Goal: Task Accomplishment & Management: Manage account settings

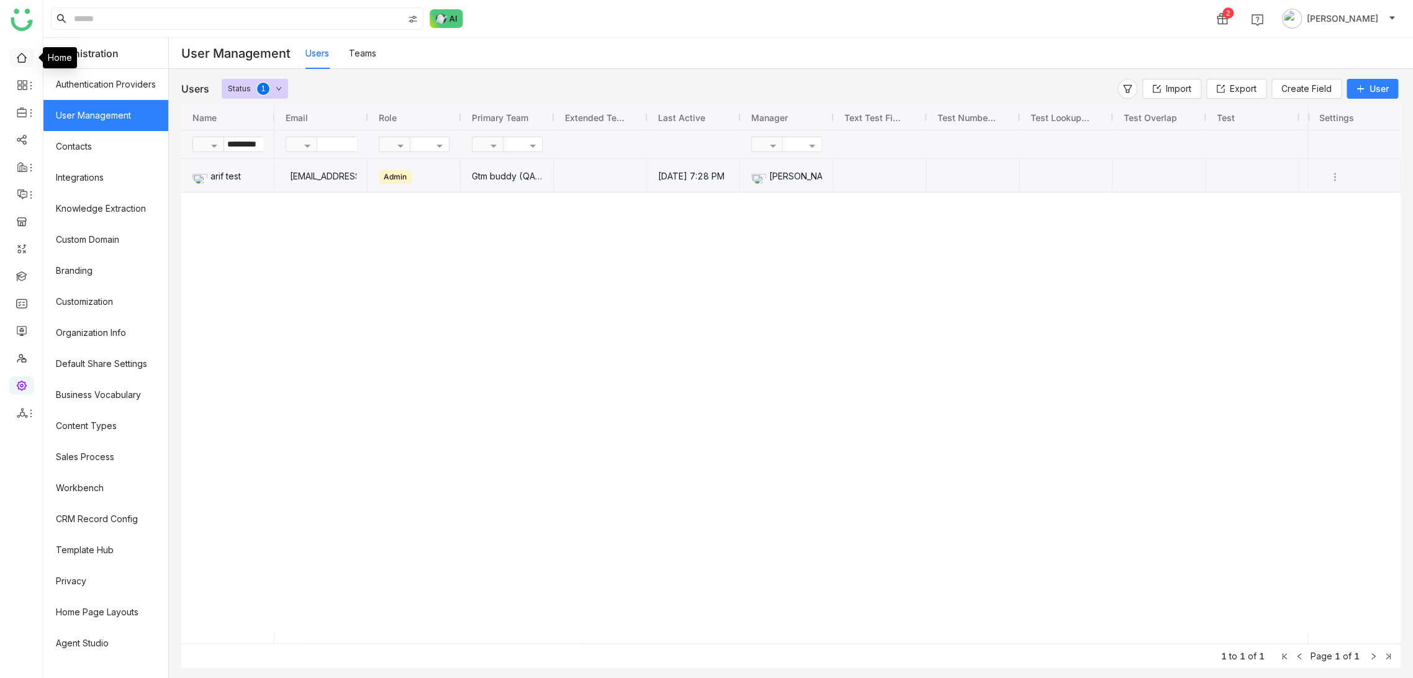
click at [27, 52] on link at bounding box center [21, 57] width 11 height 11
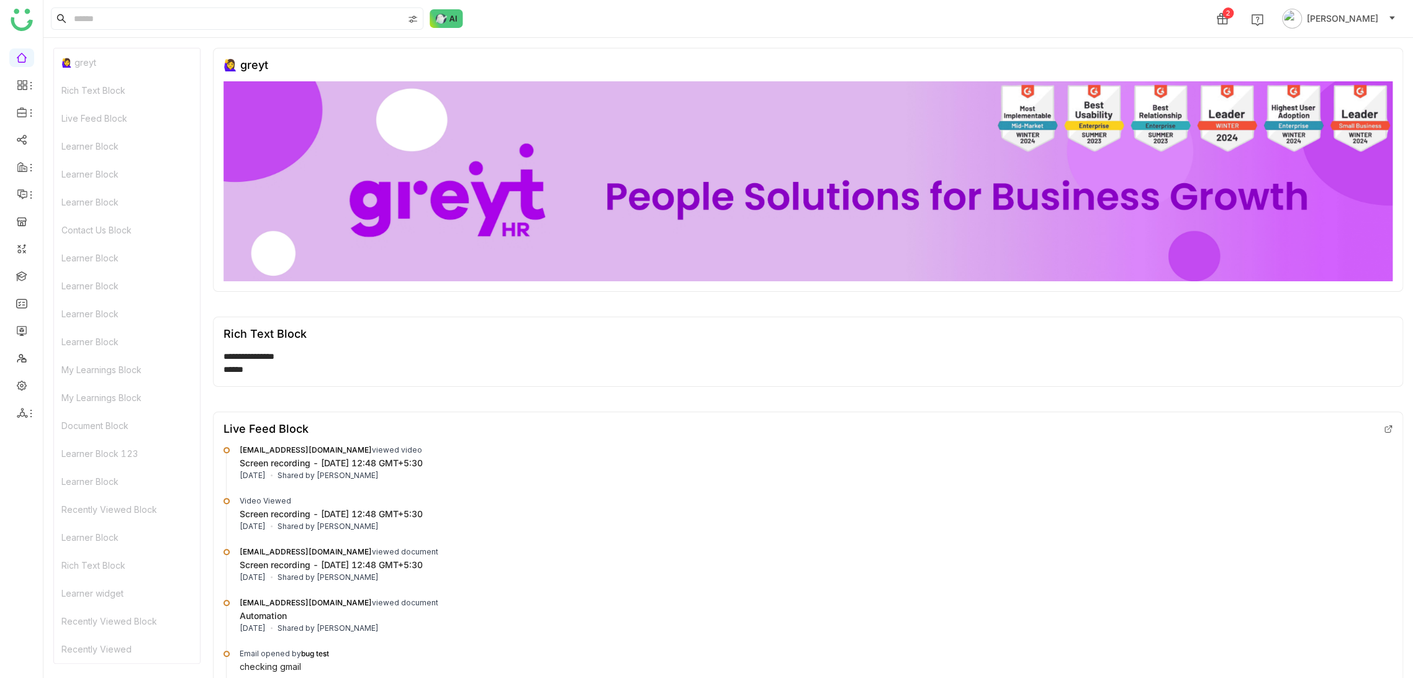
click at [653, 369] on div "**********" at bounding box center [802, 363] width 1158 height 26
click at [734, 84] on img at bounding box center [807, 181] width 1169 height 200
click at [17, 328] on link at bounding box center [21, 330] width 11 height 11
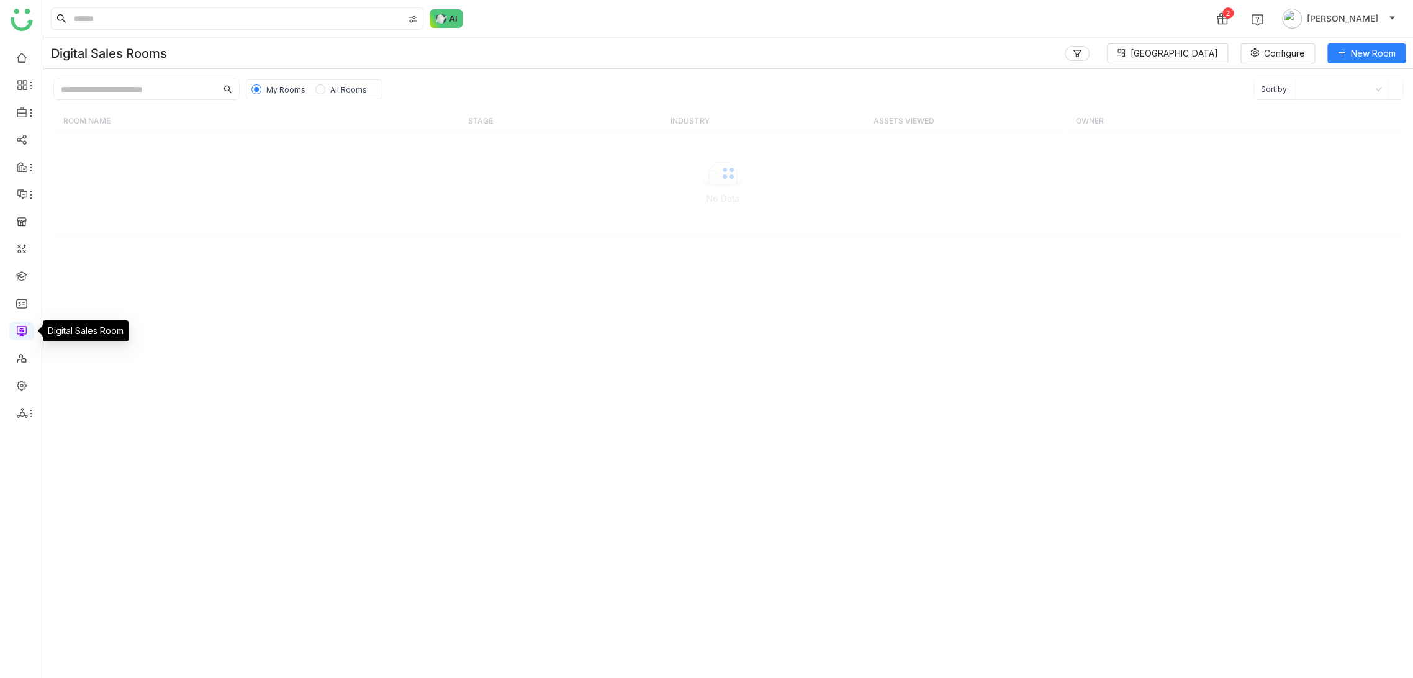
click at [25, 328] on link at bounding box center [21, 330] width 11 height 11
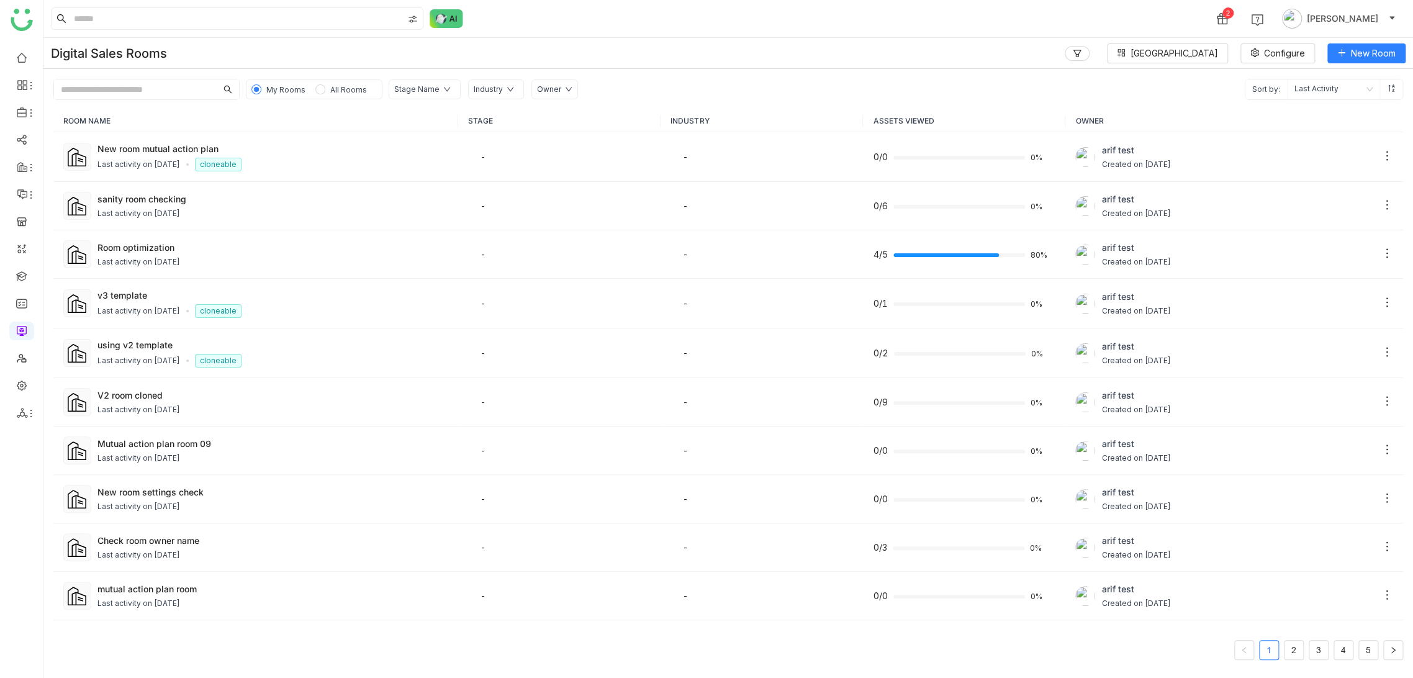
click at [840, 43] on div "Digital Sales Rooms Block Library Configure New Room" at bounding box center [727, 53] width 1369 height 31
click at [174, 159] on div "Last activity on Oct 04, 2025" at bounding box center [138, 165] width 83 height 12
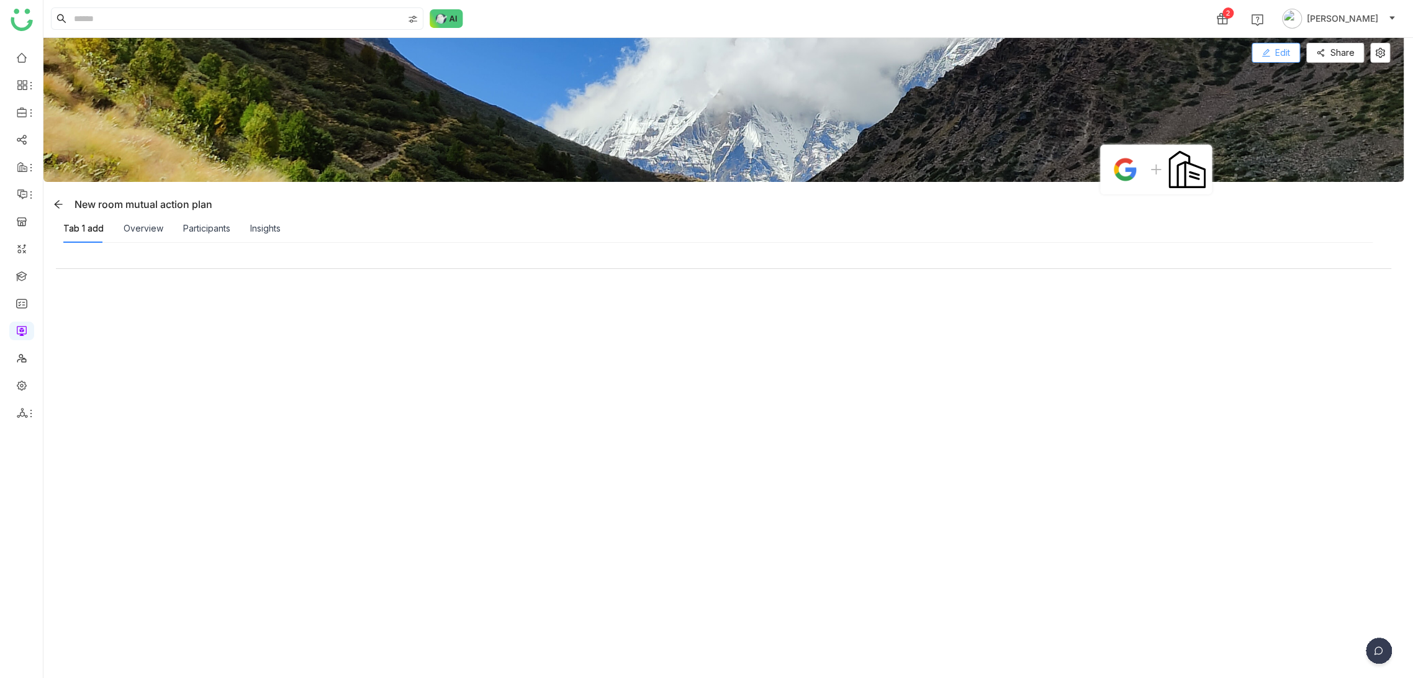
click at [1284, 48] on span "Edit" at bounding box center [1282, 53] width 15 height 14
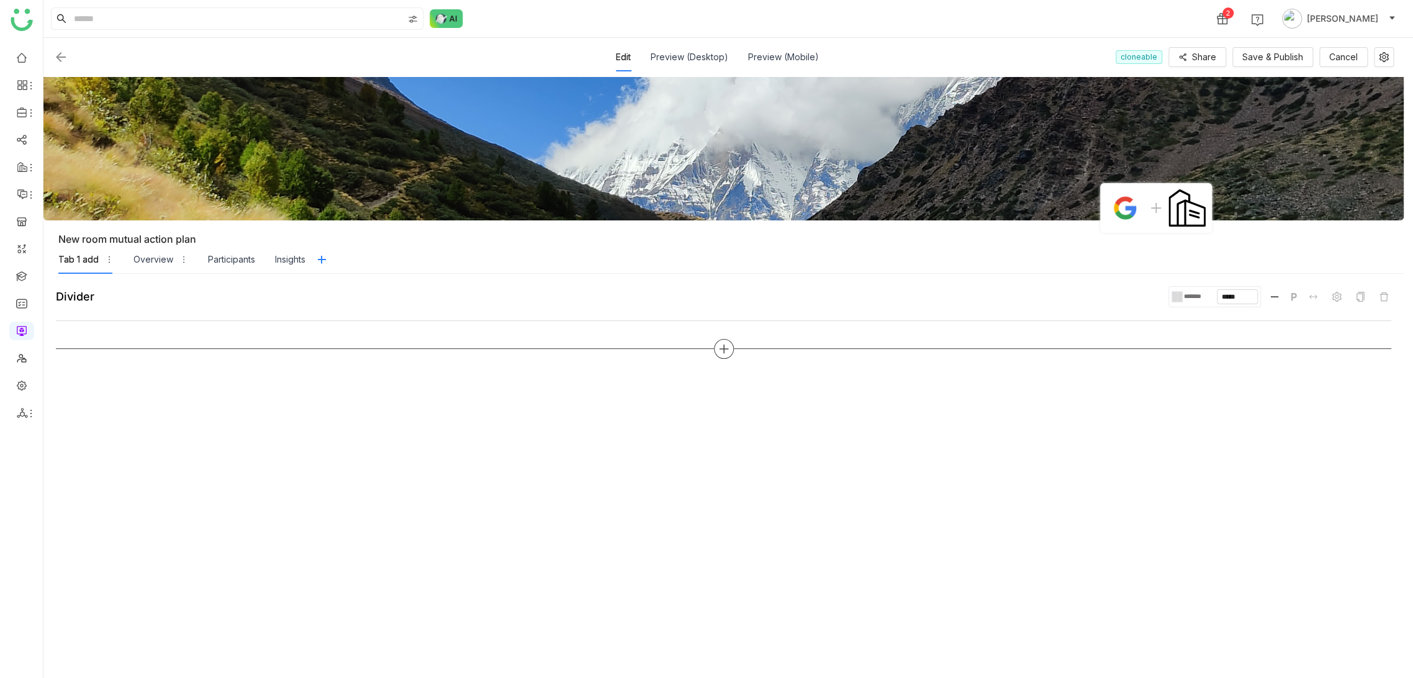
click at [718, 346] on icon at bounding box center [723, 348] width 11 height 11
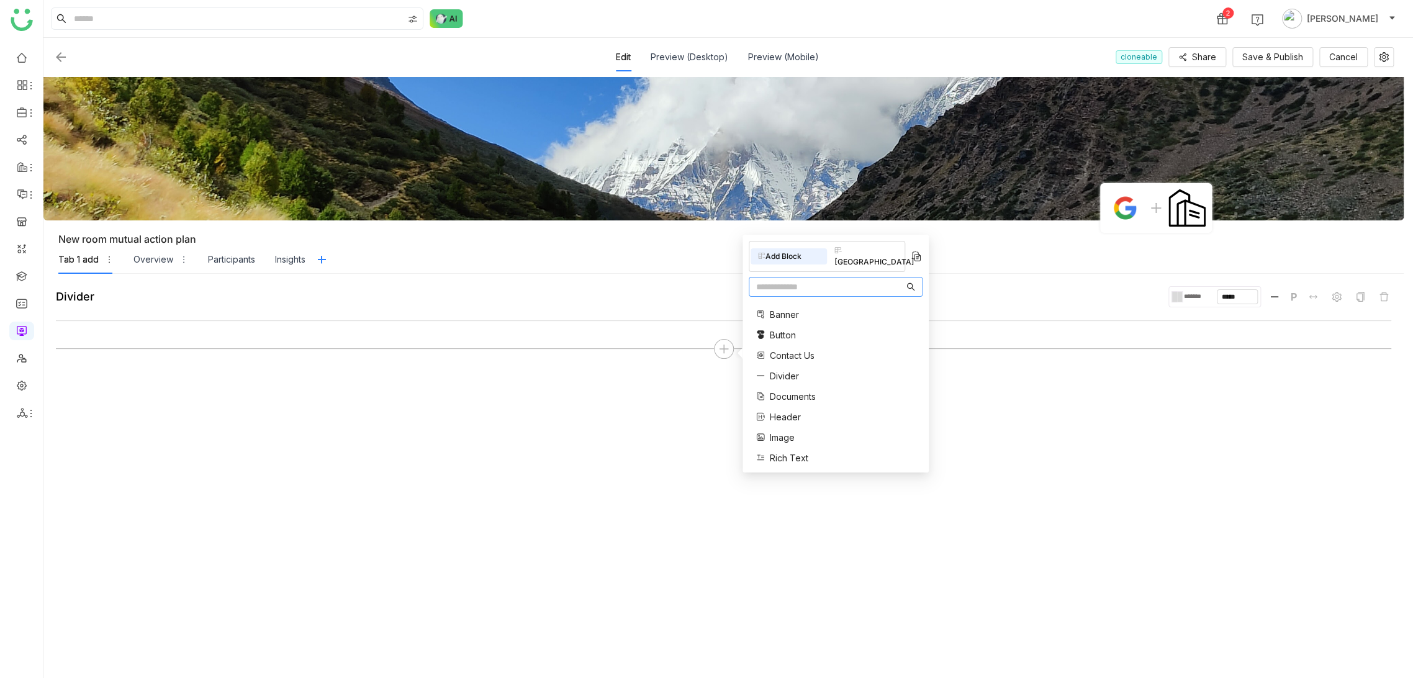
click at [798, 280] on input "text" at bounding box center [830, 287] width 148 height 14
type input "***"
click at [804, 321] on span "Mutual Action Plan" at bounding box center [807, 327] width 74 height 13
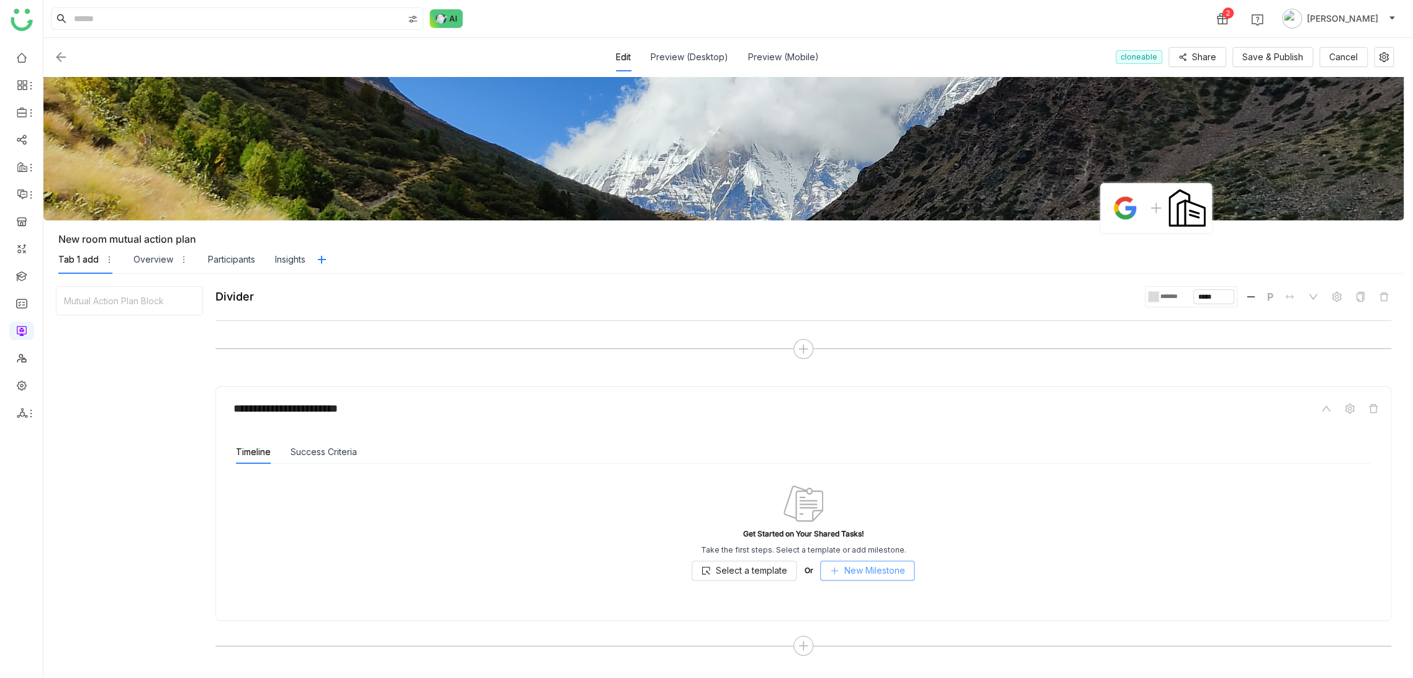
click at [907, 572] on button "New Milestone" at bounding box center [867, 570] width 94 height 20
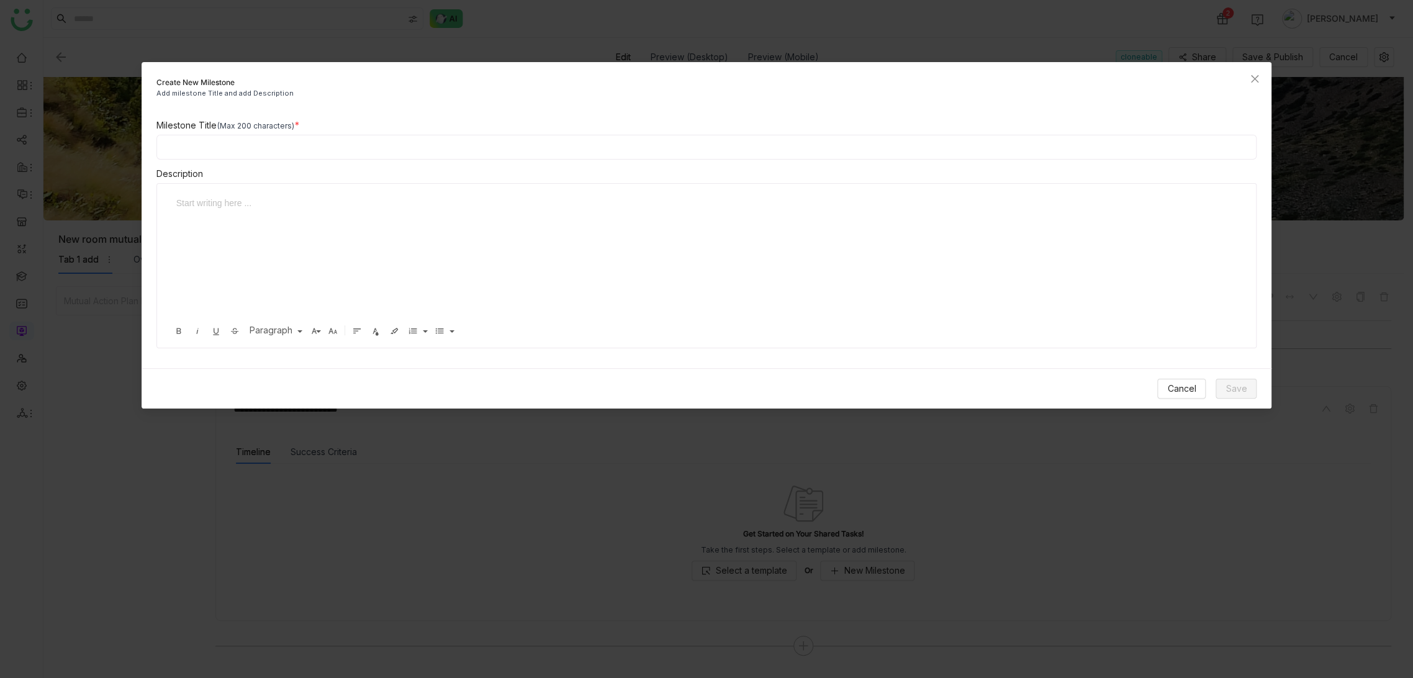
click at [614, 146] on input at bounding box center [706, 147] width 1100 height 25
click at [1197, 389] on button "Cancel" at bounding box center [1181, 389] width 48 height 20
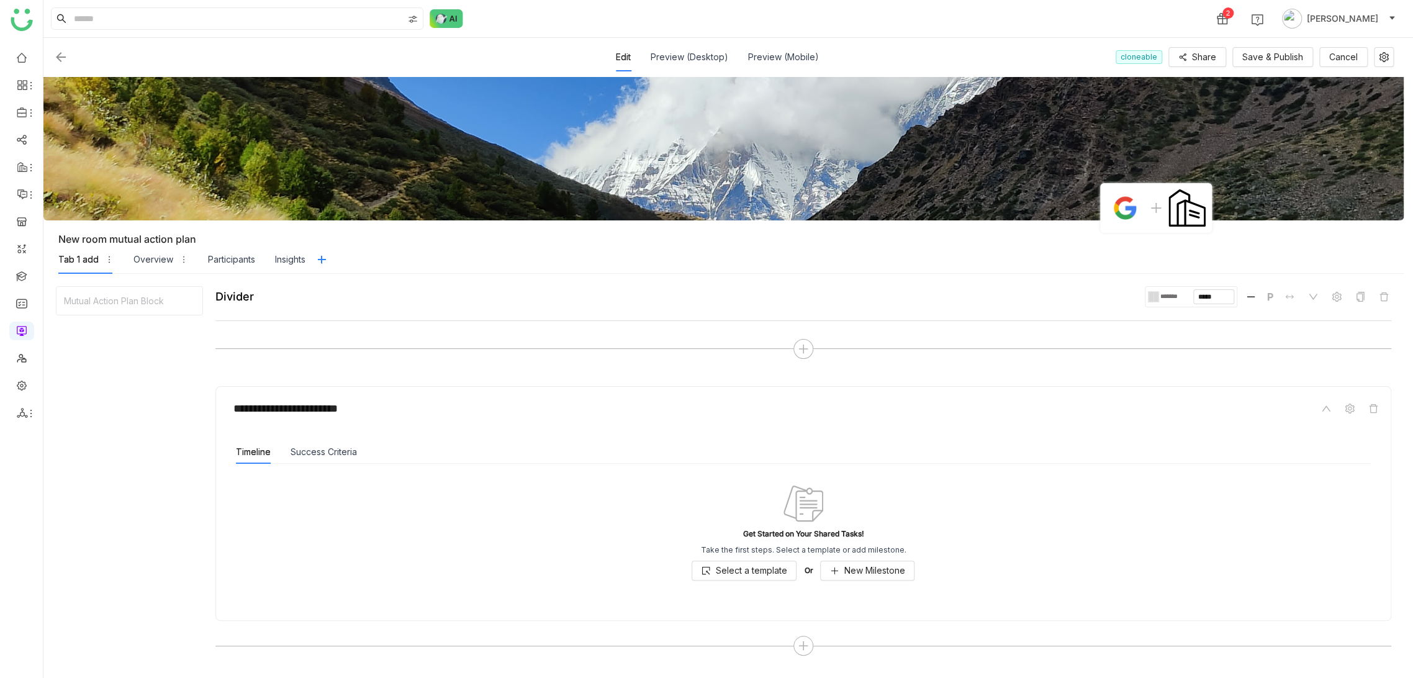
click at [736, 583] on div "Get Started on Your Shared Tasks! Take the first steps. Select a template or ad…" at bounding box center [803, 532] width 1135 height 137
click at [745, 570] on span "Select a template" at bounding box center [750, 571] width 71 height 14
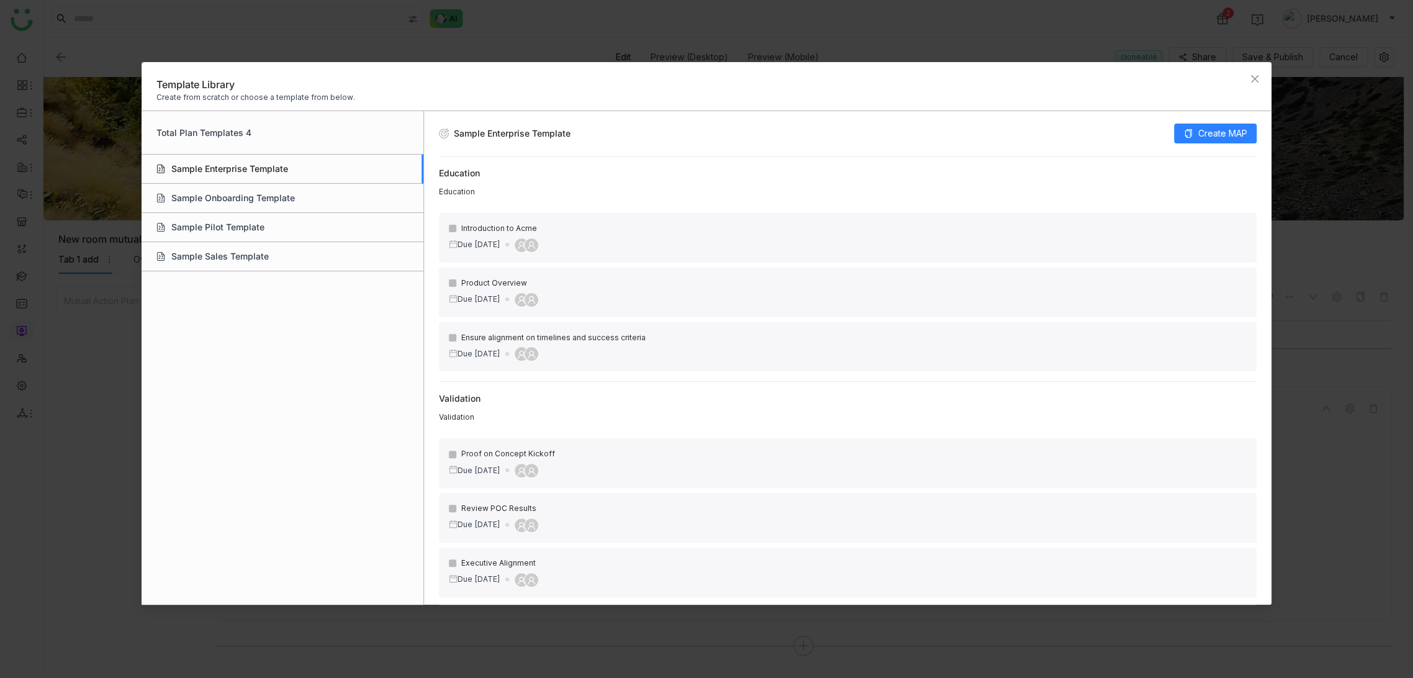
click at [263, 169] on div "Sample Enterprise Template" at bounding box center [283, 169] width 282 height 29
click at [1190, 135] on icon at bounding box center [1188, 133] width 9 height 9
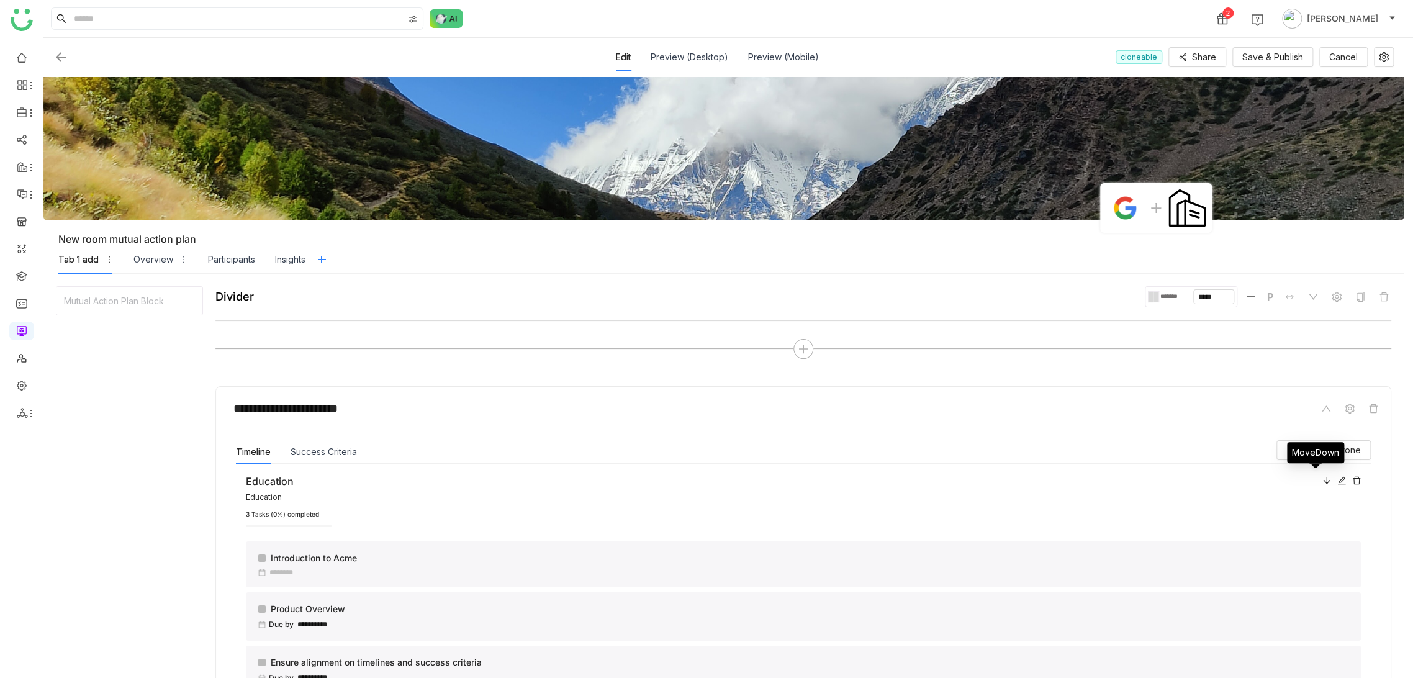
click at [1322, 482] on icon at bounding box center [1326, 480] width 9 height 9
click at [1352, 480] on icon at bounding box center [1356, 480] width 9 height 9
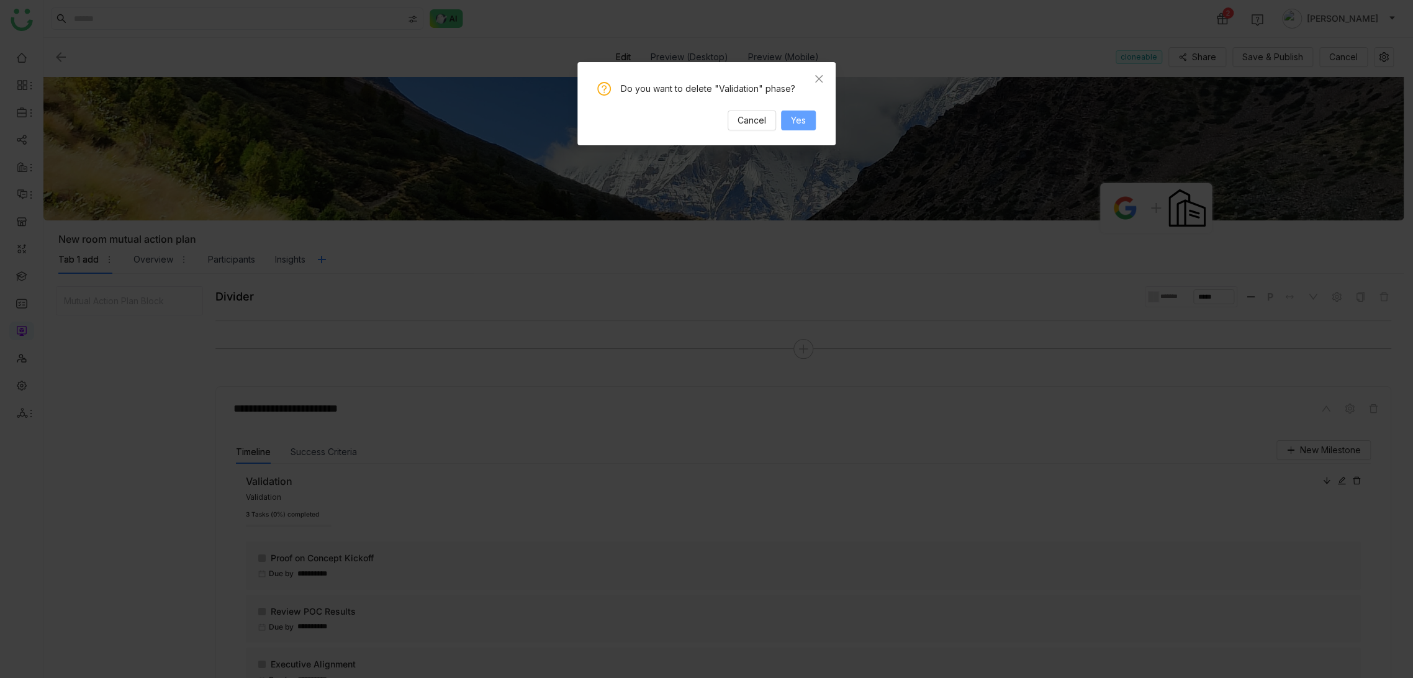
click at [806, 119] on button "Yes" at bounding box center [798, 120] width 35 height 20
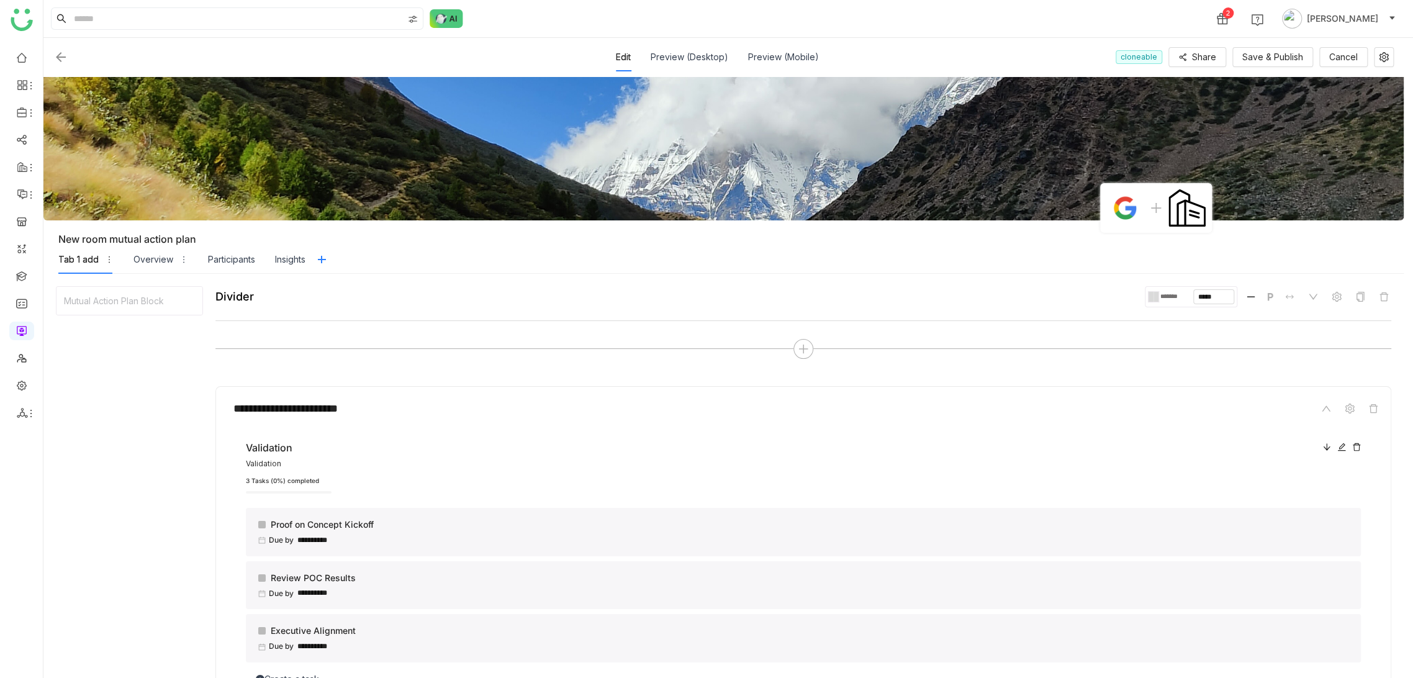
scroll to position [247, 0]
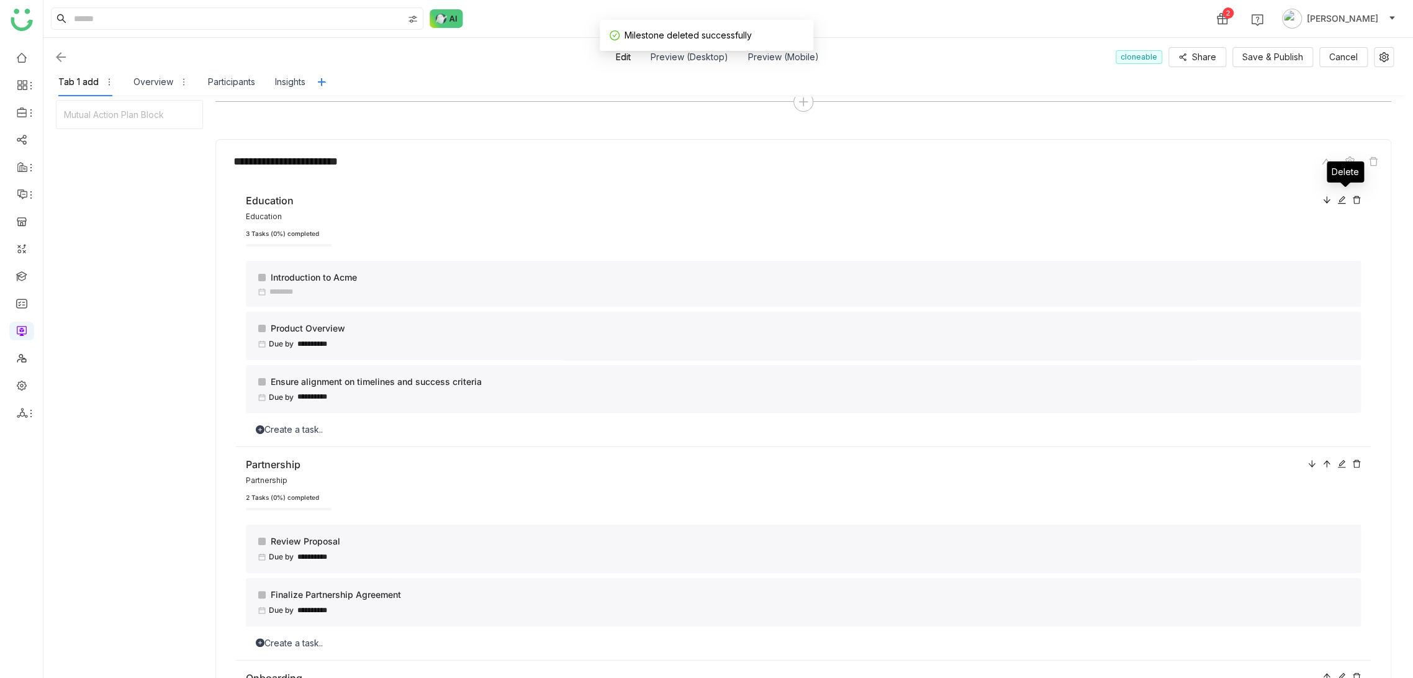
click at [1352, 196] on icon at bounding box center [1355, 200] width 7 height 8
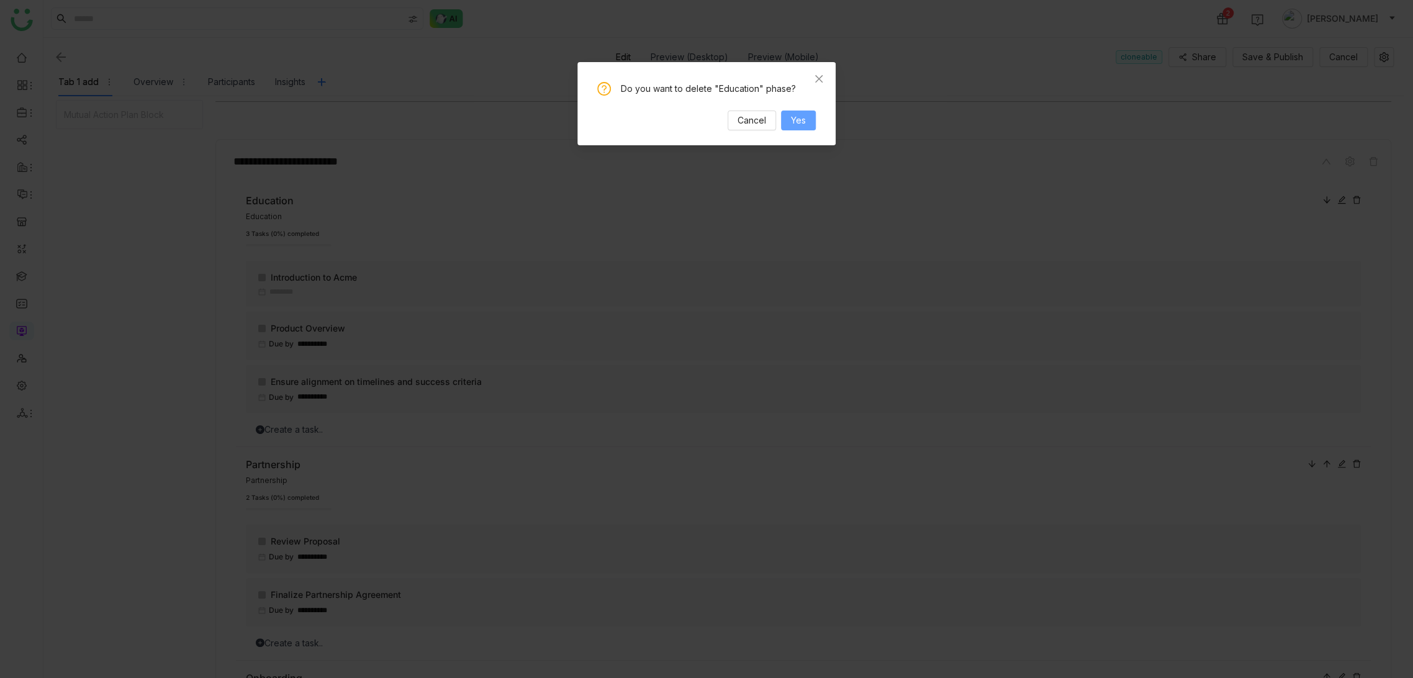
click at [812, 125] on button "Yes" at bounding box center [798, 120] width 35 height 20
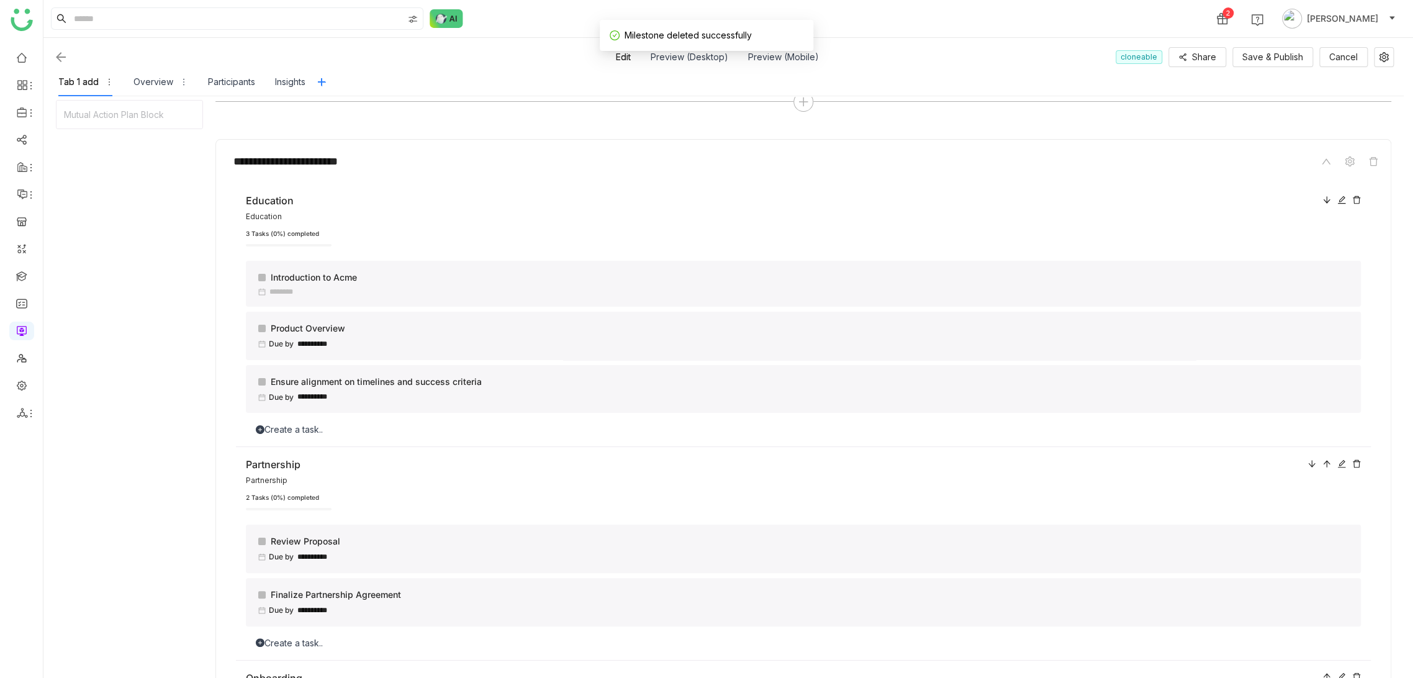
scroll to position [20, 0]
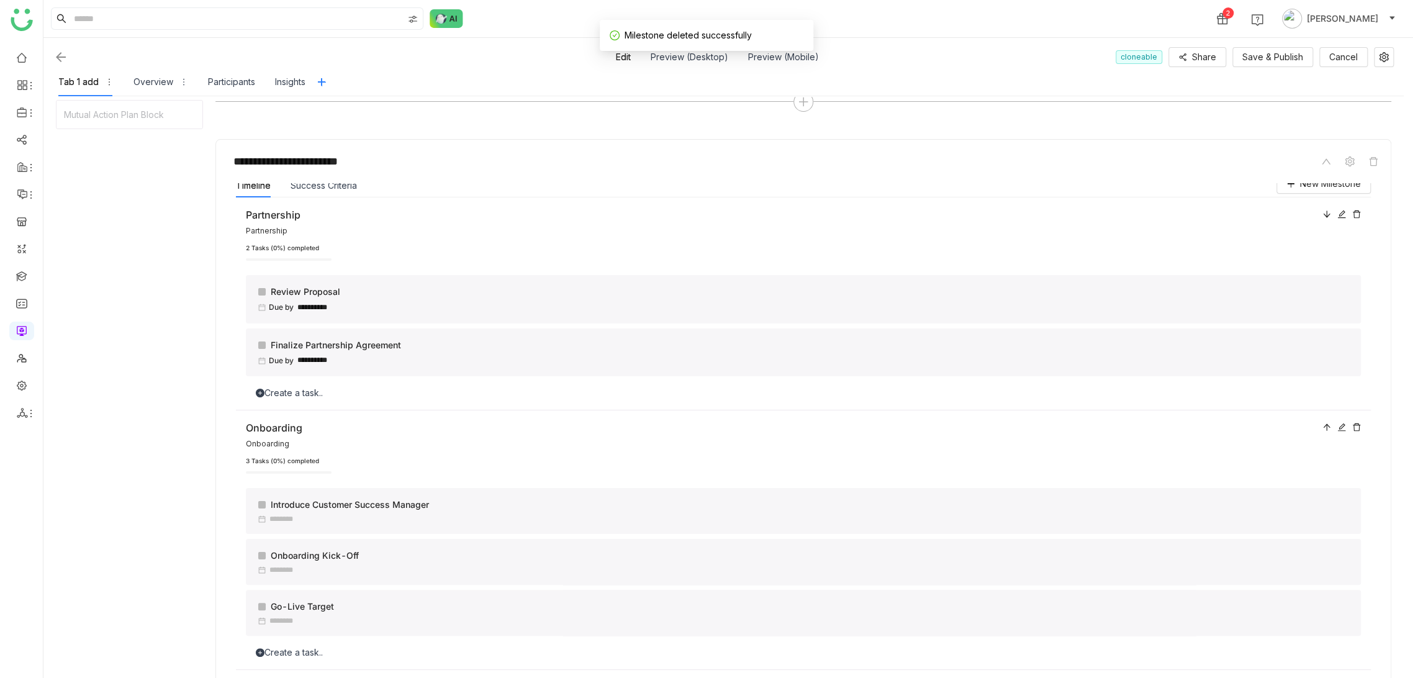
click at [1352, 210] on icon at bounding box center [1355, 214] width 7 height 8
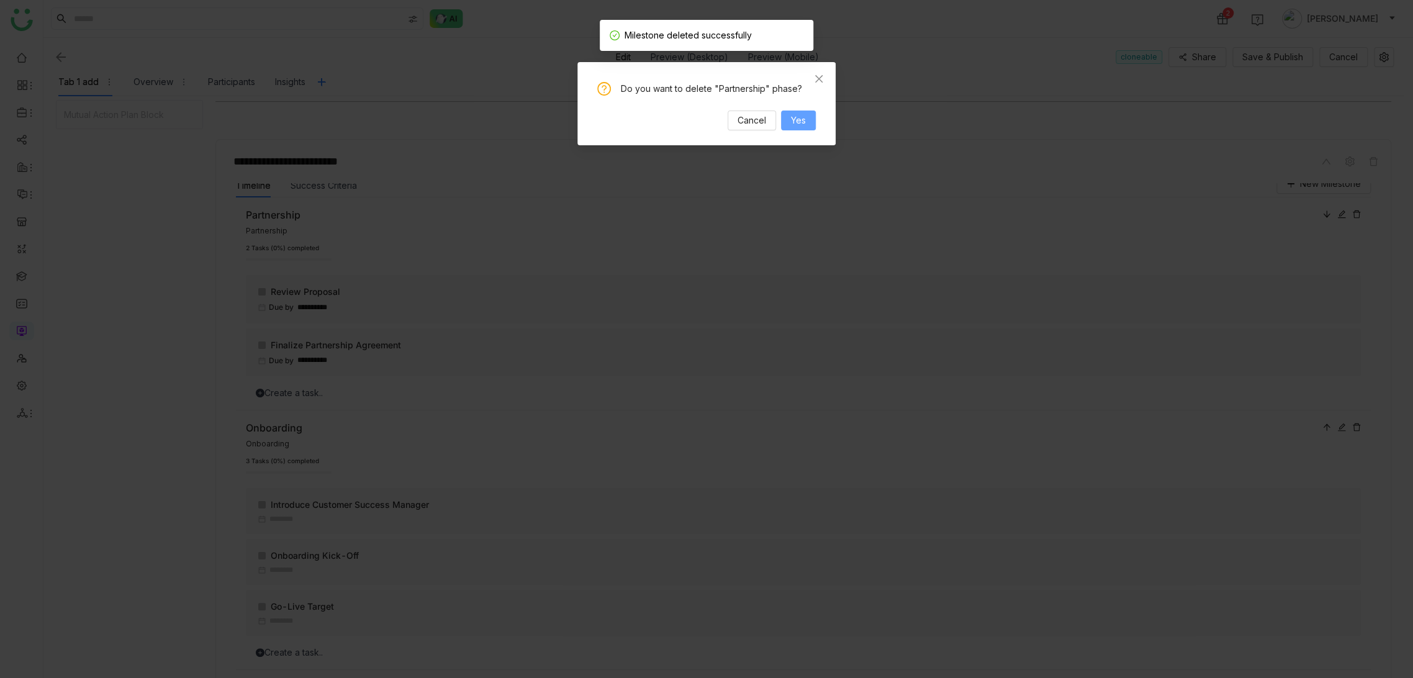
click at [808, 120] on button "Yes" at bounding box center [798, 120] width 35 height 20
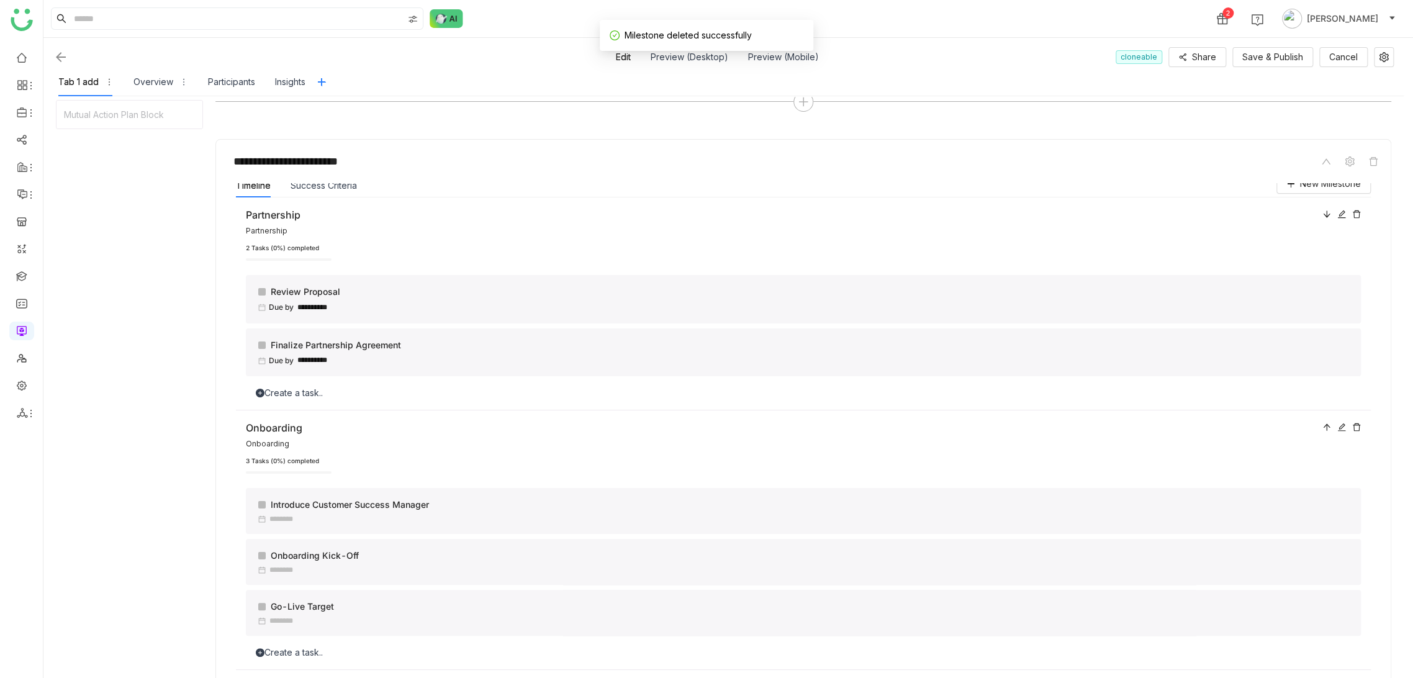
scroll to position [114, 0]
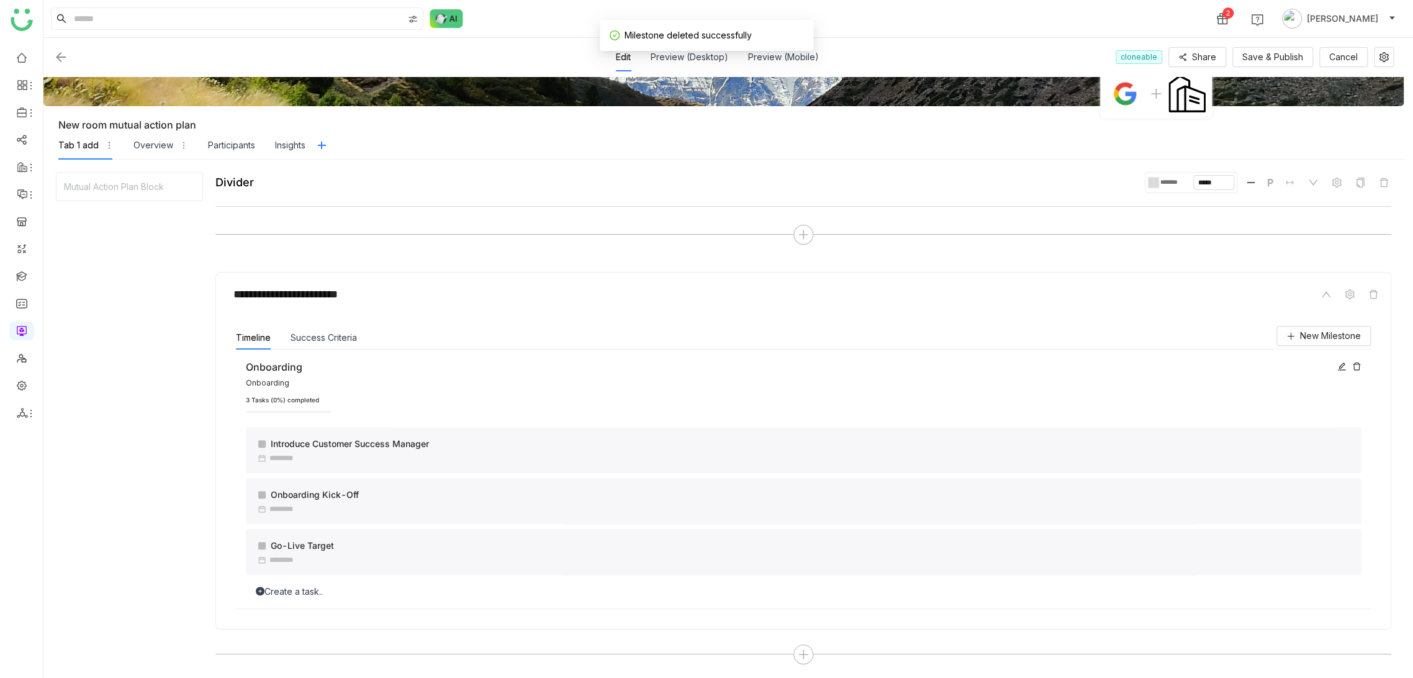
click at [1359, 359] on div "Onboarding Onboarding 3 Tasks (0%) completed Introduce Customer Success Manager…" at bounding box center [803, 478] width 1135 height 259
click at [1355, 363] on icon at bounding box center [1356, 366] width 9 height 9
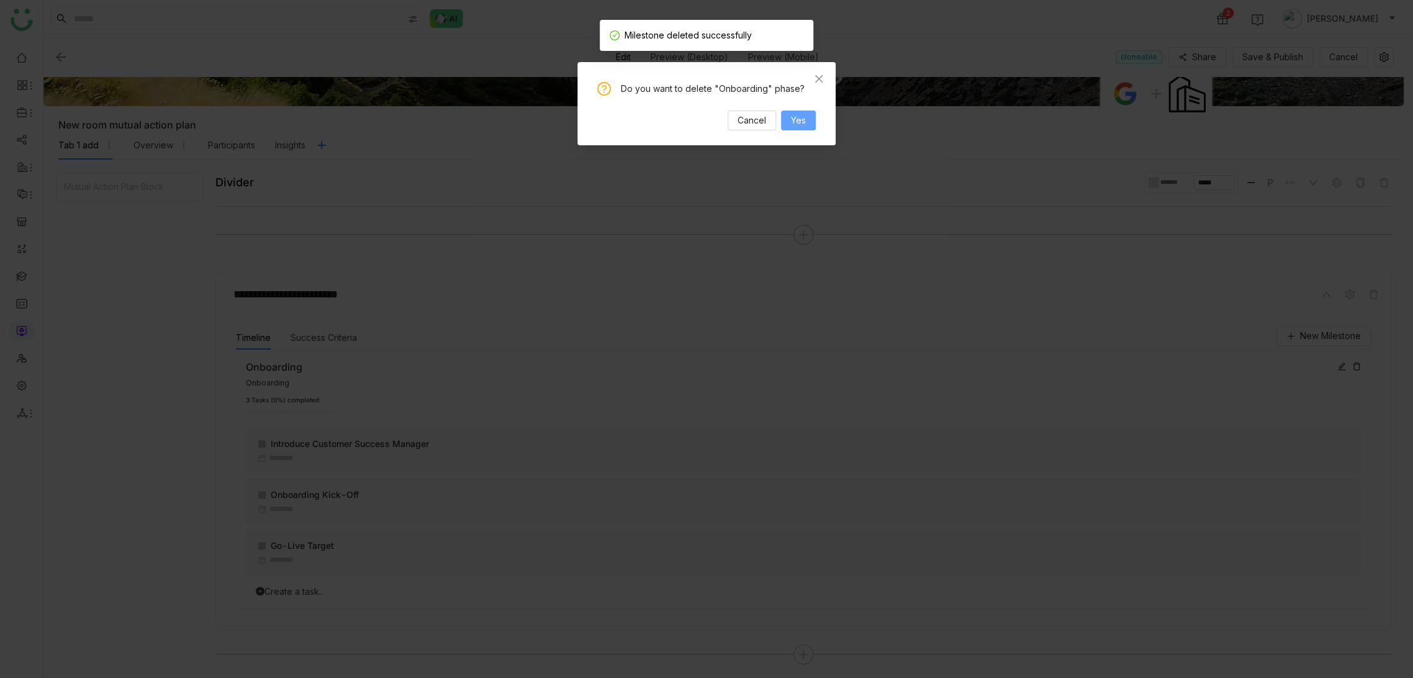
click at [801, 117] on span "Yes" at bounding box center [798, 121] width 15 height 14
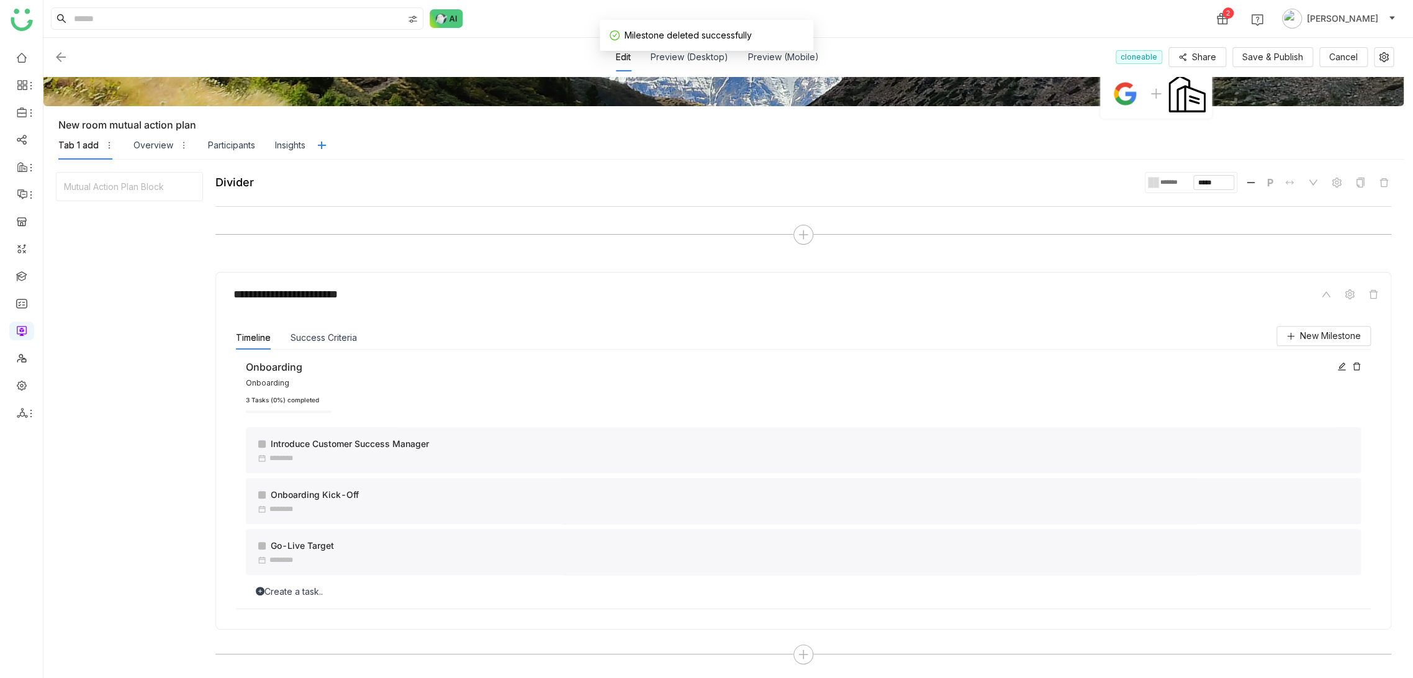
scroll to position [0, 0]
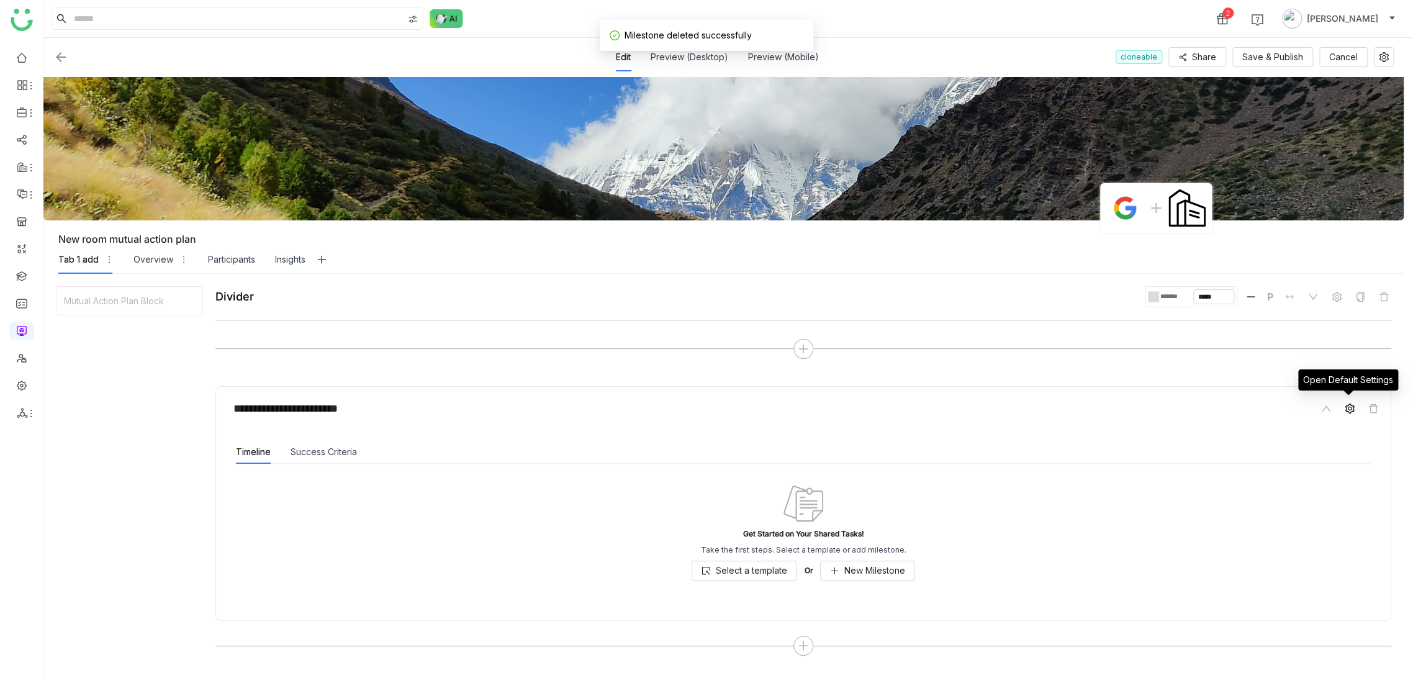
click at [1344, 408] on icon at bounding box center [1348, 408] width 9 height 10
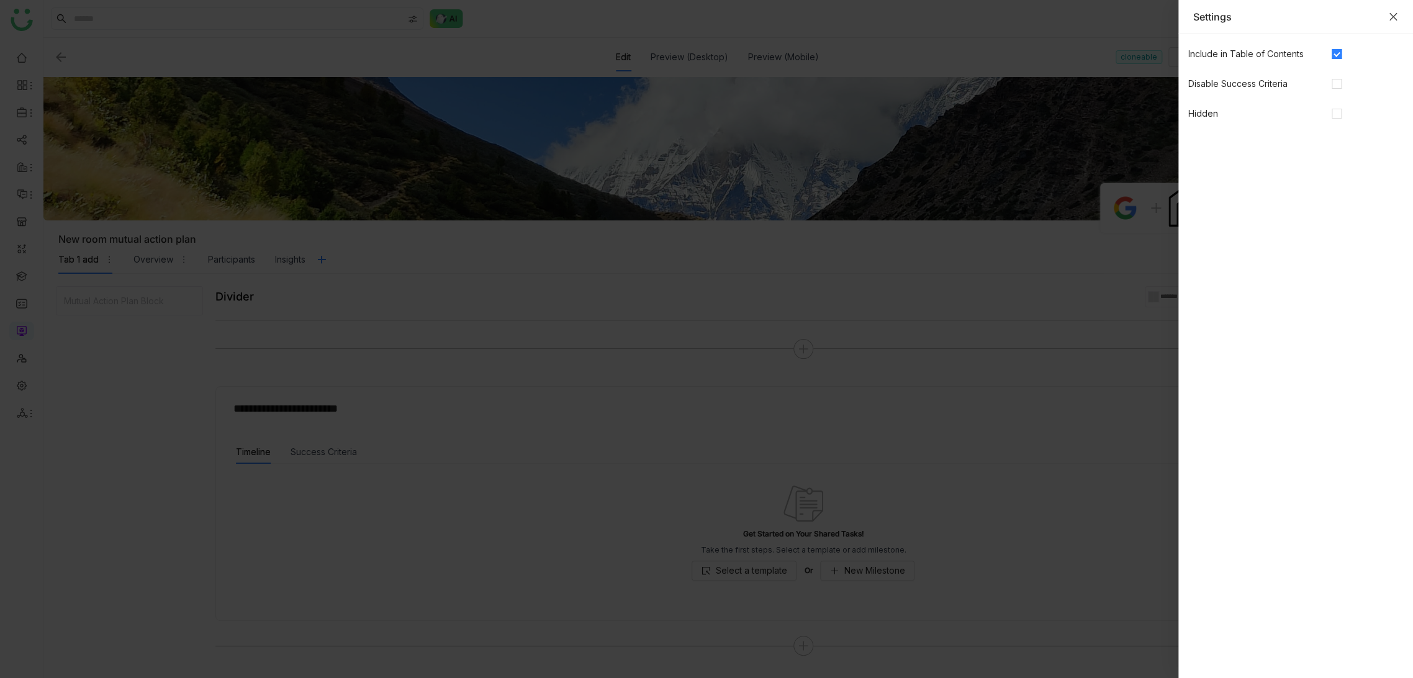
click at [1396, 14] on icon "Close" at bounding box center [1393, 17] width 10 height 10
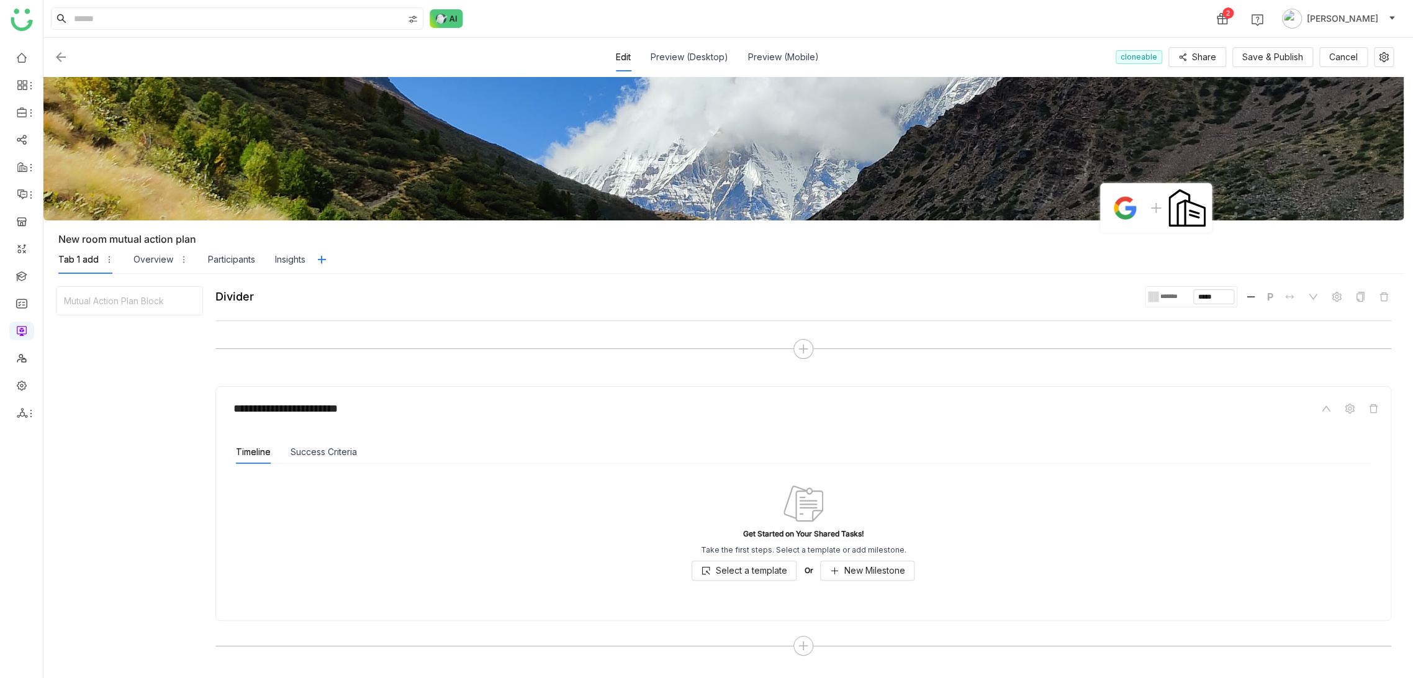
drag, startPoint x: 636, startPoint y: 305, endPoint x: 621, endPoint y: 304, distance: 15.6
click at [636, 305] on div "Divider ******* ***** P" at bounding box center [803, 296] width 1176 height 21
click at [27, 390] on link at bounding box center [21, 384] width 11 height 11
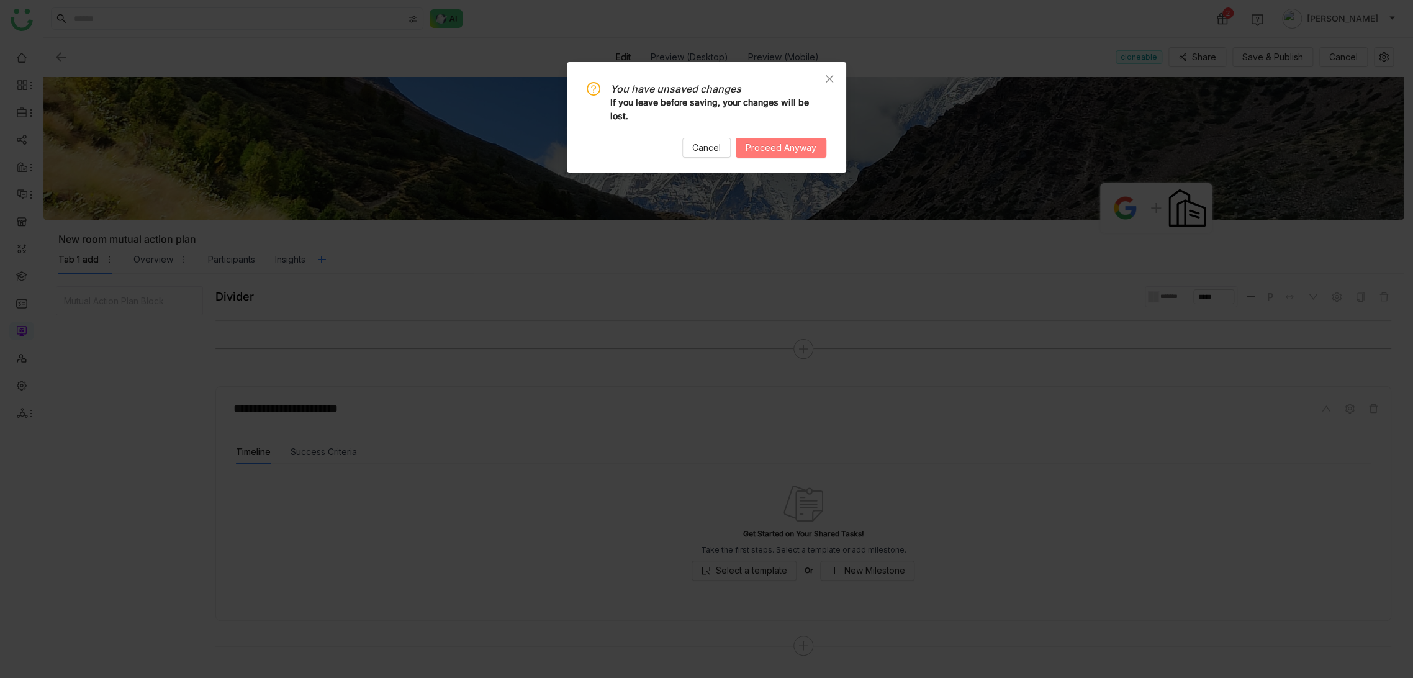
click at [780, 148] on span "Proceed Anyway" at bounding box center [780, 148] width 71 height 14
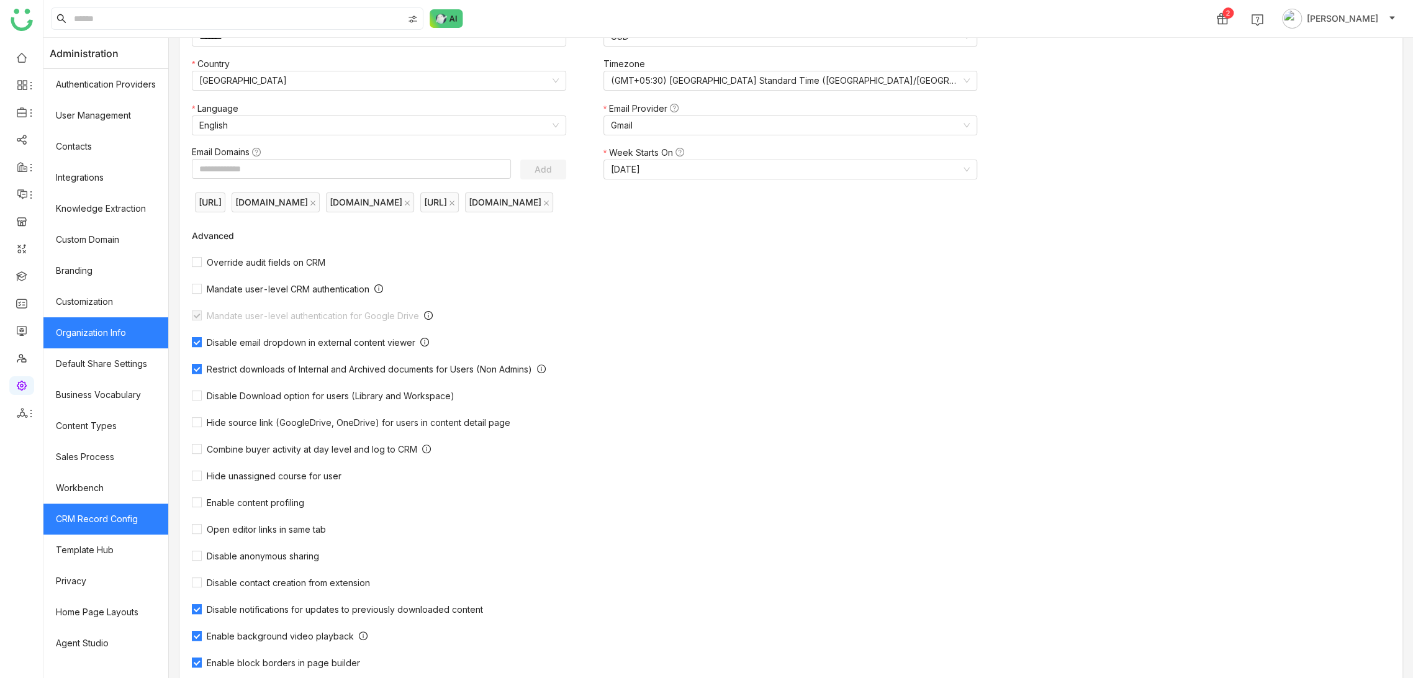
scroll to position [137, 0]
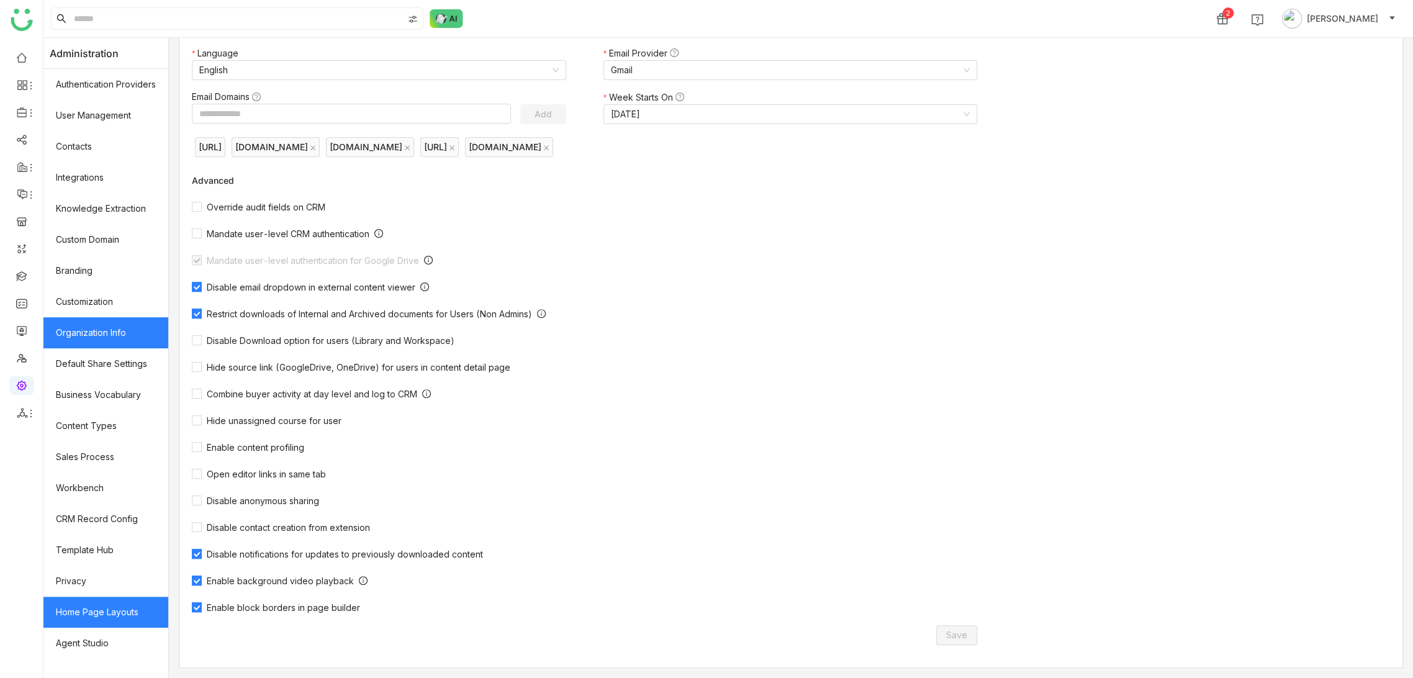
click at [134, 616] on link "Home Page Layouts" at bounding box center [105, 611] width 125 height 31
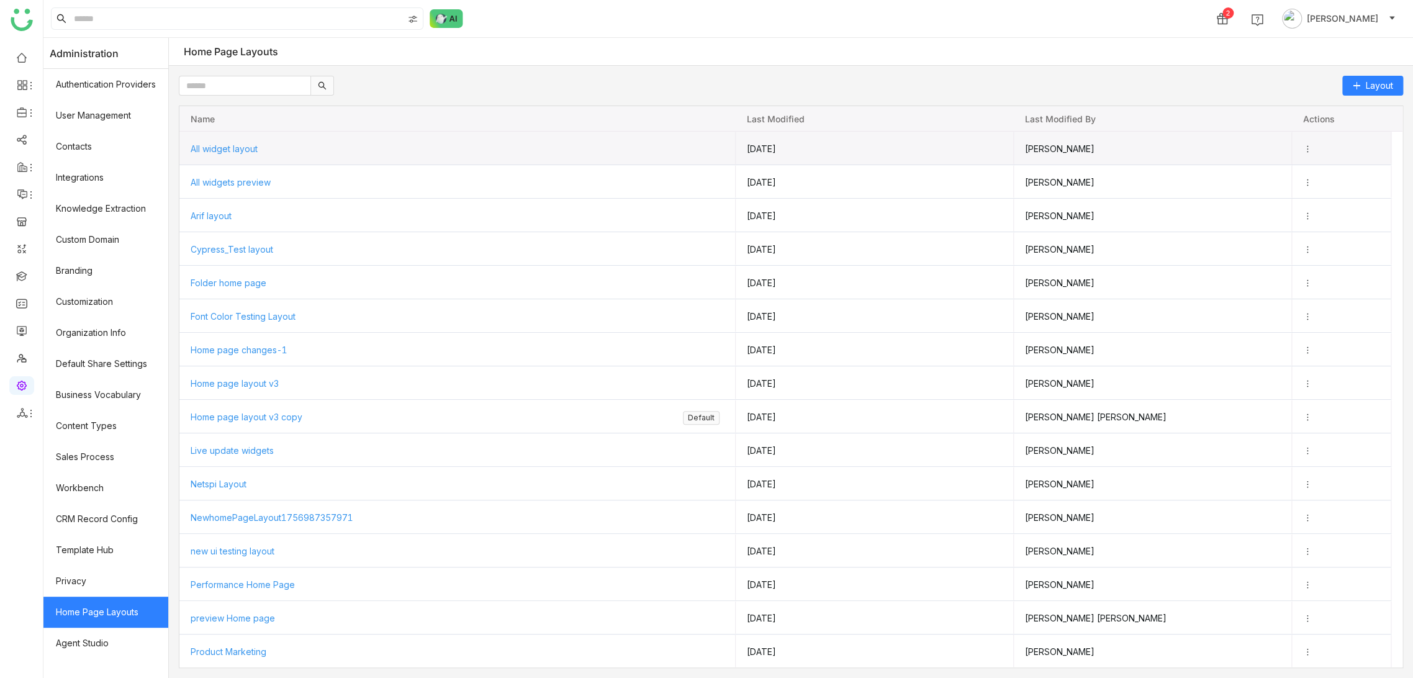
click at [245, 146] on span "All widget layout" at bounding box center [224, 148] width 67 height 11
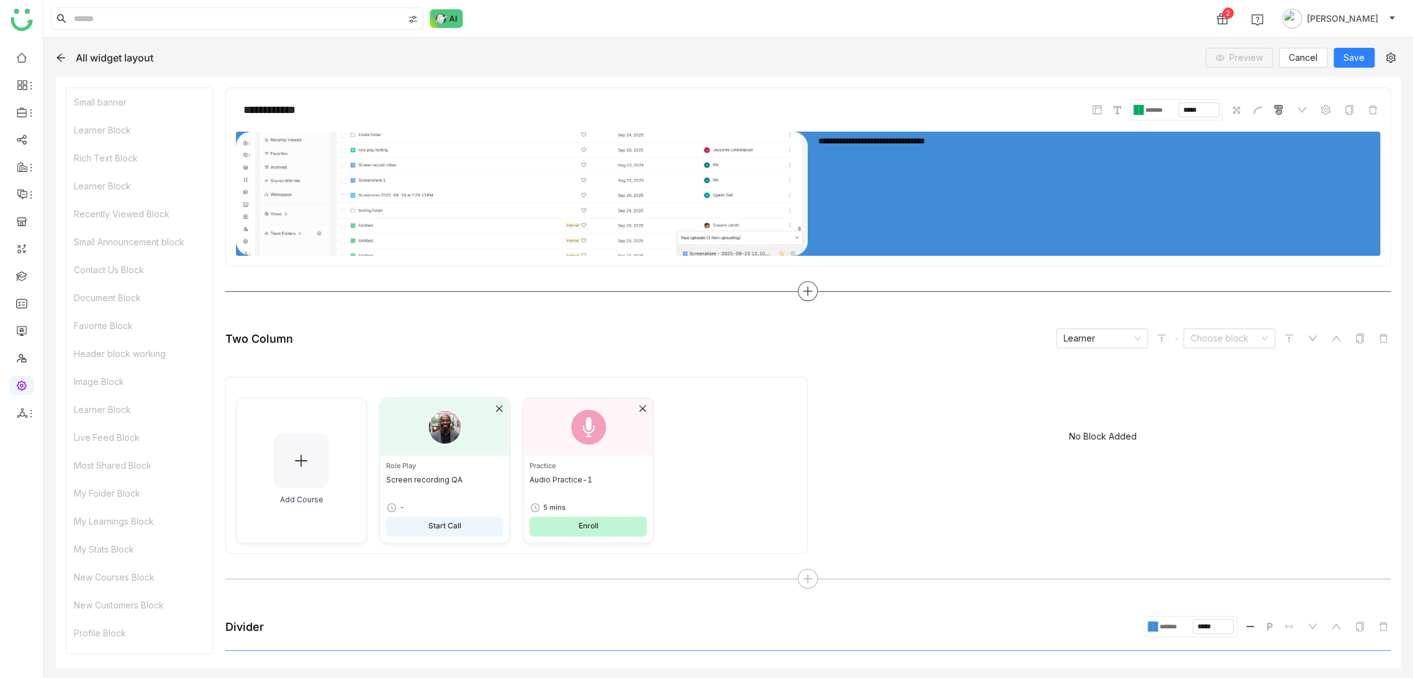
click at [784, 287] on div at bounding box center [807, 291] width 1165 height 20
click at [807, 292] on icon at bounding box center [807, 291] width 1 height 9
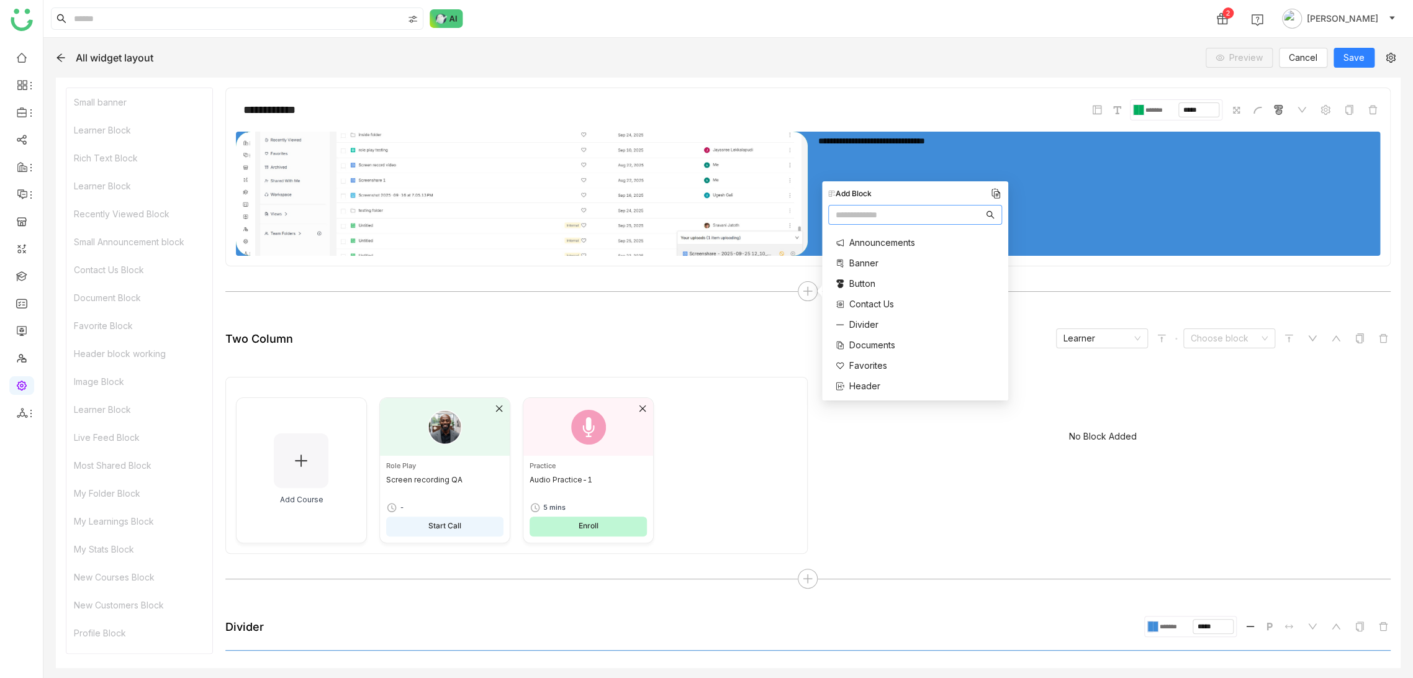
click at [935, 212] on input "text" at bounding box center [909, 215] width 148 height 14
click at [863, 364] on span "Favorites" at bounding box center [868, 365] width 38 height 13
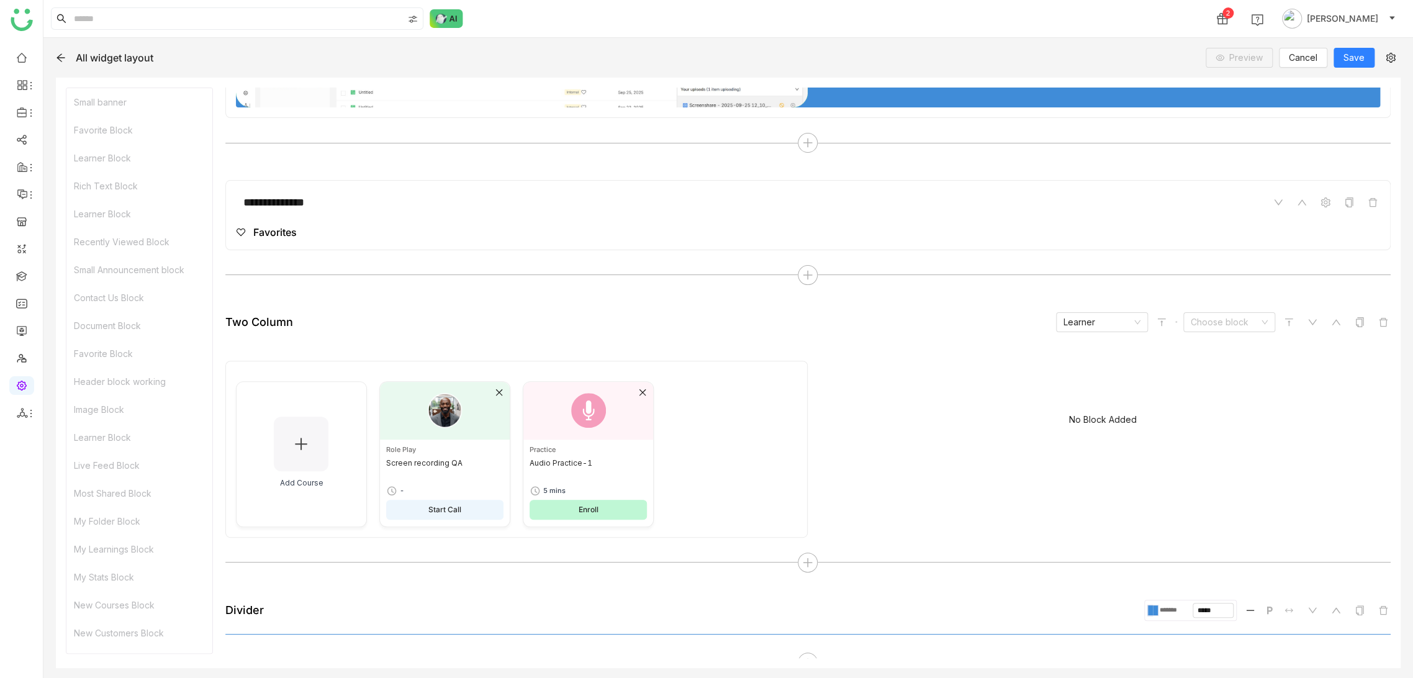
scroll to position [125, 0]
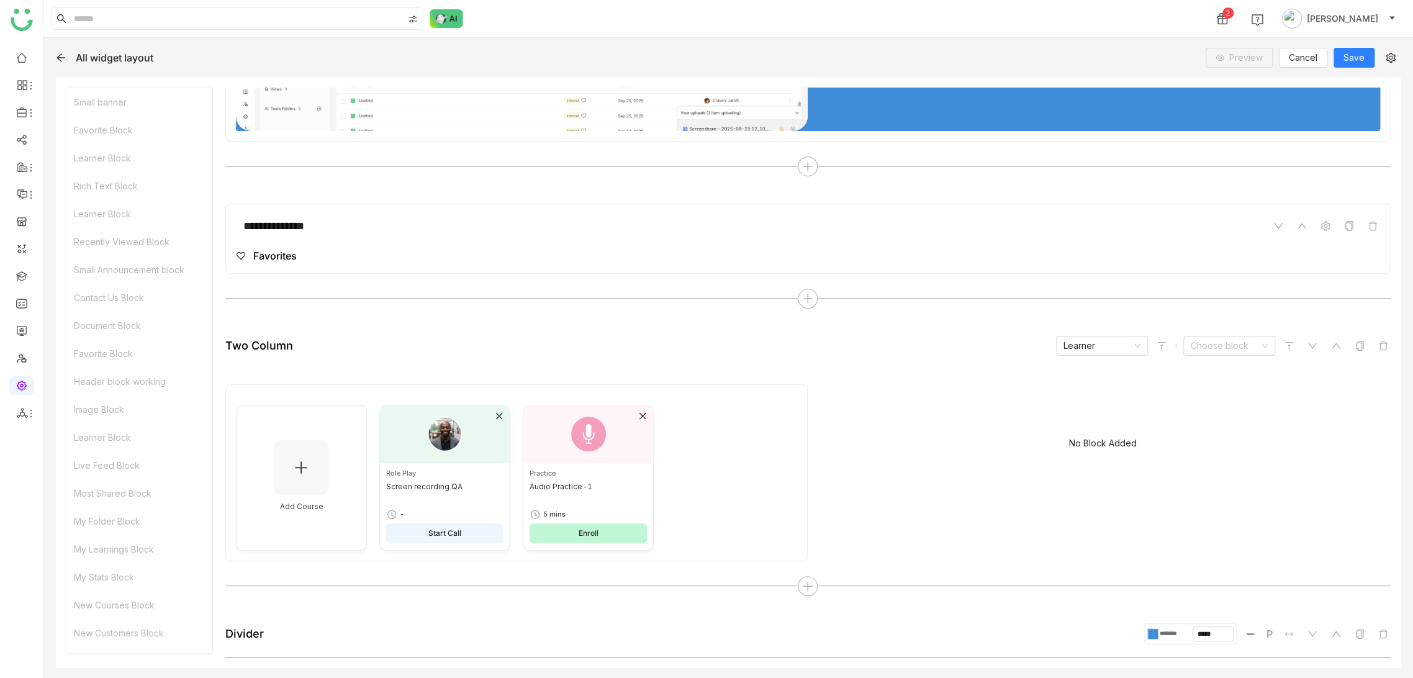
click at [928, 253] on div "Favorites" at bounding box center [808, 255] width 1144 height 15
click at [1321, 231] on span at bounding box center [1325, 225] width 15 height 15
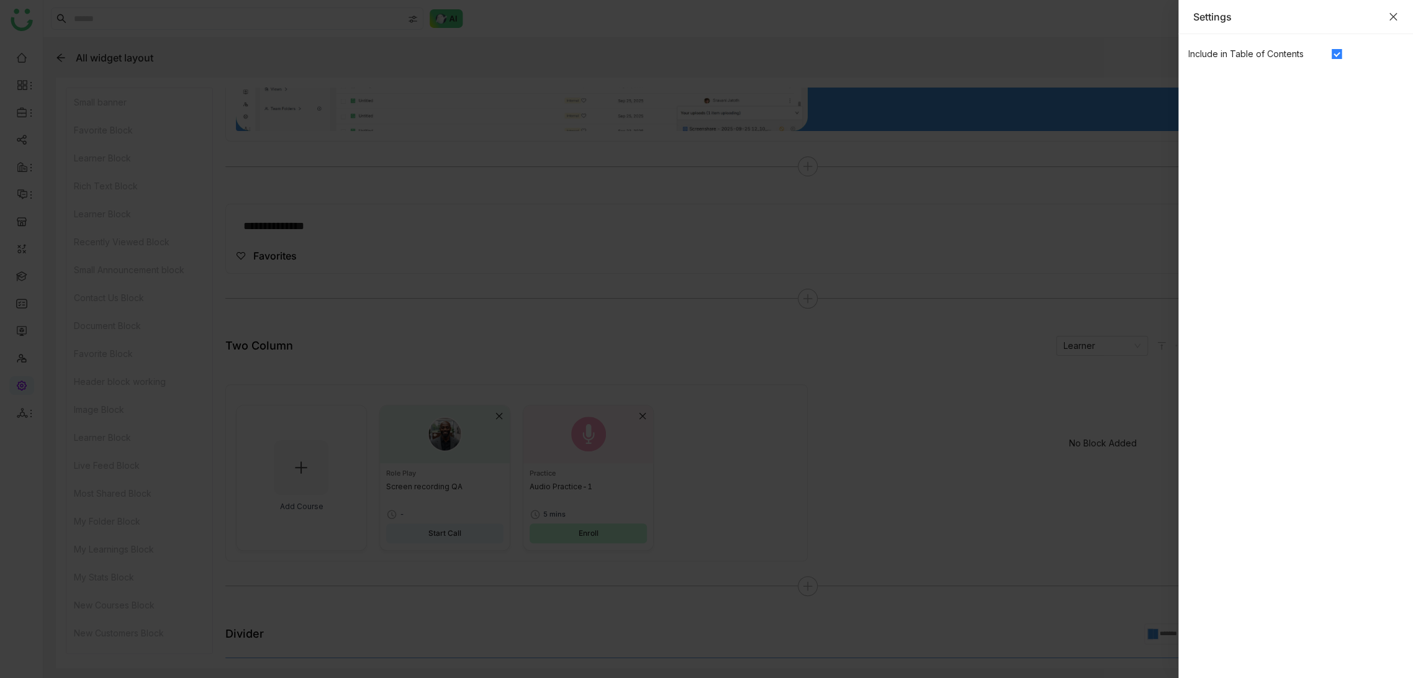
click at [1393, 14] on icon "Close" at bounding box center [1393, 17] width 10 height 10
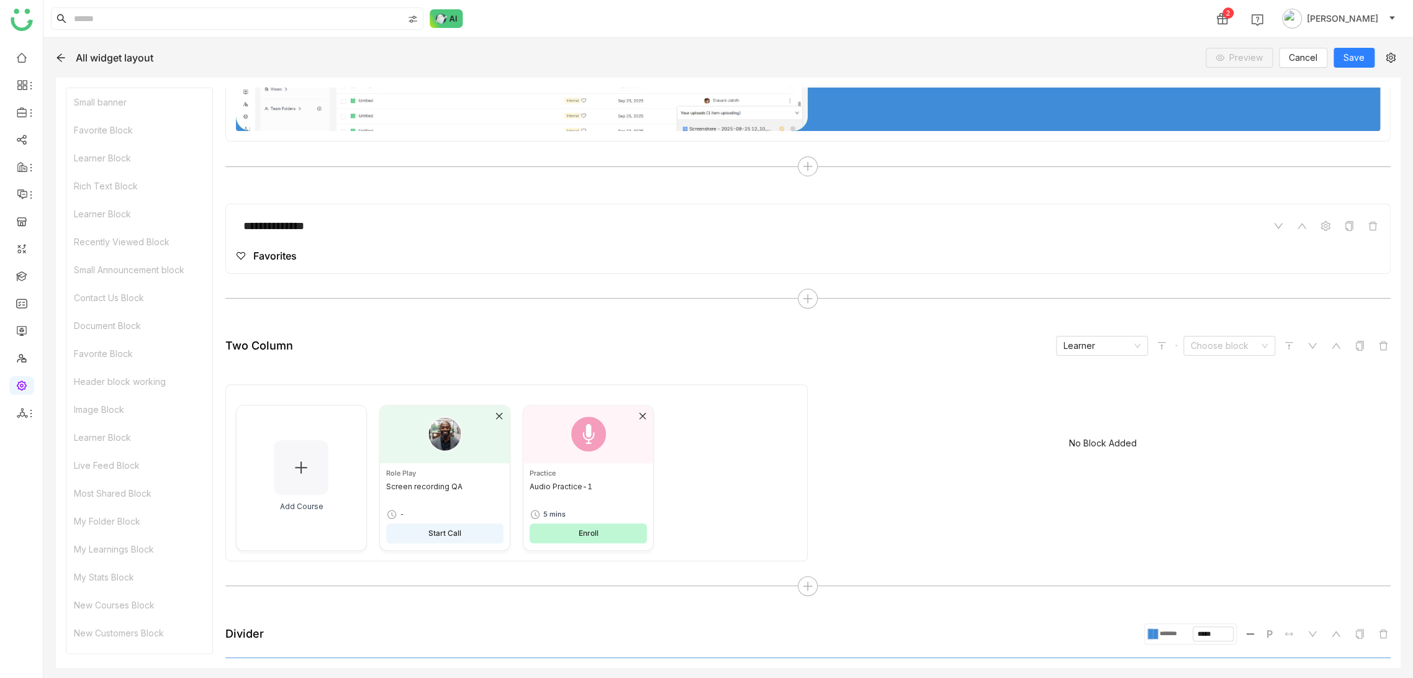
scroll to position [0, 0]
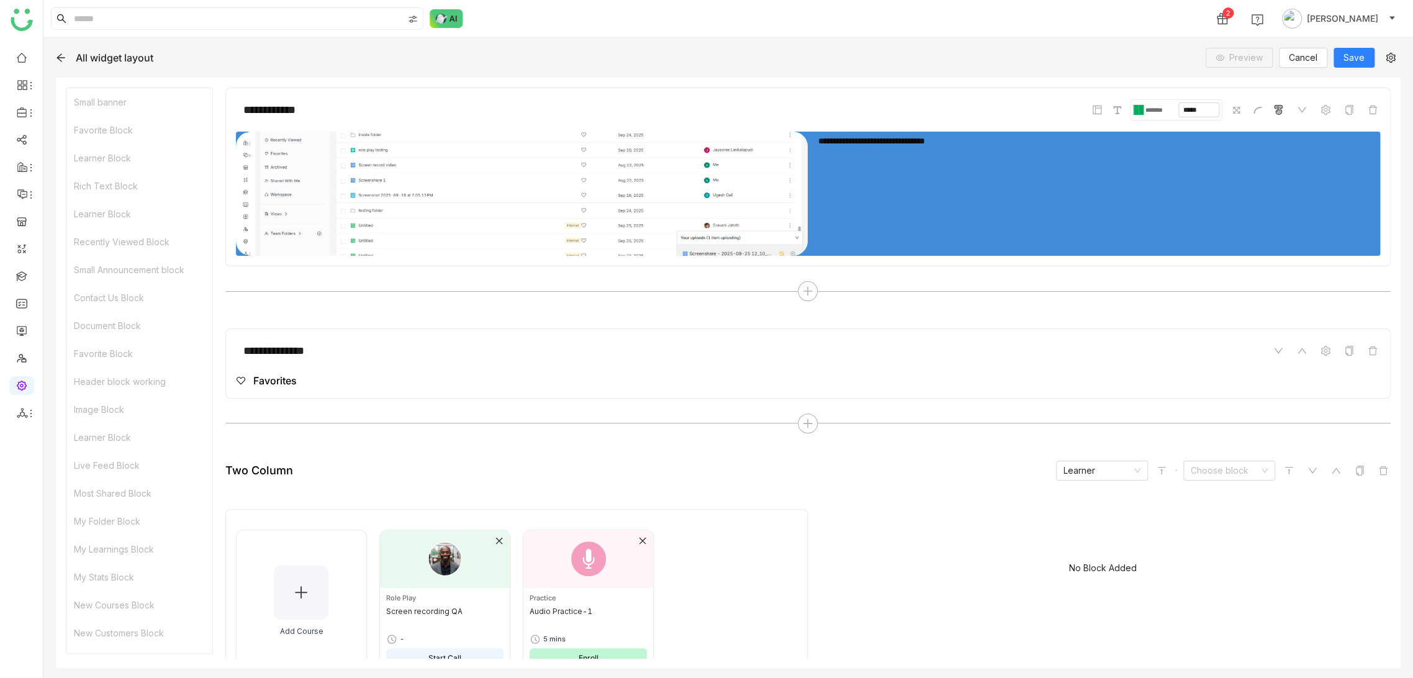
click at [1316, 119] on div "******* *****" at bounding box center [1234, 109] width 290 height 21
click at [1320, 114] on icon at bounding box center [1325, 110] width 10 height 10
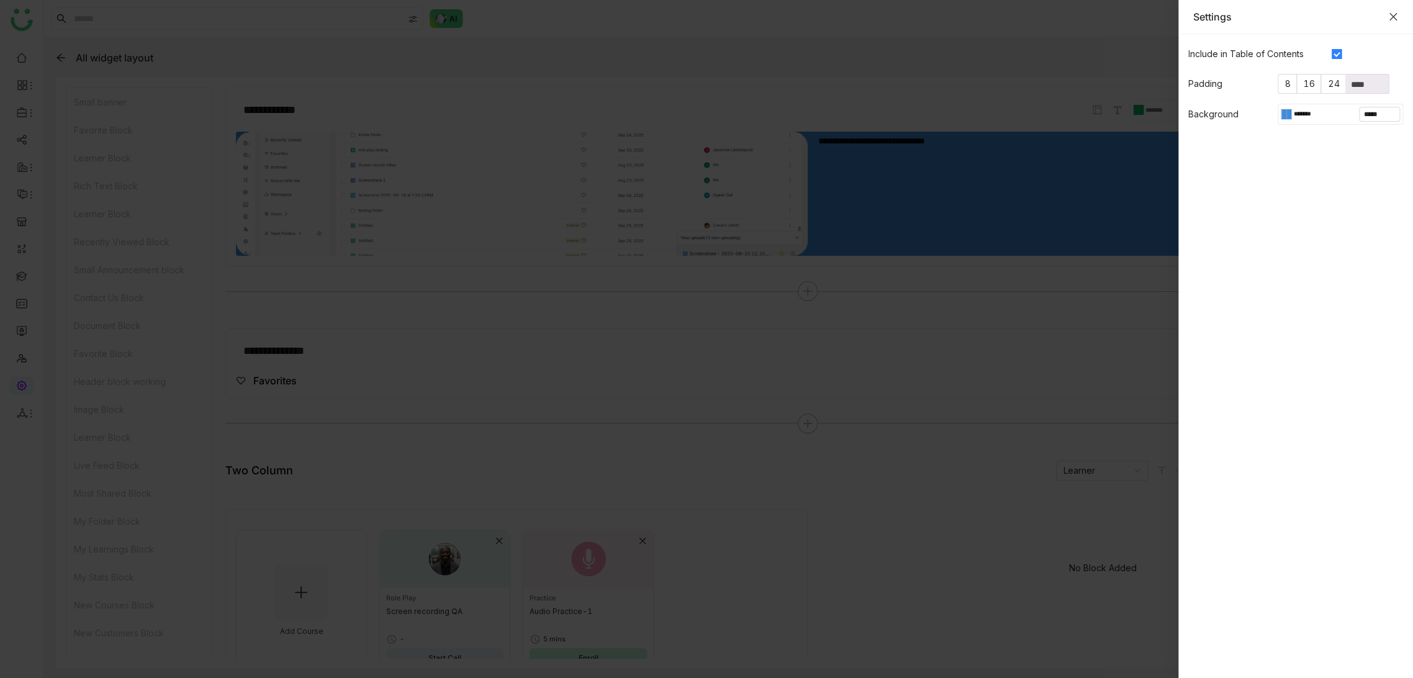
click at [1391, 17] on icon "Close" at bounding box center [1392, 16] width 7 height 7
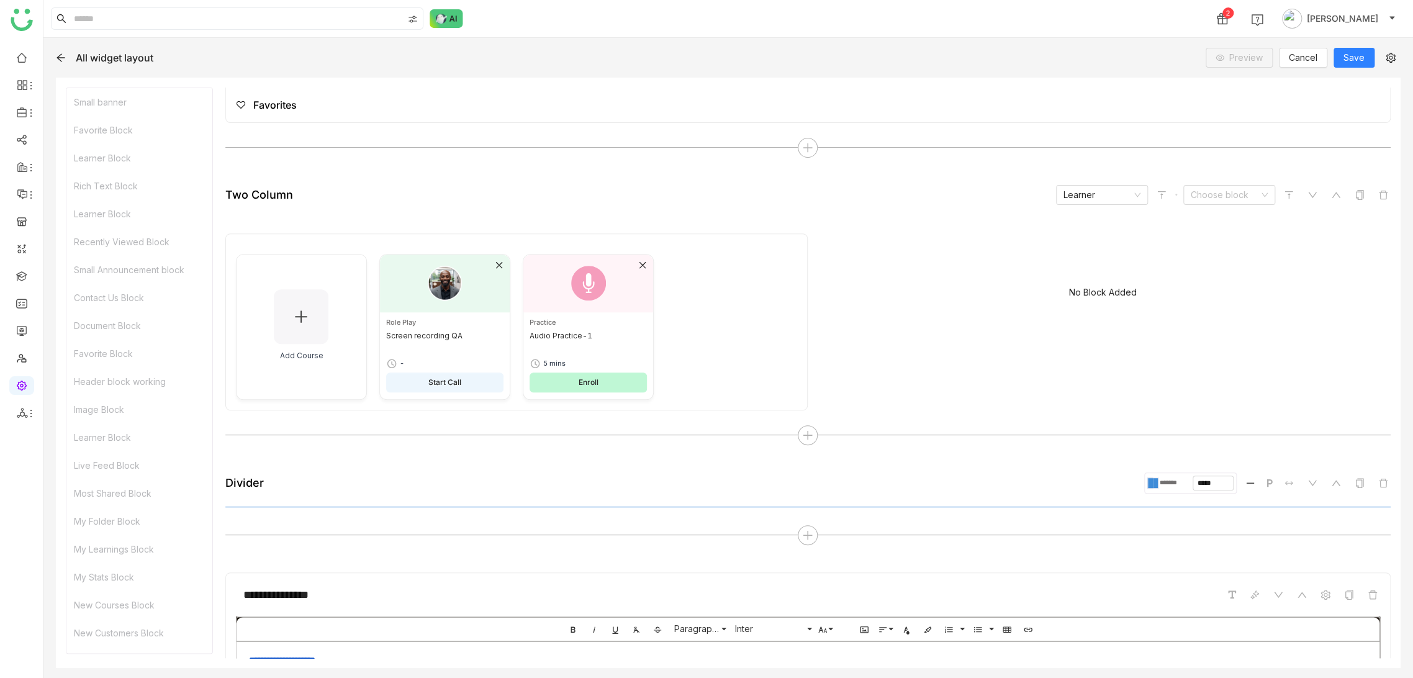
scroll to position [413, 0]
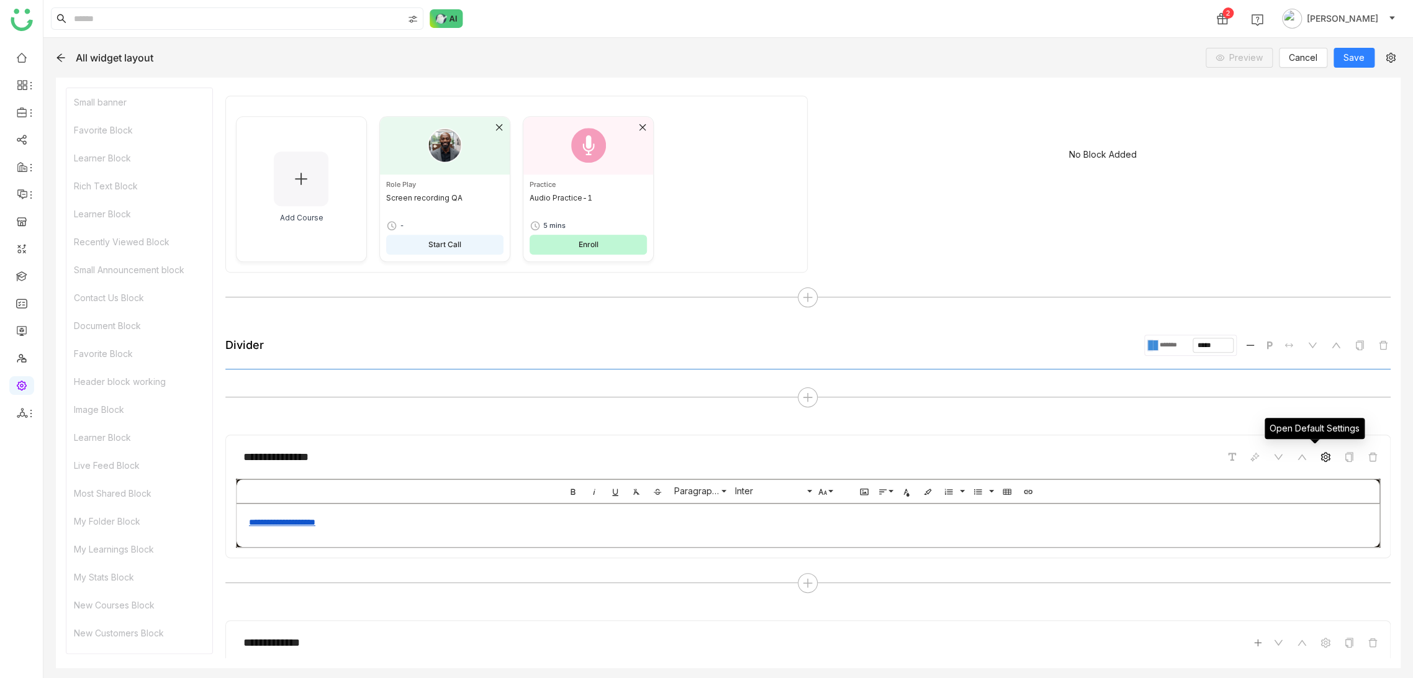
click at [1320, 456] on icon at bounding box center [1325, 457] width 10 height 10
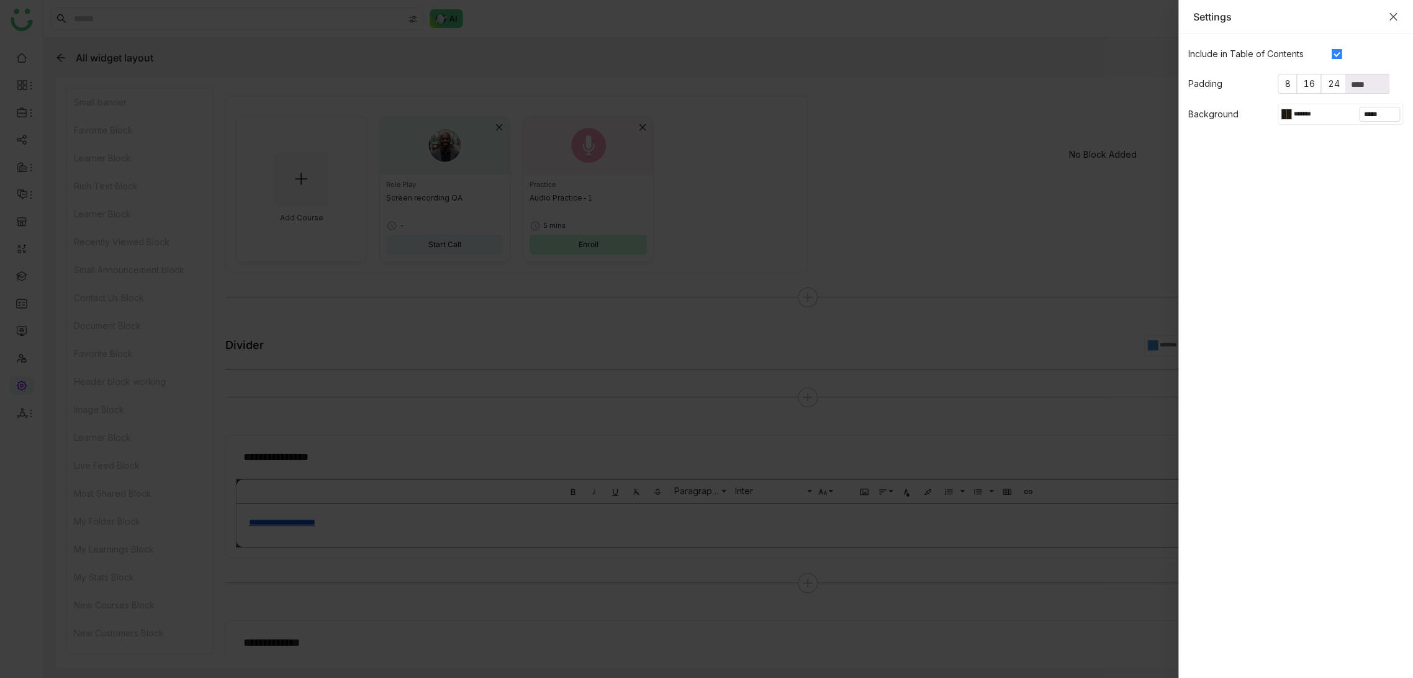
click at [1391, 18] on icon "Close" at bounding box center [1392, 16] width 7 height 7
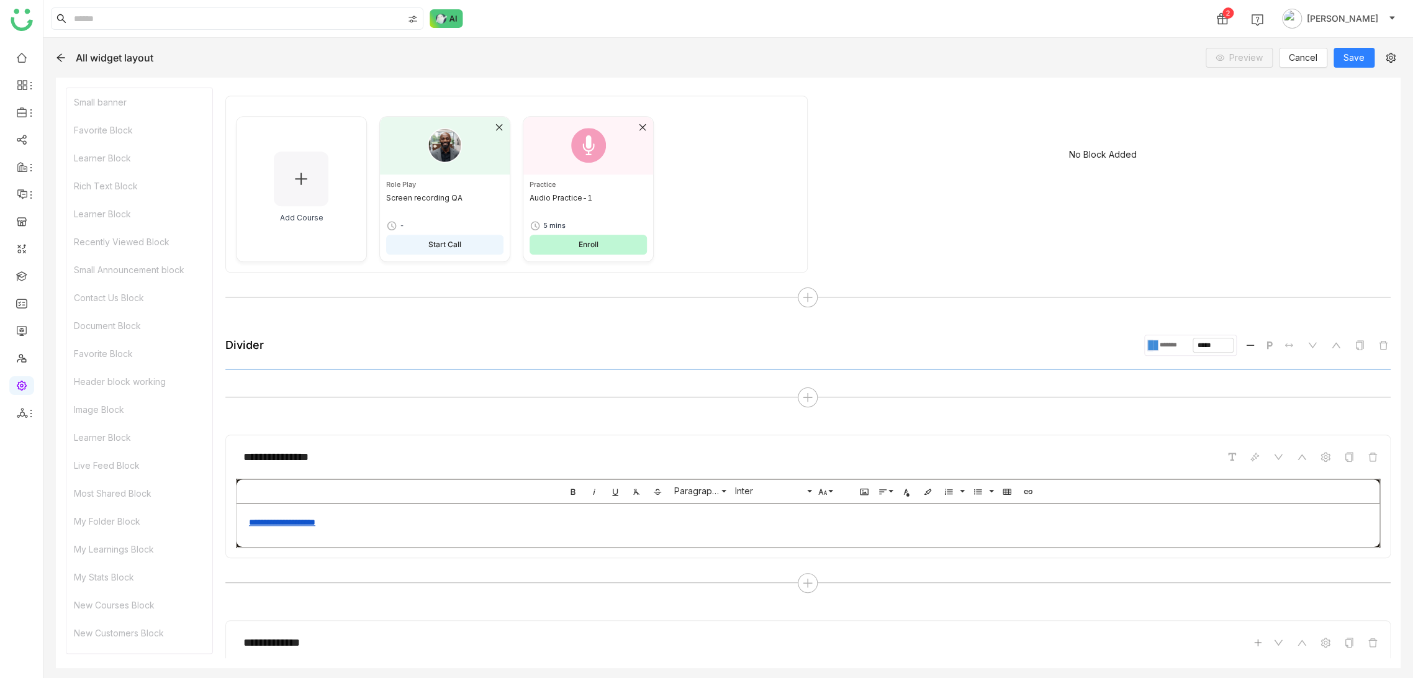
click at [65, 53] on icon at bounding box center [61, 58] width 10 height 10
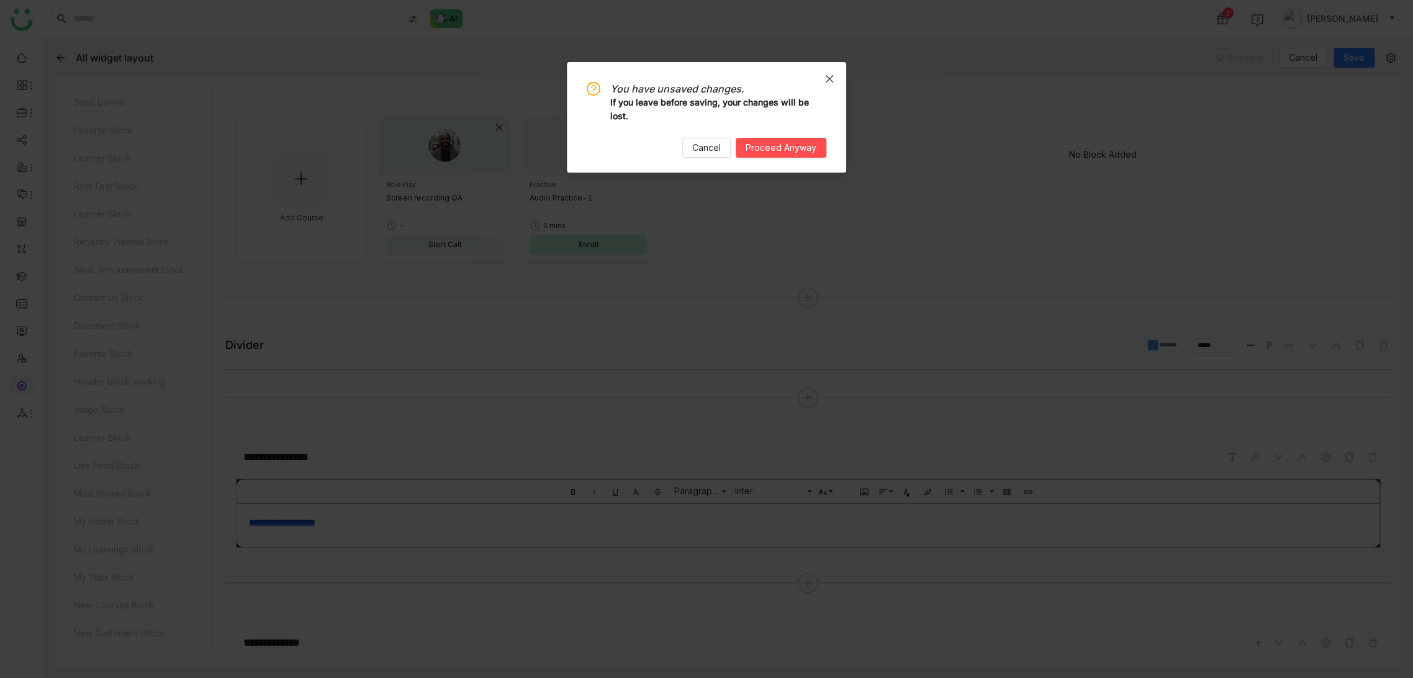
click at [835, 86] on span "Close" at bounding box center [829, 79] width 34 height 34
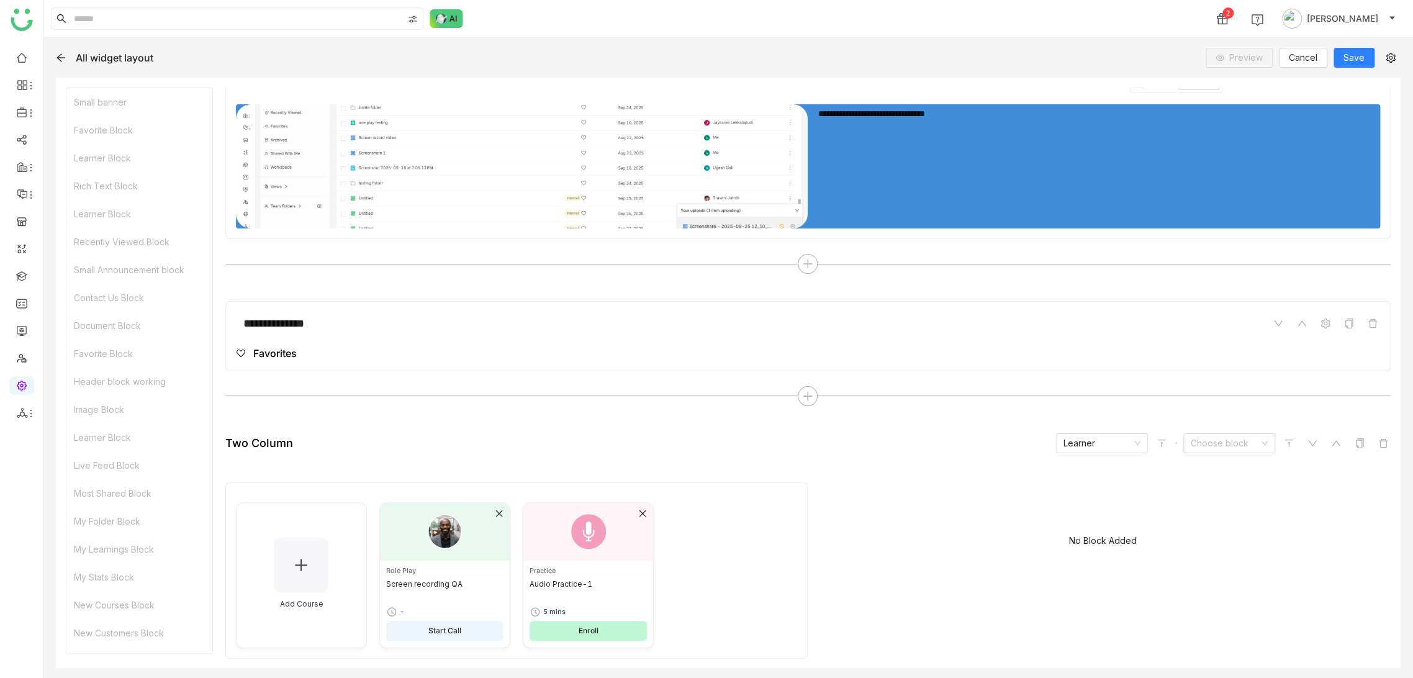
scroll to position [0, 0]
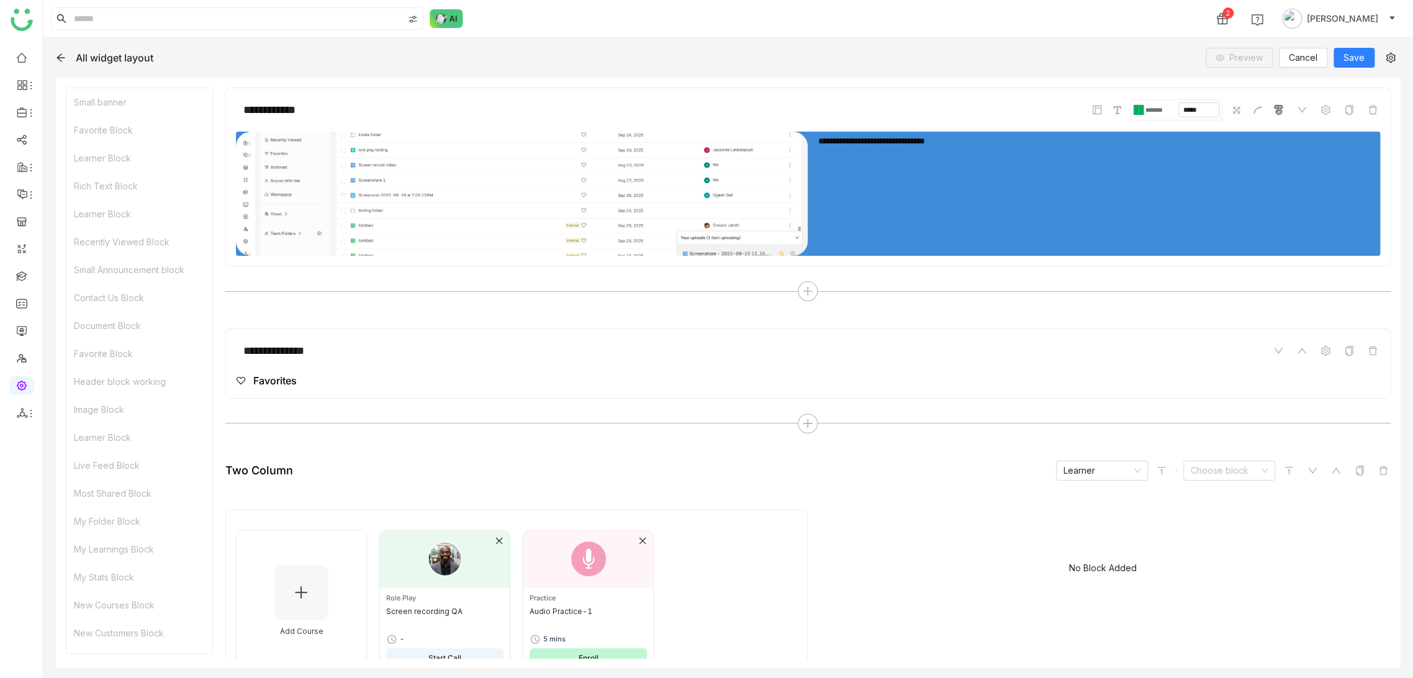
click at [785, 43] on div "**********" at bounding box center [727, 358] width 1369 height 640
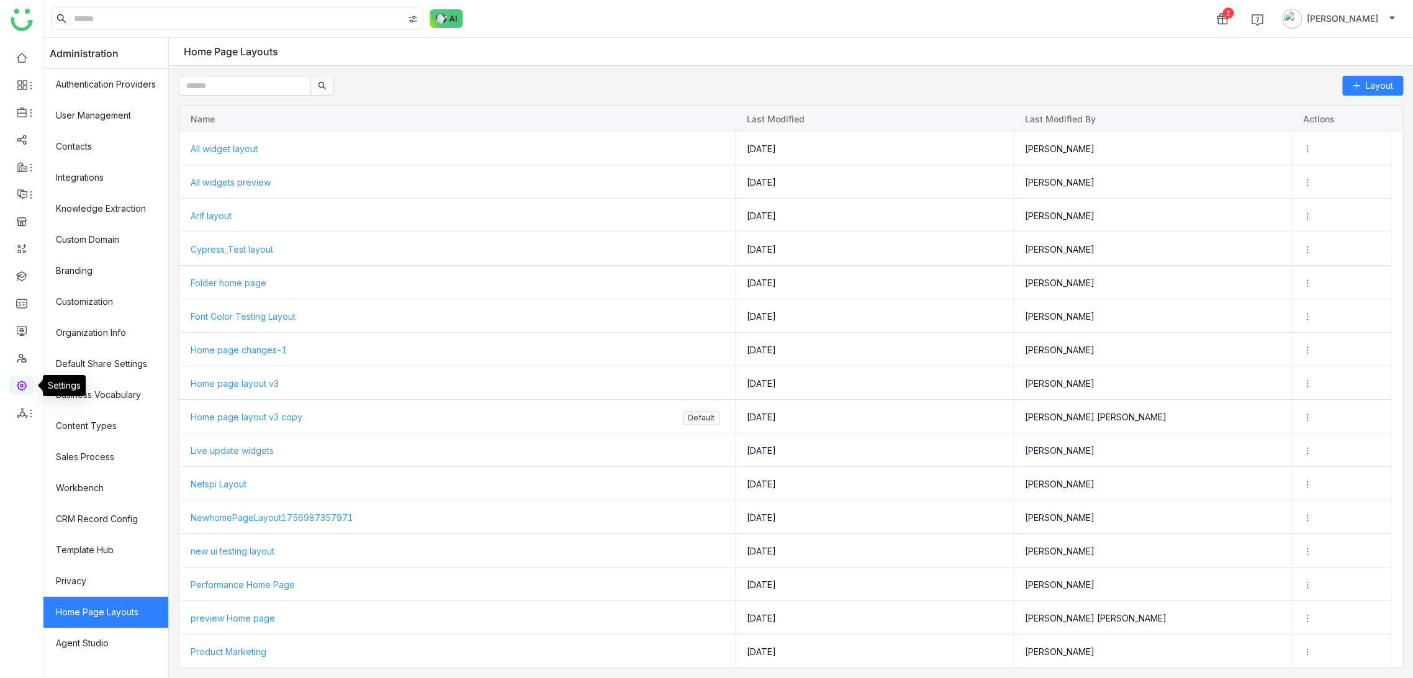
click at [24, 387] on link at bounding box center [21, 384] width 11 height 11
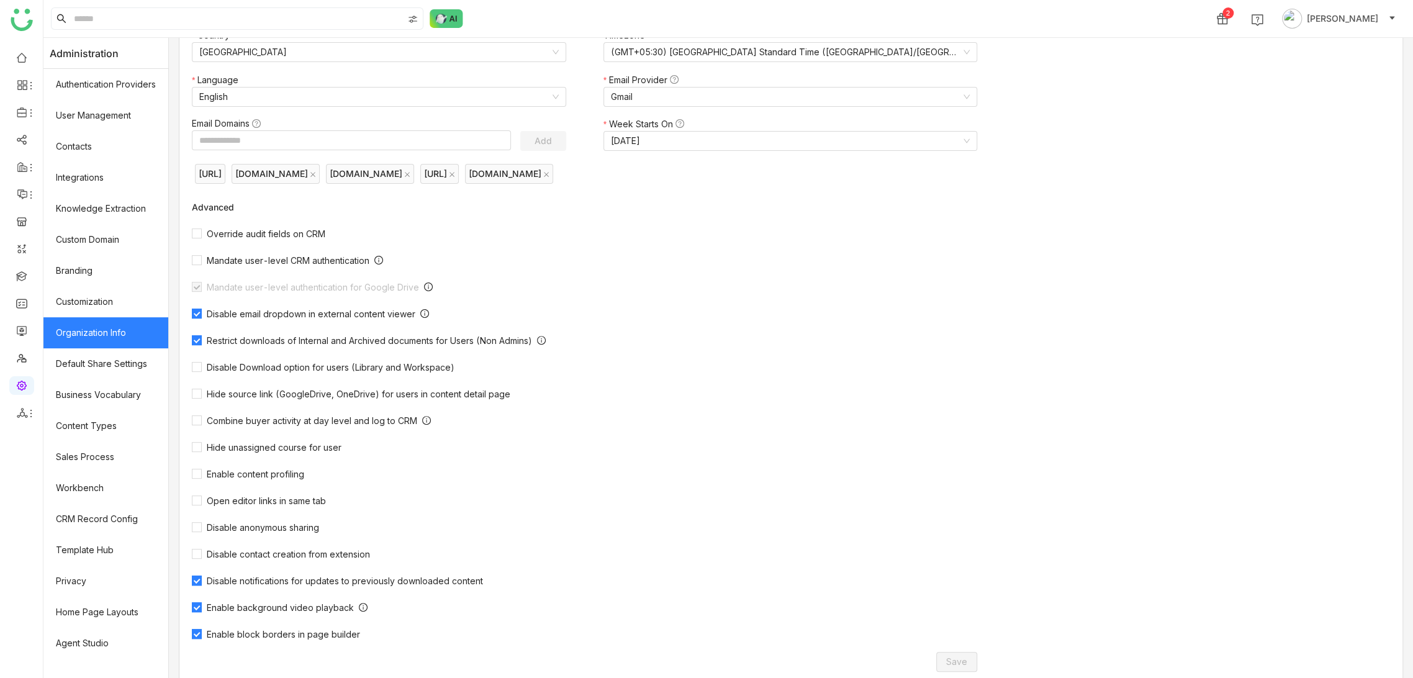
scroll to position [137, 0]
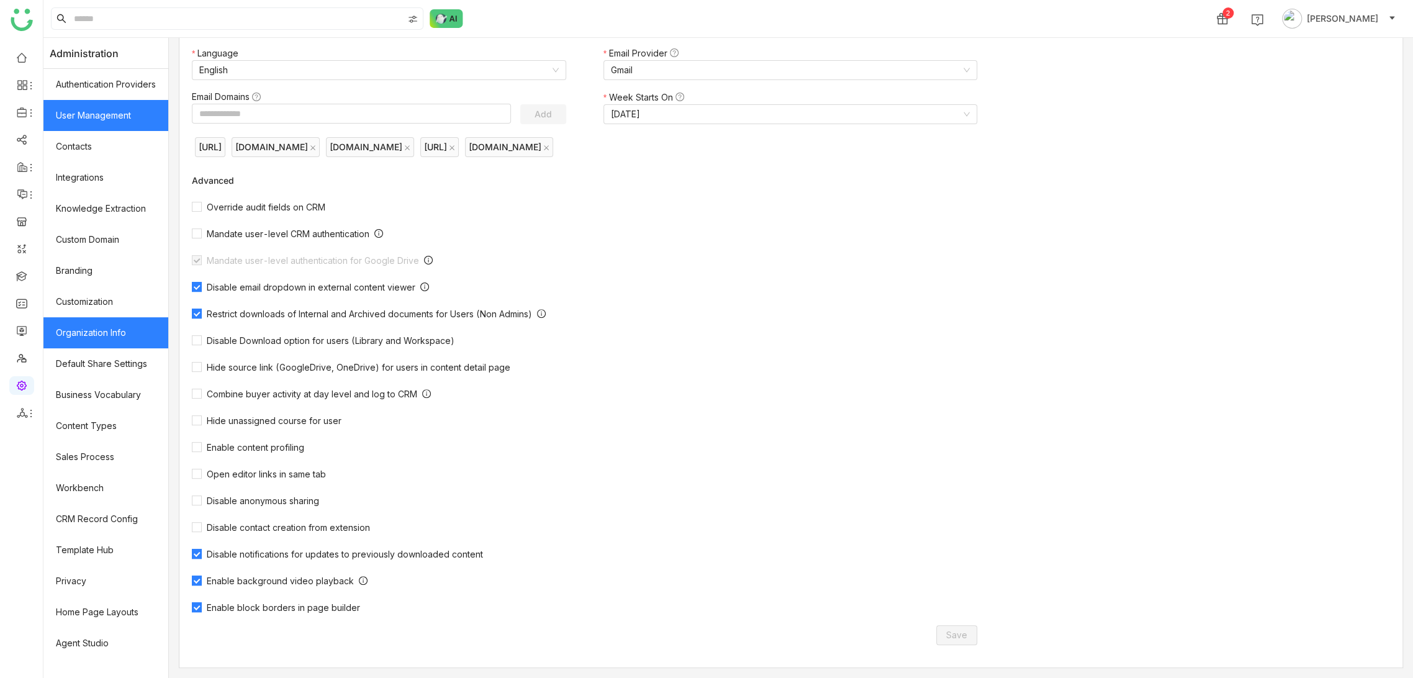
click at [115, 128] on link "User Management" at bounding box center [105, 115] width 125 height 31
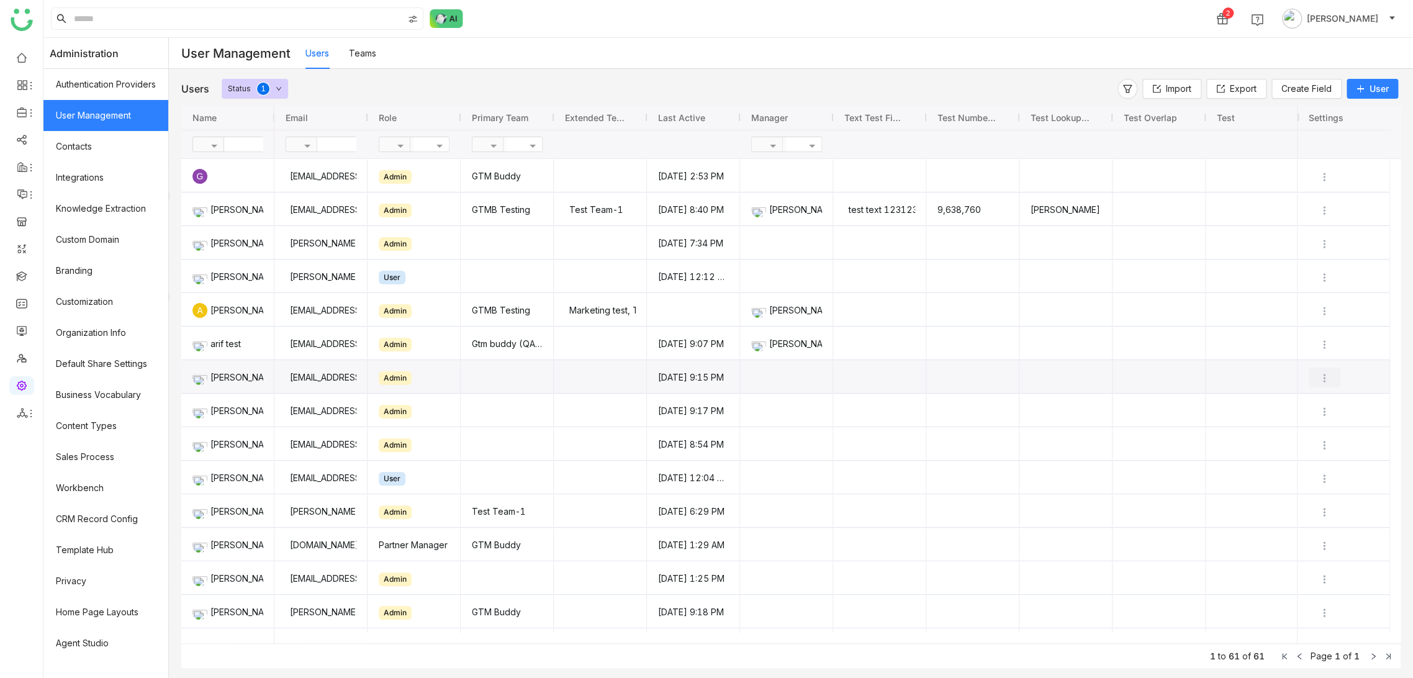
click at [1319, 374] on img "Press SPACE to select this row." at bounding box center [1324, 378] width 12 height 12
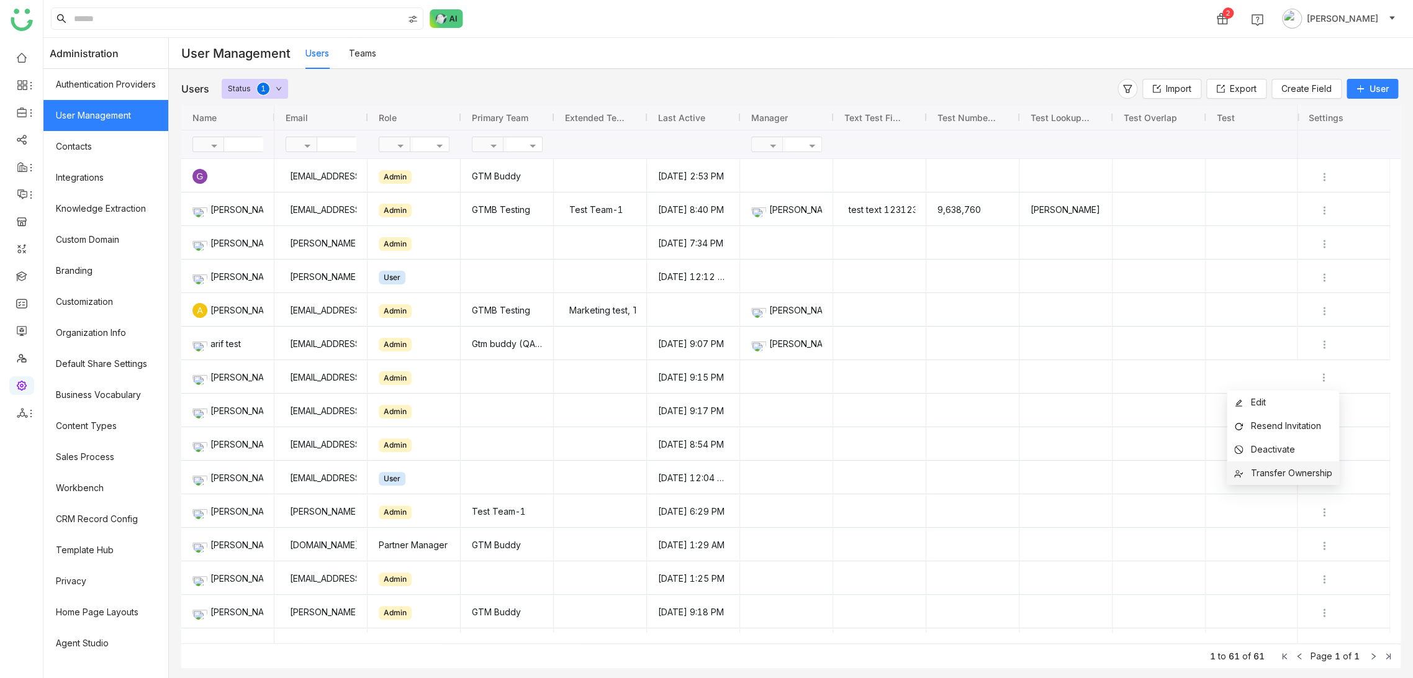
click at [1302, 472] on span "Transfer Ownership" at bounding box center [1290, 472] width 81 height 11
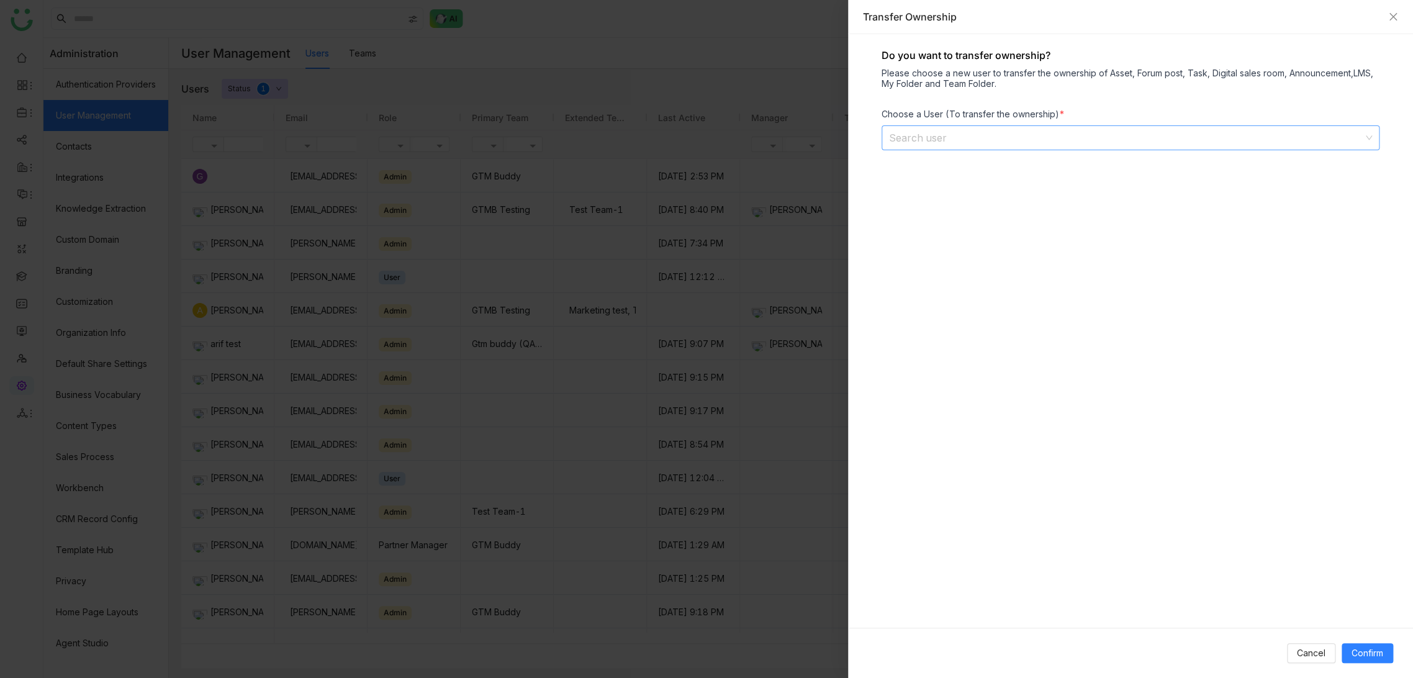
click at [971, 142] on input at bounding box center [1126, 138] width 474 height 24
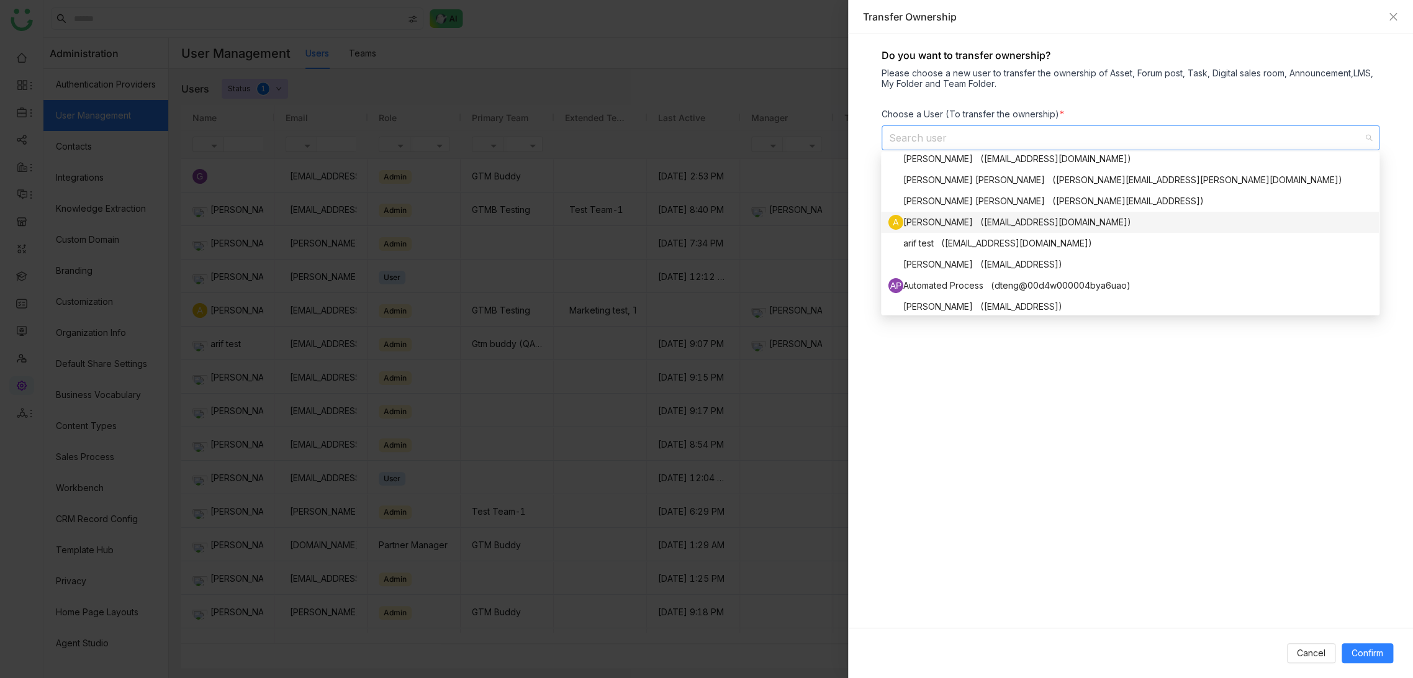
scroll to position [52, 0]
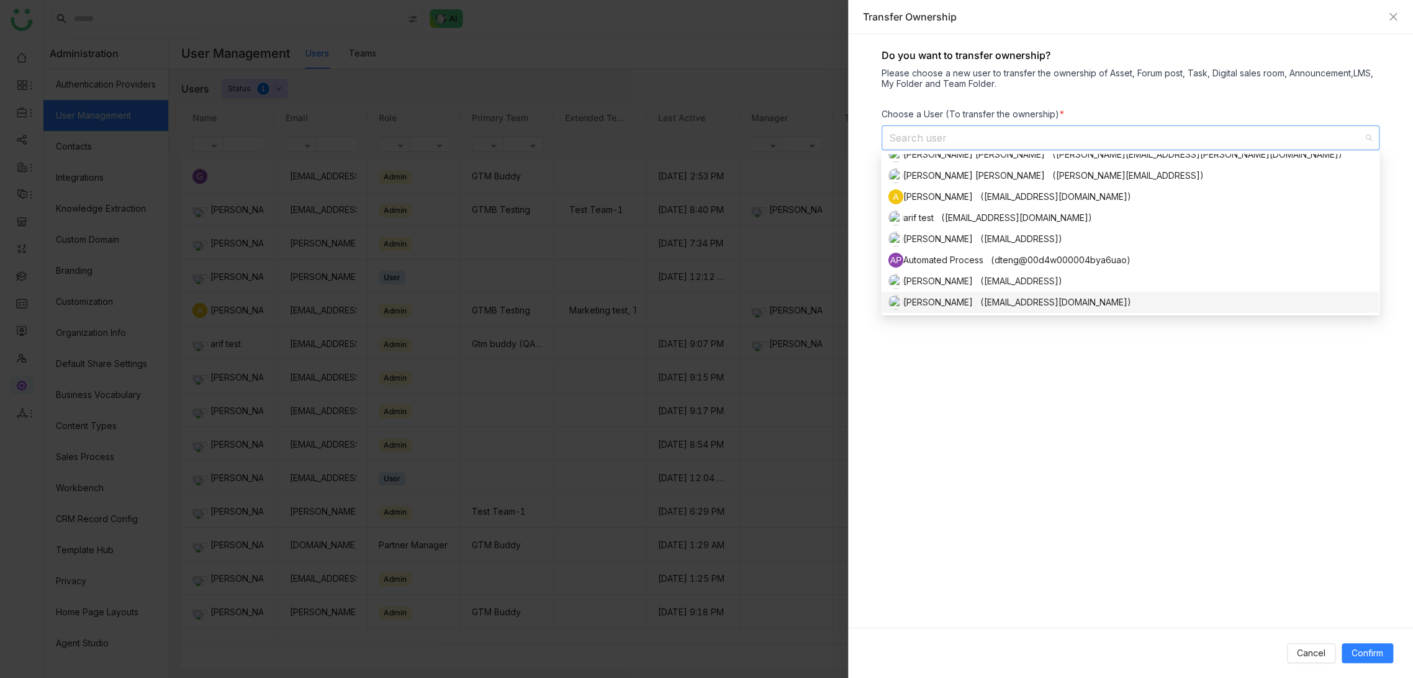
click at [974, 307] on div "[PERSON_NAME] ([EMAIL_ADDRESS][DOMAIN_NAME])" at bounding box center [1129, 302] width 483 height 15
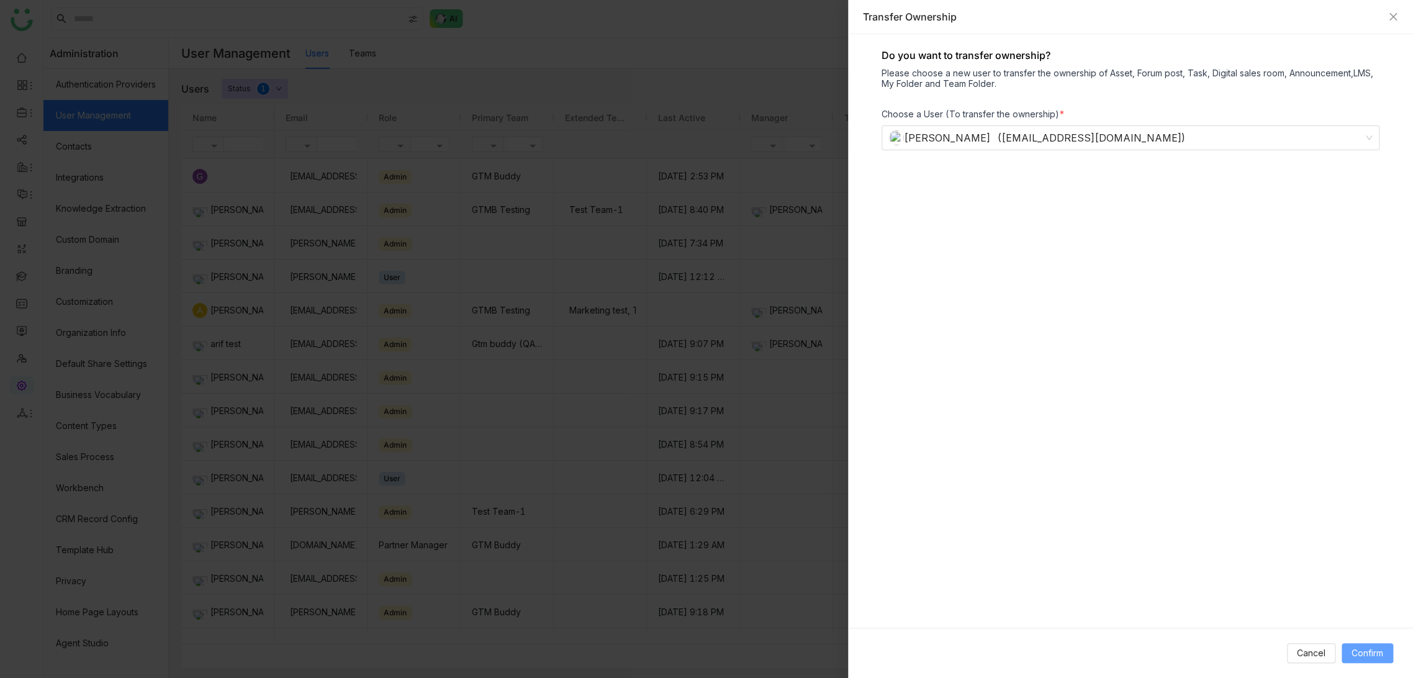
click at [1367, 647] on span "Confirm" at bounding box center [1367, 653] width 32 height 14
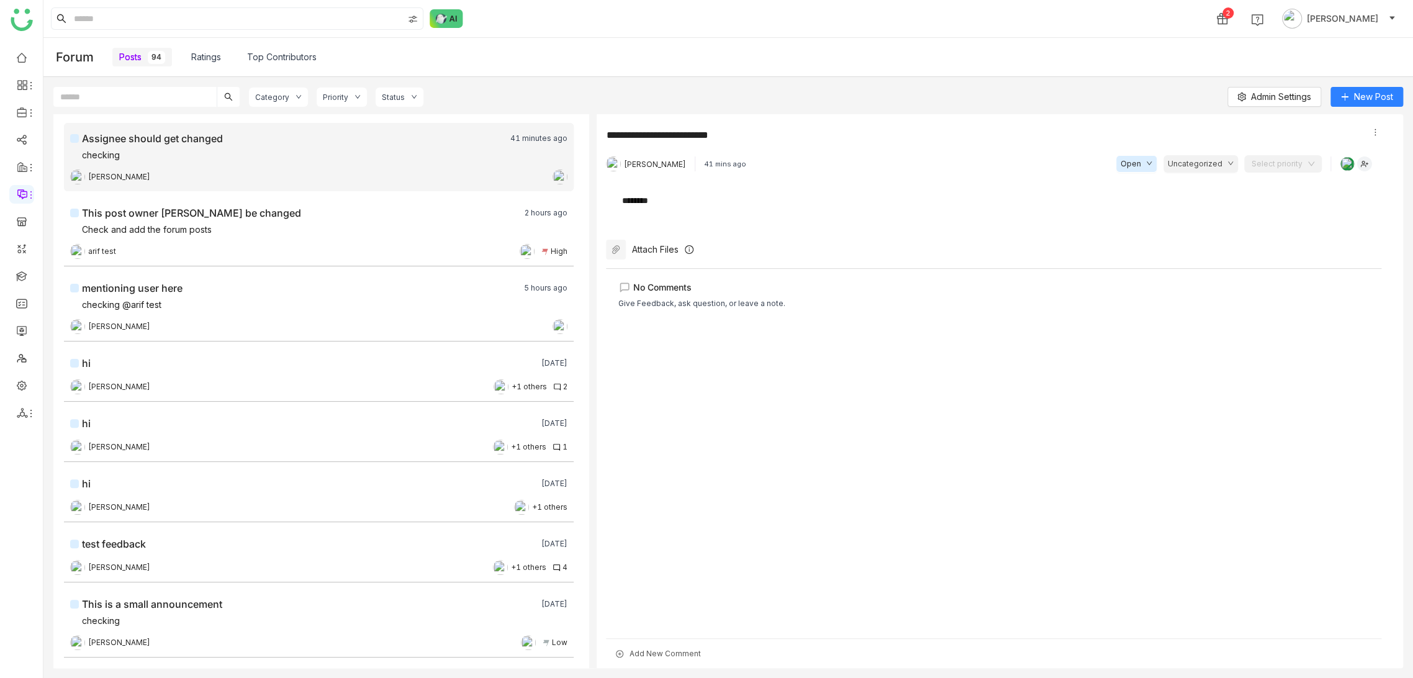
click at [811, 101] on div "Category Priority Status Admin Settings New Post" at bounding box center [727, 100] width 1349 height 27
click at [25, 279] on link at bounding box center [21, 275] width 11 height 11
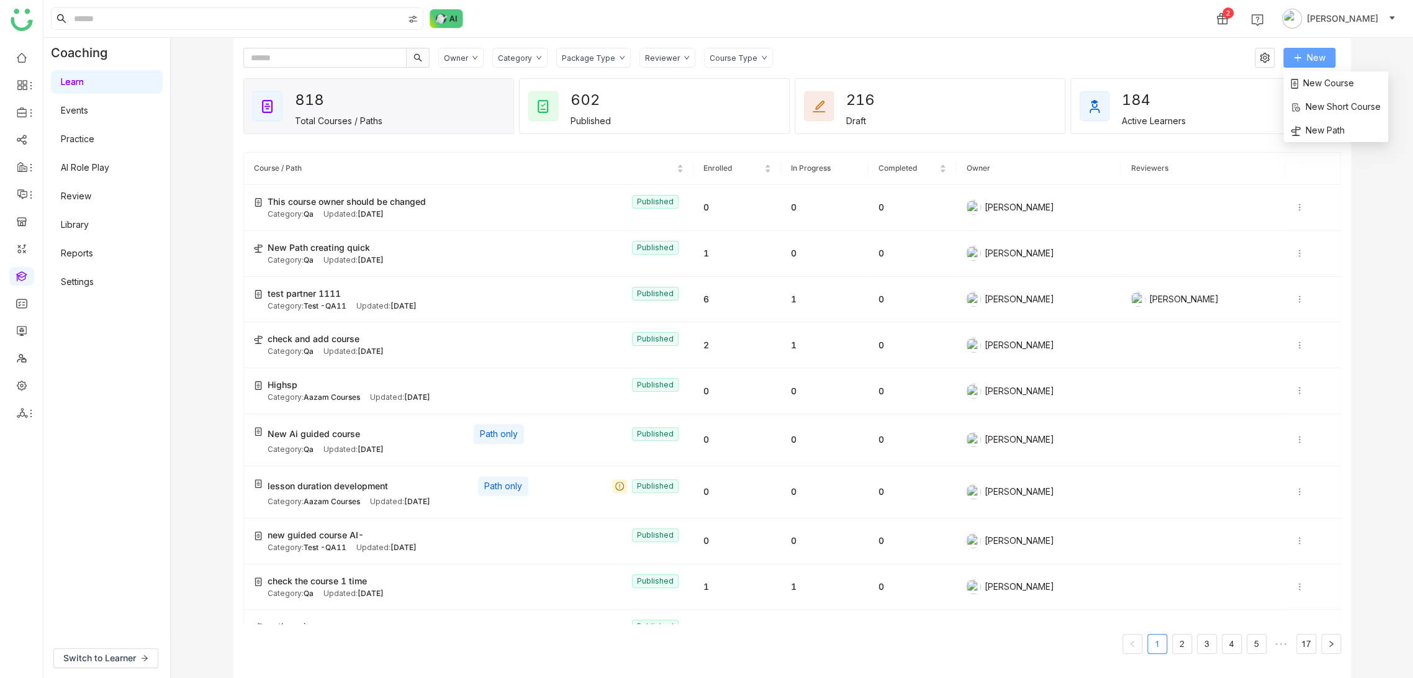
click at [1308, 55] on span "New" at bounding box center [1315, 58] width 19 height 14
click at [1336, 140] on li "New Path" at bounding box center [1335, 131] width 105 height 24
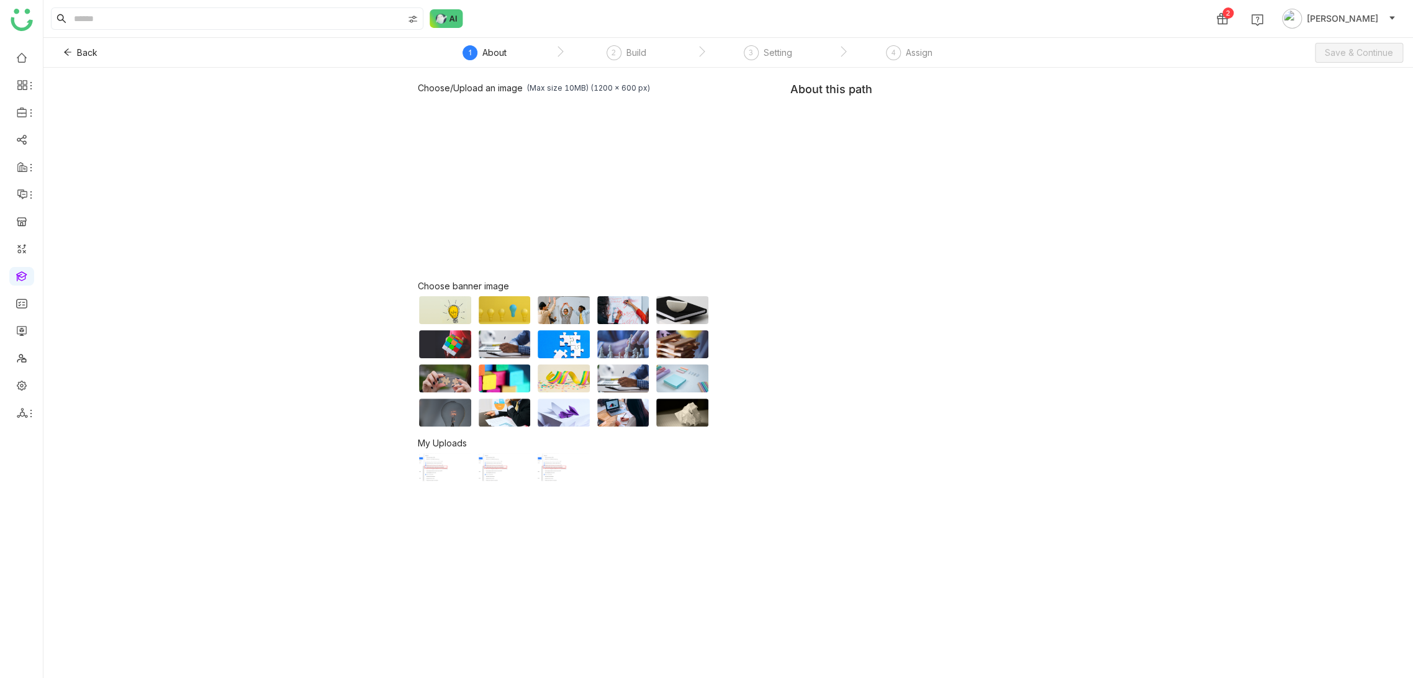
click at [1078, 110] on div "Choose/Upload an image (Max size 10MB) (1200 x 600 px) Browse Image Choose bann…" at bounding box center [727, 373] width 1369 height 610
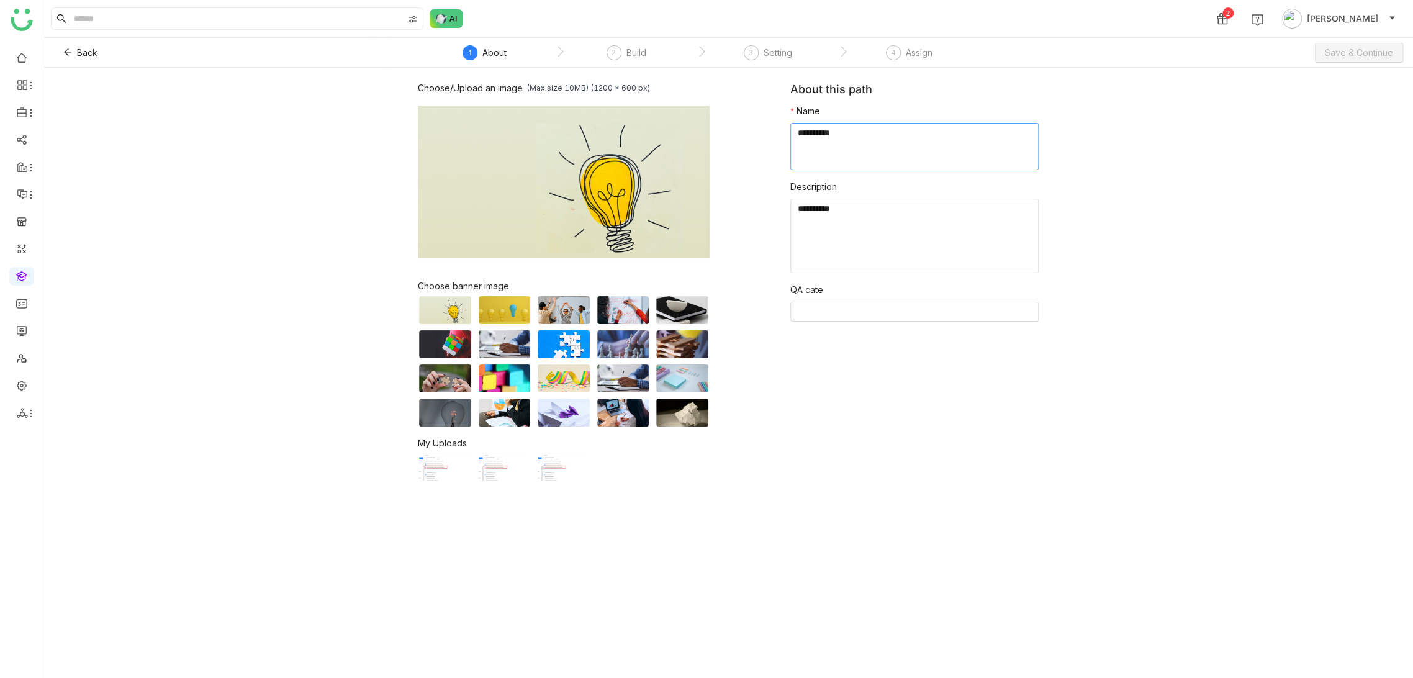
click at [829, 130] on textarea at bounding box center [914, 146] width 248 height 47
type textarea "**********"
type input "*"
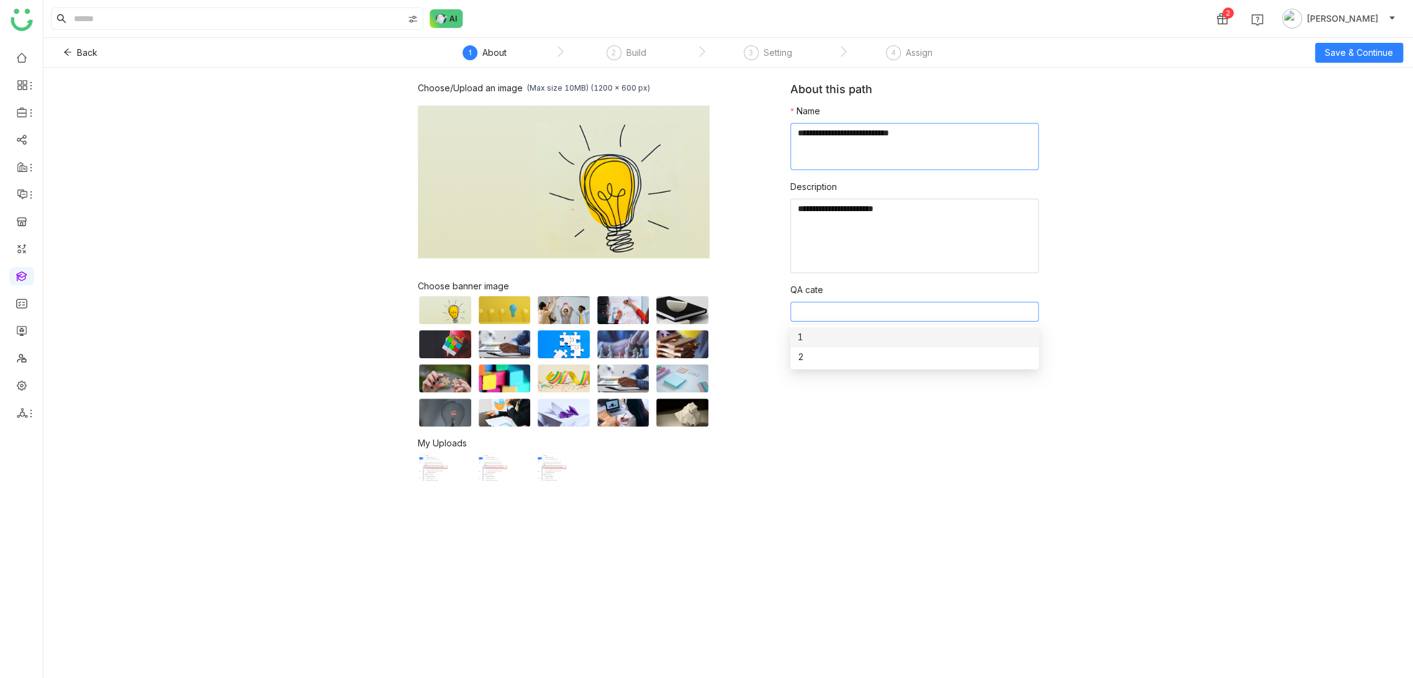
type input "*"
click at [1374, 60] on button "Save & Continue" at bounding box center [1359, 53] width 88 height 20
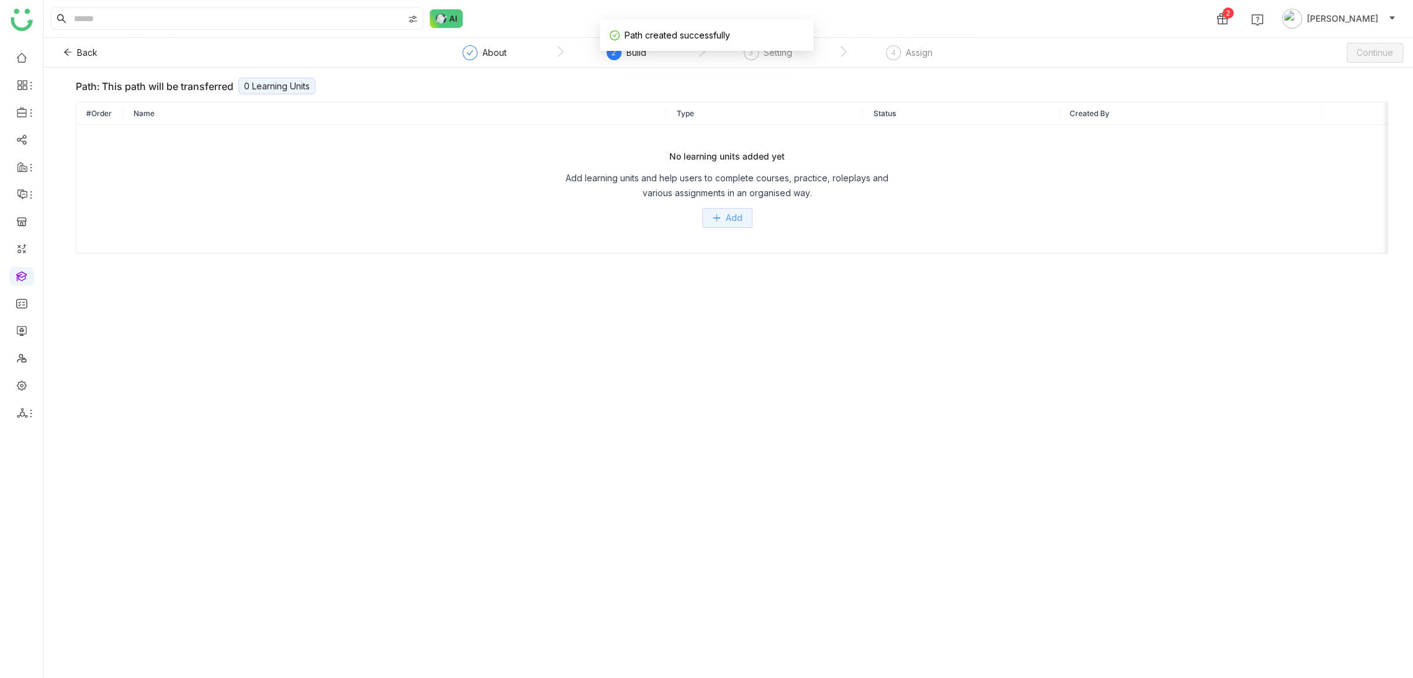
click at [744, 224] on button "Add" at bounding box center [727, 218] width 50 height 20
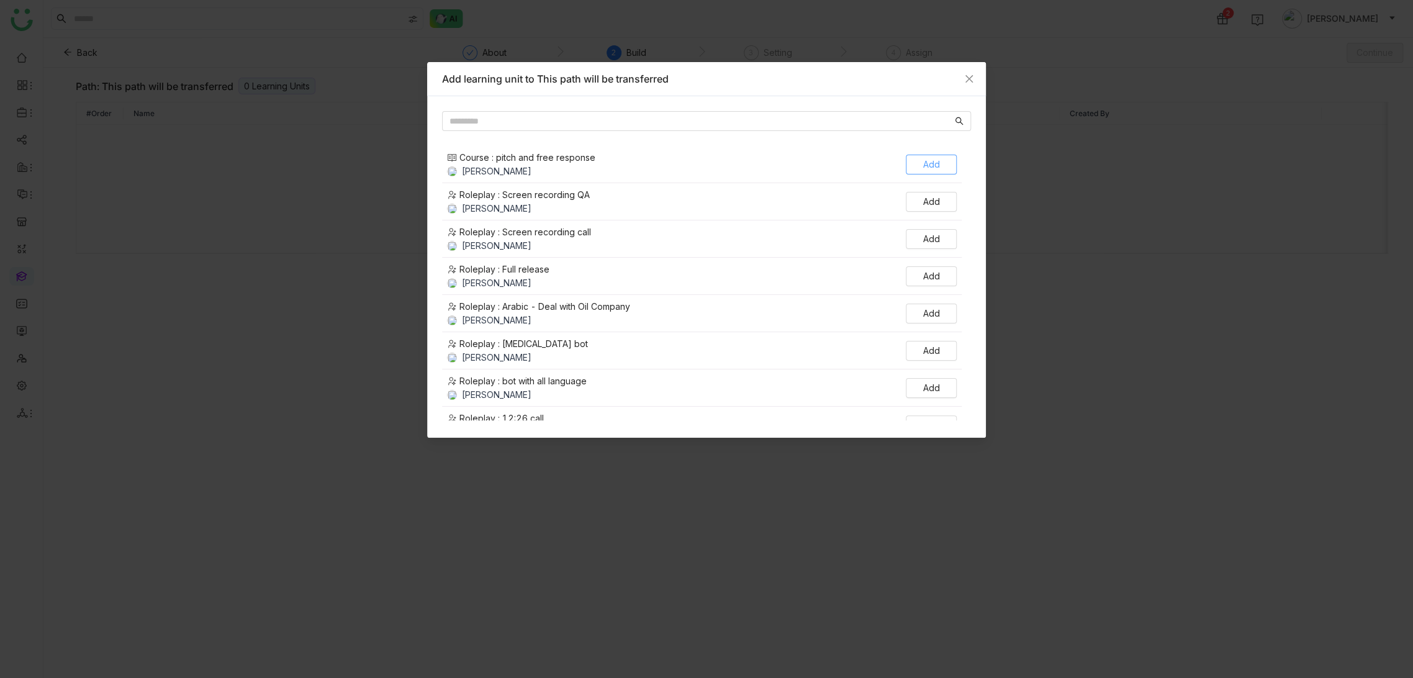
click at [928, 168] on span "Add" at bounding box center [931, 165] width 17 height 14
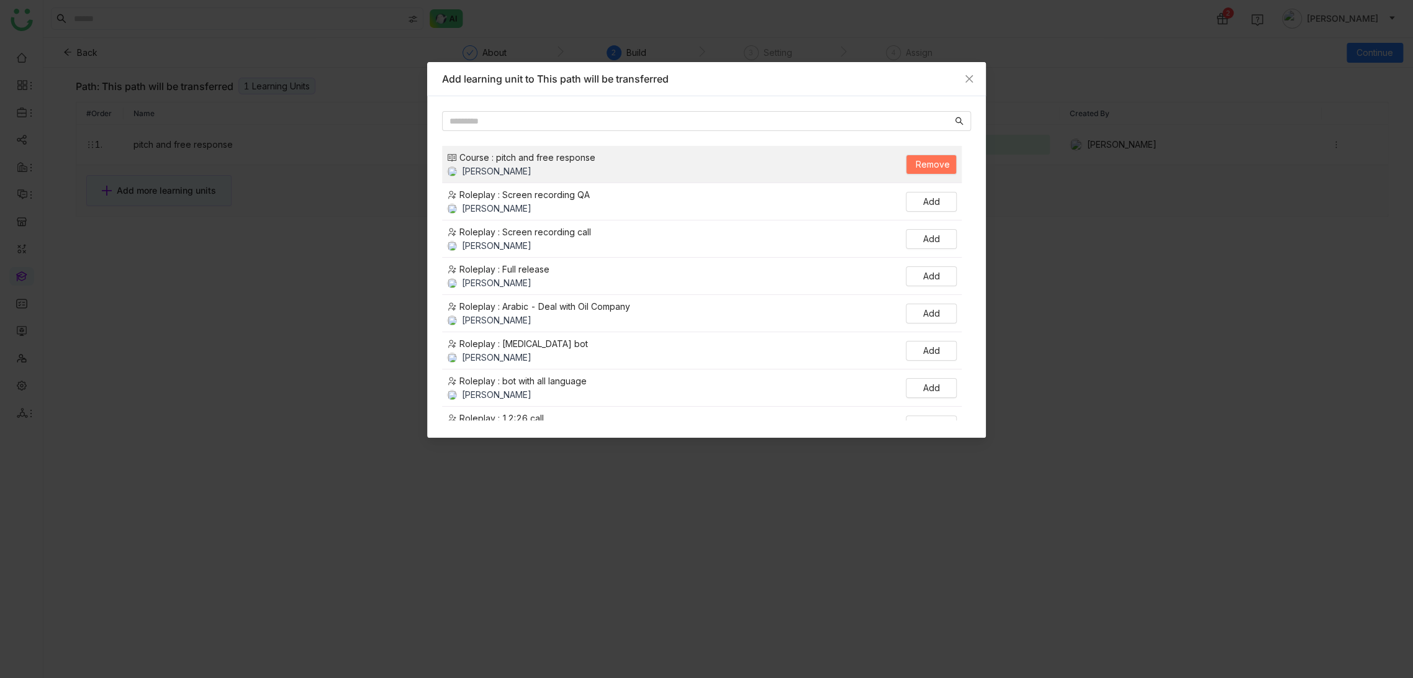
click at [1050, 84] on nz-modal-container "Add learning unit to This path will be transferred Course : pitch and free resp…" at bounding box center [706, 339] width 1413 height 678
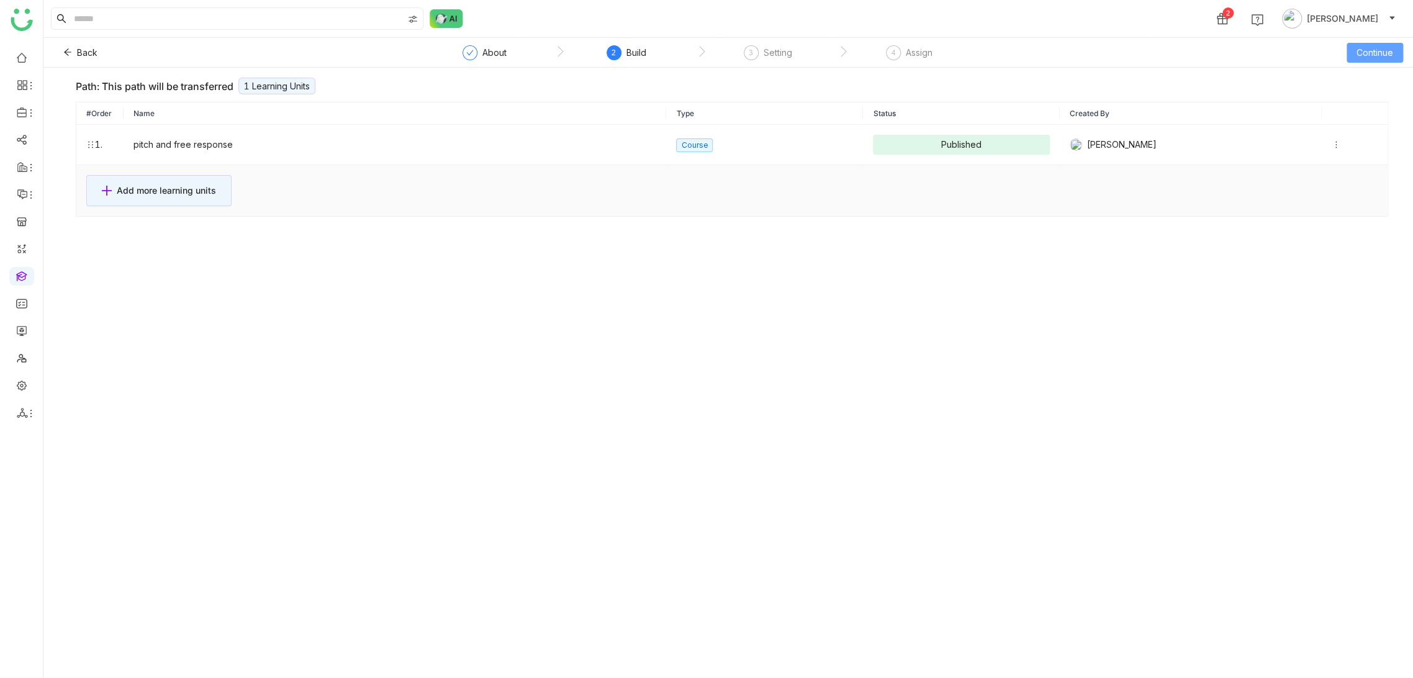
click at [1383, 55] on span "Continue" at bounding box center [1374, 53] width 37 height 14
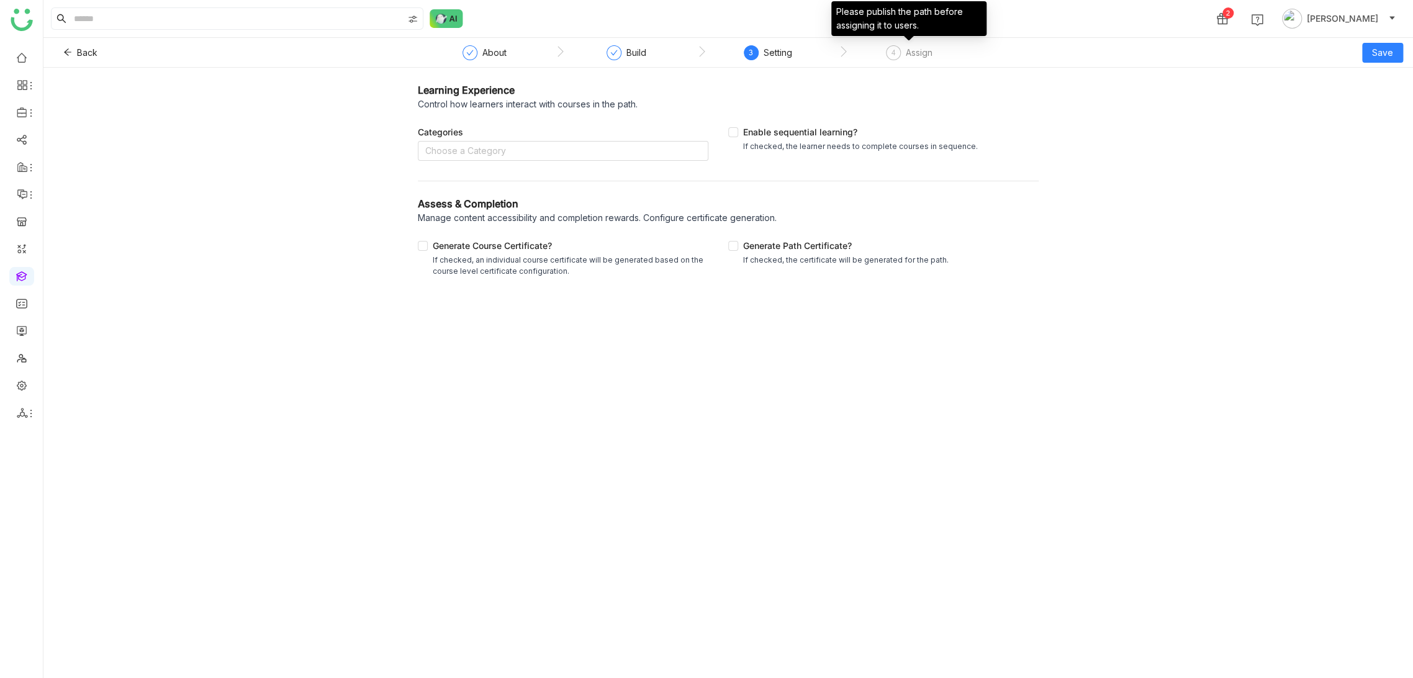
click at [930, 59] on div "Assign" at bounding box center [919, 52] width 27 height 15
drag, startPoint x: 655, startPoint y: 54, endPoint x: 608, endPoint y: 59, distance: 47.4
click at [655, 53] on nz-step "Build" at bounding box center [626, 56] width 142 height 22
click at [603, 61] on nz-step "Build" at bounding box center [626, 56] width 142 height 22
click at [622, 54] on div "Build" at bounding box center [626, 56] width 40 height 22
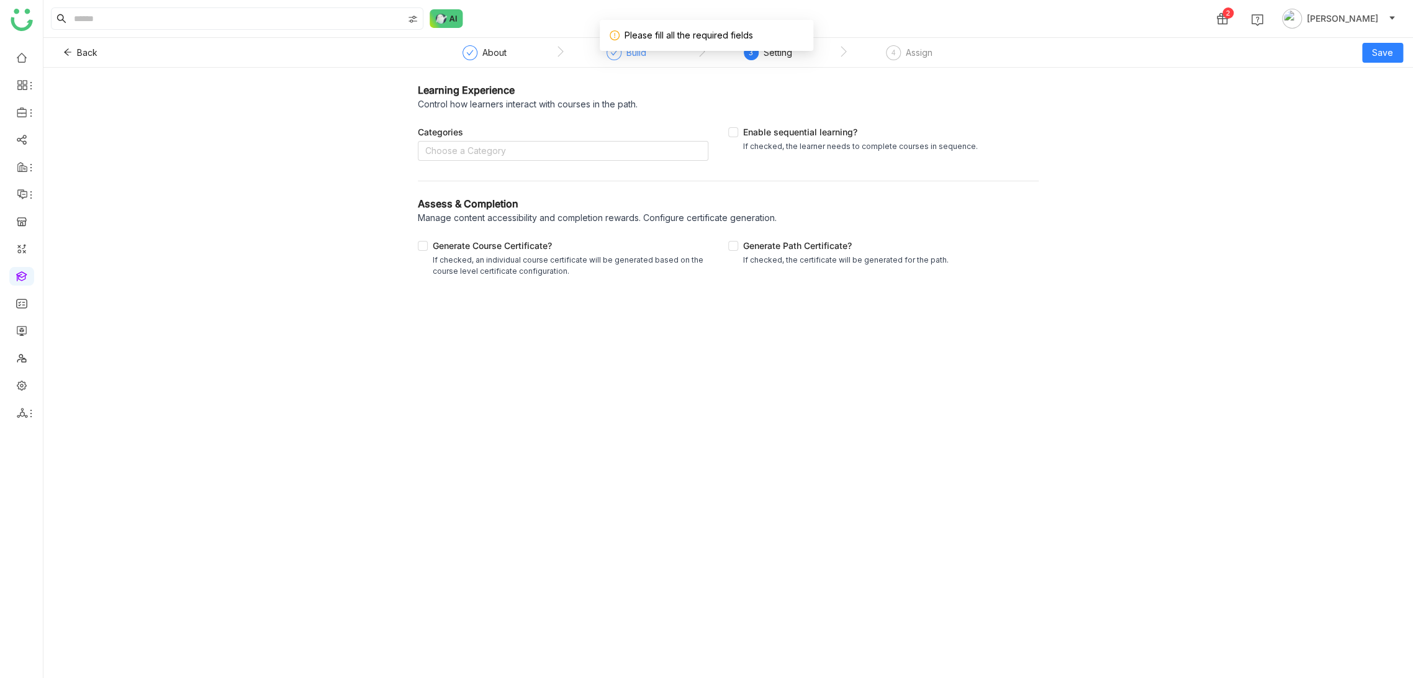
click at [609, 58] on div at bounding box center [613, 52] width 15 height 15
click at [80, 61] on button "Back" at bounding box center [80, 53] width 54 height 20
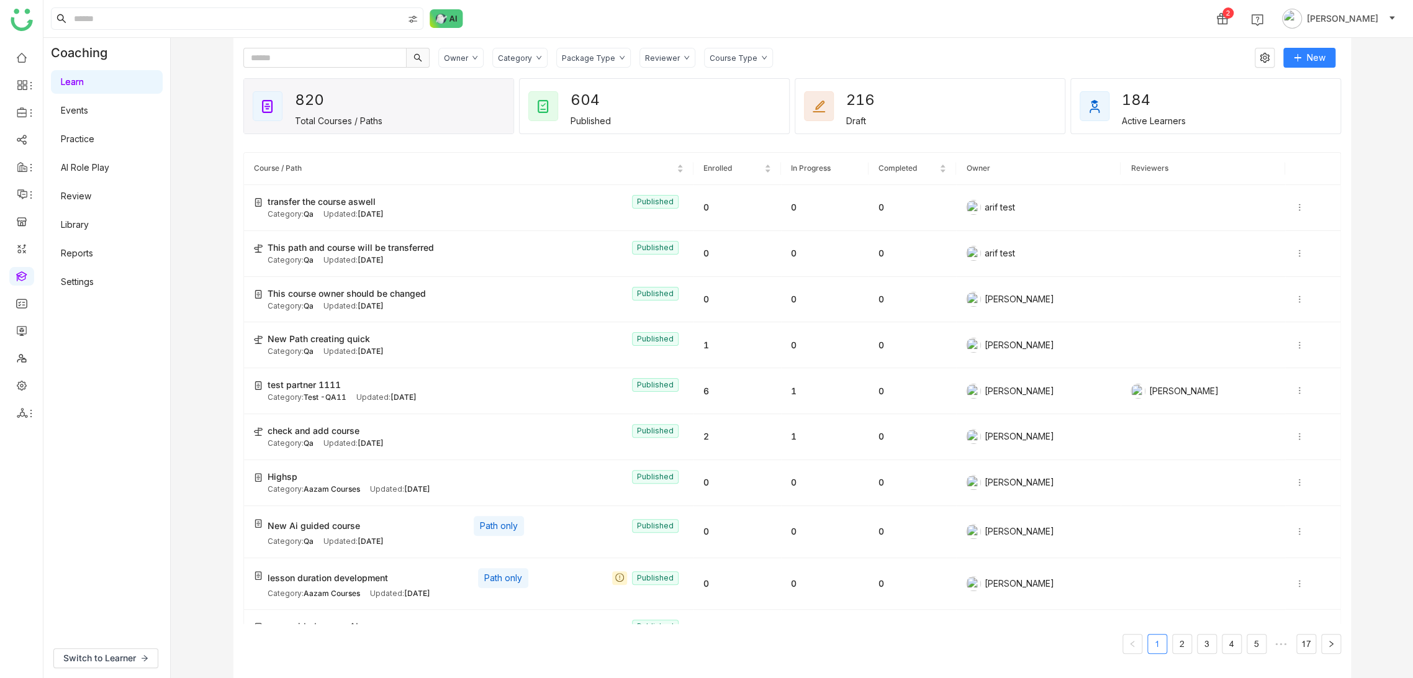
click at [26, 374] on ul at bounding box center [21, 235] width 43 height 391
click at [23, 381] on link at bounding box center [21, 384] width 11 height 11
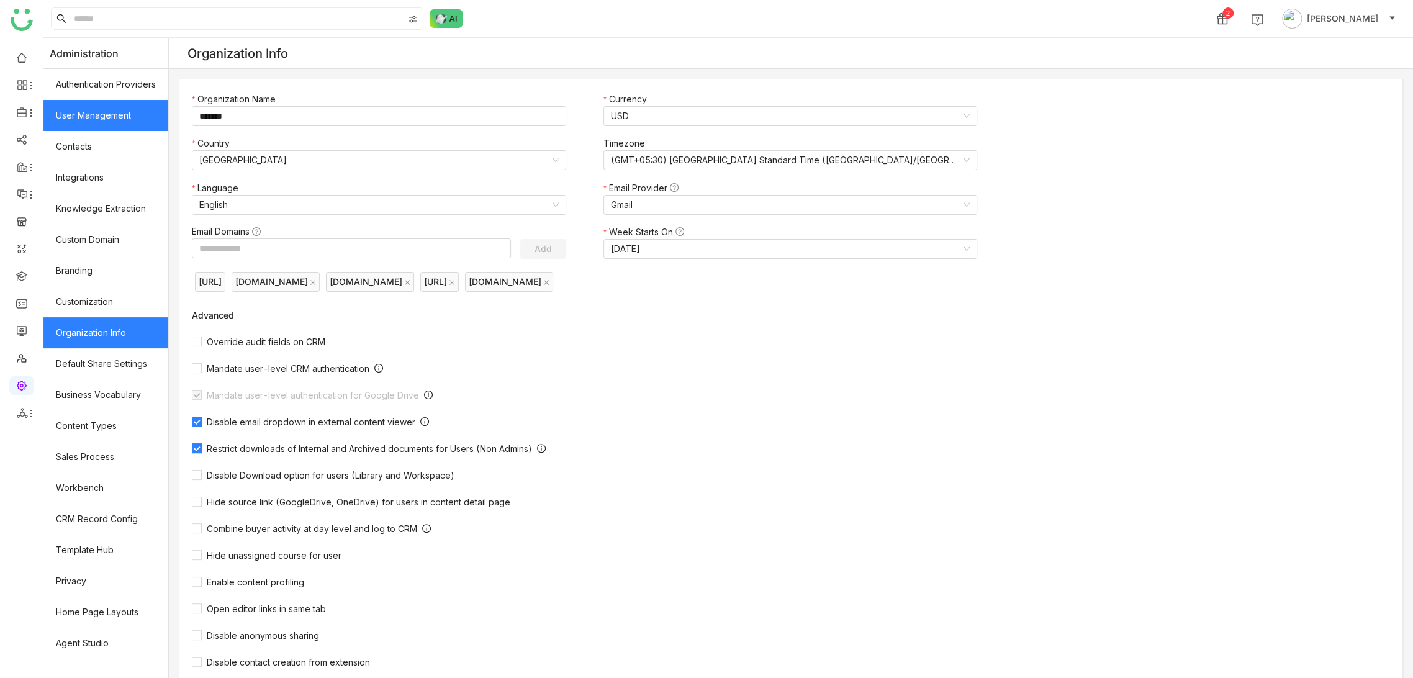
click at [115, 117] on link "User Management" at bounding box center [105, 115] width 125 height 31
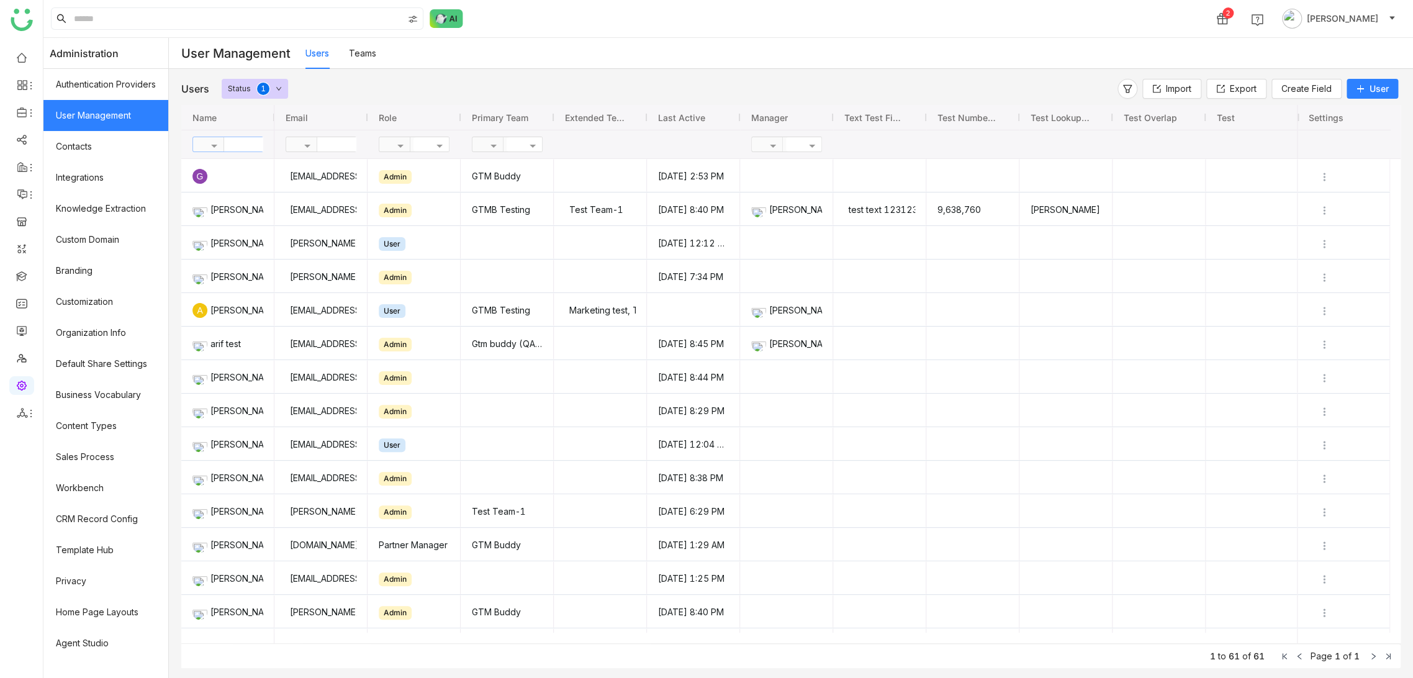
click at [238, 143] on input "text" at bounding box center [269, 144] width 90 height 14
type input "****"
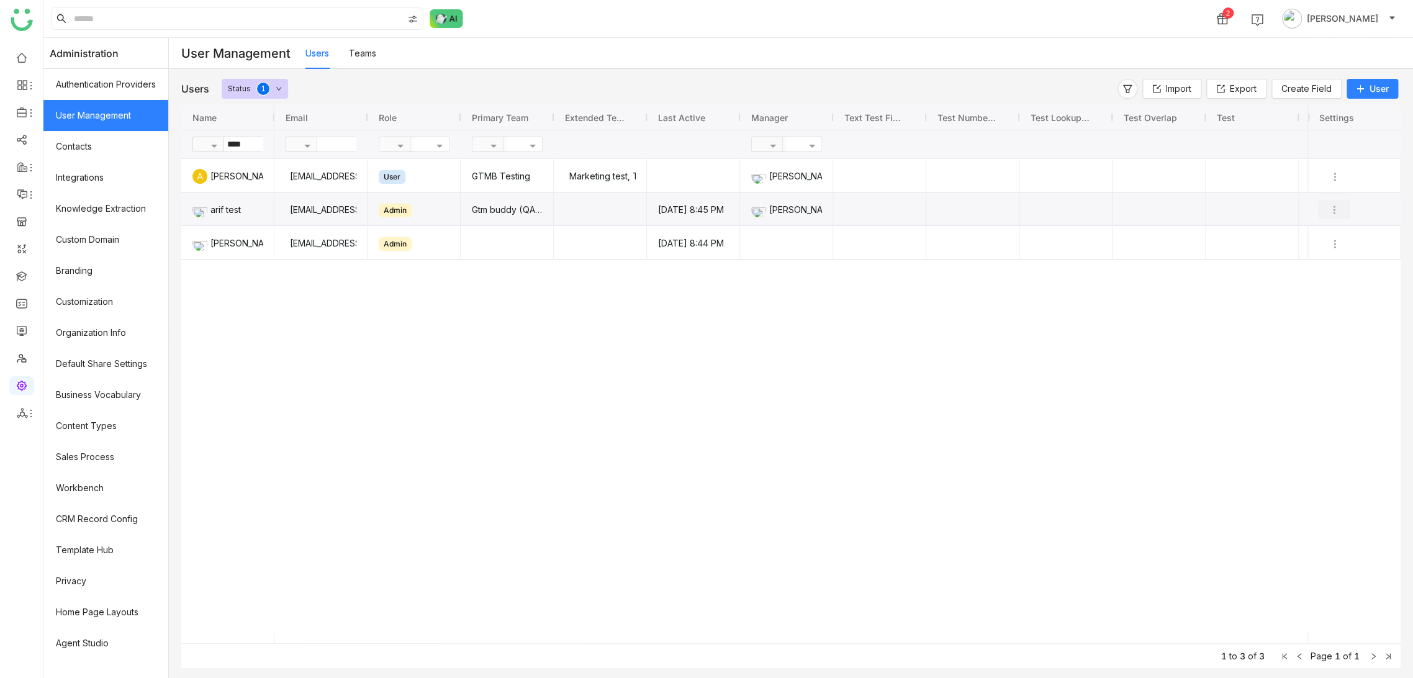
click at [1334, 207] on img "Press SPACE to select this row." at bounding box center [1334, 210] width 12 height 12
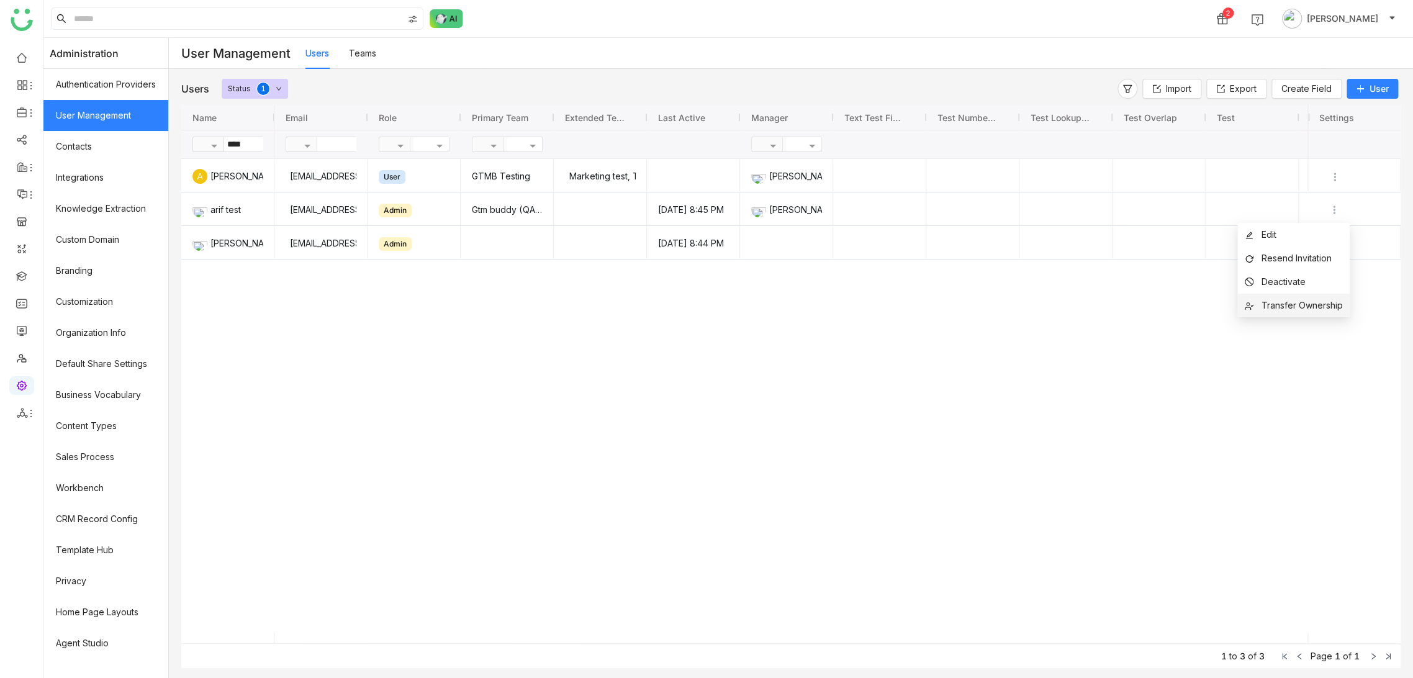
click at [1309, 306] on span "Transfer Ownership" at bounding box center [1301, 305] width 81 height 11
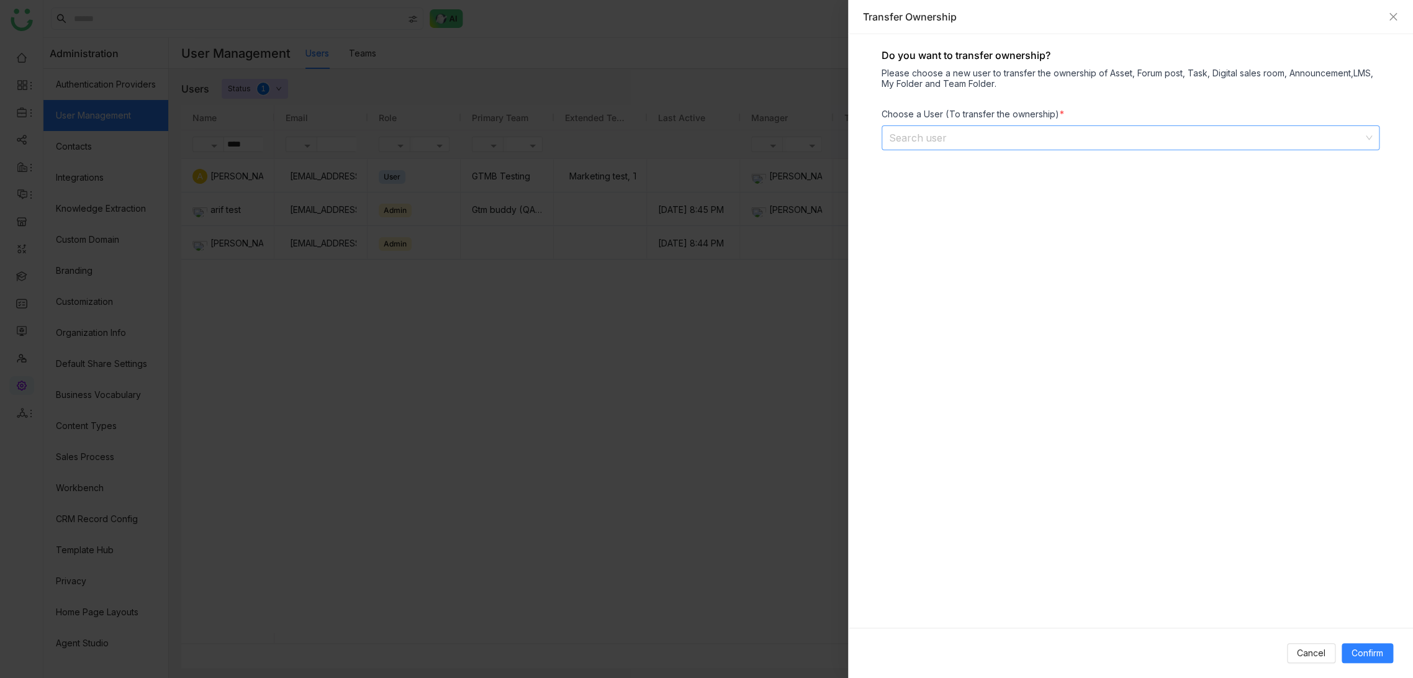
click at [947, 132] on input at bounding box center [1126, 138] width 474 height 24
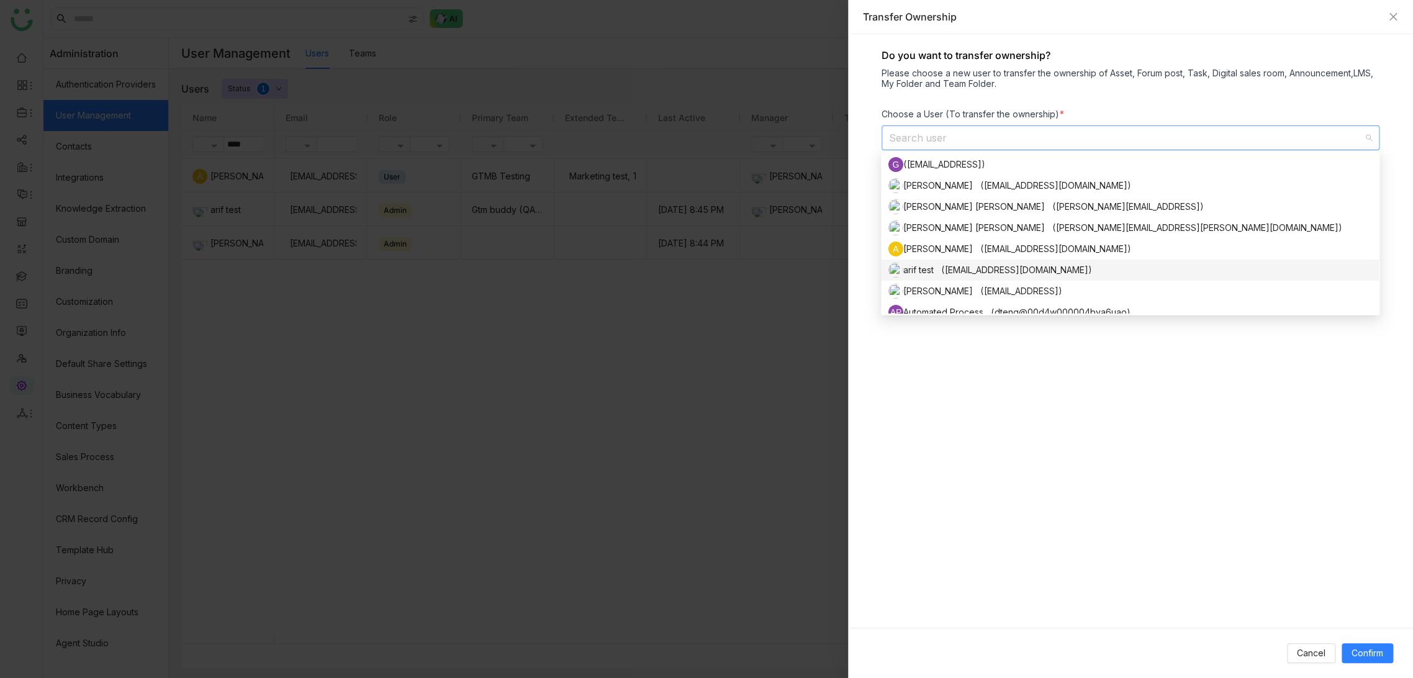
click at [943, 274] on div "arif test ([EMAIL_ADDRESS][DOMAIN_NAME])" at bounding box center [1129, 270] width 483 height 15
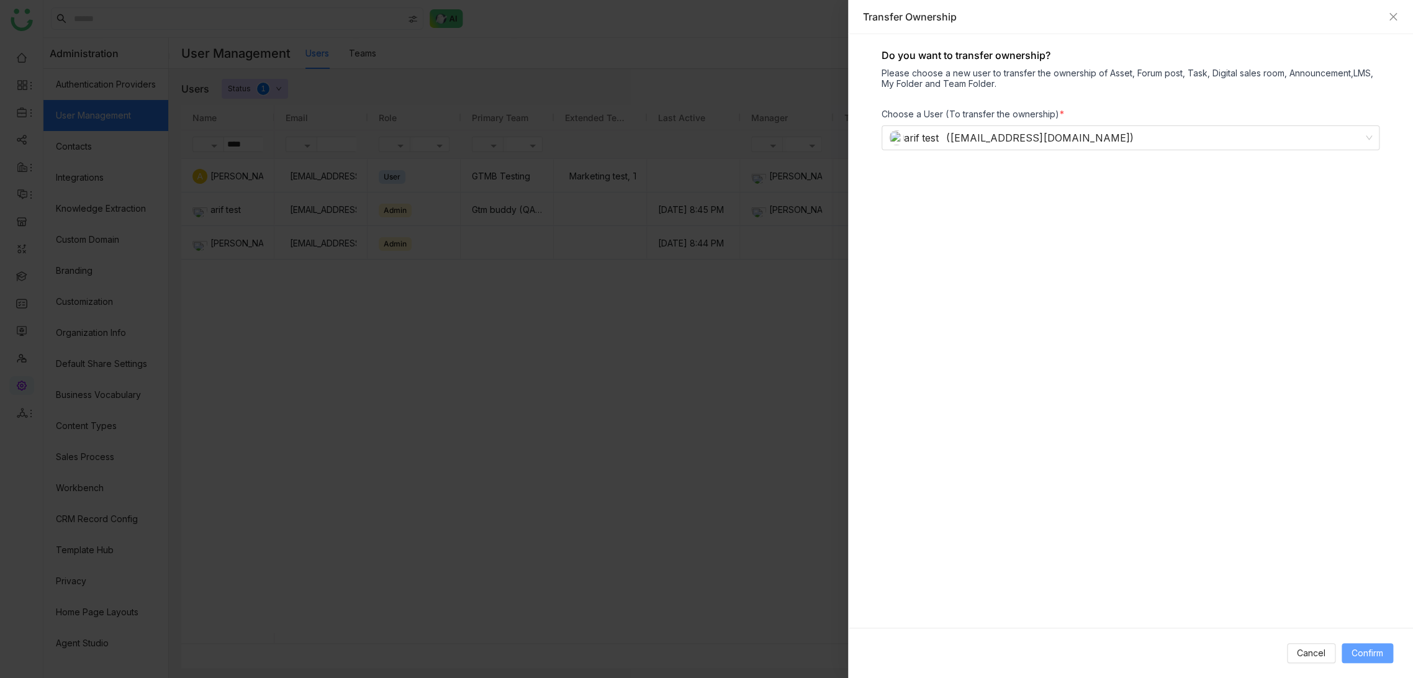
click at [1367, 660] on button "Confirm" at bounding box center [1367, 653] width 52 height 20
click at [1380, 653] on span "Confirm" at bounding box center [1367, 653] width 32 height 14
click at [1389, 19] on icon "Close" at bounding box center [1392, 16] width 7 height 7
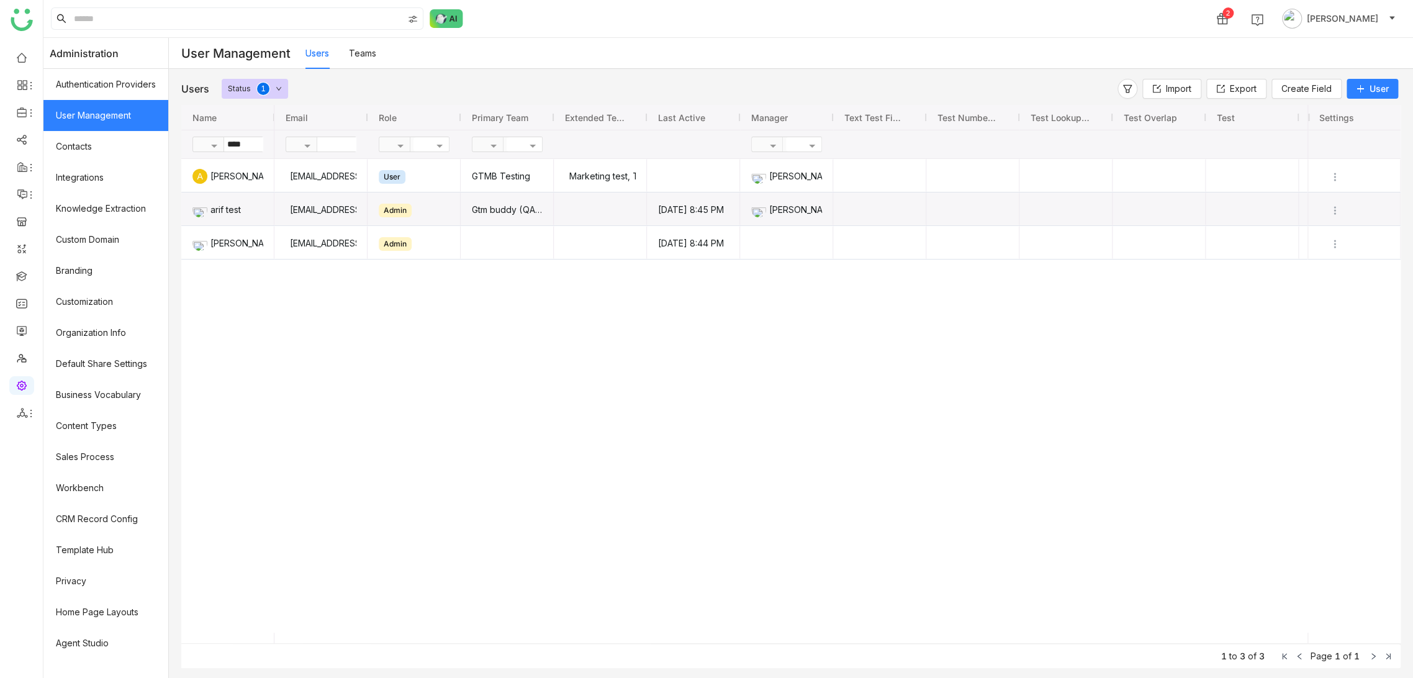
click at [784, 330] on div "ariuddinkhan24@gmail.com User GTMB Testing Marketing test, Test Team-1 chiru ba…" at bounding box center [790, 396] width 1033 height 474
click at [1332, 207] on img "Press SPACE to select this row." at bounding box center [1334, 210] width 12 height 12
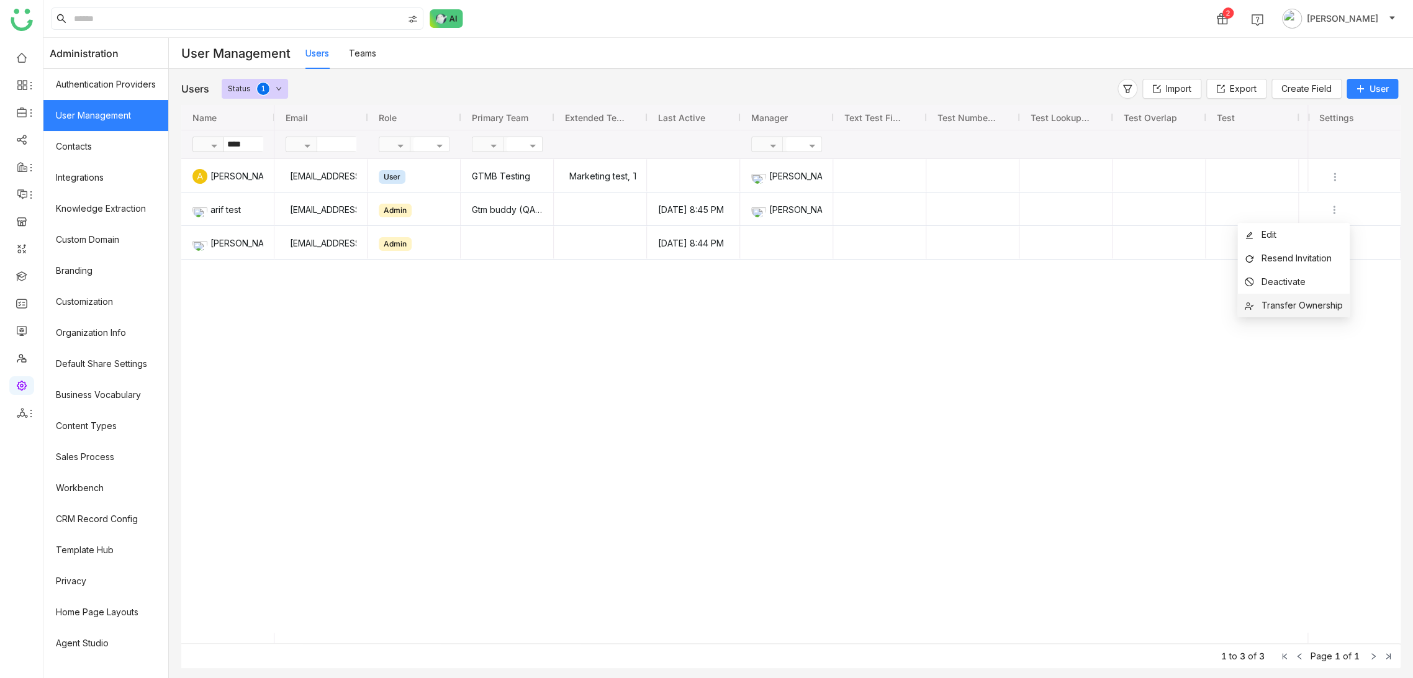
click at [1317, 303] on span "Transfer Ownership" at bounding box center [1301, 305] width 81 height 11
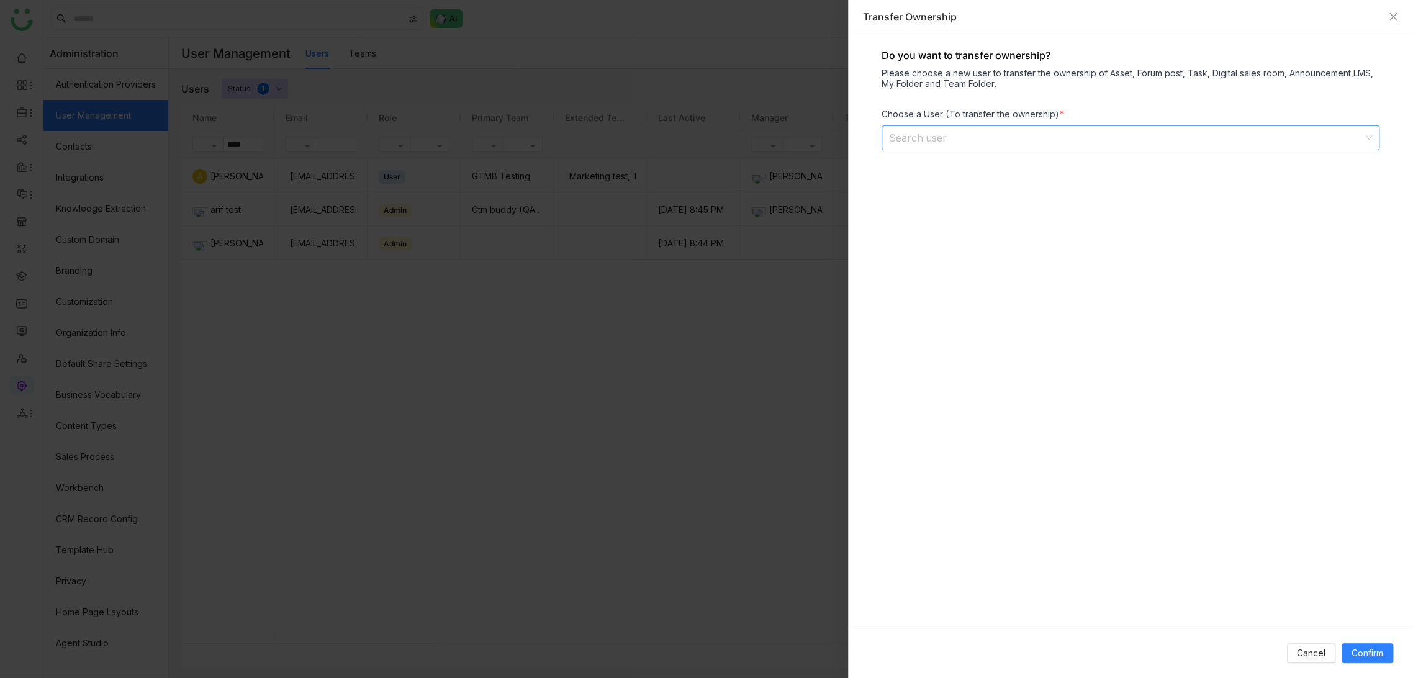
click at [976, 140] on input at bounding box center [1126, 138] width 474 height 24
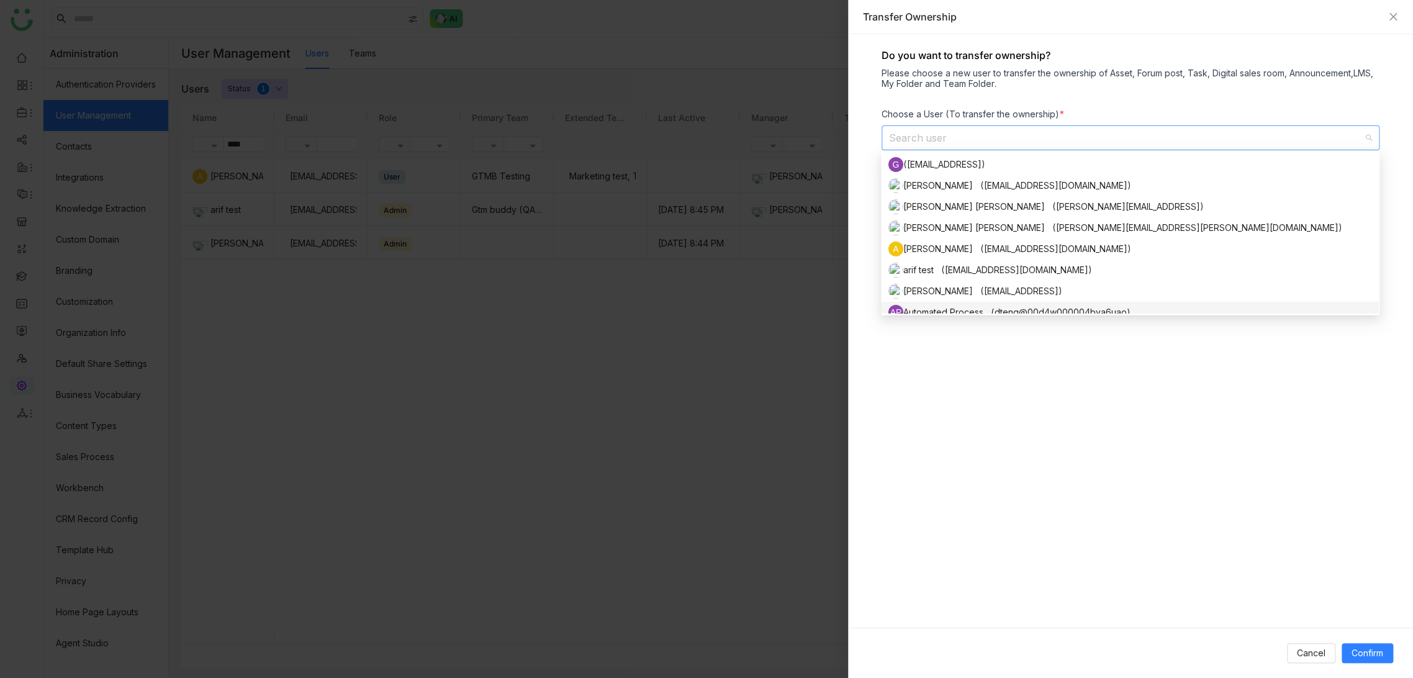
click at [763, 385] on div at bounding box center [706, 339] width 1413 height 678
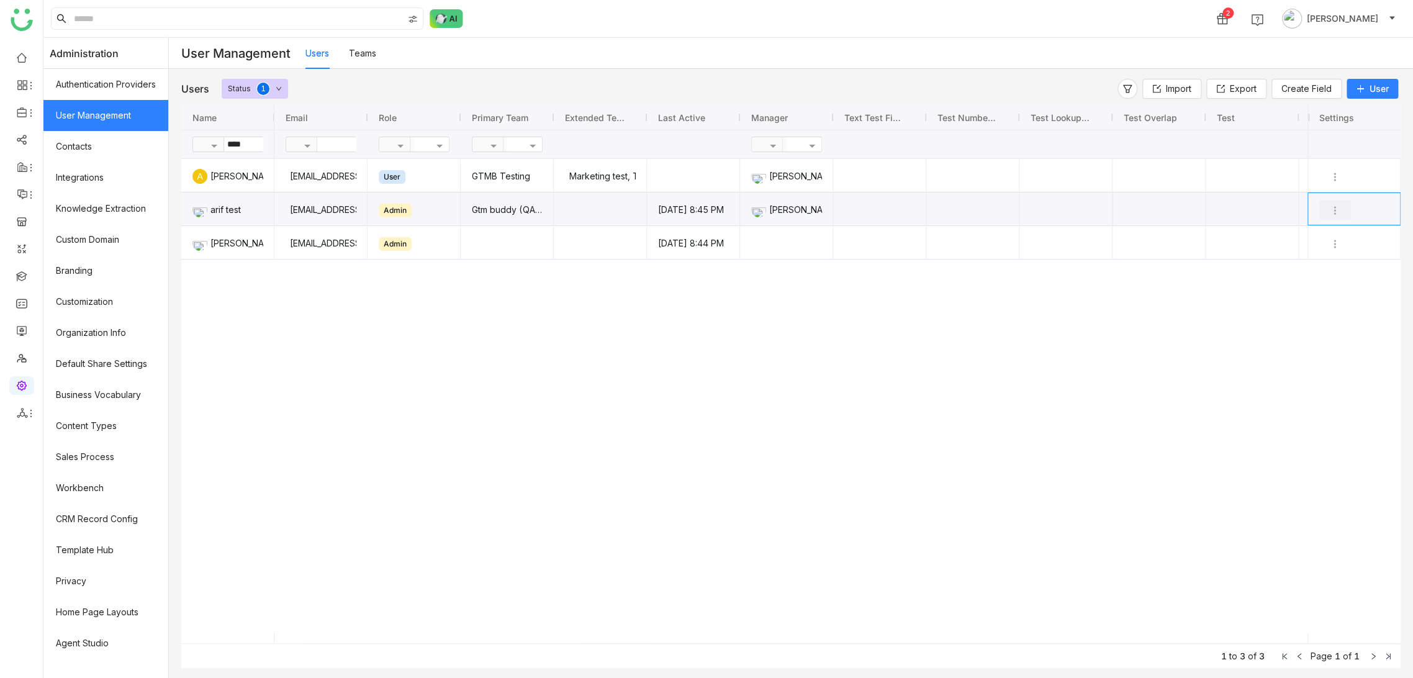
click at [1332, 204] on img "Press SPACE to select this row." at bounding box center [1334, 210] width 12 height 12
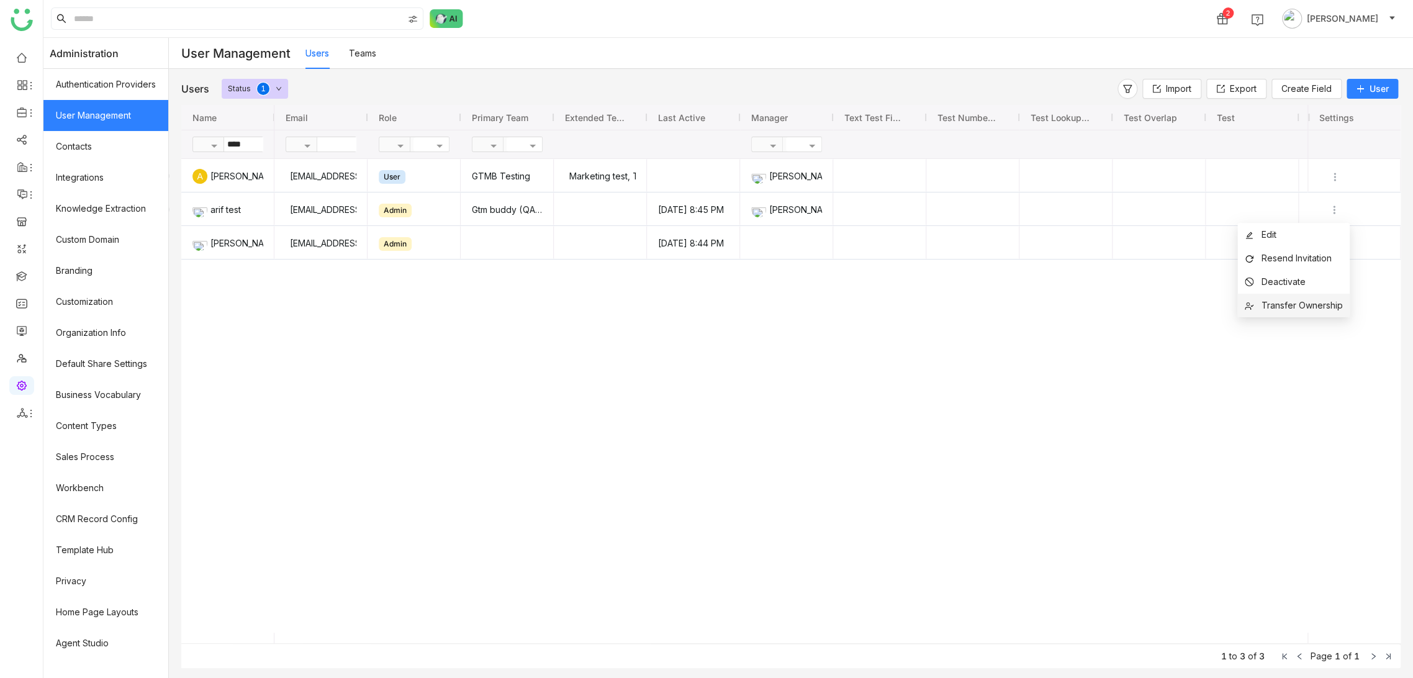
click at [1302, 303] on span "Transfer Ownership" at bounding box center [1301, 305] width 81 height 11
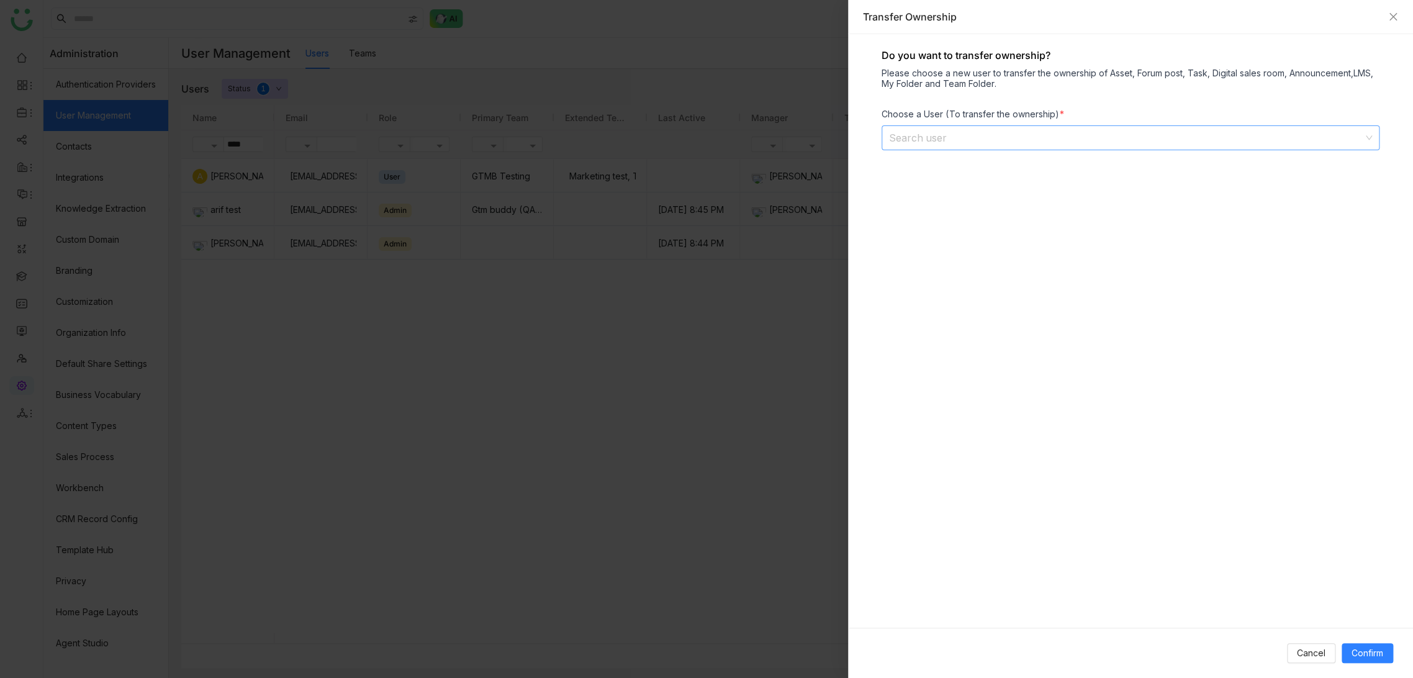
click at [1069, 135] on input at bounding box center [1126, 138] width 474 height 24
type input "*"
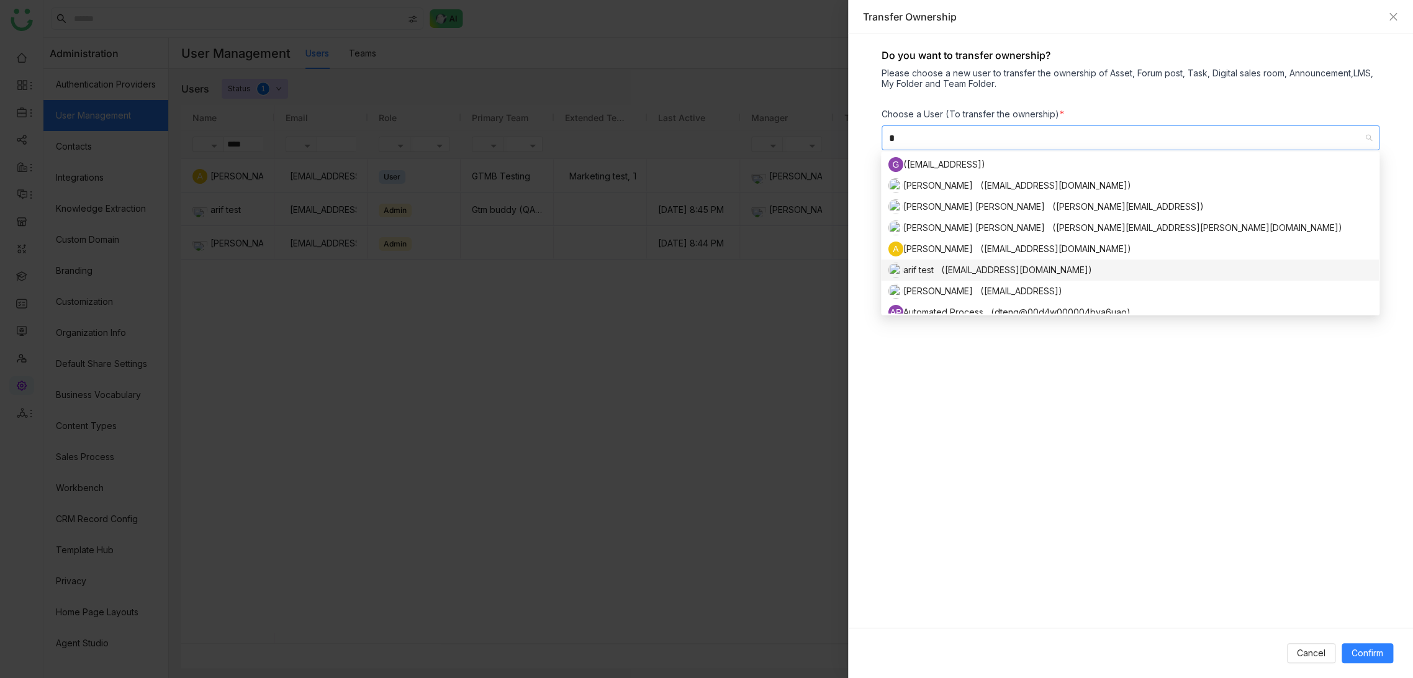
type input "*"
click at [963, 267] on div "arif test ([EMAIL_ADDRESS][DOMAIN_NAME])" at bounding box center [1129, 270] width 483 height 15
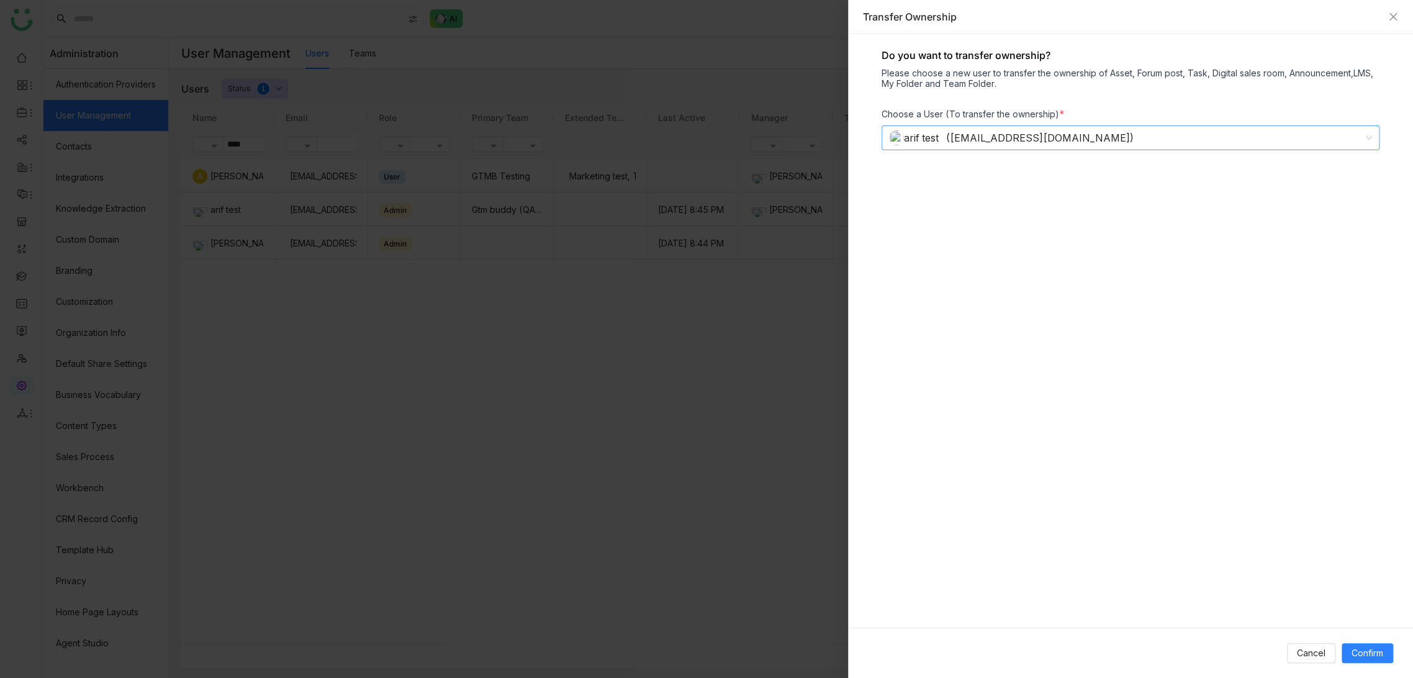
click at [1373, 137] on nz-select-top-control "arif test ([EMAIL_ADDRESS][DOMAIN_NAME])" at bounding box center [1130, 137] width 498 height 25
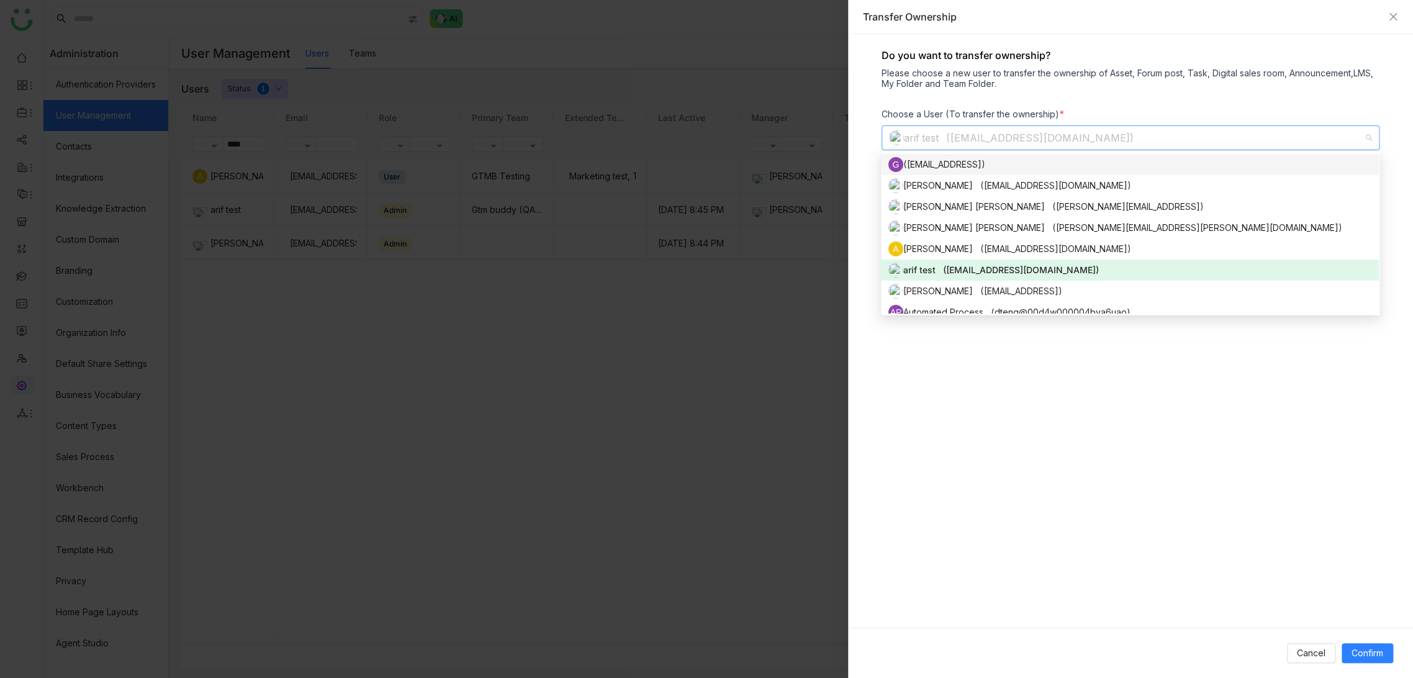
click at [1071, 132] on div "arif test ([EMAIL_ADDRESS][DOMAIN_NAME])" at bounding box center [1125, 138] width 472 height 24
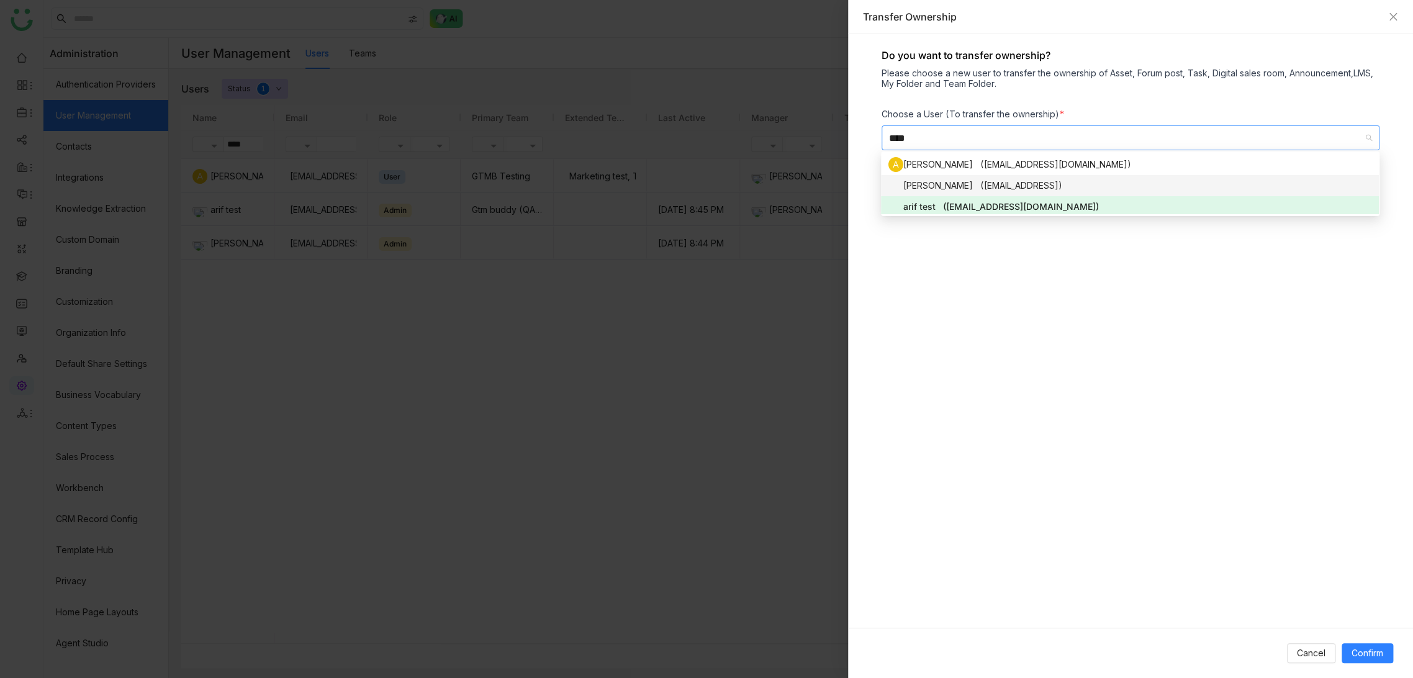
type input "****"
click at [987, 182] on div "[PERSON_NAME] ([EMAIL_ADDRESS])" at bounding box center [1129, 185] width 483 height 15
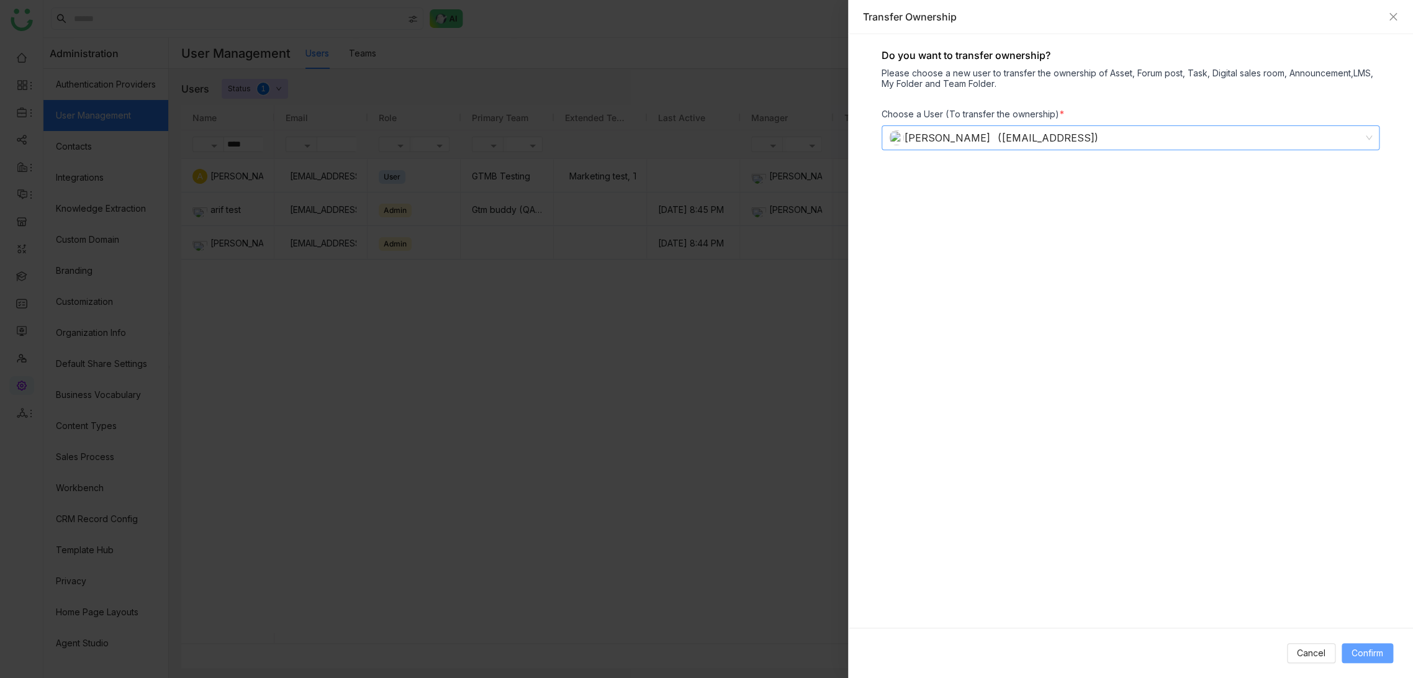
click at [1370, 651] on span "Confirm" at bounding box center [1367, 653] width 32 height 14
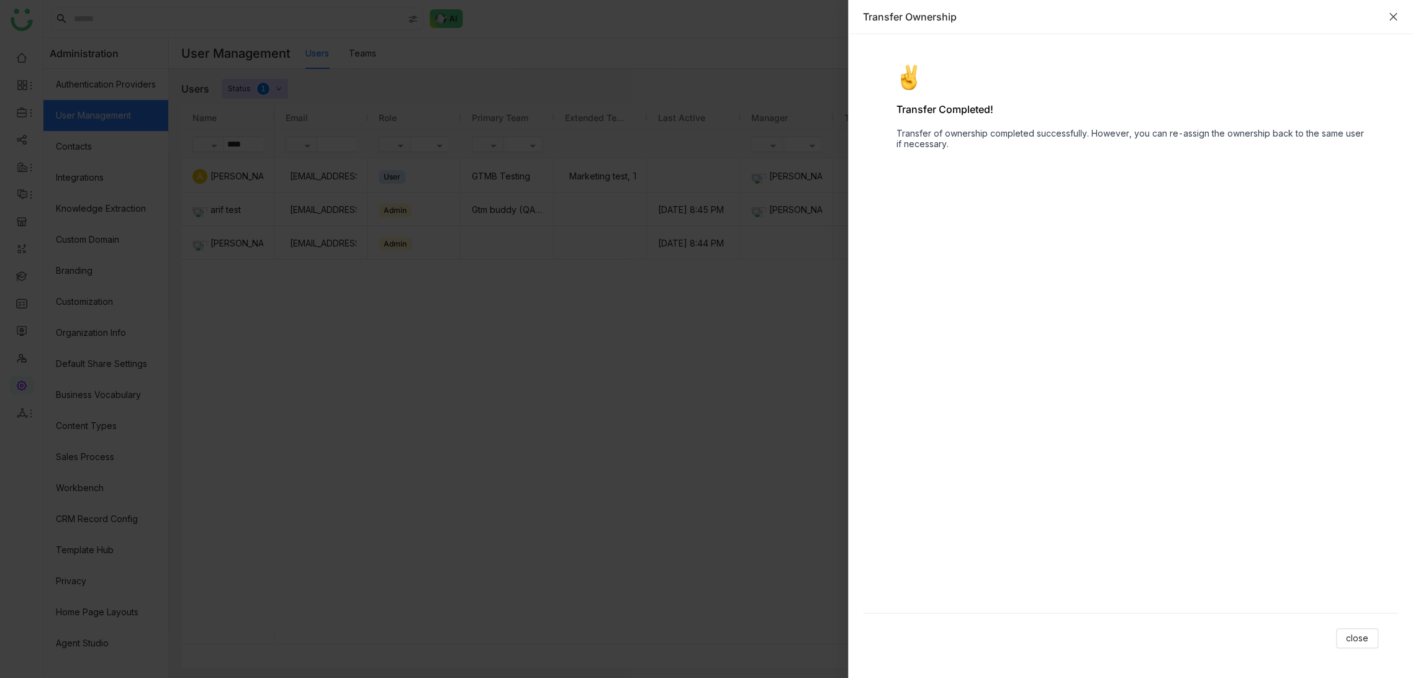
click at [1391, 19] on icon "Close" at bounding box center [1393, 17] width 10 height 10
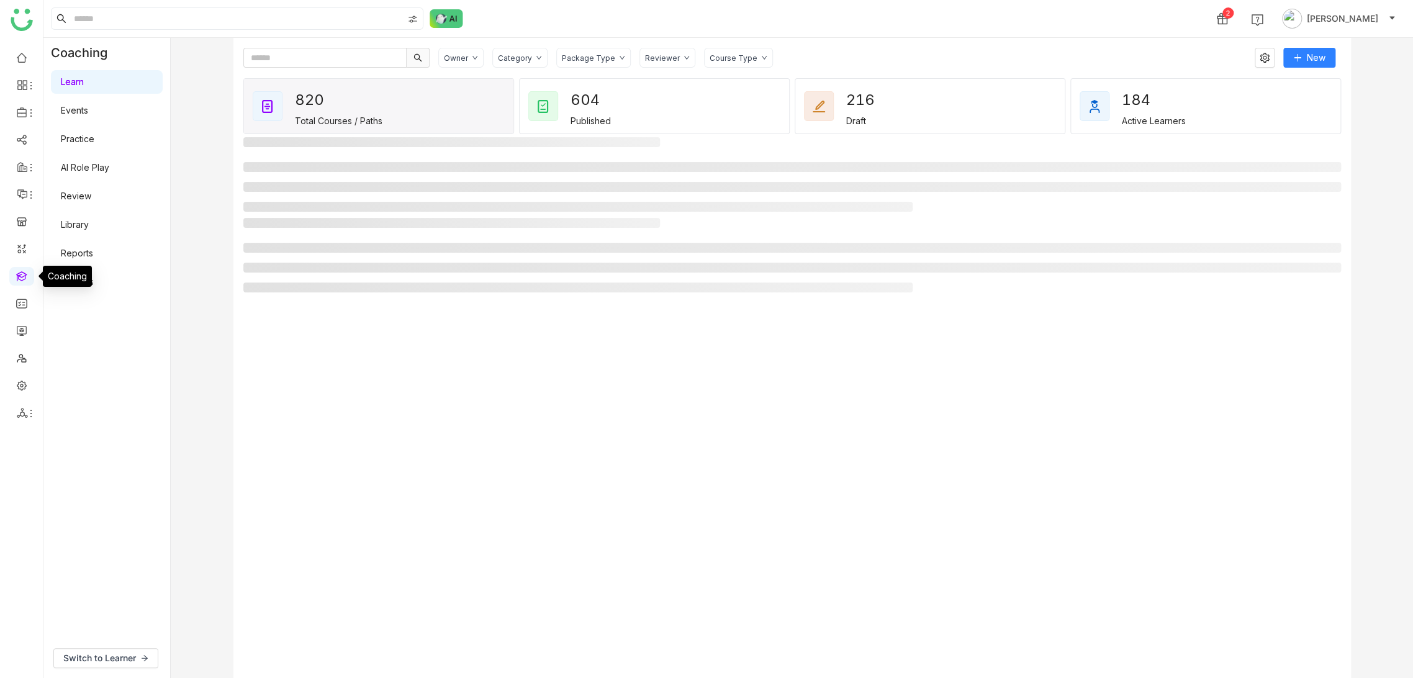
click at [27, 281] on link at bounding box center [21, 275] width 11 height 11
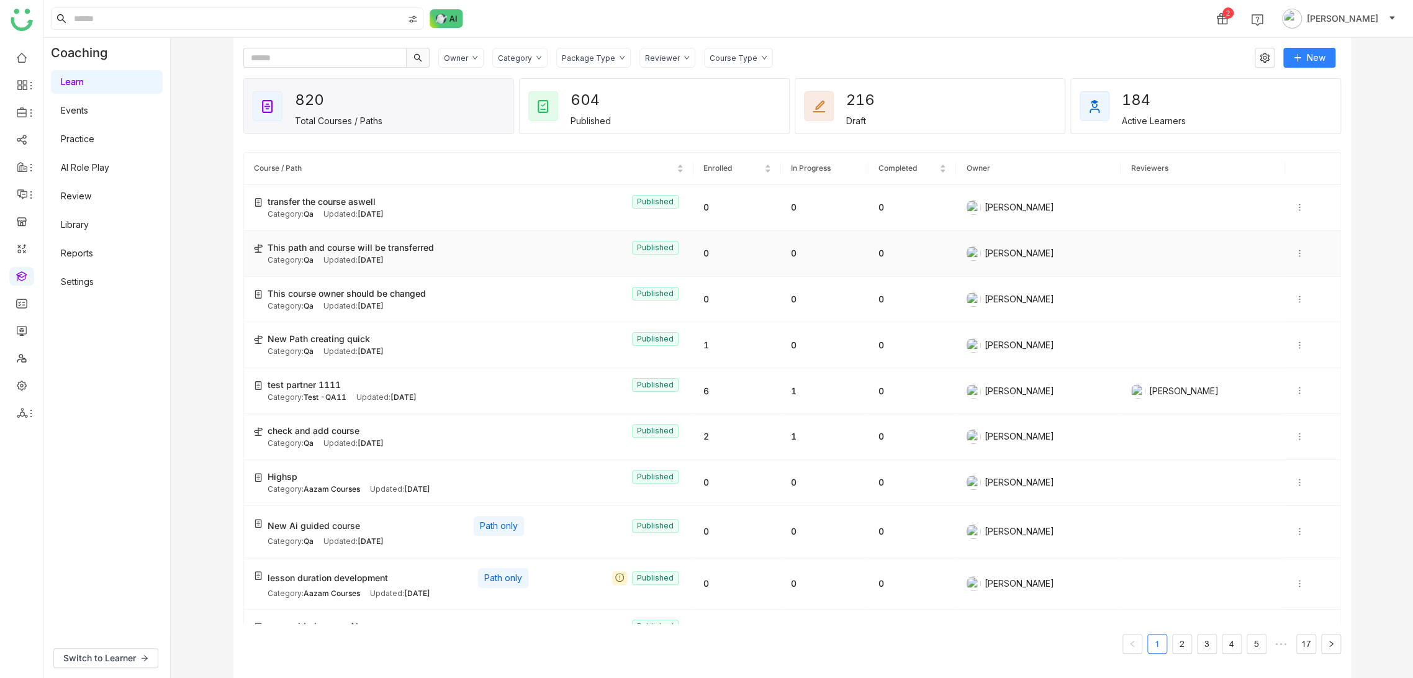
click at [1023, 250] on div "[PERSON_NAME]" at bounding box center [1038, 253] width 145 height 15
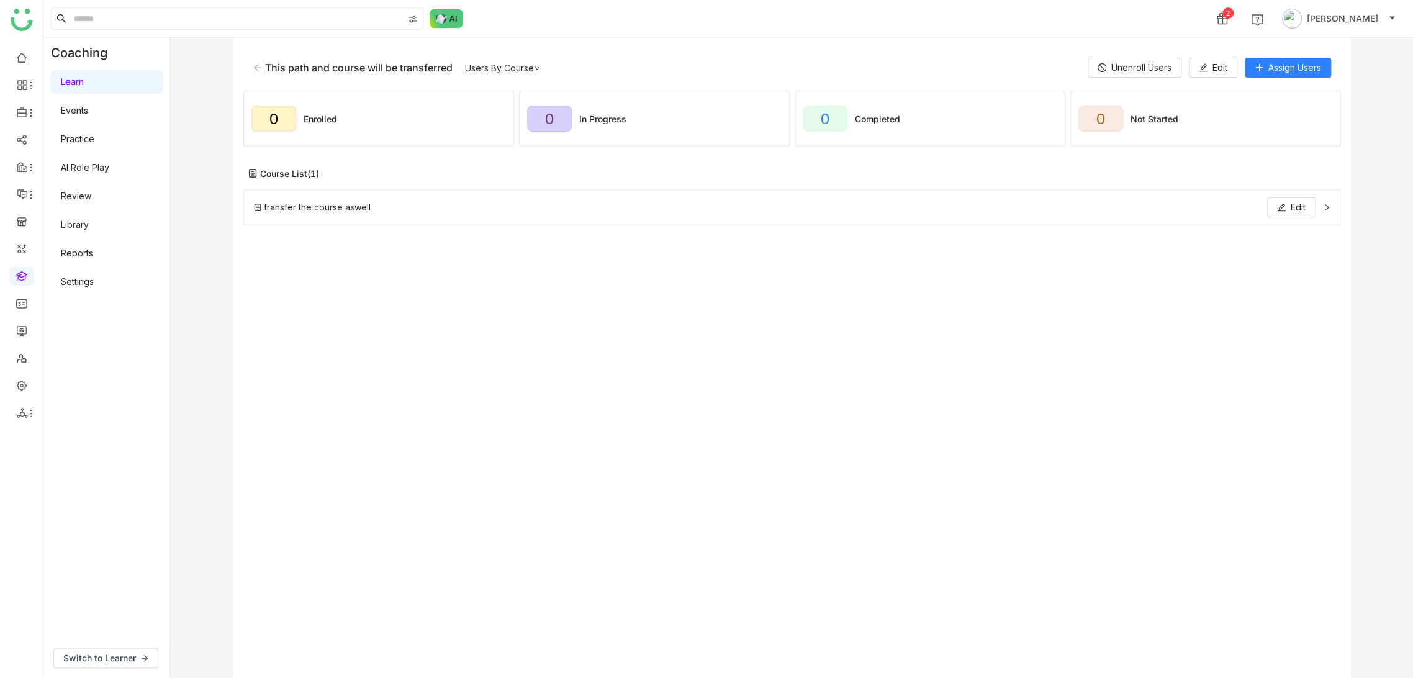
click at [255, 67] on icon at bounding box center [257, 67] width 9 height 9
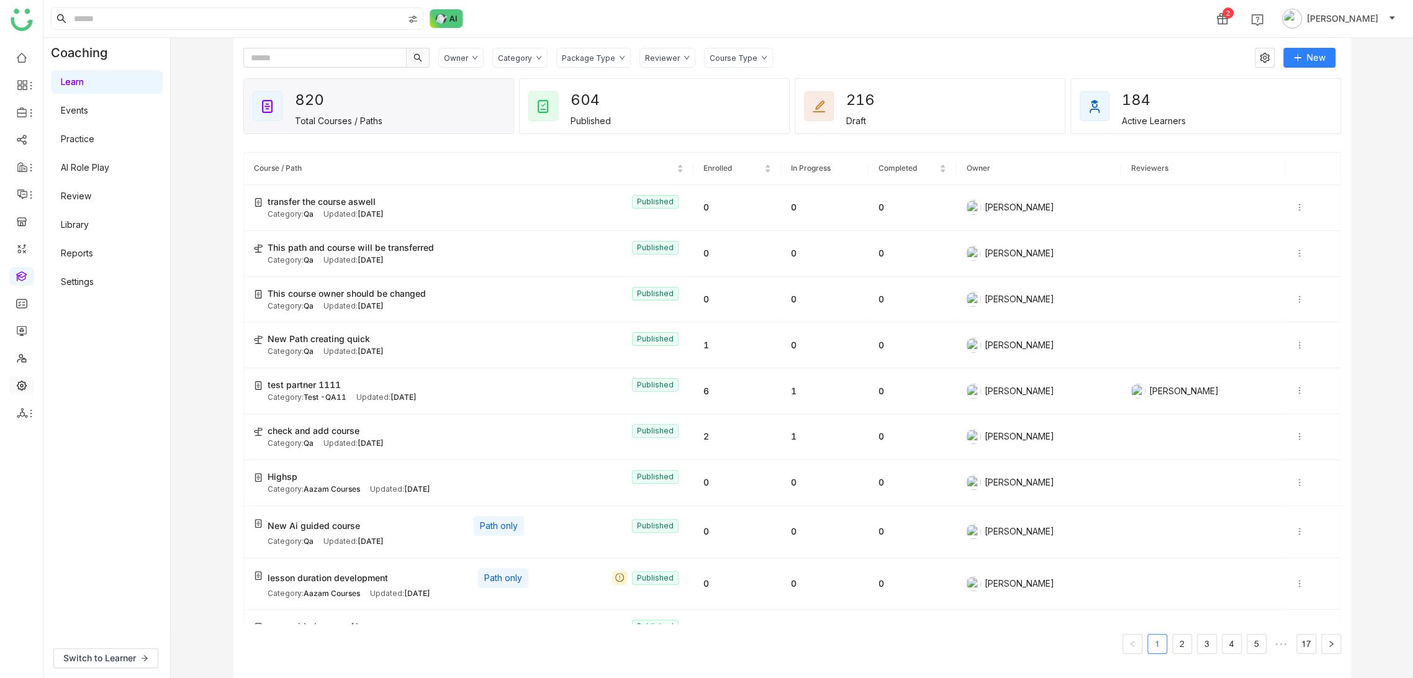
click at [16, 388] on link at bounding box center [21, 384] width 11 height 11
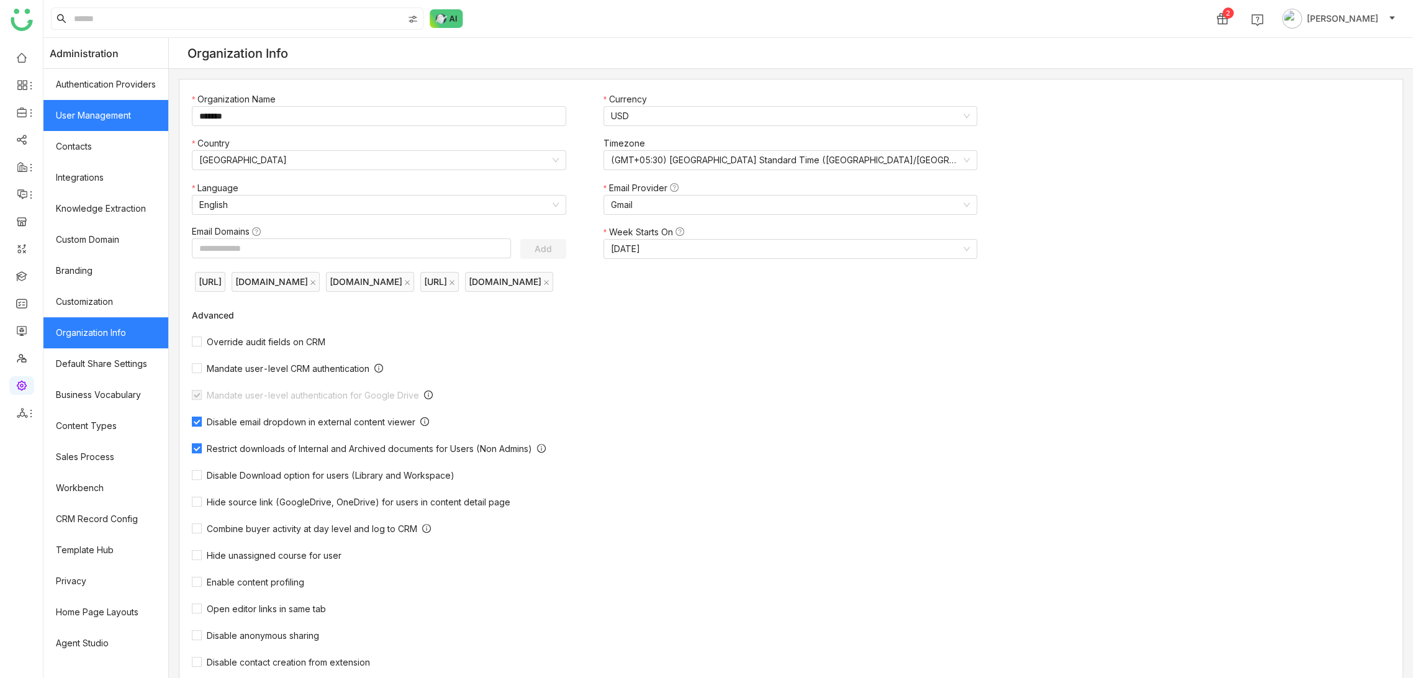
click at [114, 104] on link "User Management" at bounding box center [105, 115] width 125 height 31
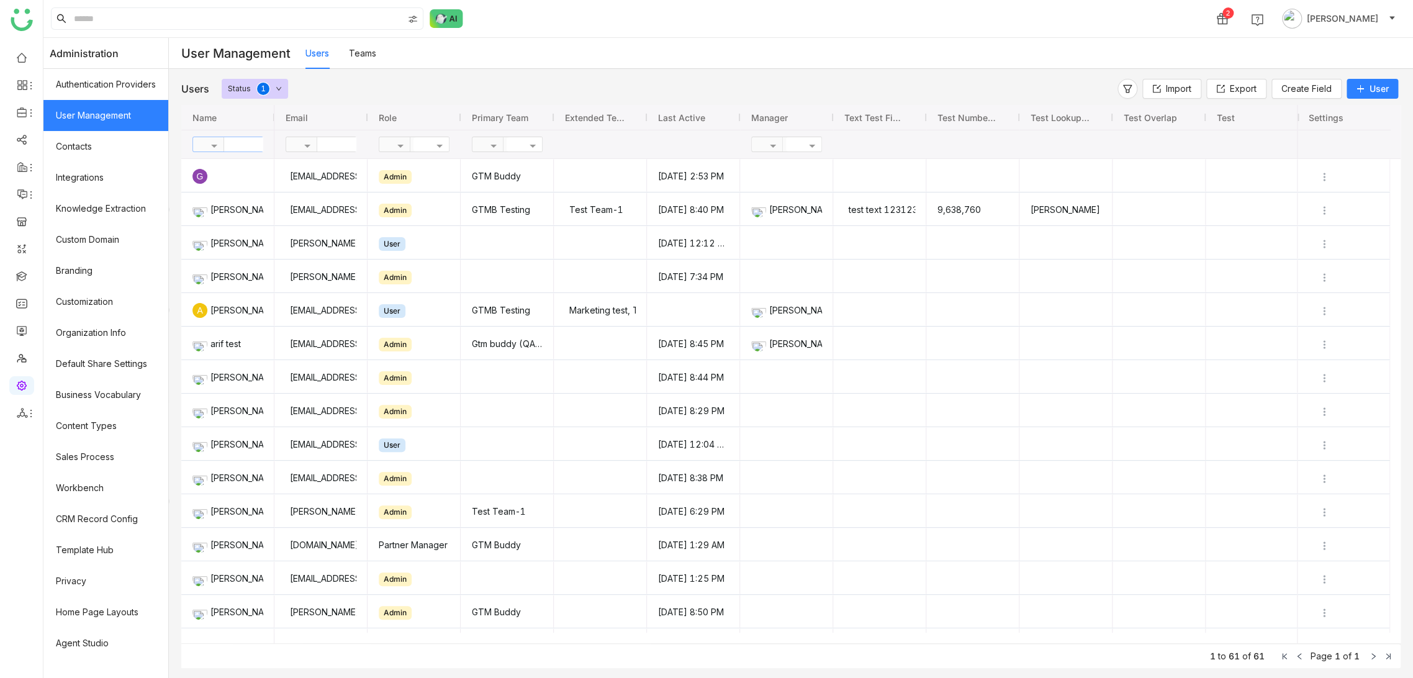
click at [246, 147] on input "text" at bounding box center [269, 144] width 90 height 14
type input "****"
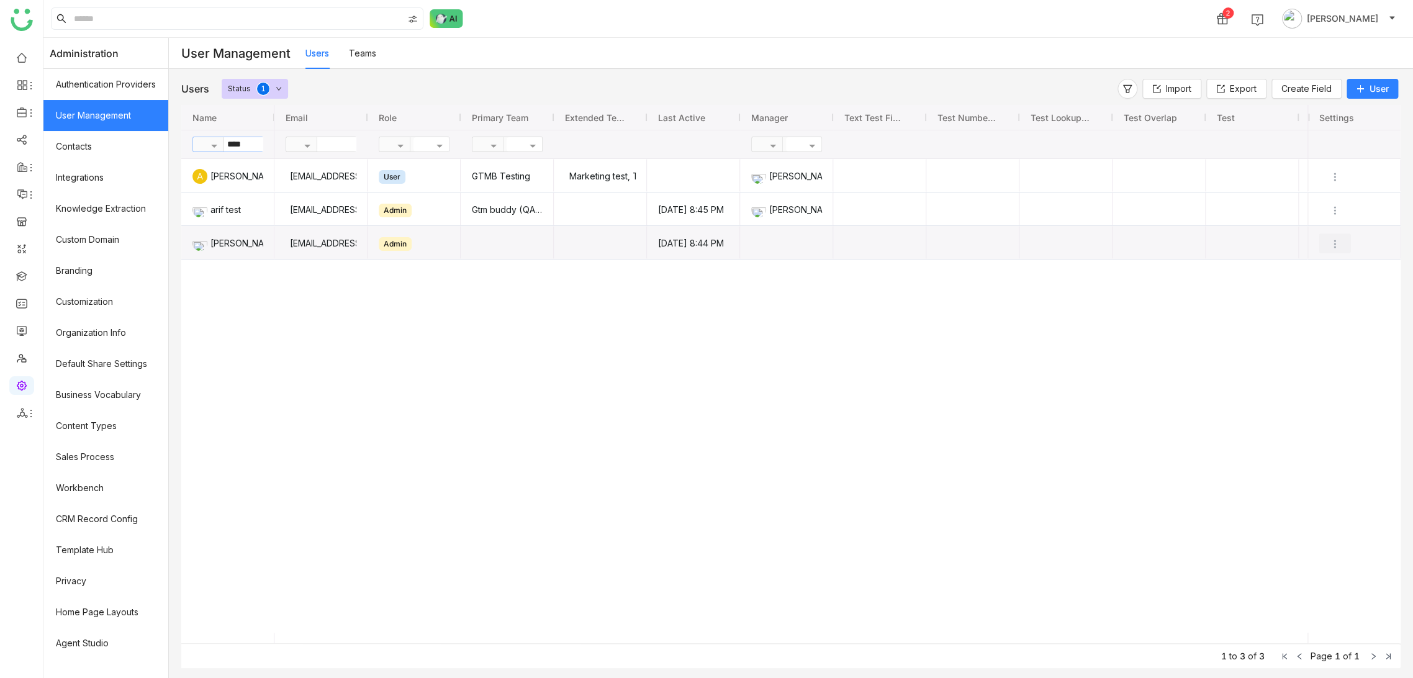
click at [1334, 246] on img "Press SPACE to select this row." at bounding box center [1334, 244] width 12 height 12
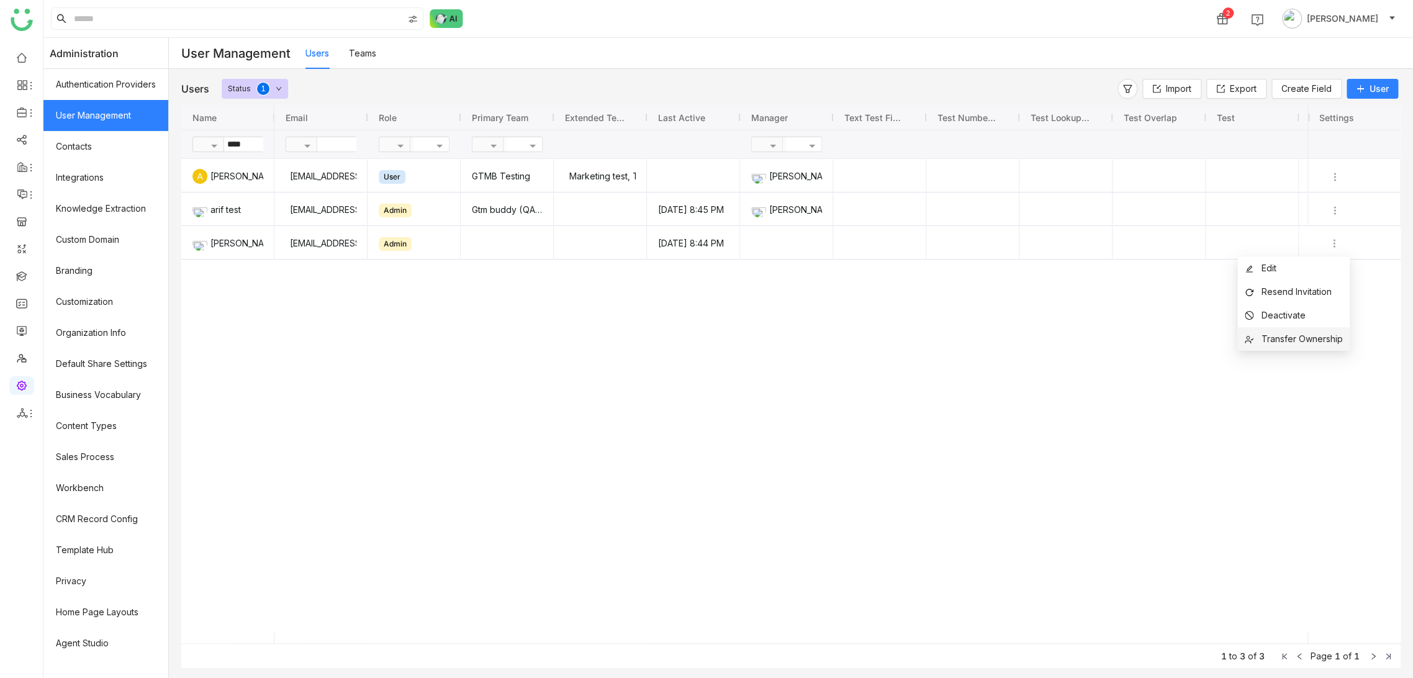
click at [1316, 339] on span "Transfer Ownership" at bounding box center [1301, 338] width 81 height 11
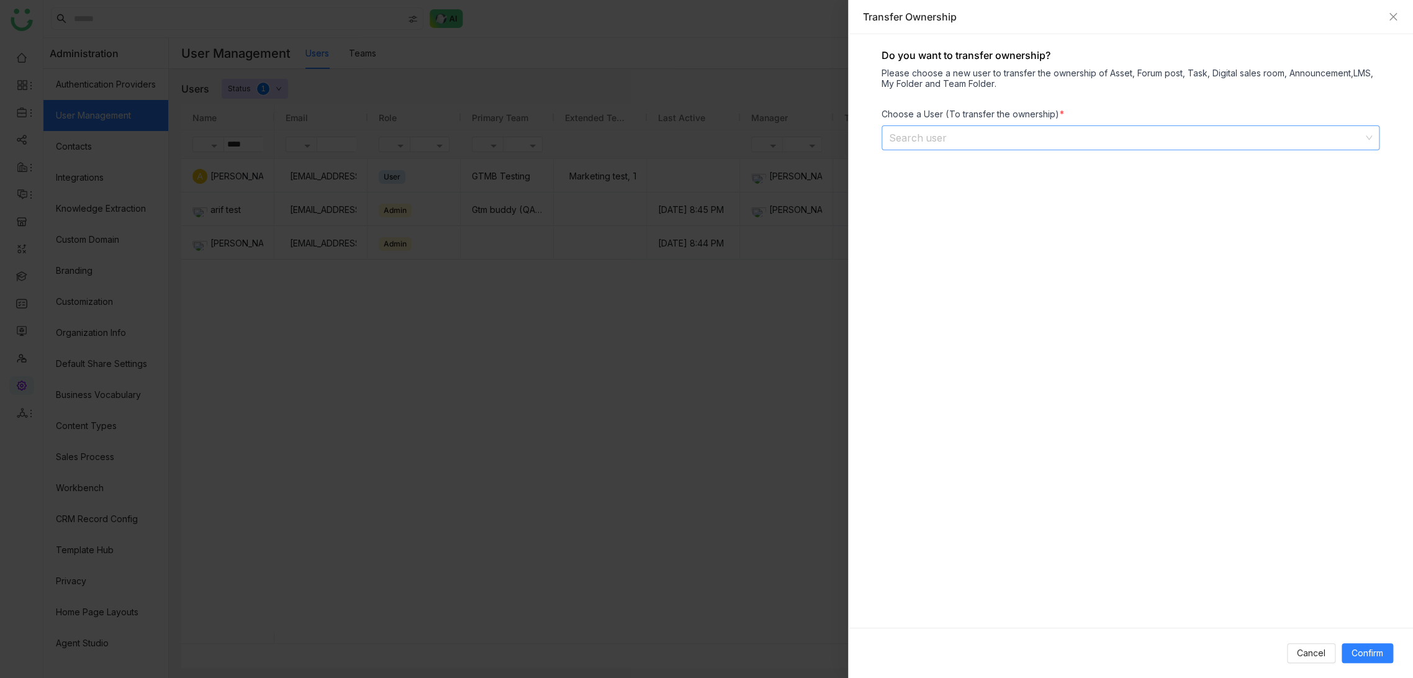
click at [940, 129] on input at bounding box center [1126, 138] width 474 height 24
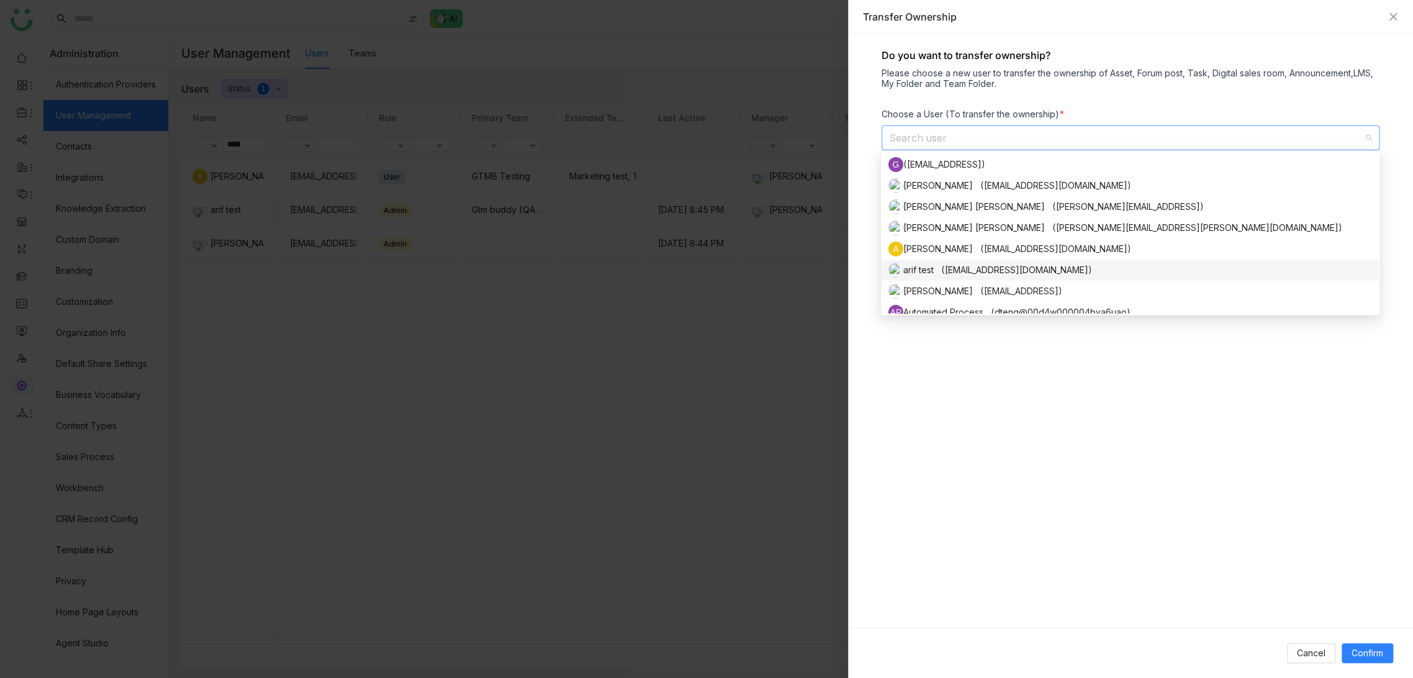
click at [964, 266] on div "arif test ([EMAIL_ADDRESS][DOMAIN_NAME])" at bounding box center [1129, 270] width 483 height 15
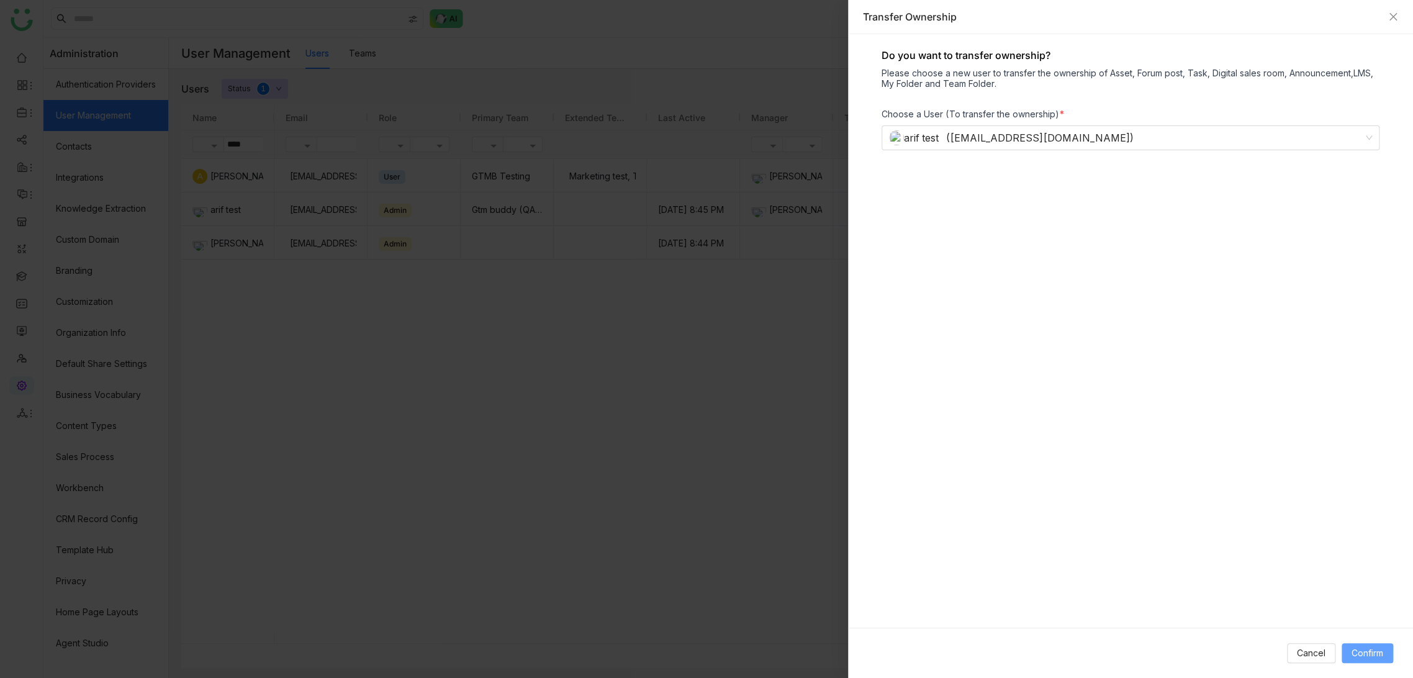
click at [1370, 654] on span "Confirm" at bounding box center [1367, 653] width 32 height 14
click at [1397, 8] on div "Transfer Ownership" at bounding box center [1130, 17] width 565 height 34
click at [1403, 17] on div "Transfer Ownership" at bounding box center [1130, 17] width 565 height 34
click at [1390, 15] on icon "Close" at bounding box center [1393, 17] width 10 height 10
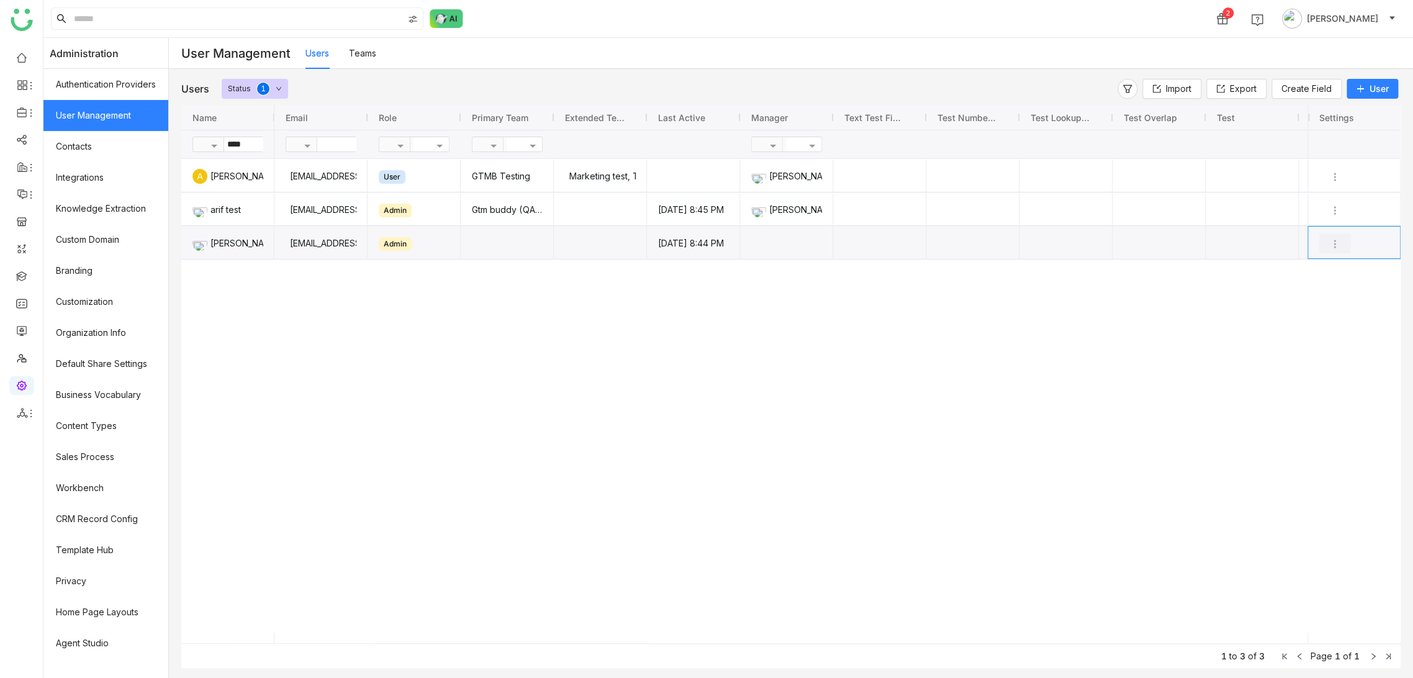
click at [1331, 240] on img "Press SPACE to select this row." at bounding box center [1334, 244] width 12 height 12
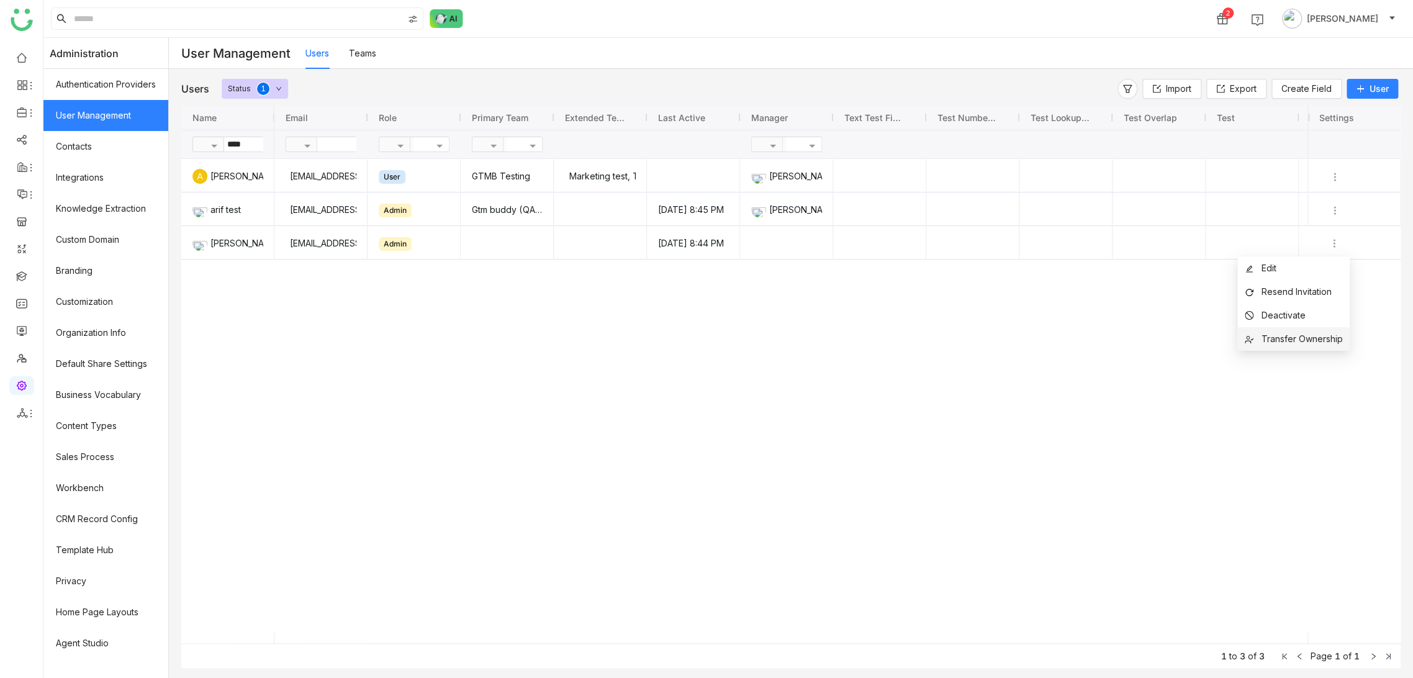
click at [1295, 341] on span "Transfer Ownership" at bounding box center [1301, 338] width 81 height 11
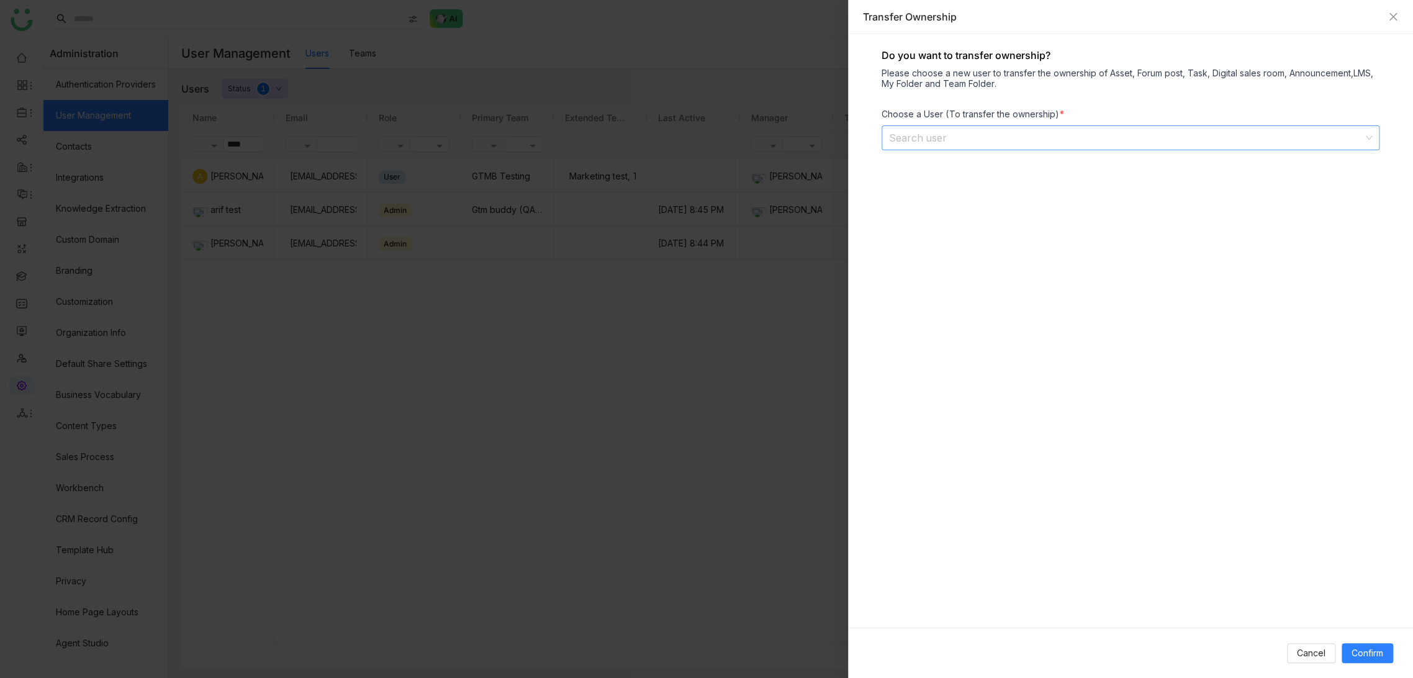
click at [999, 138] on input at bounding box center [1126, 138] width 474 height 24
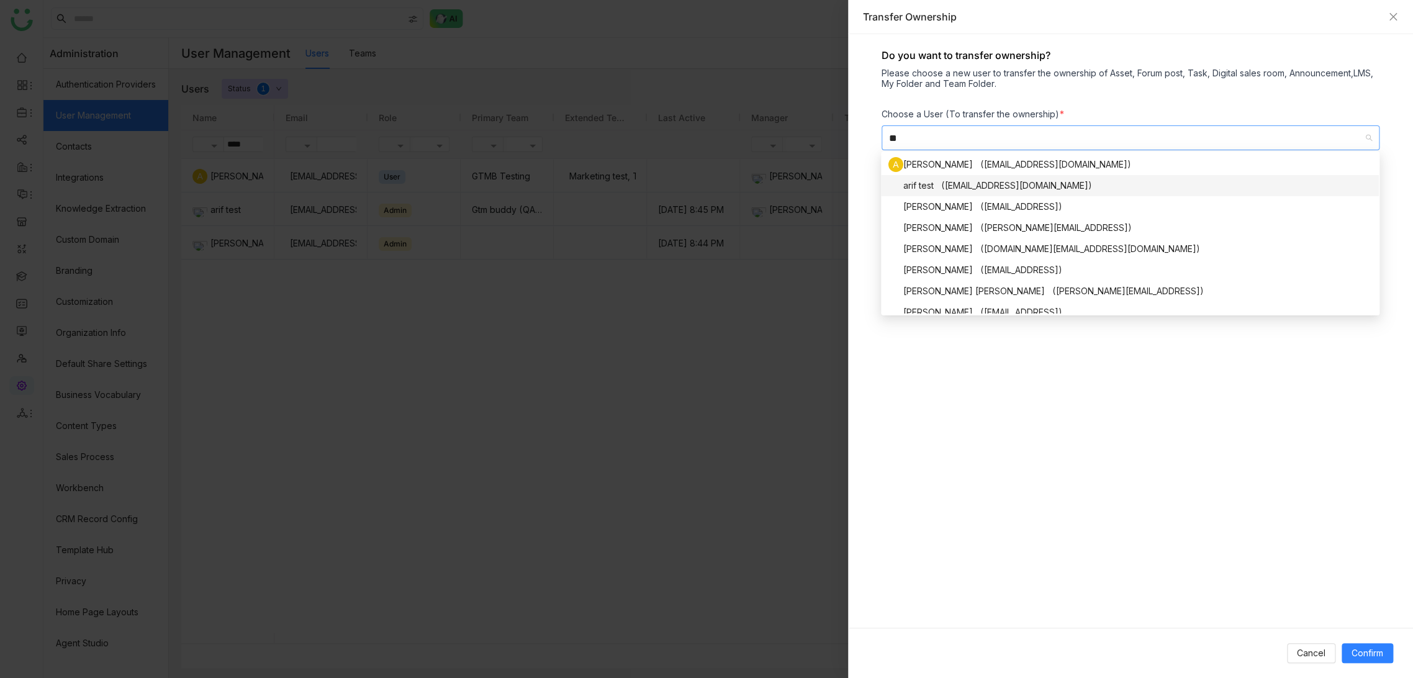
type input "**"
click at [958, 184] on div "arif test ([EMAIL_ADDRESS][DOMAIN_NAME])" at bounding box center [1129, 185] width 483 height 15
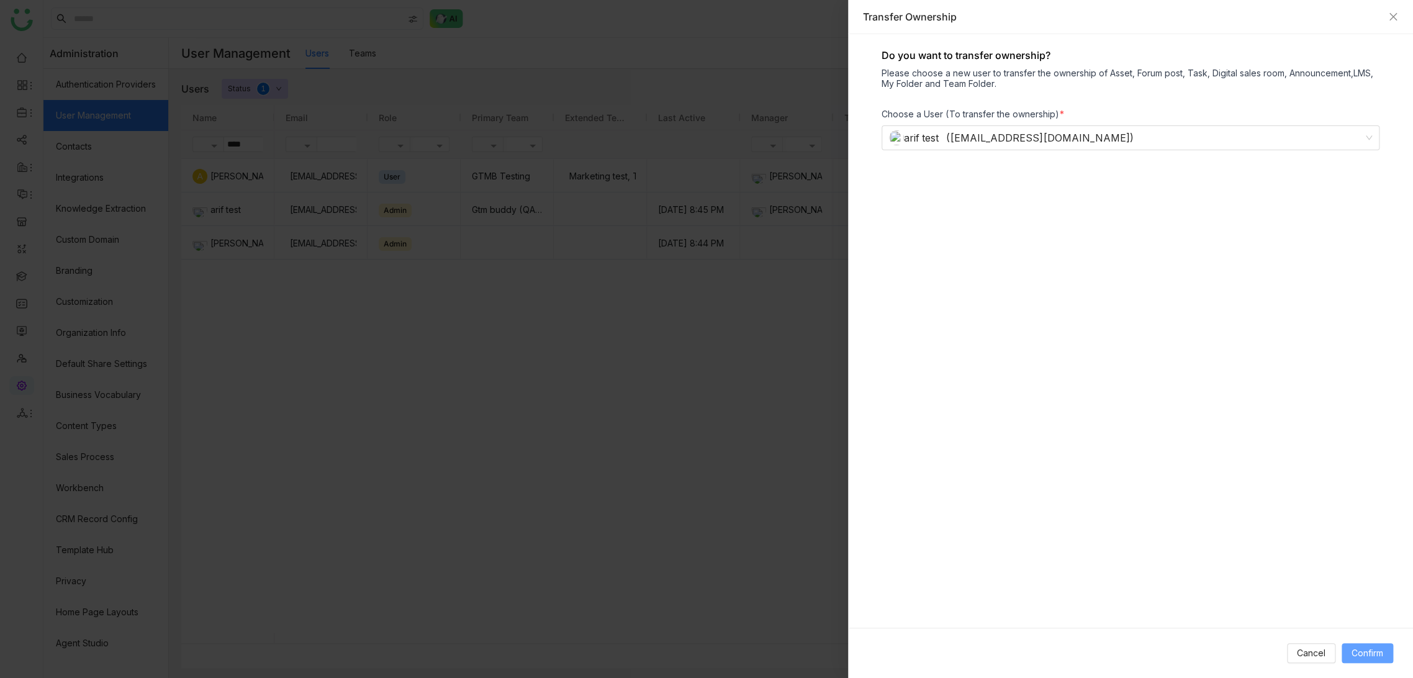
click at [1359, 648] on span "Confirm" at bounding box center [1367, 653] width 32 height 14
click at [1389, 17] on icon "Close" at bounding box center [1393, 17] width 10 height 10
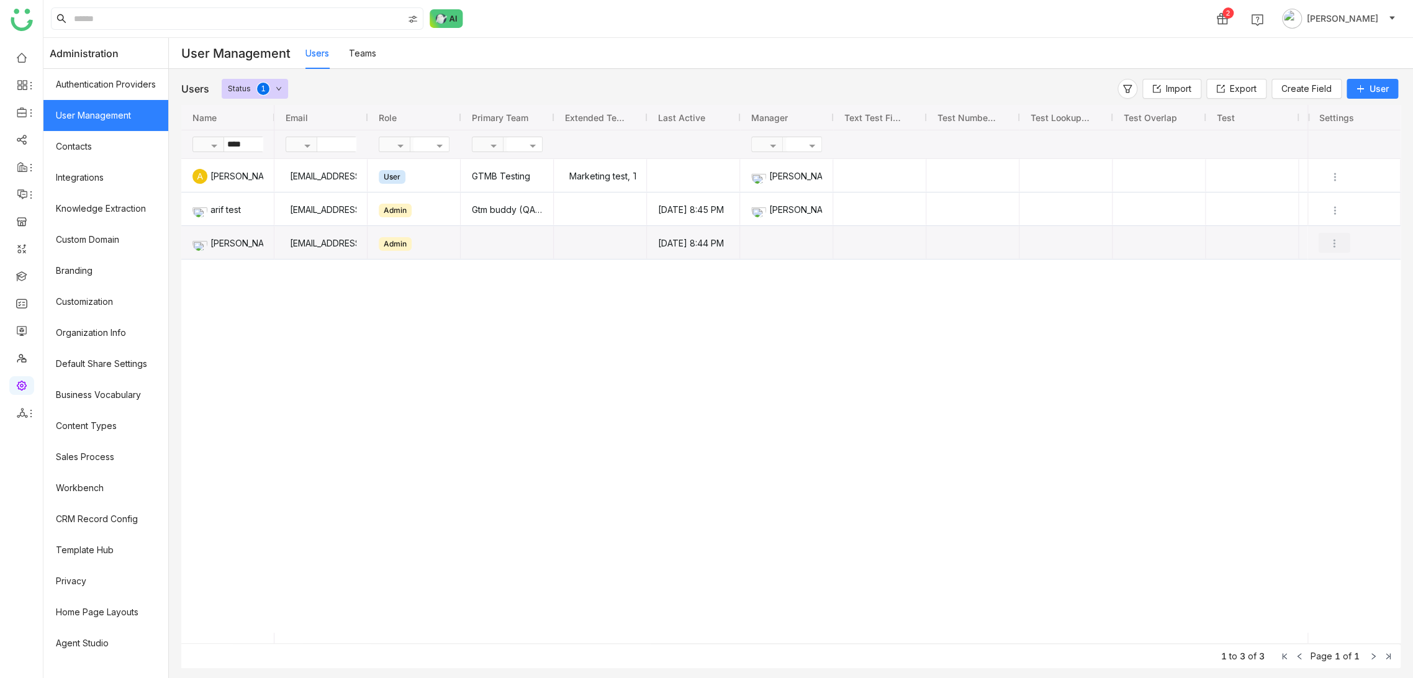
click at [1332, 236] on button "Press SPACE to select this row." at bounding box center [1334, 243] width 32 height 20
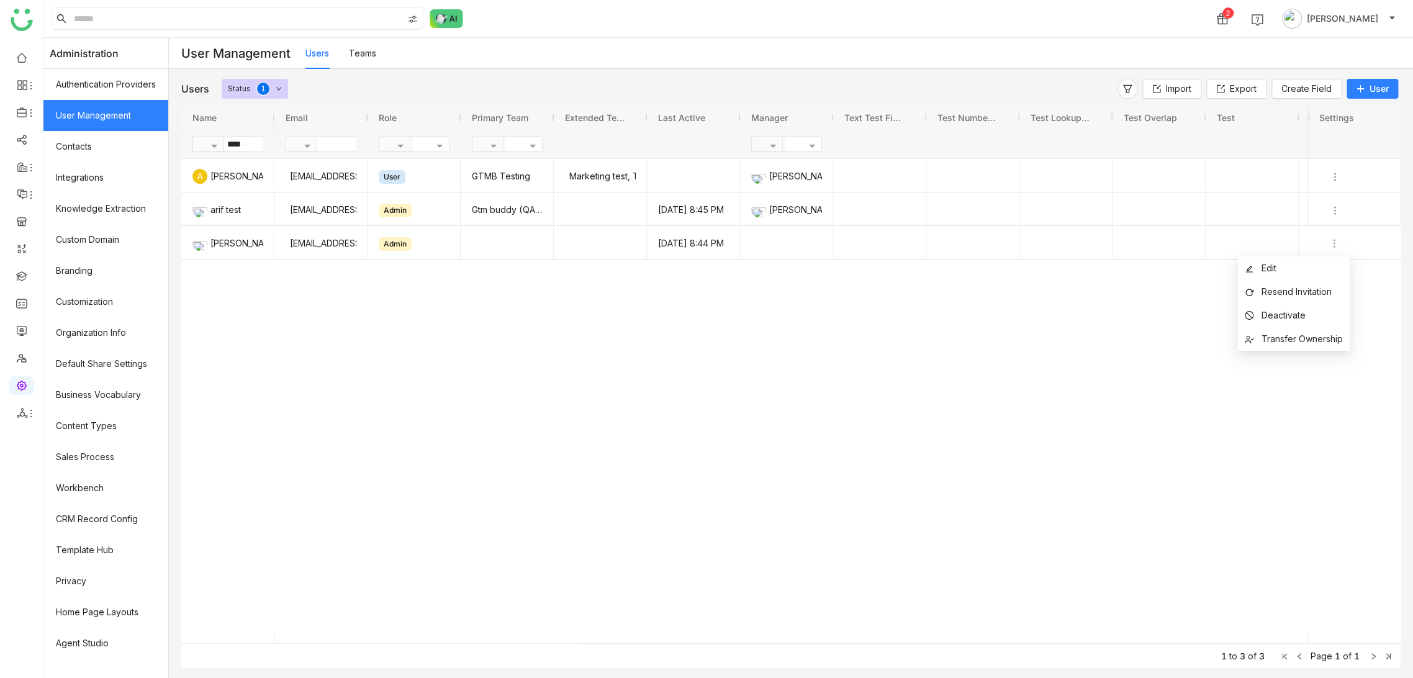
click at [943, 330] on div "ariuddinkhan24@gmail.com User GTMB Testing Marketing test, Test Team-1 chiru ba…" at bounding box center [790, 396] width 1033 height 474
click at [1331, 173] on img "Press SPACE to select this row." at bounding box center [1334, 177] width 12 height 12
click at [1264, 274] on span "Transfer Ownership" at bounding box center [1301, 271] width 81 height 11
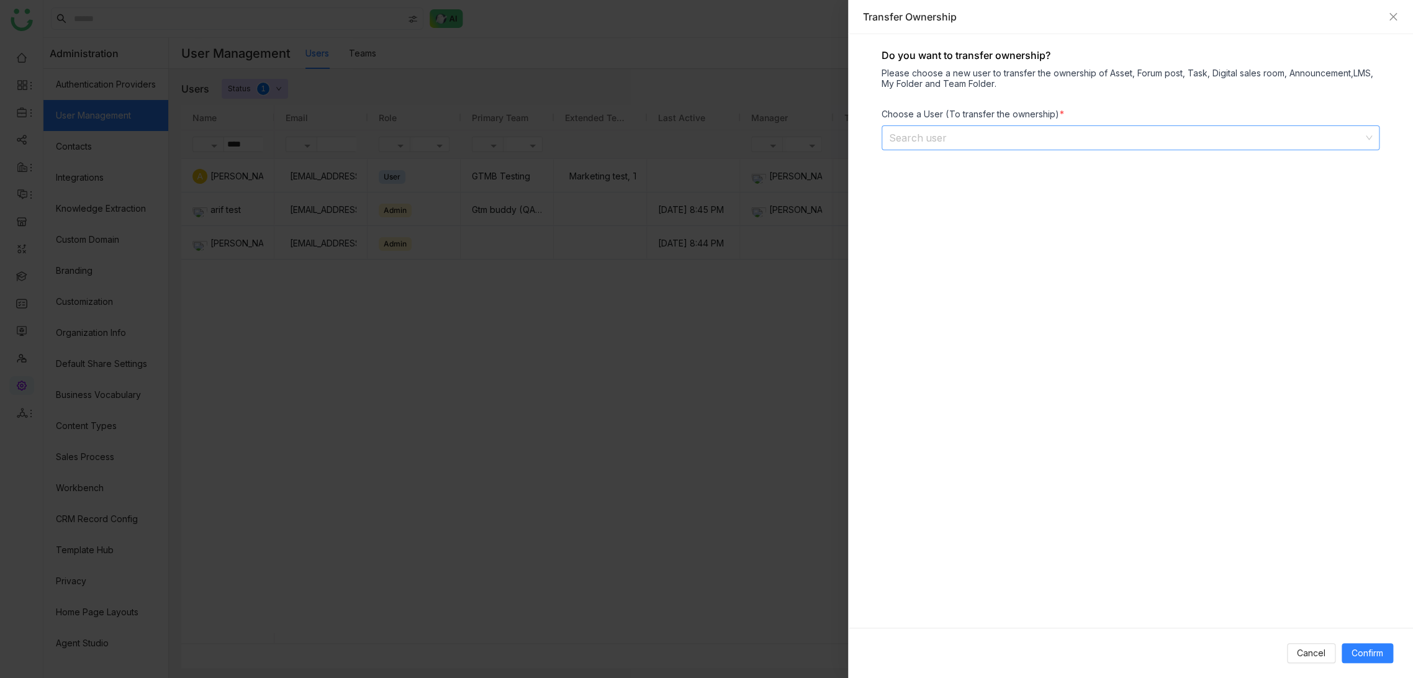
click at [954, 140] on input at bounding box center [1126, 138] width 474 height 24
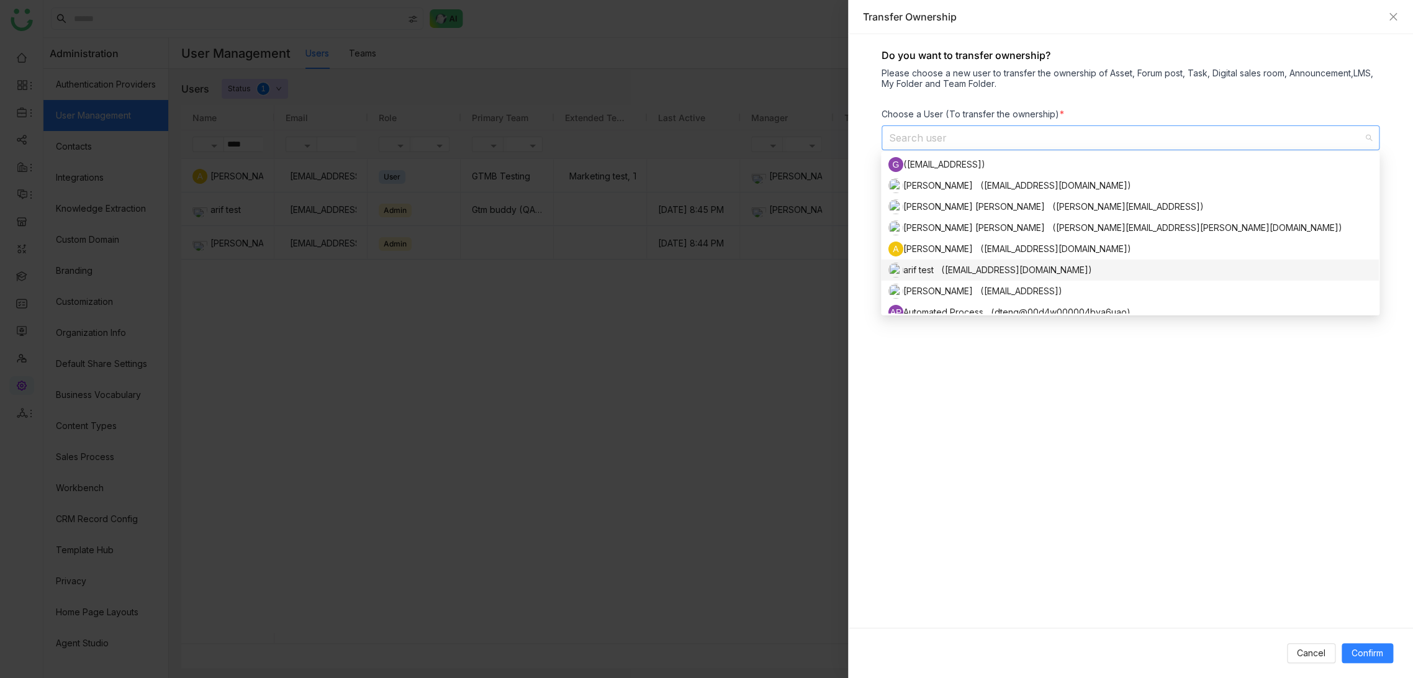
click at [961, 267] on div "arif test ([EMAIL_ADDRESS][DOMAIN_NAME])" at bounding box center [1129, 270] width 483 height 15
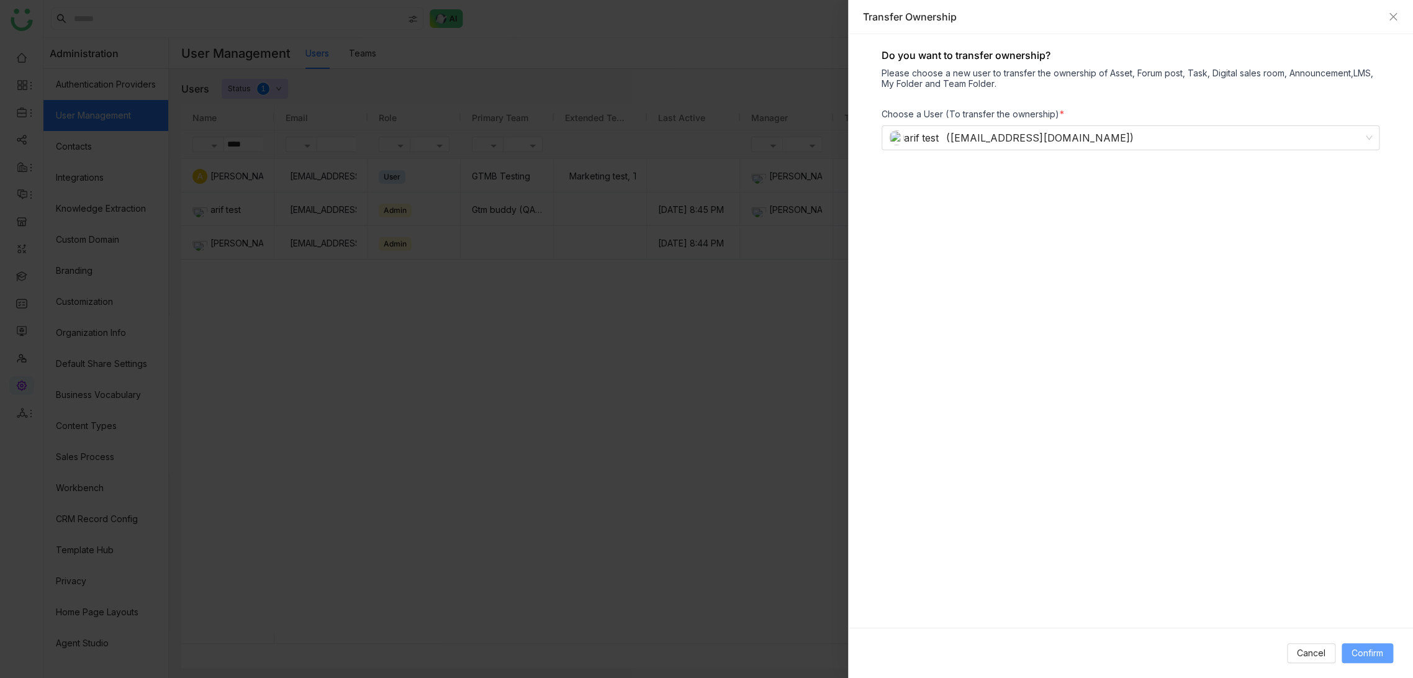
click at [1363, 650] on span "Confirm" at bounding box center [1367, 653] width 32 height 14
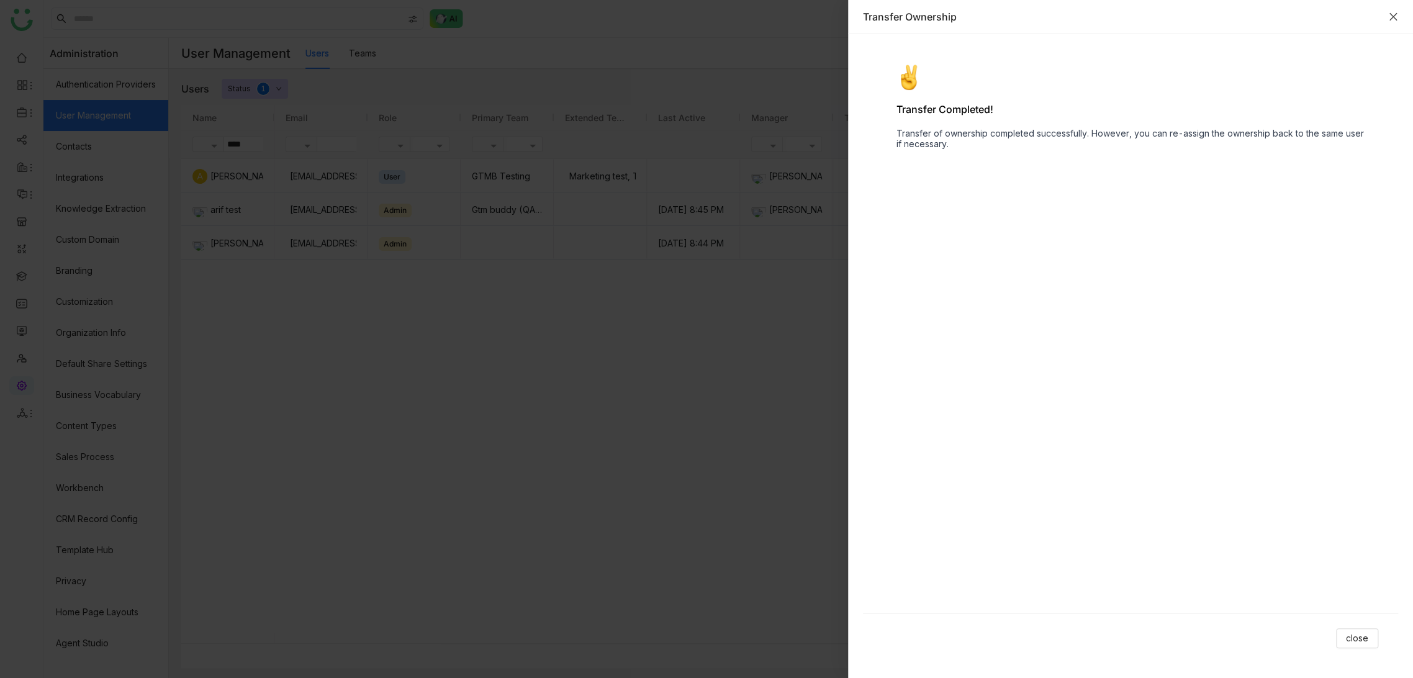
click at [1389, 16] on icon "Close" at bounding box center [1393, 17] width 10 height 10
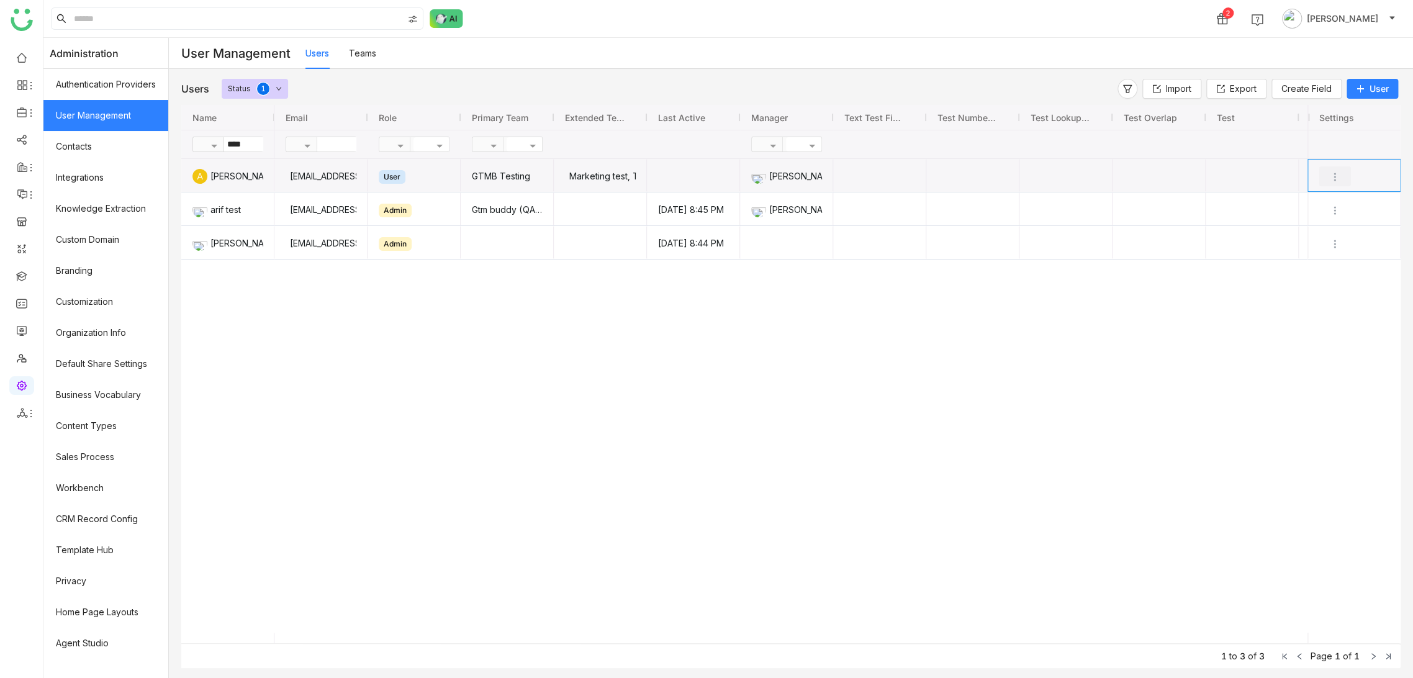
click at [1333, 178] on img "Press SPACE to select this row." at bounding box center [1334, 177] width 12 height 12
click at [1283, 201] on li "Edit" at bounding box center [1293, 201] width 112 height 24
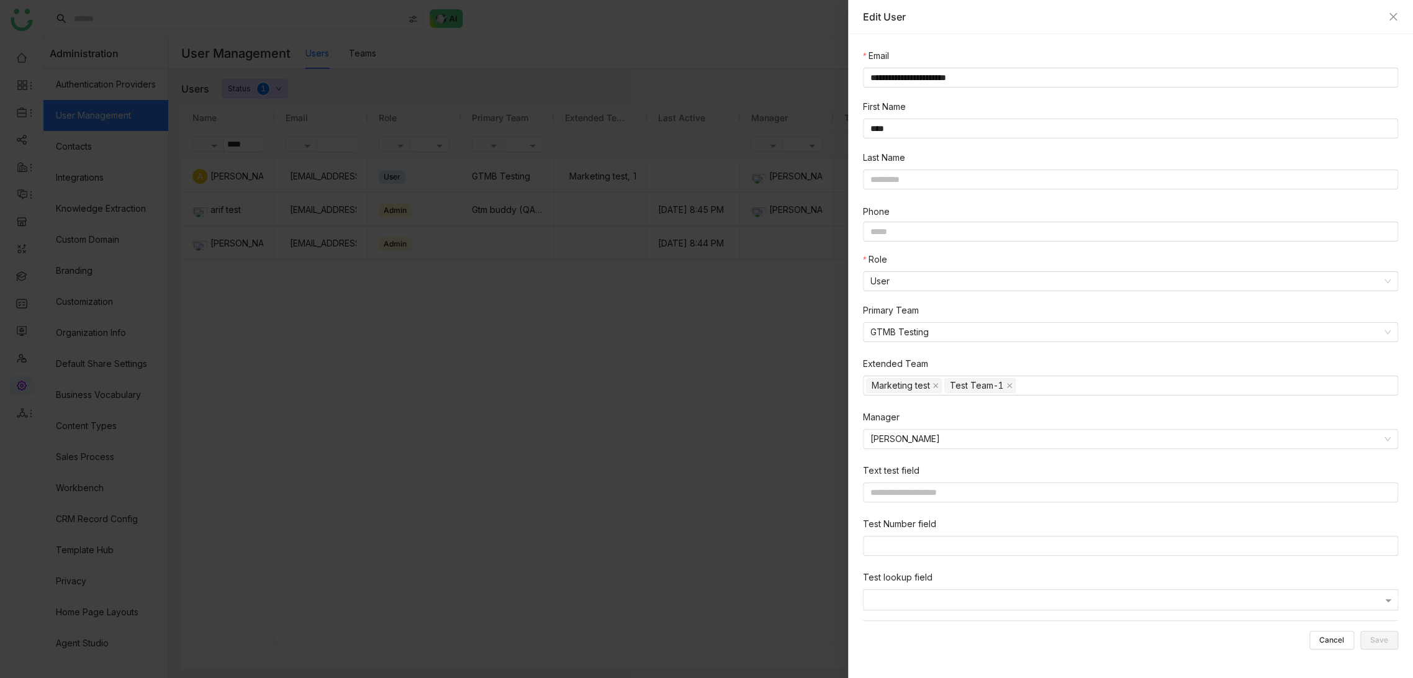
click at [934, 270] on div "Role" at bounding box center [1130, 262] width 535 height 19
click at [938, 278] on nz-select-item "User" at bounding box center [1130, 281] width 520 height 19
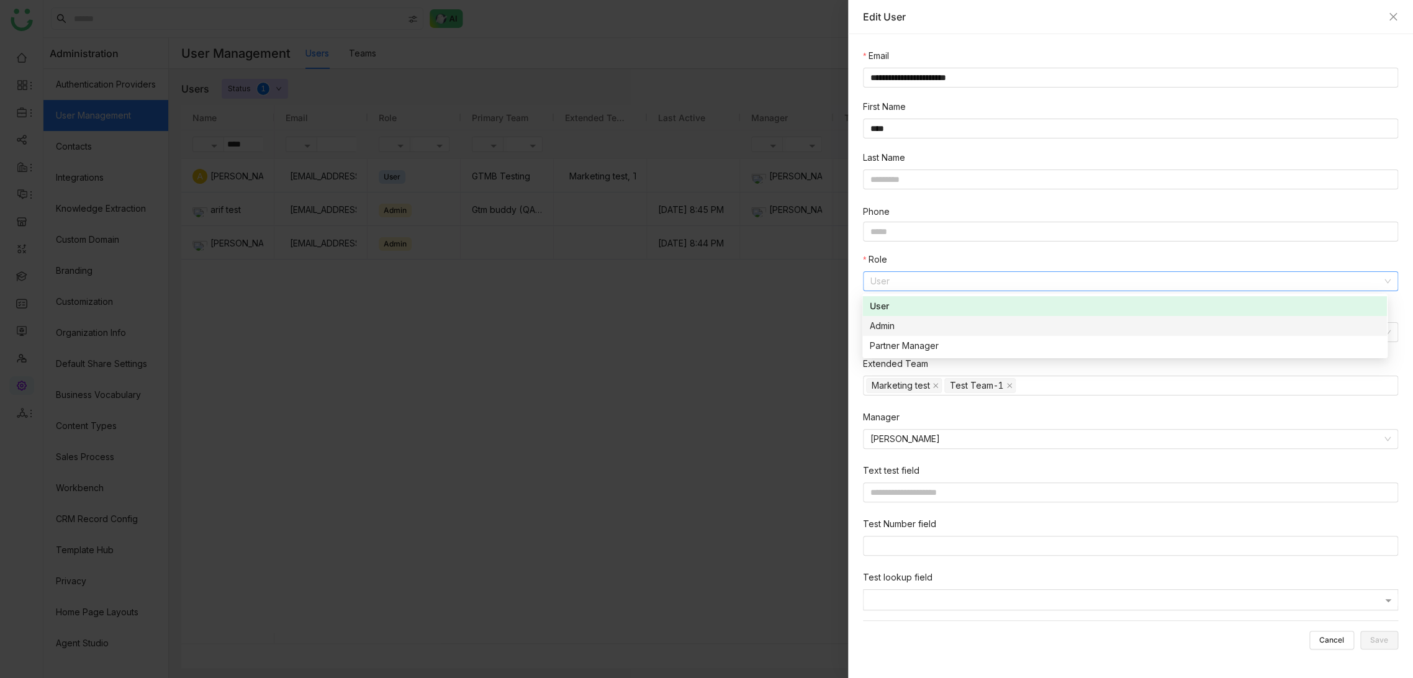
click at [872, 321] on div "Admin" at bounding box center [1125, 326] width 510 height 14
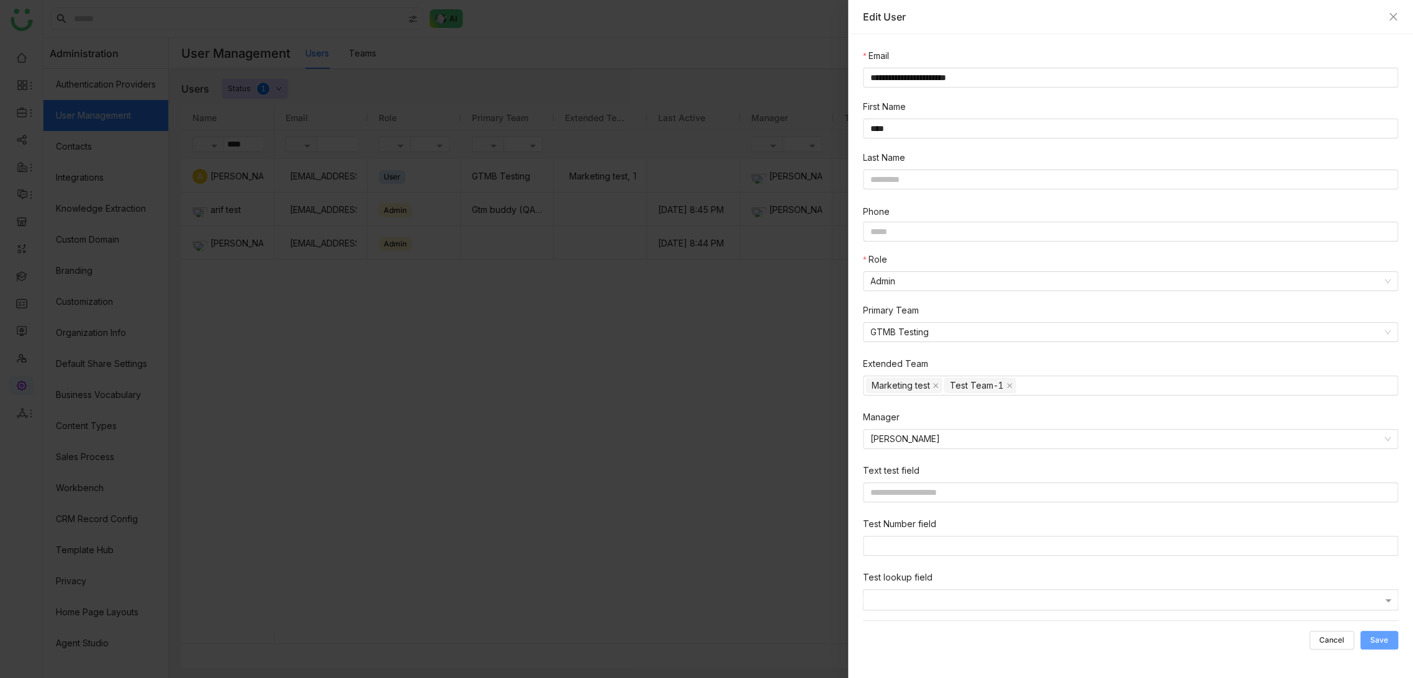
click at [1374, 634] on button "Save" at bounding box center [1379, 640] width 38 height 19
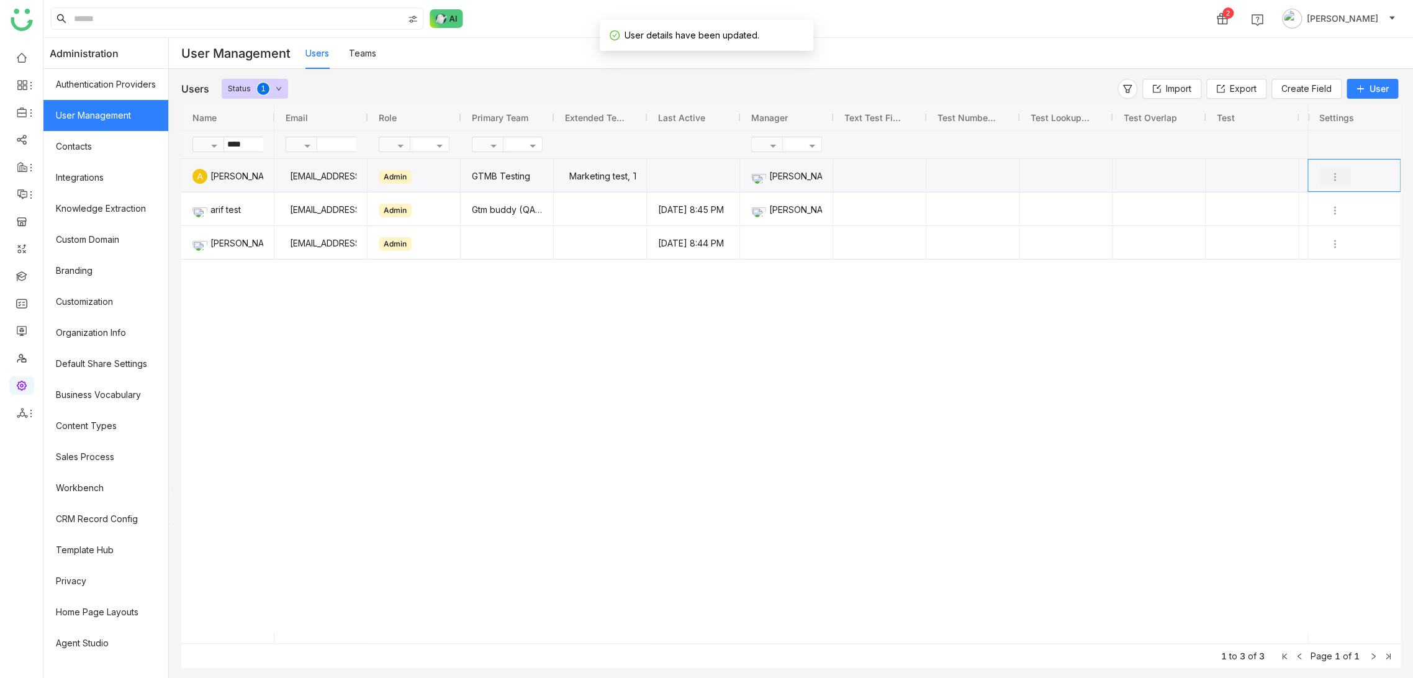
click at [1336, 178] on img "Press SPACE to select this row." at bounding box center [1334, 177] width 12 height 12
click at [1285, 267] on span "Transfer Ownership" at bounding box center [1301, 271] width 81 height 11
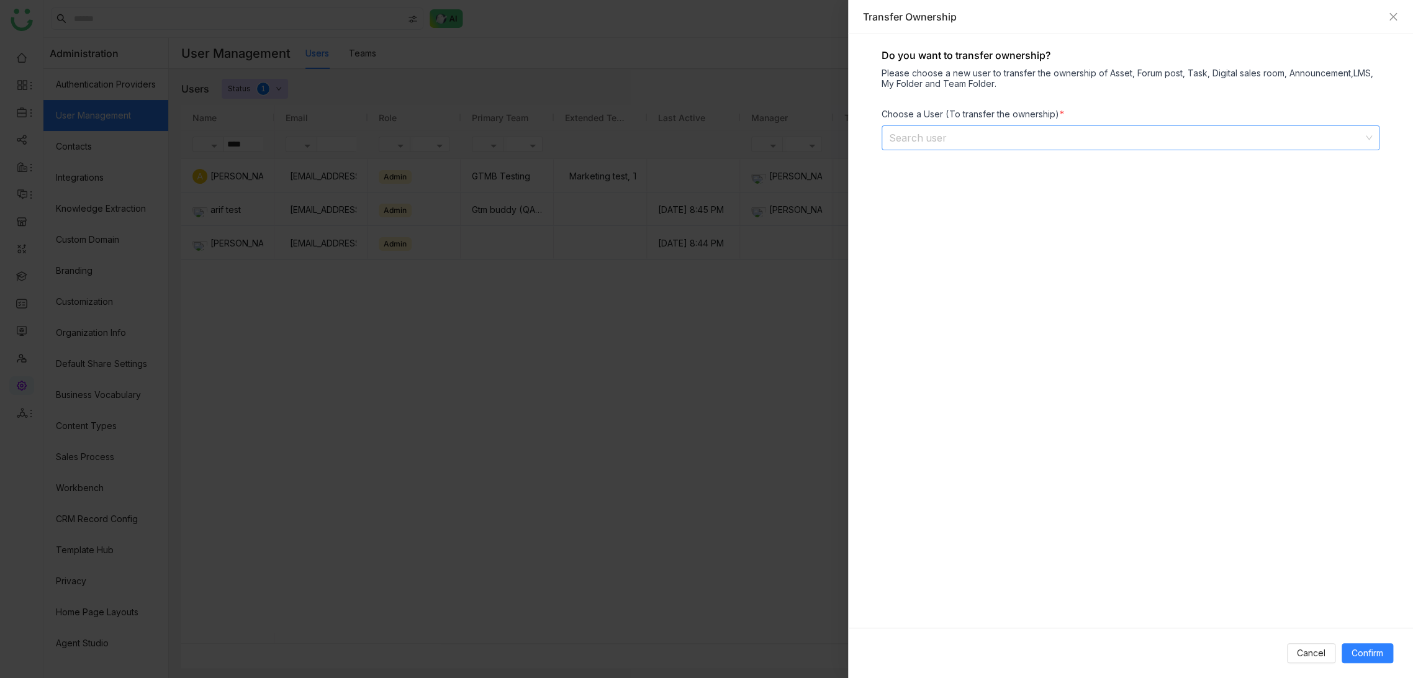
click at [941, 140] on input at bounding box center [1126, 138] width 474 height 24
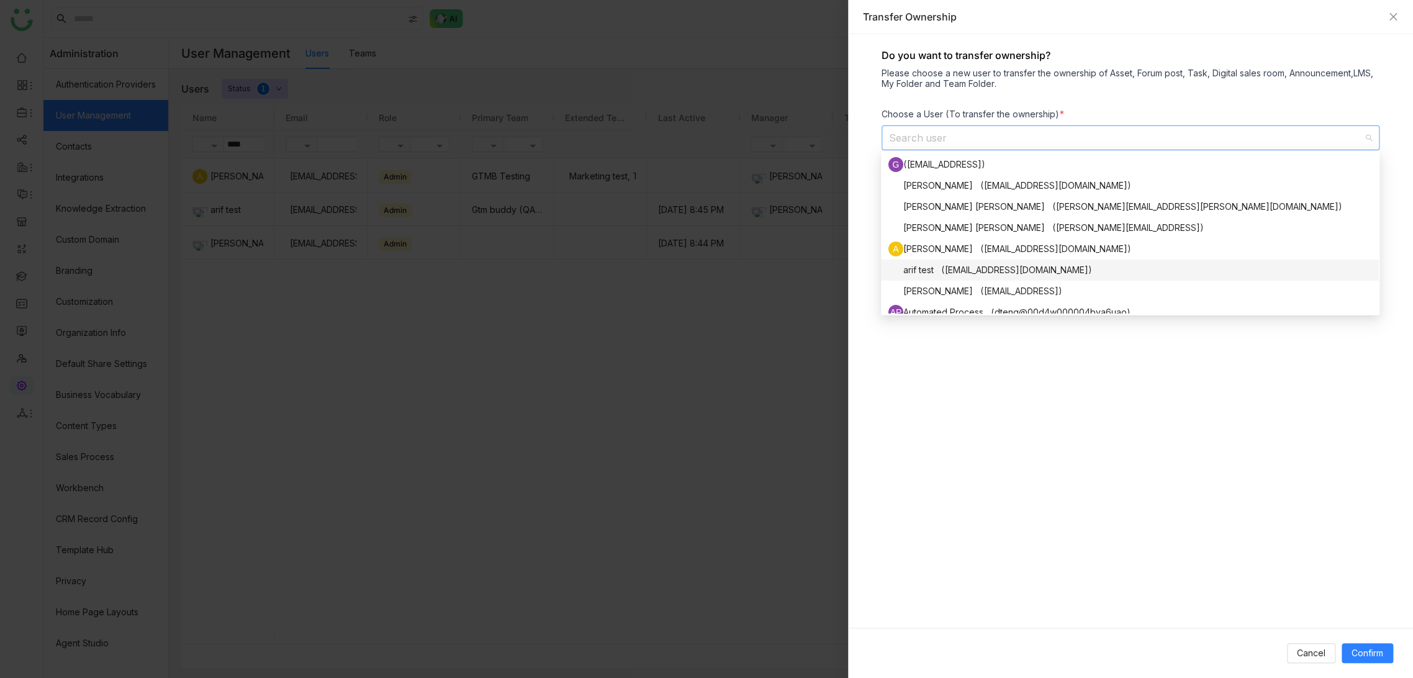
click at [945, 277] on nz-option-item "arif test ([EMAIL_ADDRESS][DOMAIN_NAME])" at bounding box center [1130, 269] width 498 height 21
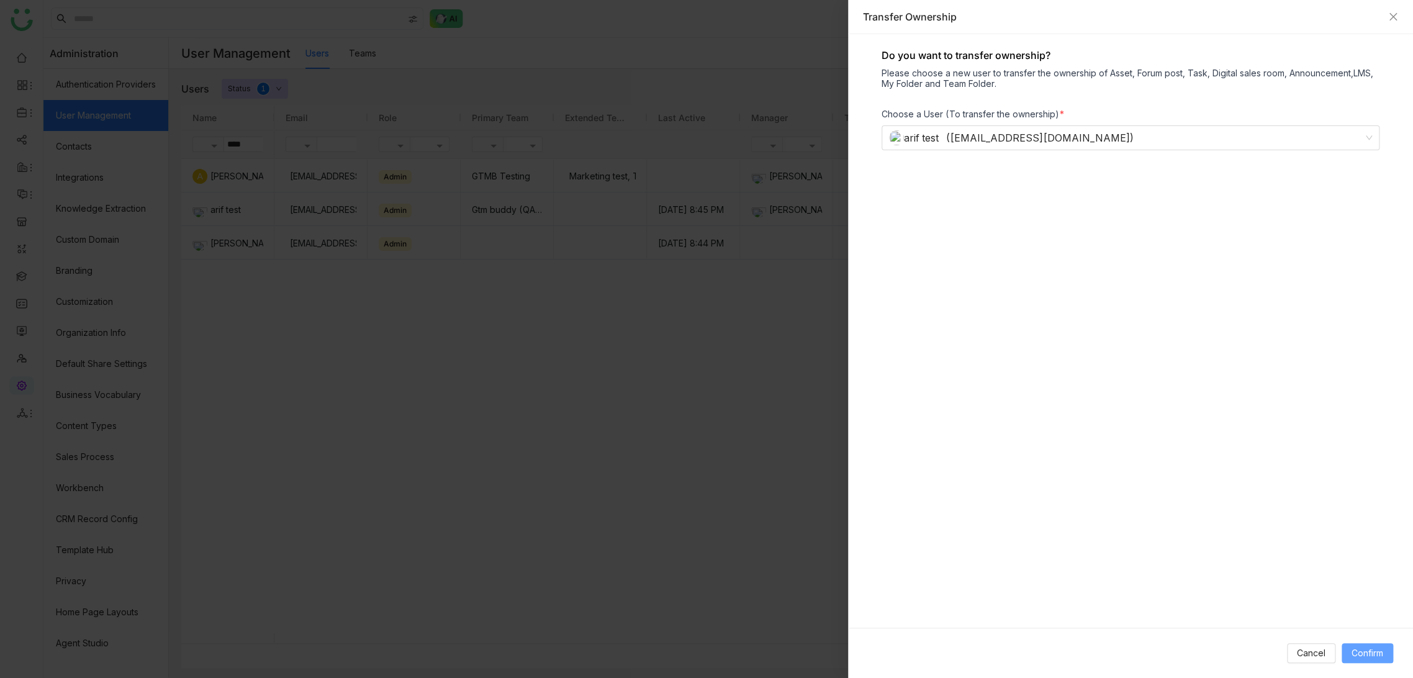
click at [1355, 644] on button "Confirm" at bounding box center [1367, 653] width 52 height 20
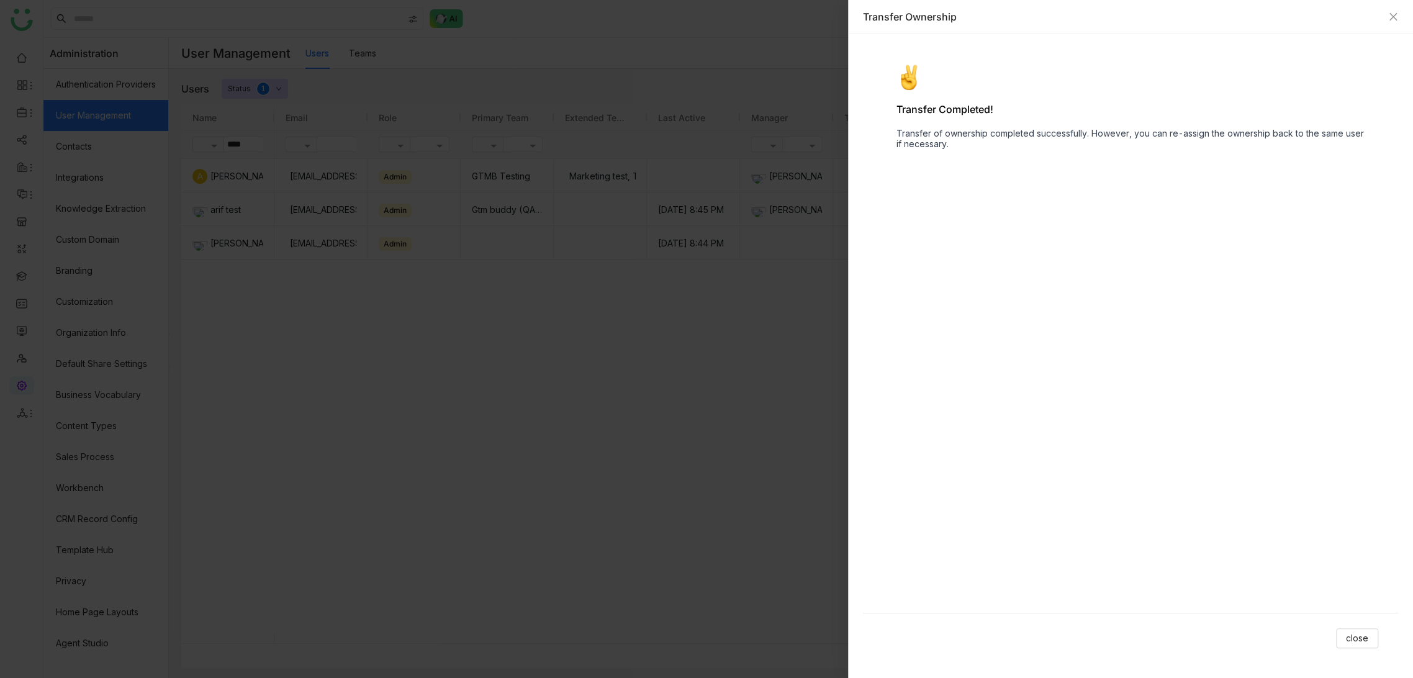
click at [1394, 23] on div "Transfer Ownership" at bounding box center [1130, 17] width 565 height 34
click at [1393, 19] on icon "Close" at bounding box center [1393, 17] width 10 height 10
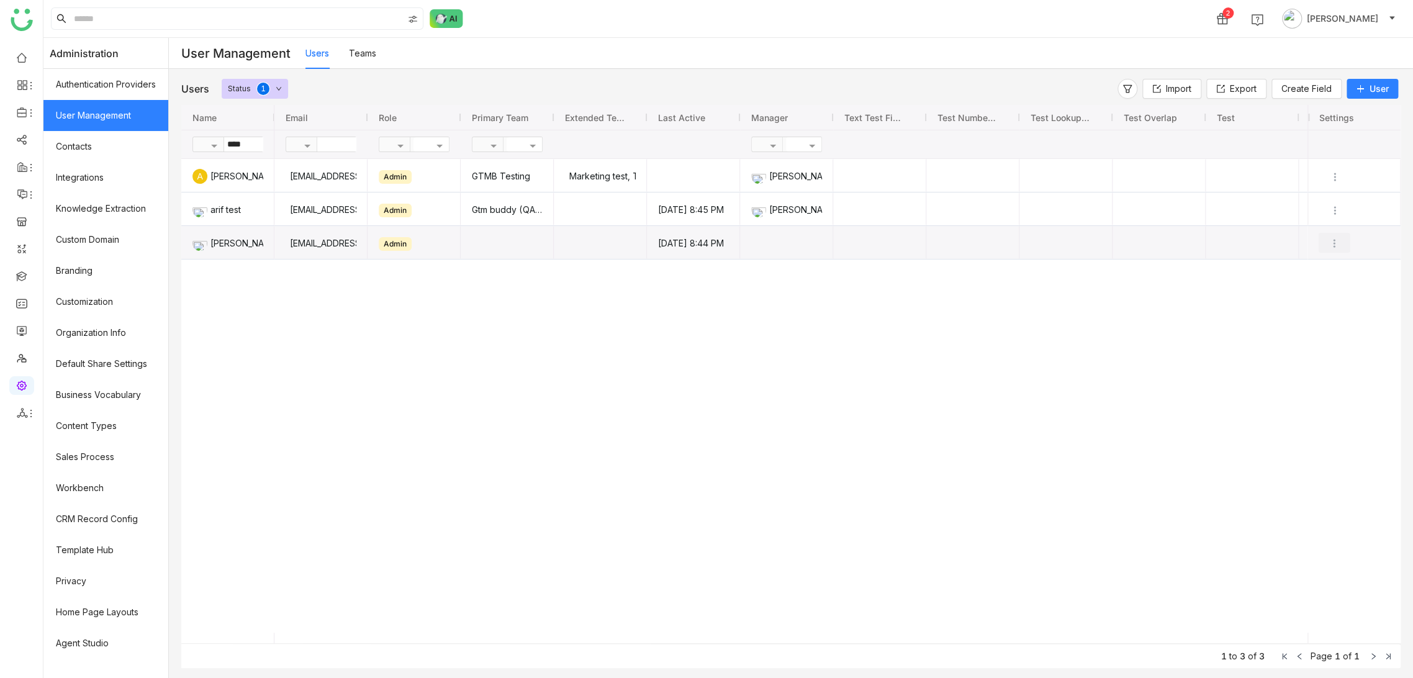
click at [1331, 242] on img "Press SPACE to select this row." at bounding box center [1334, 243] width 12 height 12
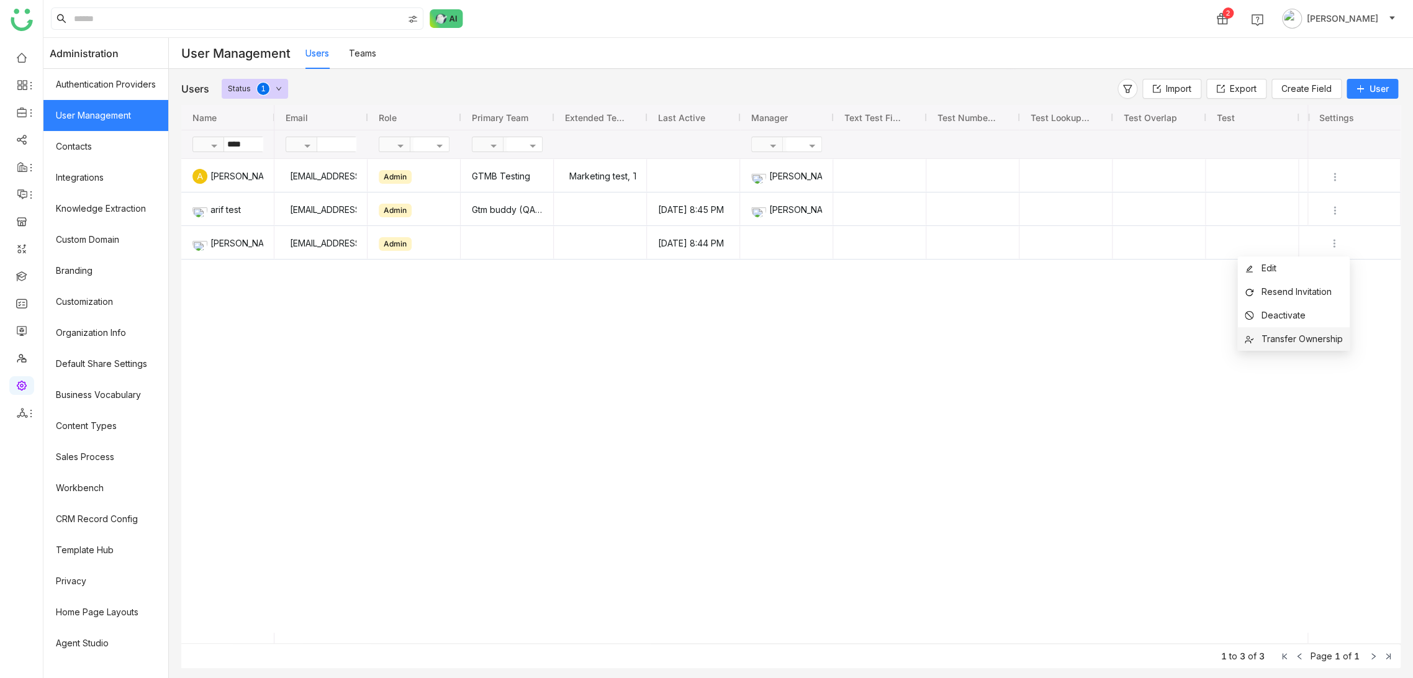
click at [1305, 343] on span "Transfer Ownership" at bounding box center [1301, 338] width 81 height 11
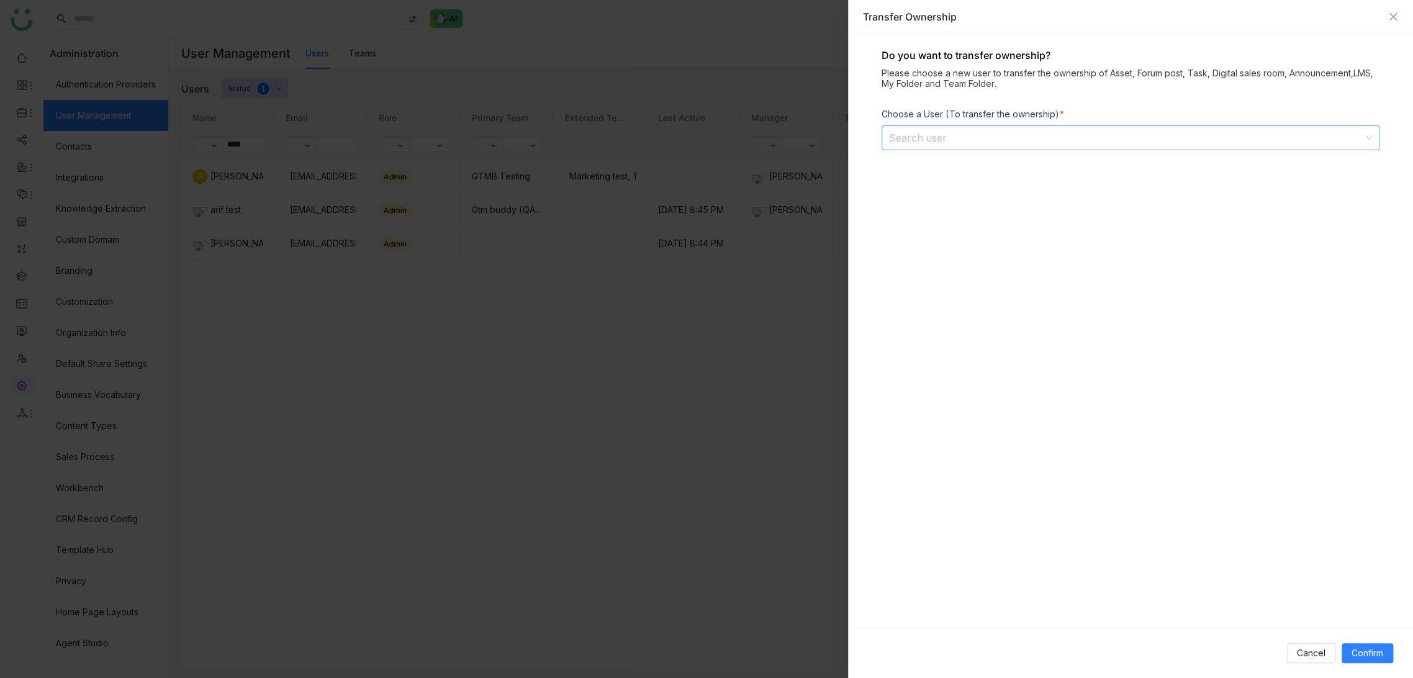
click at [994, 145] on input at bounding box center [1126, 138] width 474 height 24
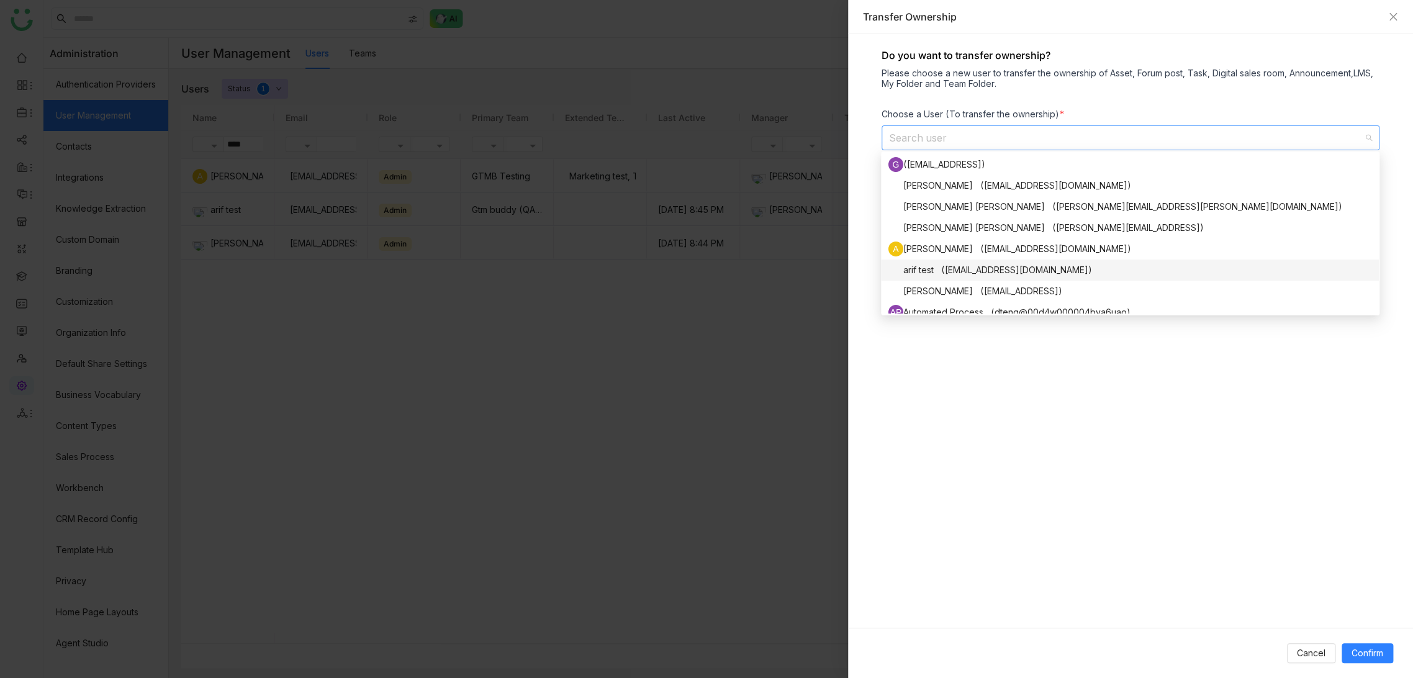
click at [982, 266] on div "arif test ([EMAIL_ADDRESS][DOMAIN_NAME])" at bounding box center [1129, 270] width 483 height 15
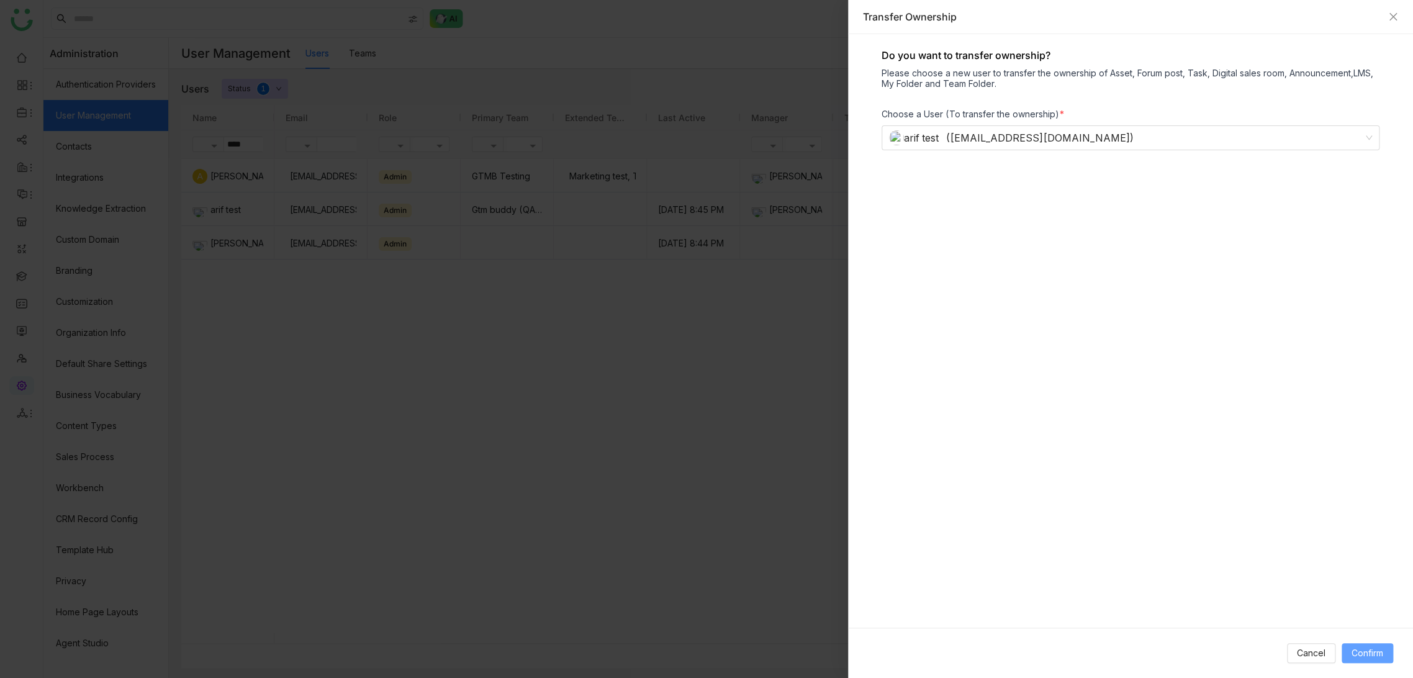
click at [1372, 650] on span "Confirm" at bounding box center [1367, 653] width 32 height 14
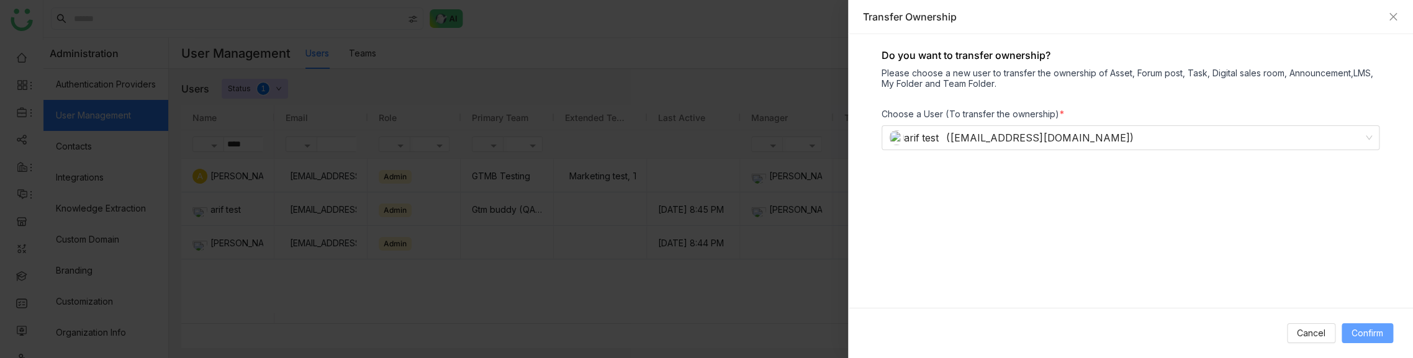
click at [1387, 338] on button "Confirm" at bounding box center [1367, 333] width 52 height 20
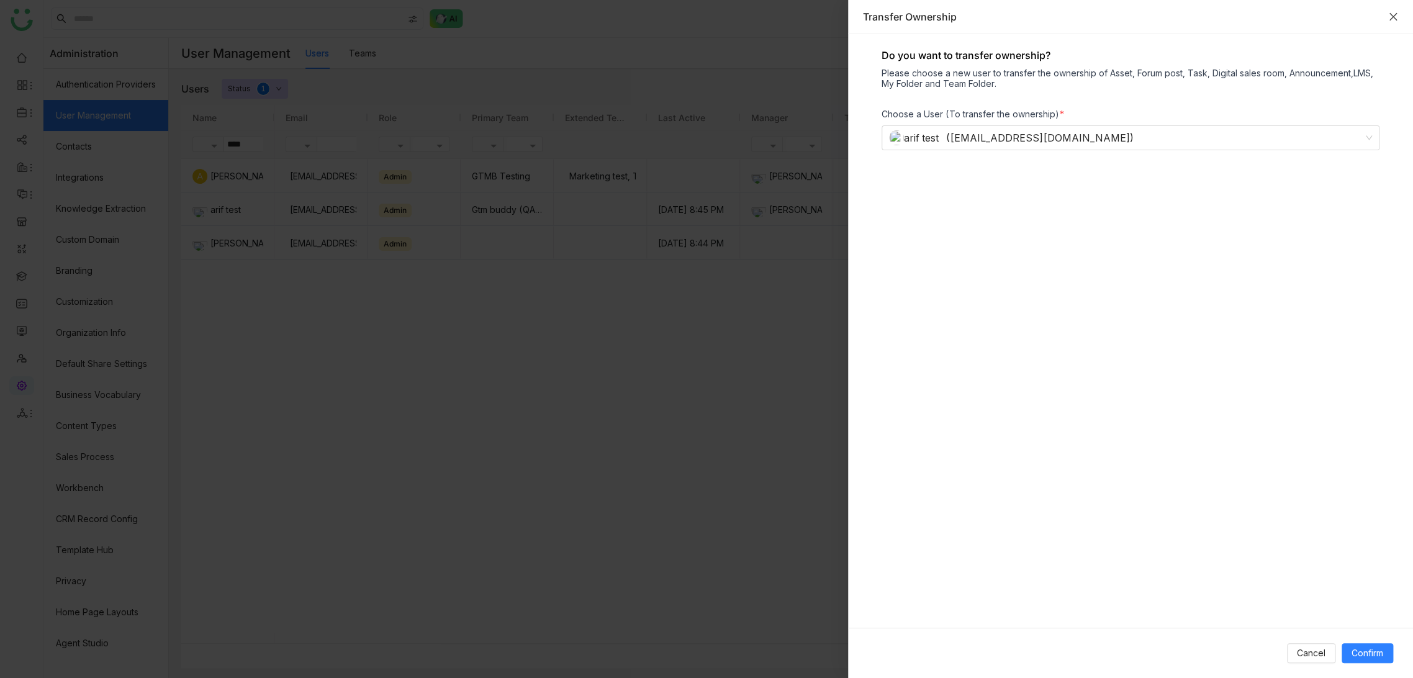
click at [1397, 13] on div "Transfer Ownership" at bounding box center [1130, 17] width 565 height 34
click at [1395, 17] on icon "Close" at bounding box center [1393, 17] width 10 height 10
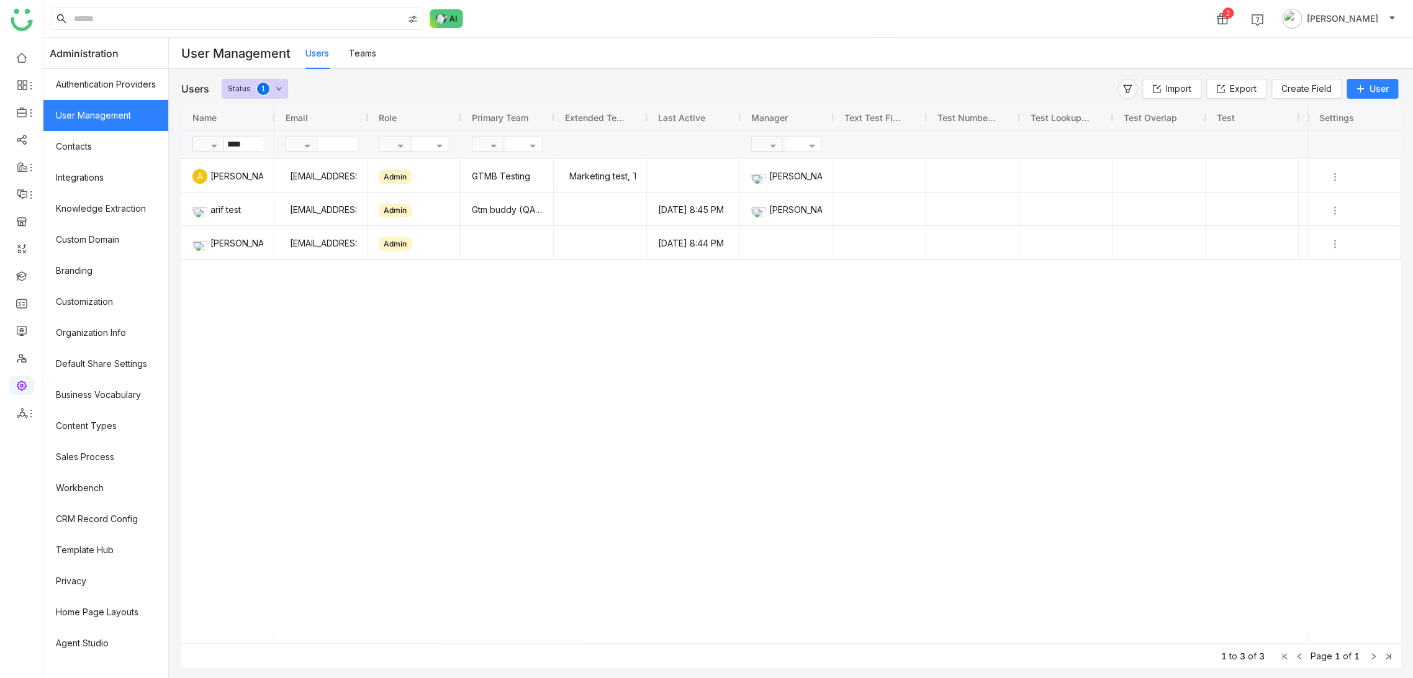
click at [531, 446] on div "ariuddinkhan24@gmail.com Admin GTMB Testing Marketing test, Test Team-1 chiru b…" at bounding box center [790, 396] width 1033 height 474
click at [1337, 205] on img "Press SPACE to select this row." at bounding box center [1334, 210] width 12 height 12
click at [1306, 305] on span "Transfer Ownership" at bounding box center [1301, 305] width 81 height 11
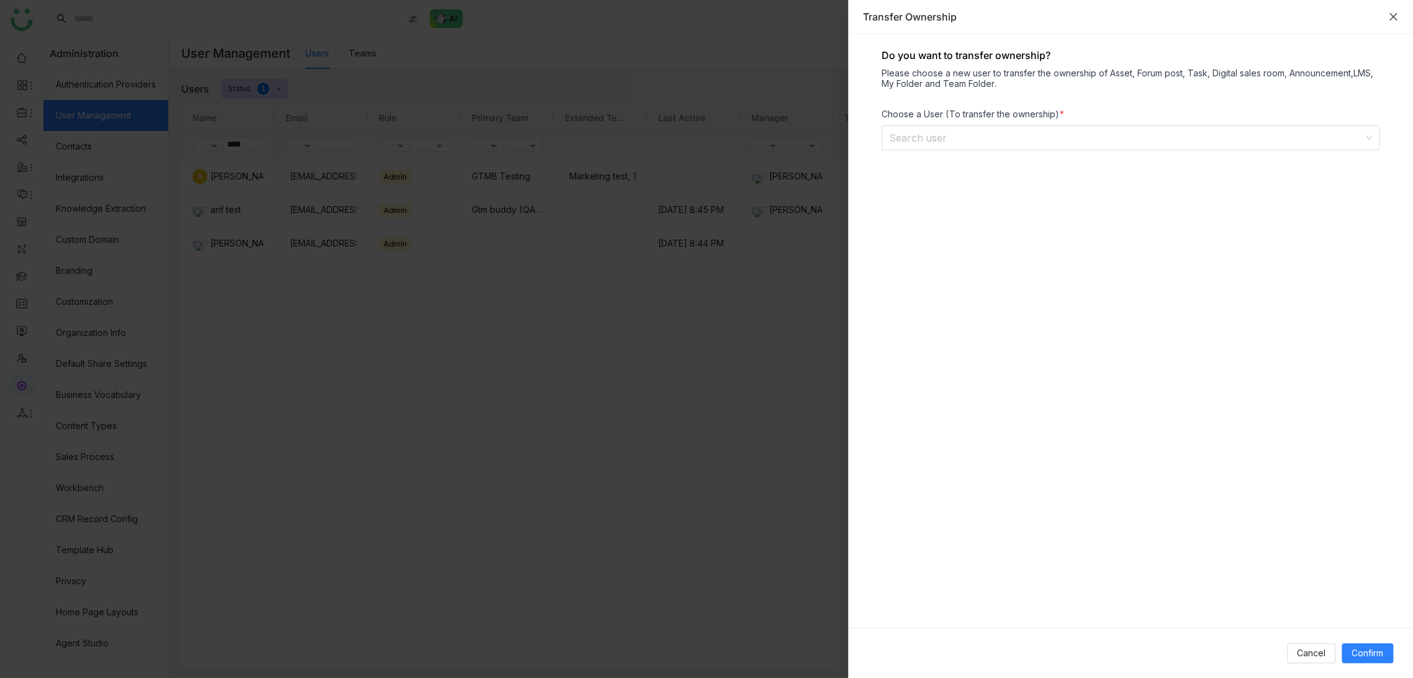
click at [1396, 16] on icon "Close" at bounding box center [1393, 17] width 10 height 10
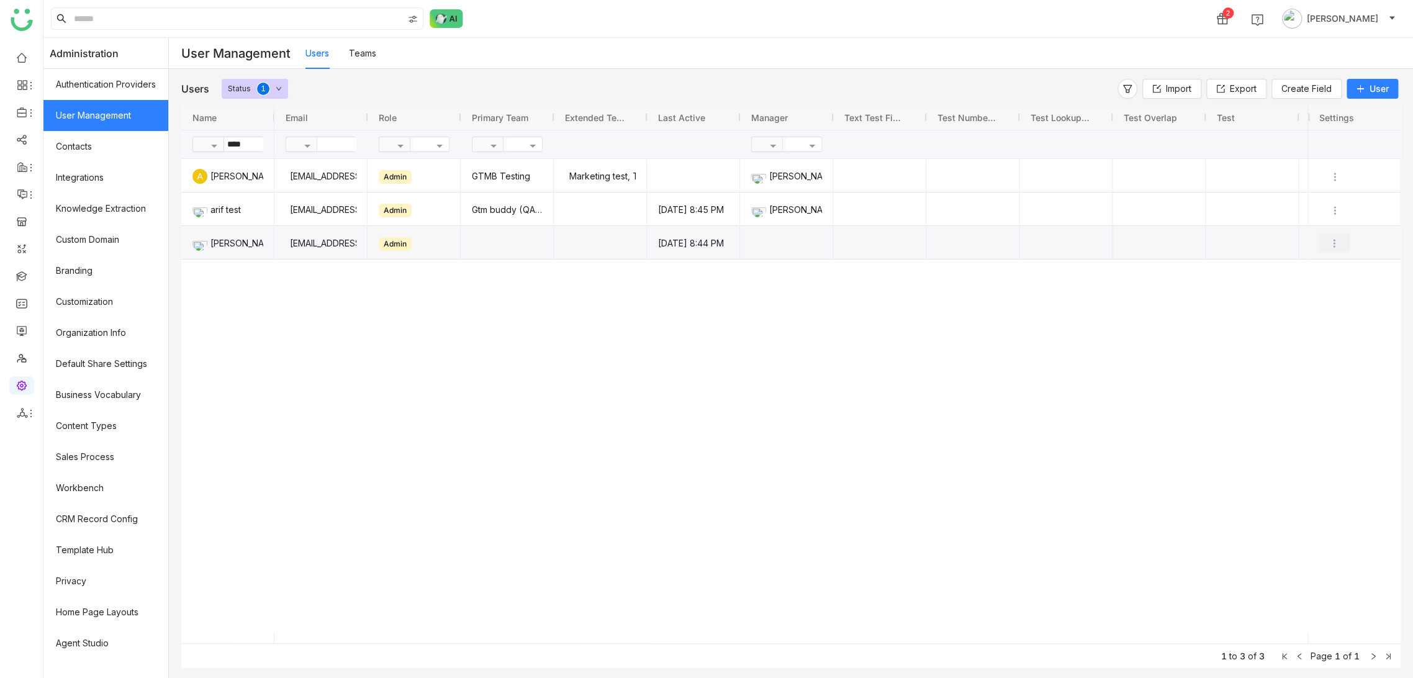
click at [1333, 247] on img "Press SPACE to select this row." at bounding box center [1334, 243] width 12 height 12
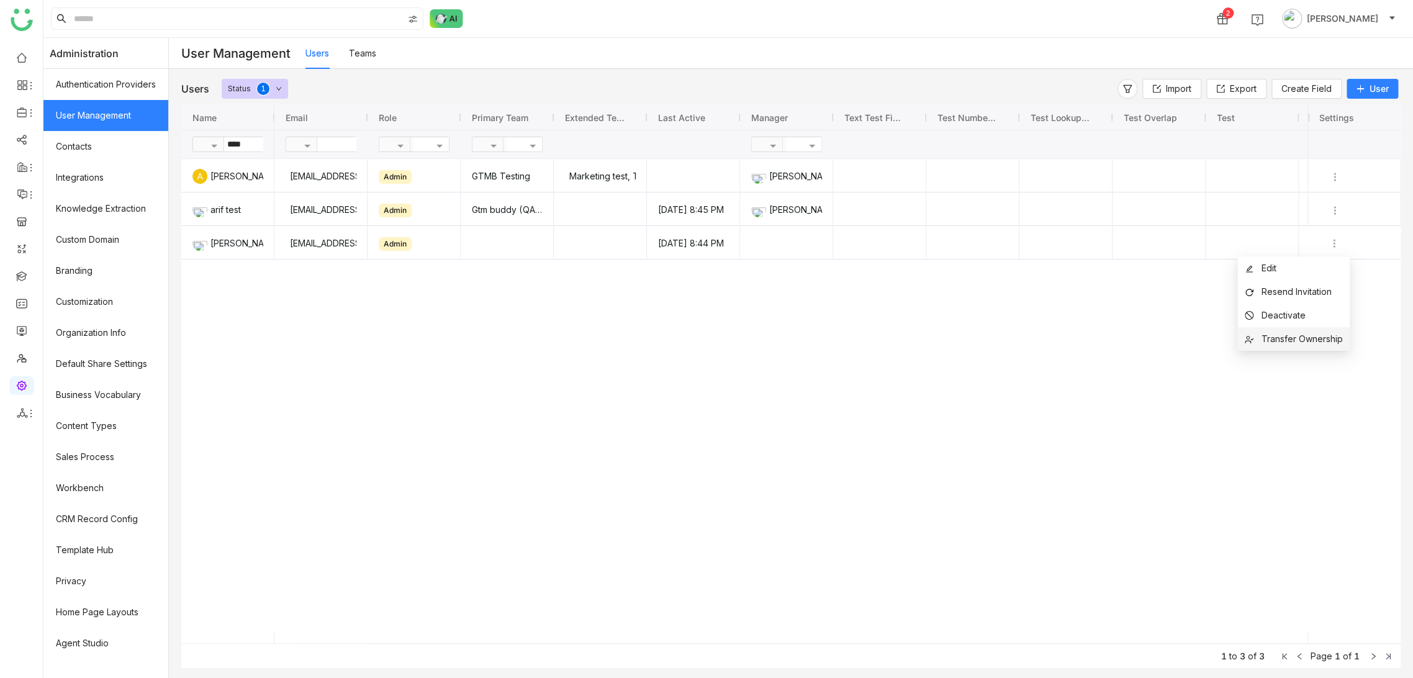
click at [1309, 337] on span "Transfer Ownership" at bounding box center [1301, 338] width 81 height 11
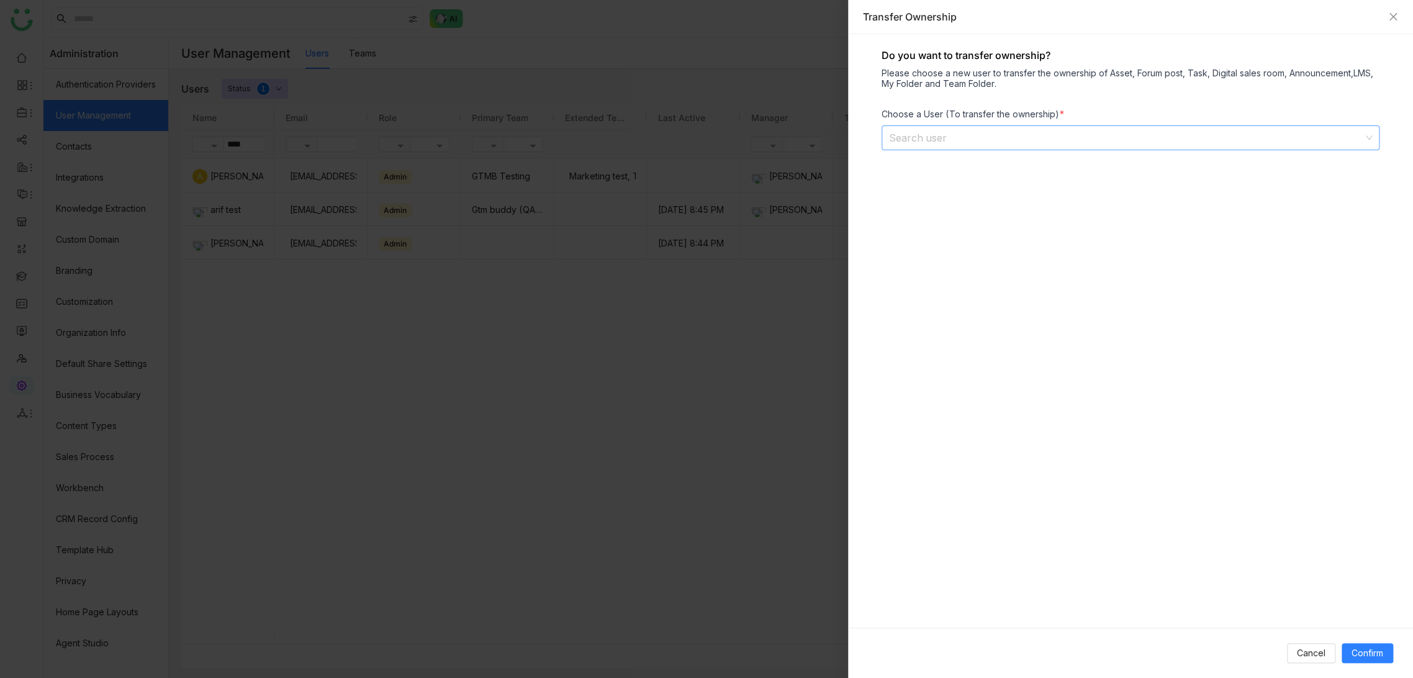
click at [944, 133] on input at bounding box center [1126, 138] width 474 height 24
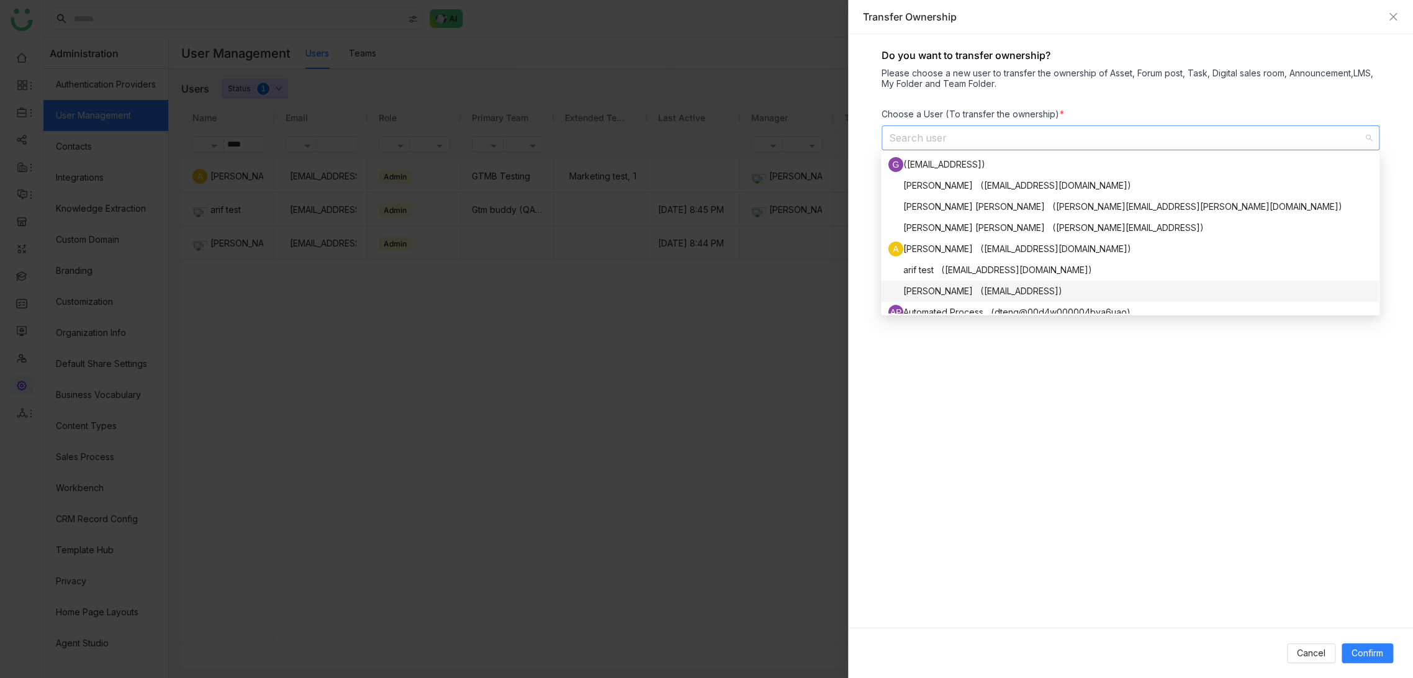
click at [961, 287] on div "[PERSON_NAME] ([EMAIL_ADDRESS])" at bounding box center [1129, 291] width 483 height 15
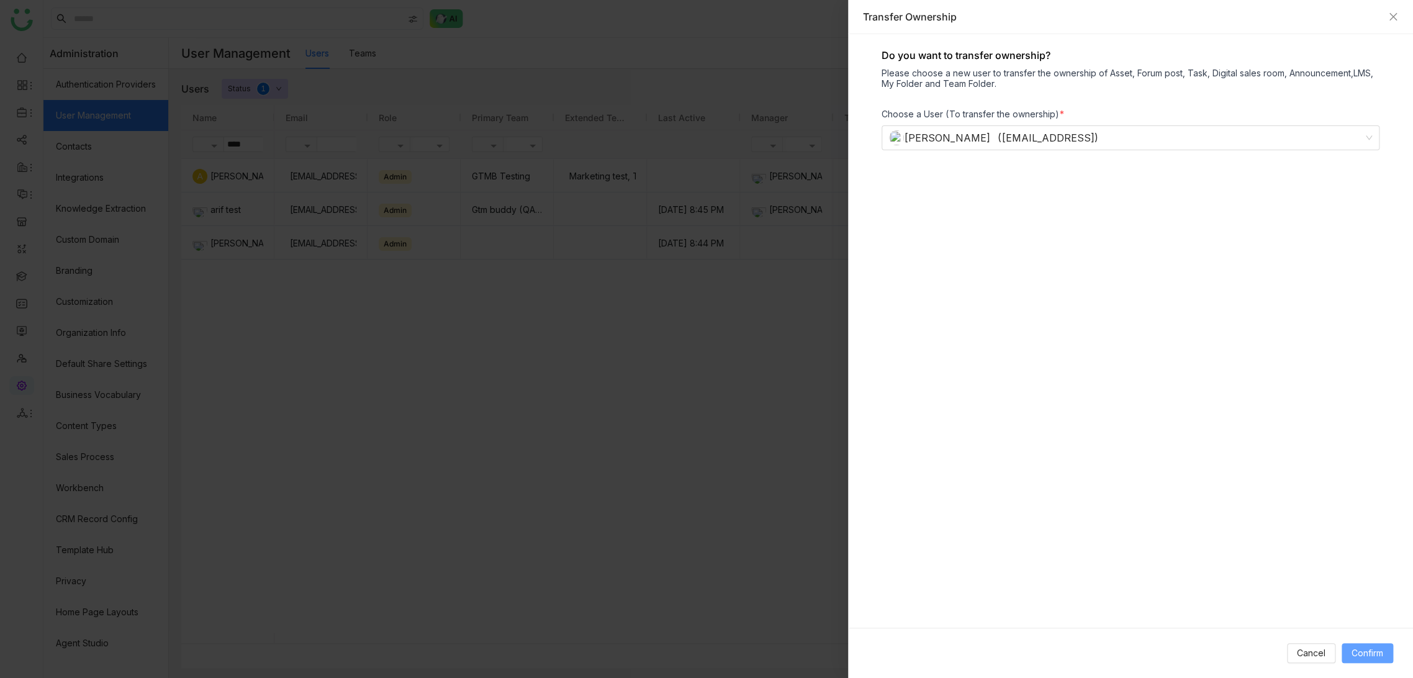
click at [1368, 645] on button "Confirm" at bounding box center [1367, 653] width 52 height 20
click at [1392, 10] on div "Transfer Ownership" at bounding box center [1130, 17] width 535 height 14
click at [1390, 25] on div "Transfer Ownership" at bounding box center [1130, 17] width 565 height 34
click at [1390, 14] on icon "Close" at bounding box center [1392, 16] width 7 height 7
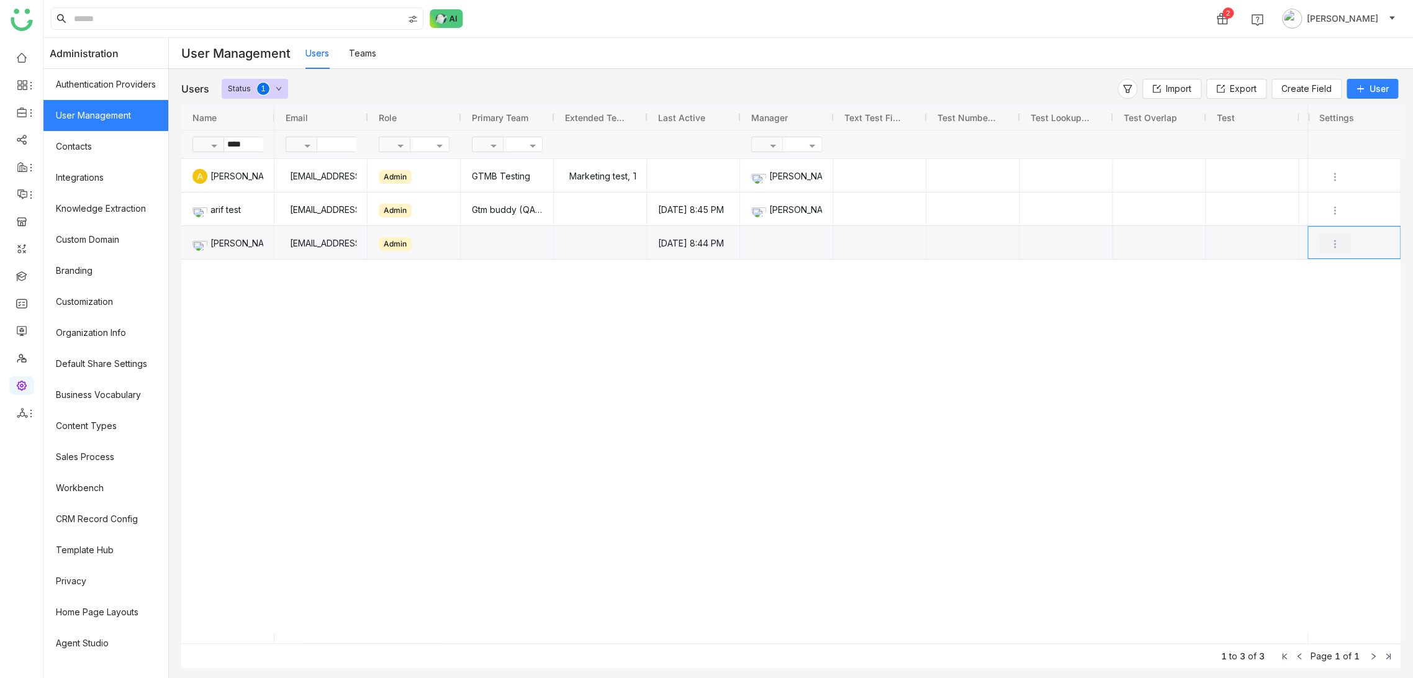
click at [1328, 250] on button "Press SPACE to select this row." at bounding box center [1334, 243] width 32 height 20
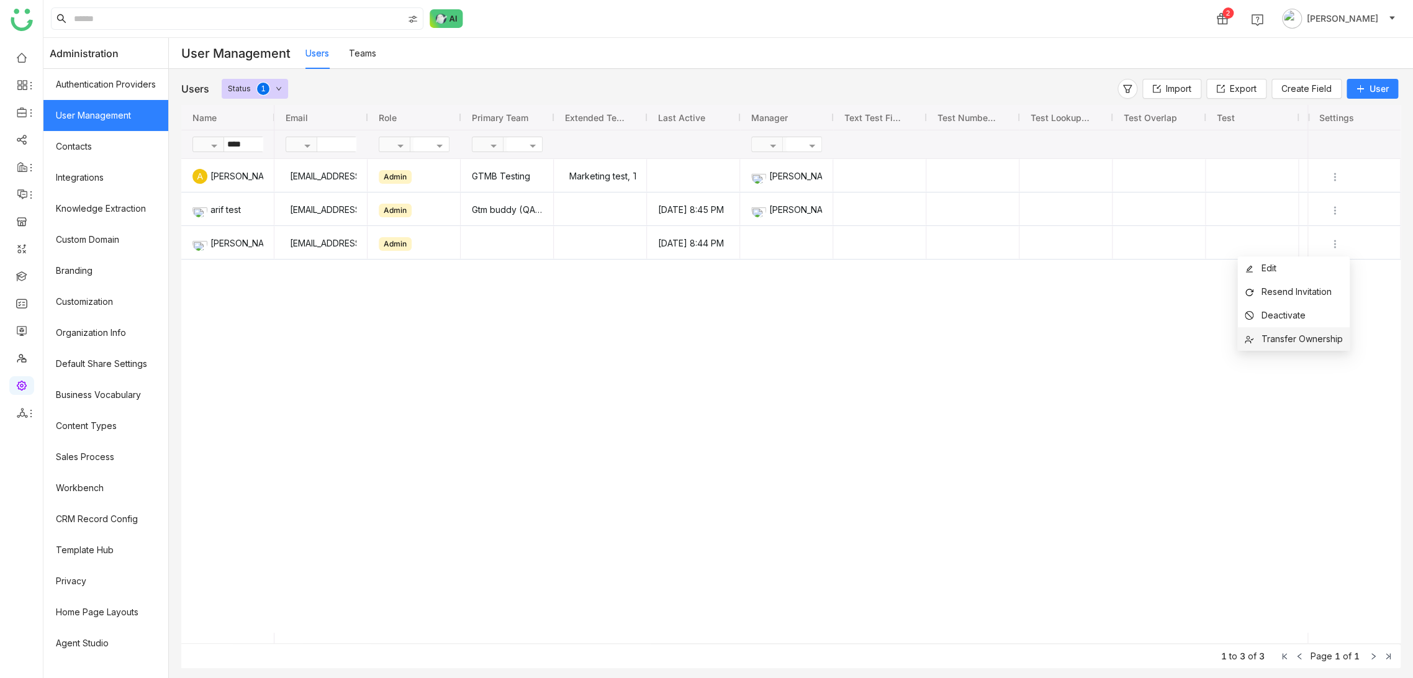
click at [1306, 336] on span "Transfer Ownership" at bounding box center [1301, 338] width 81 height 11
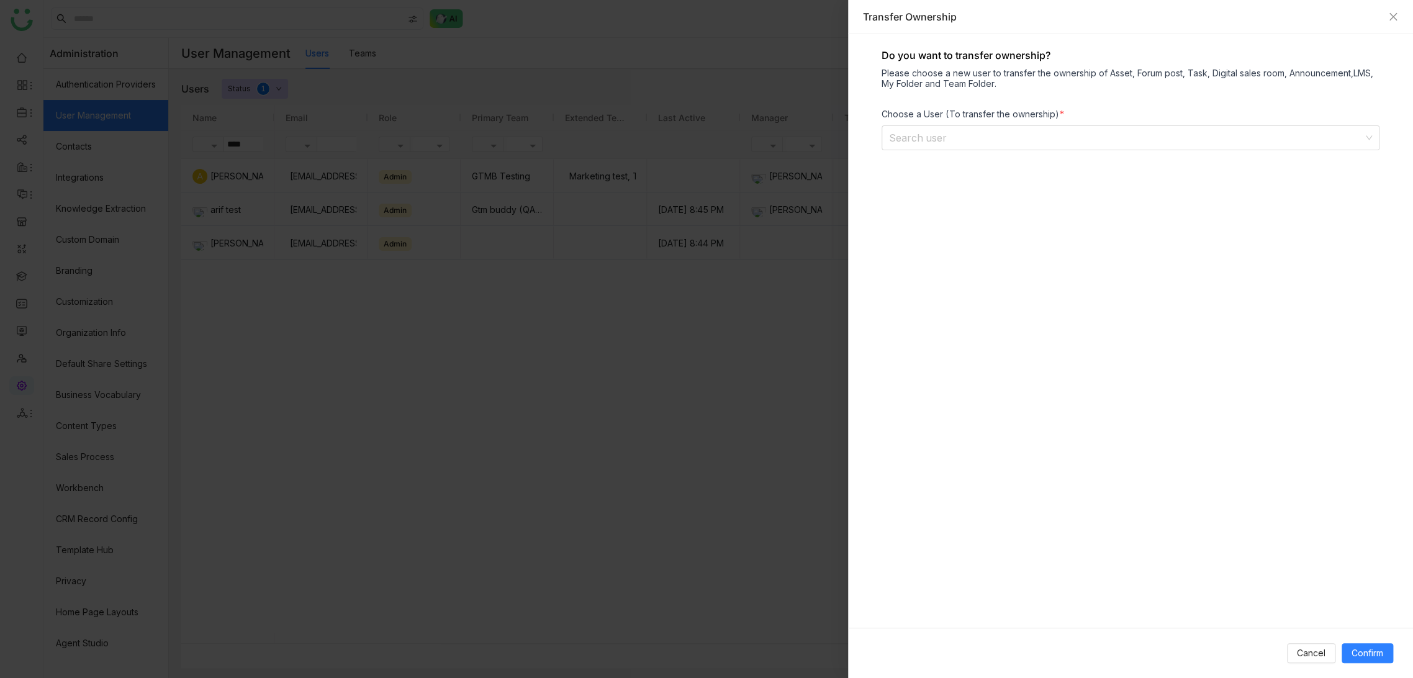
click at [1250, 110] on div "Choose a User (To transfer the ownership)" at bounding box center [1130, 114] width 498 height 11
click at [1238, 126] on input at bounding box center [1126, 138] width 474 height 24
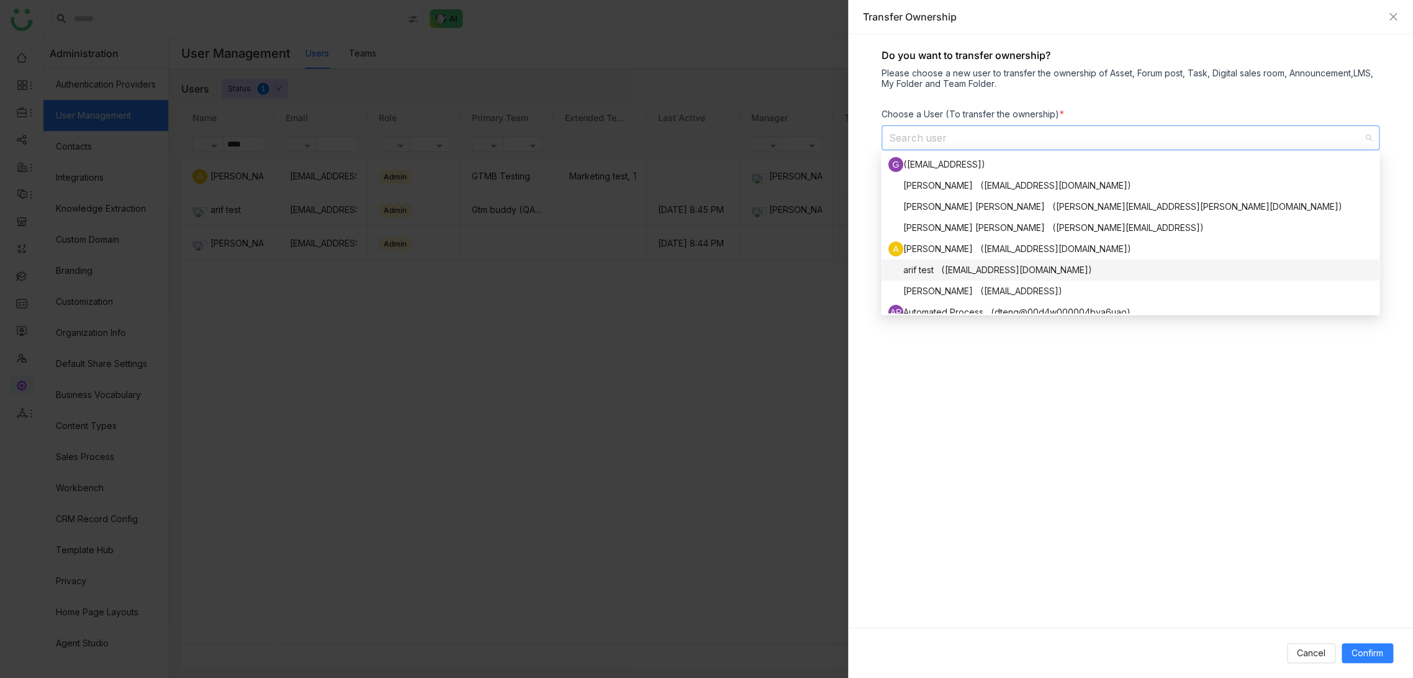
click at [969, 274] on div "arif test ([EMAIL_ADDRESS][DOMAIN_NAME])" at bounding box center [1129, 270] width 483 height 15
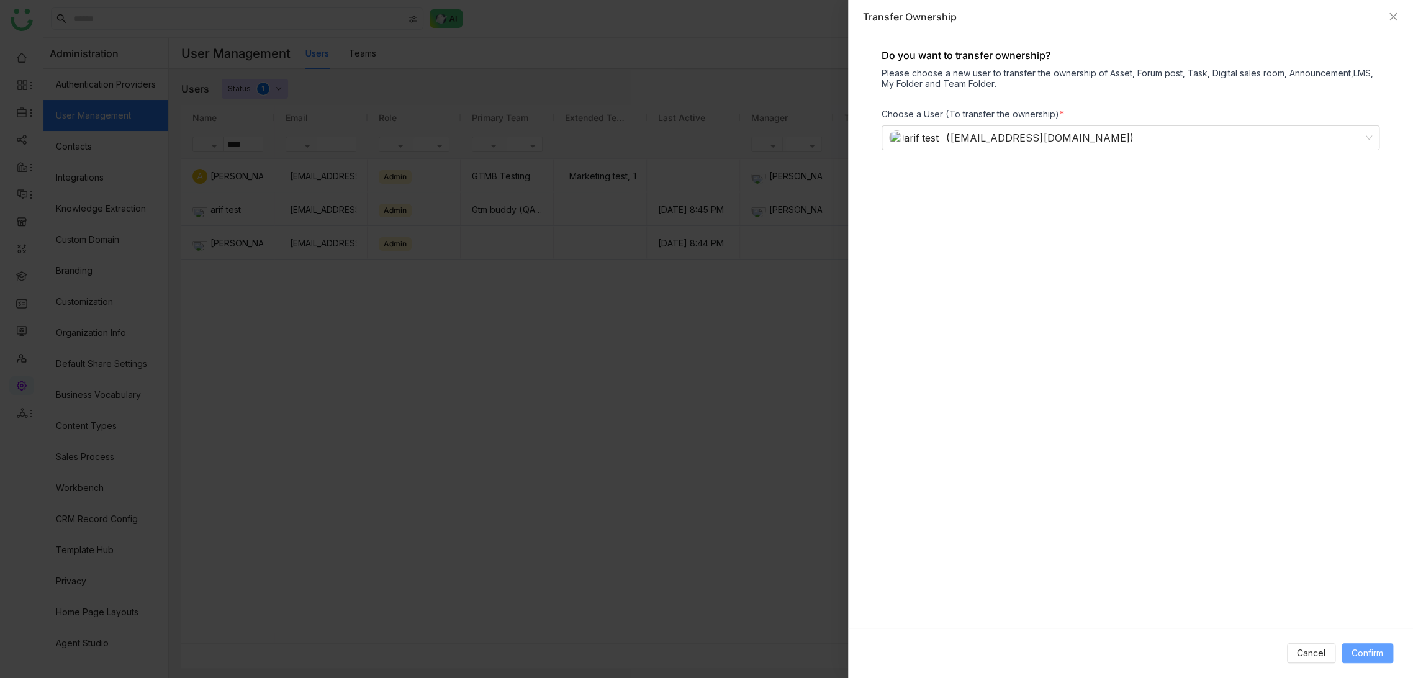
click at [1378, 655] on span "Confirm" at bounding box center [1367, 653] width 32 height 14
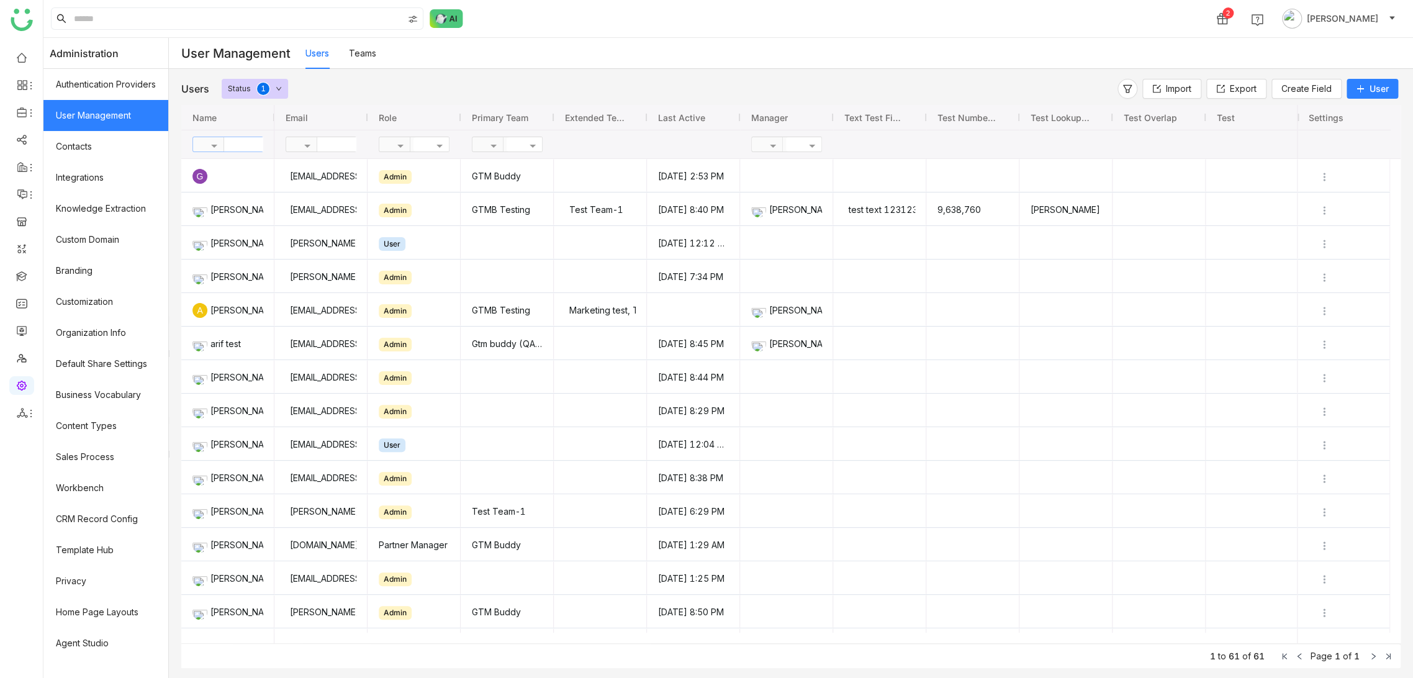
click at [255, 142] on input "text" at bounding box center [269, 144] width 90 height 14
type input "****"
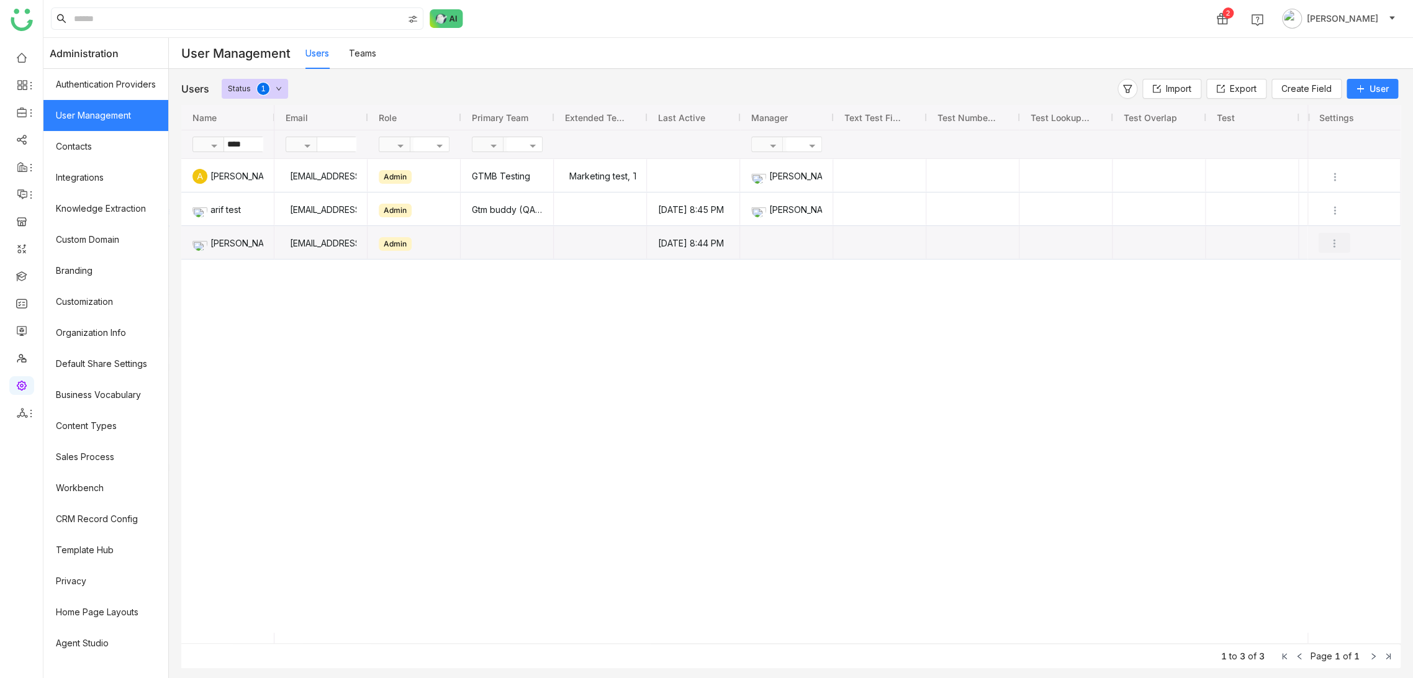
click at [1331, 237] on img "Press SPACE to select this row." at bounding box center [1334, 243] width 12 height 12
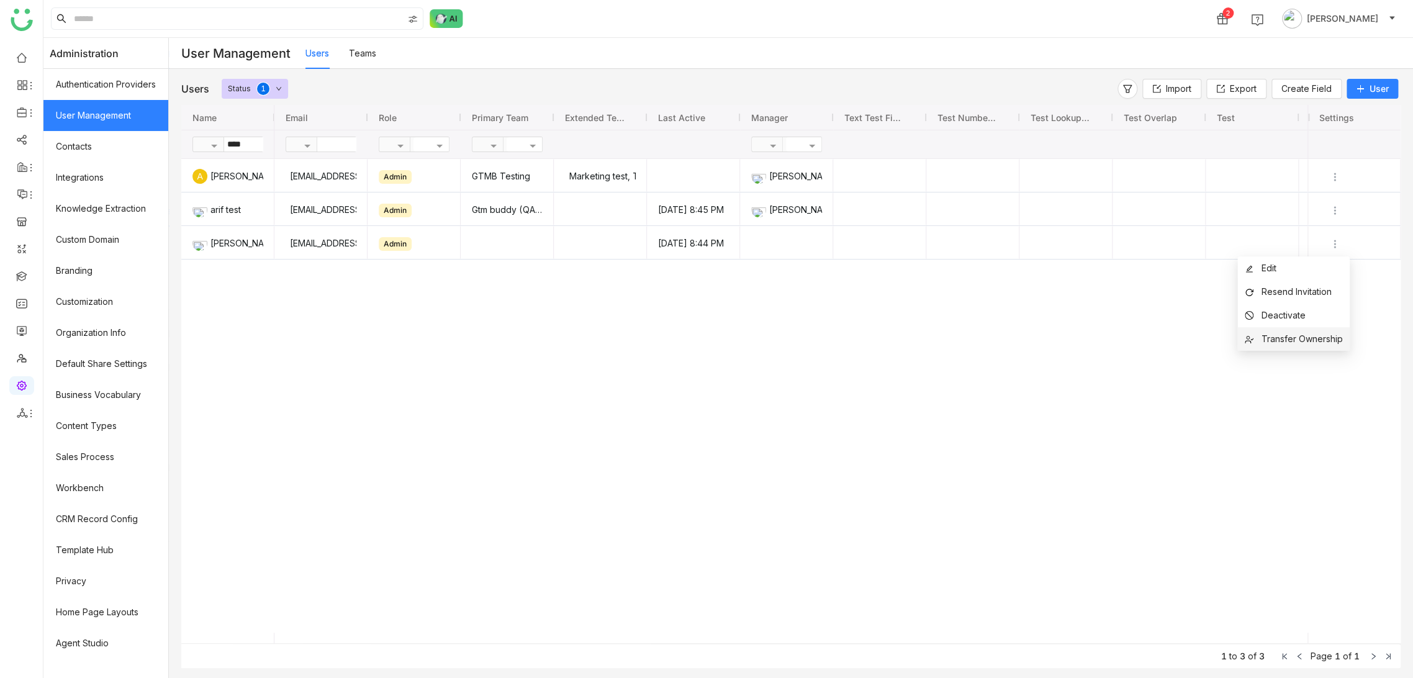
click at [1320, 339] on span "Transfer Ownership" at bounding box center [1301, 338] width 81 height 11
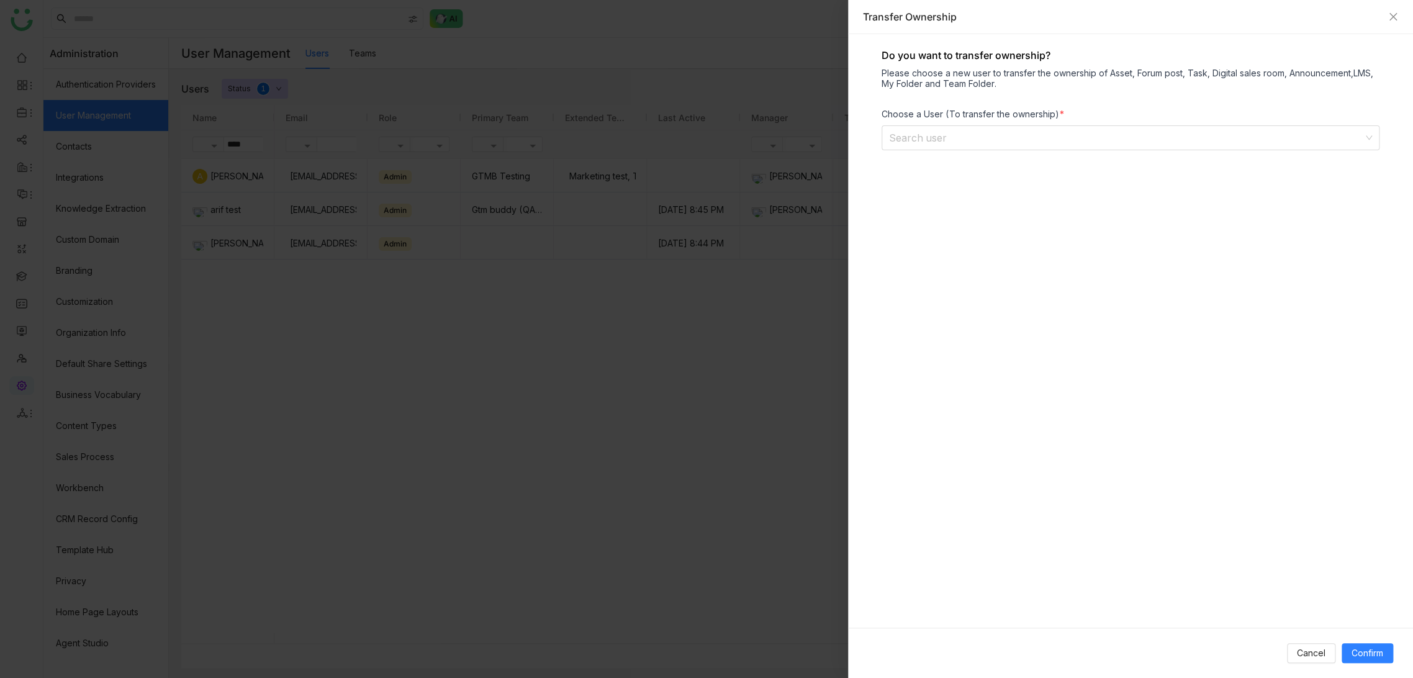
click at [937, 118] on div "Choose a User (To transfer the ownership)" at bounding box center [1130, 114] width 498 height 11
click at [939, 130] on input at bounding box center [1126, 138] width 474 height 24
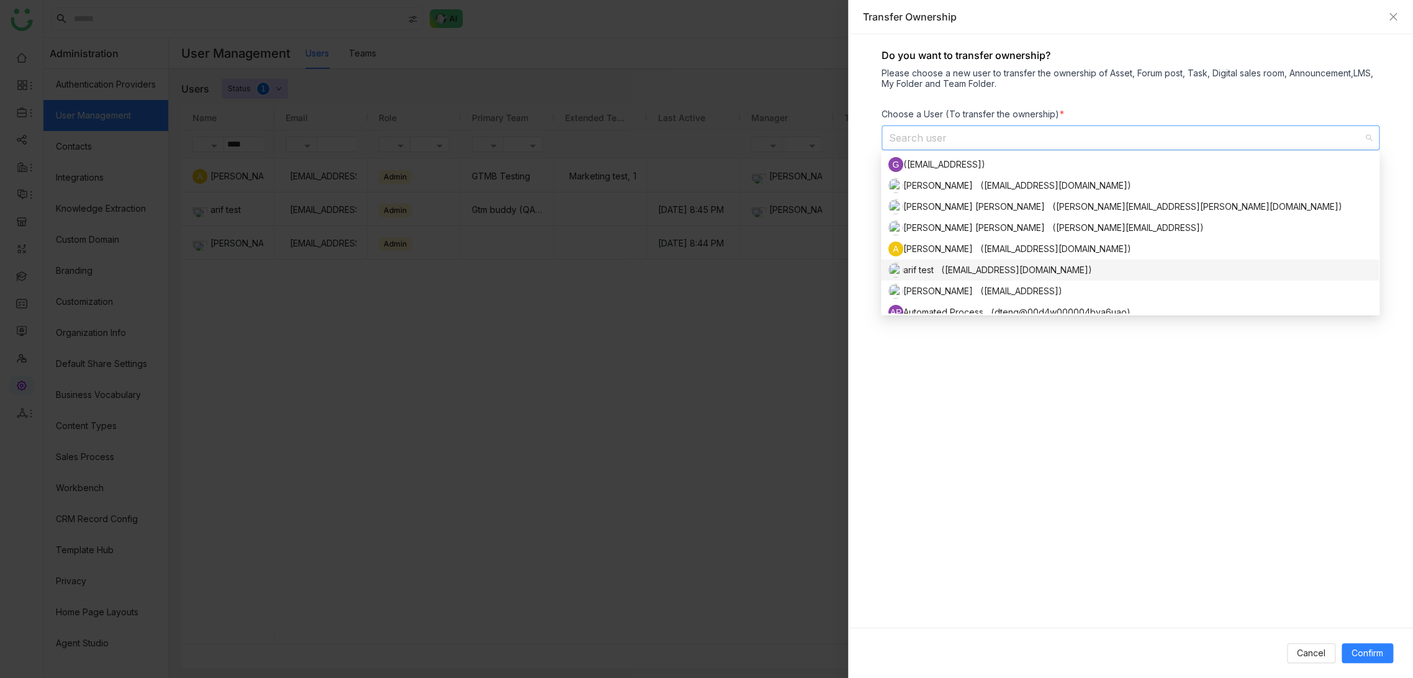
click at [974, 268] on div "arif test ([EMAIL_ADDRESS][DOMAIN_NAME])" at bounding box center [1129, 270] width 483 height 15
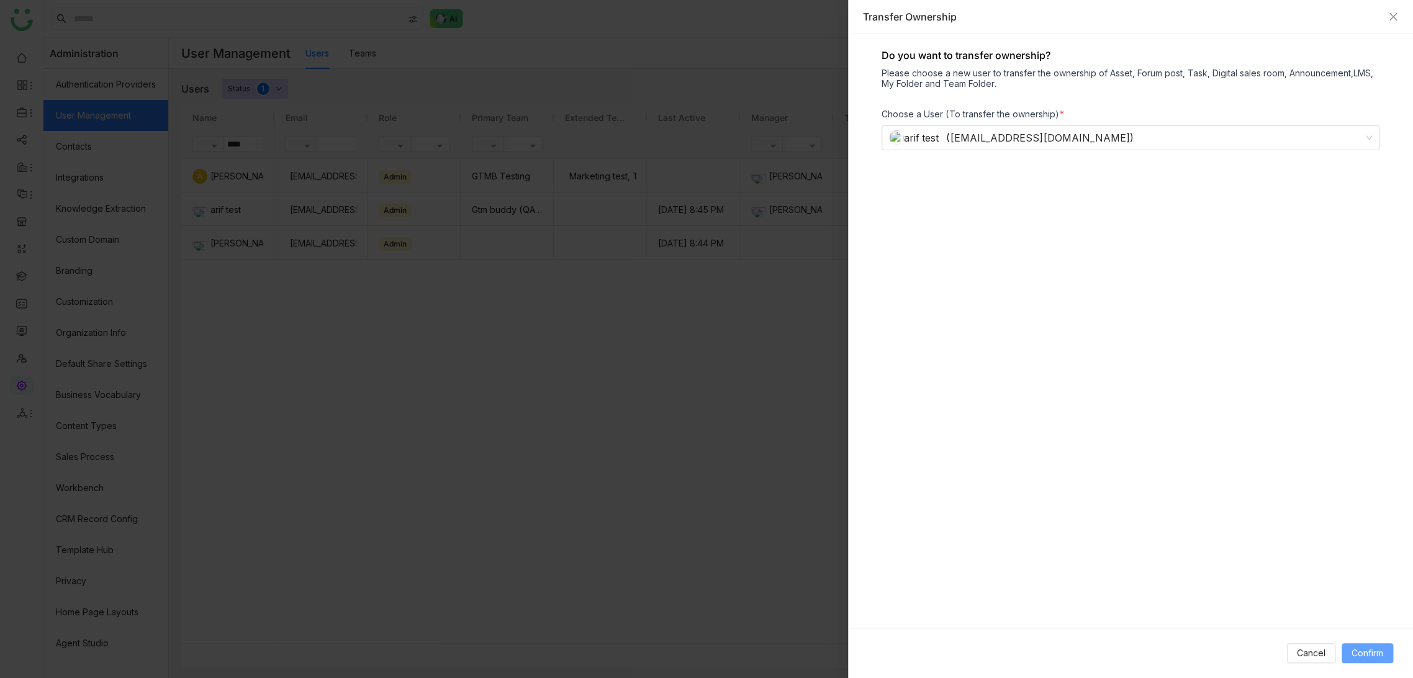
click at [1360, 659] on span "Confirm" at bounding box center [1367, 653] width 32 height 14
click at [1396, 24] on div "Transfer Ownership" at bounding box center [1130, 17] width 565 height 34
click at [1395, 17] on icon "Close" at bounding box center [1393, 17] width 10 height 10
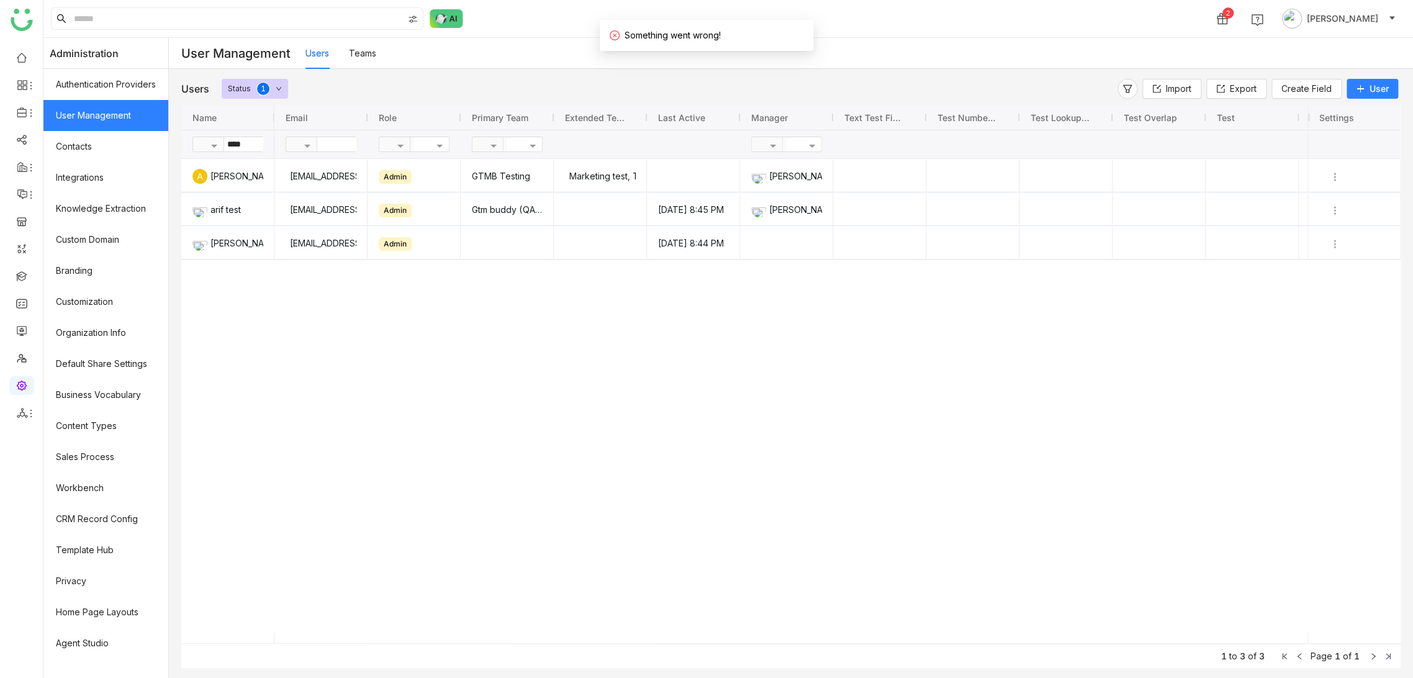
click at [824, 387] on div "[EMAIL_ADDRESS][DOMAIN_NAME] Admin GTMB Testing Marketing test, Test Team-1 chi…" at bounding box center [790, 396] width 1033 height 474
click at [1330, 174] on img "Press SPACE to select this row." at bounding box center [1334, 177] width 12 height 12
click at [1311, 206] on li "Edit" at bounding box center [1293, 201] width 112 height 24
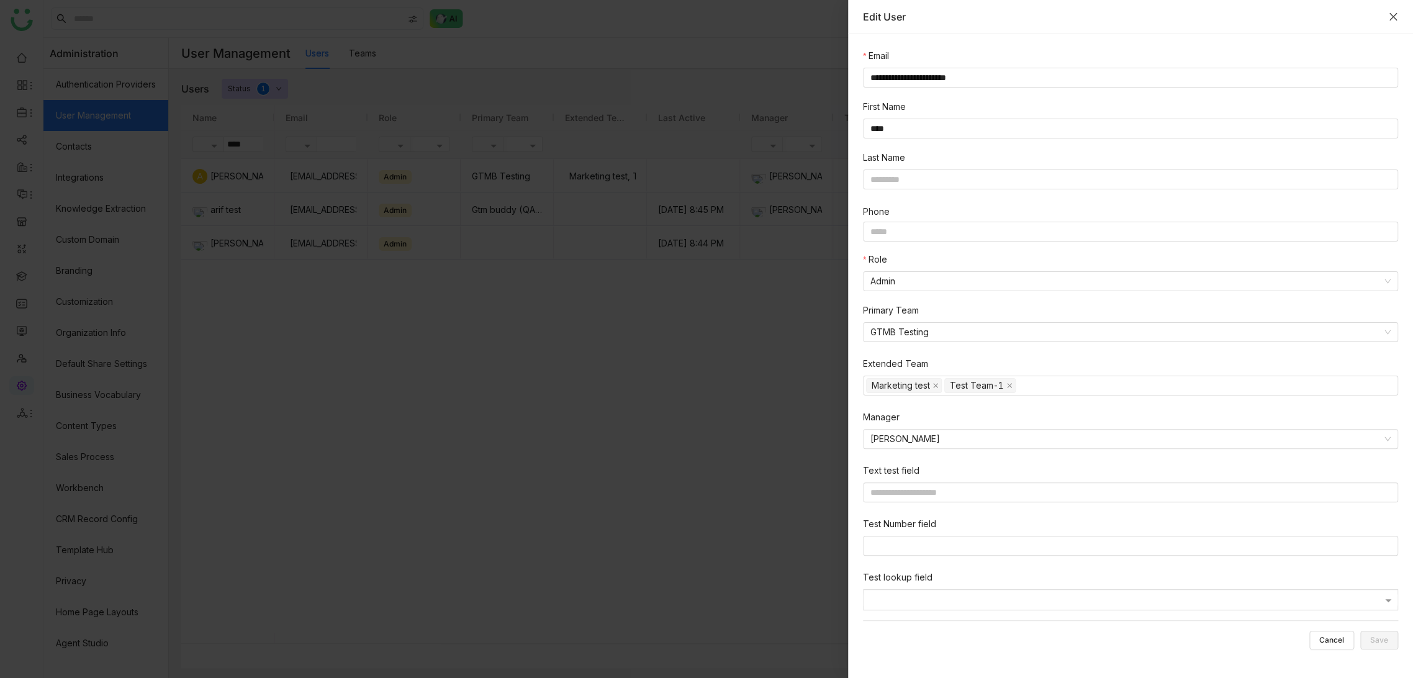
click at [1395, 19] on icon "Close" at bounding box center [1393, 17] width 10 height 10
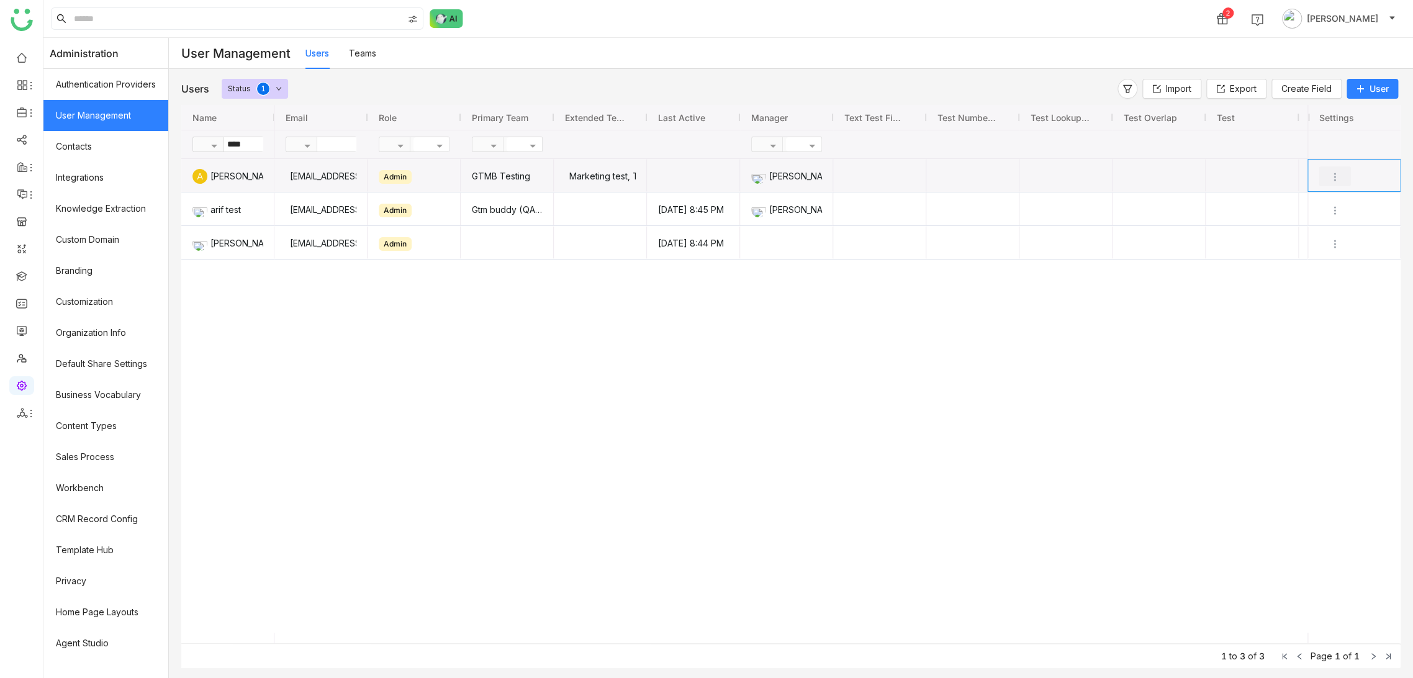
click at [1336, 178] on img "Press SPACE to select this row." at bounding box center [1334, 177] width 12 height 12
click at [1307, 274] on span "Transfer Ownership" at bounding box center [1301, 271] width 81 height 11
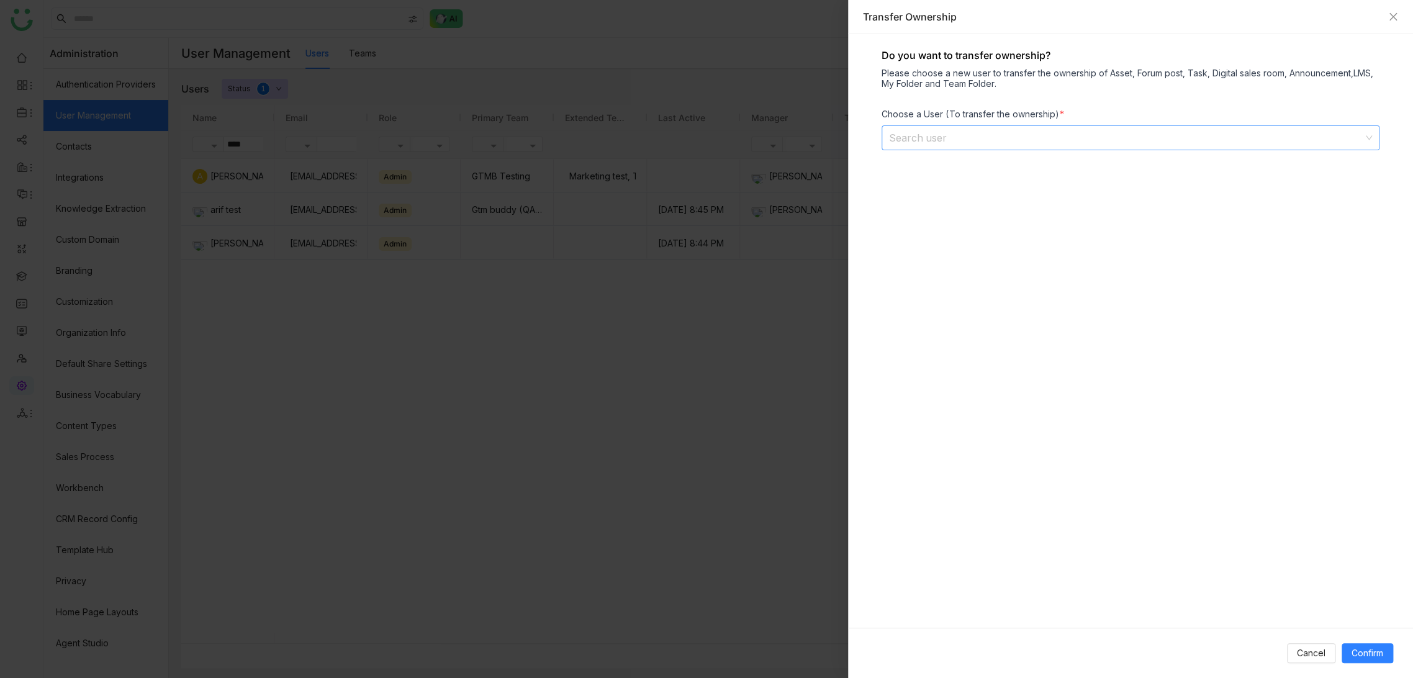
click at [1028, 142] on input at bounding box center [1126, 138] width 474 height 24
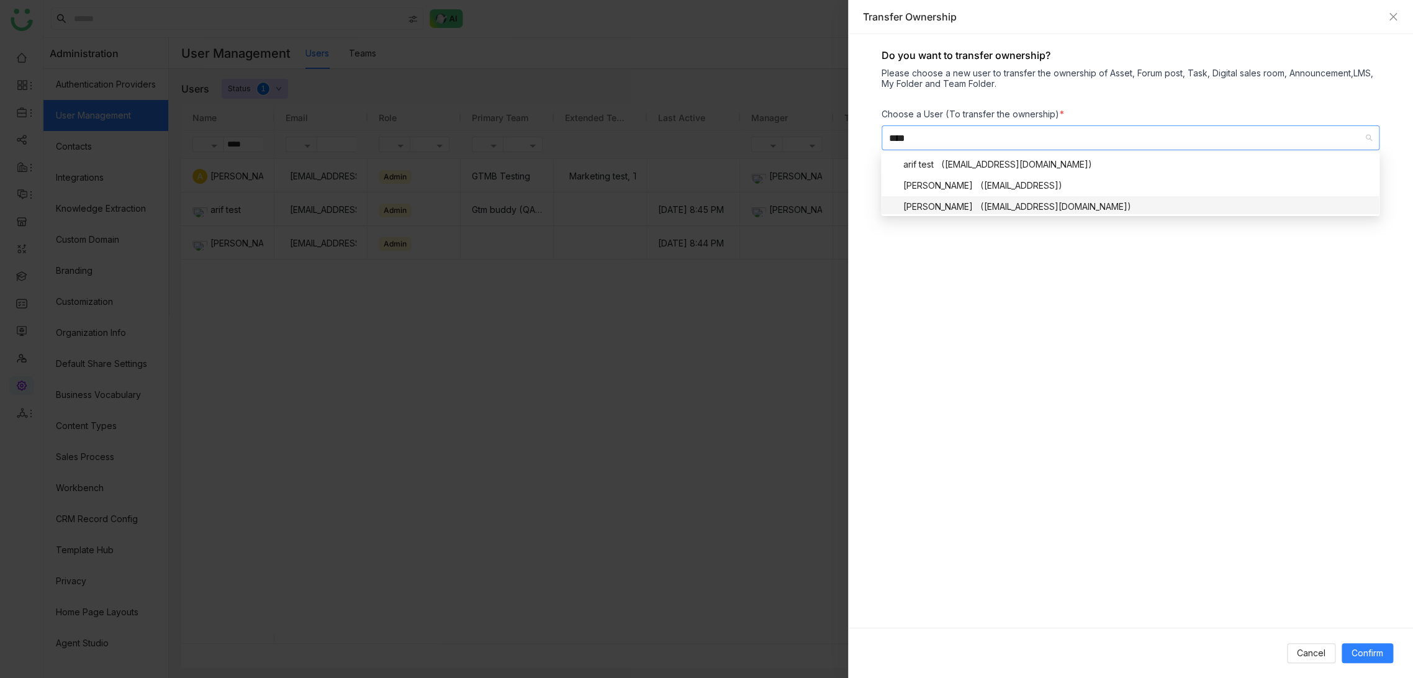
type input "****"
click at [623, 356] on div at bounding box center [706, 339] width 1413 height 678
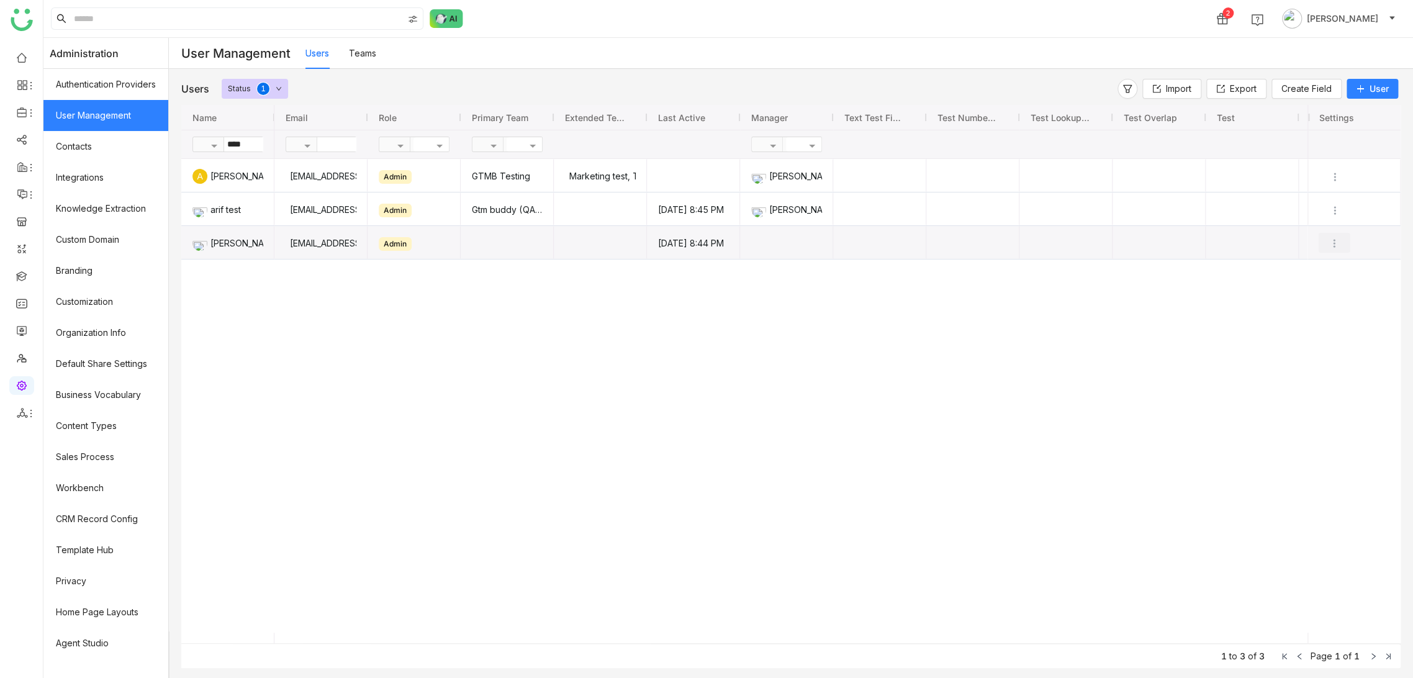
click at [1333, 241] on img "Press SPACE to select this row." at bounding box center [1334, 243] width 12 height 12
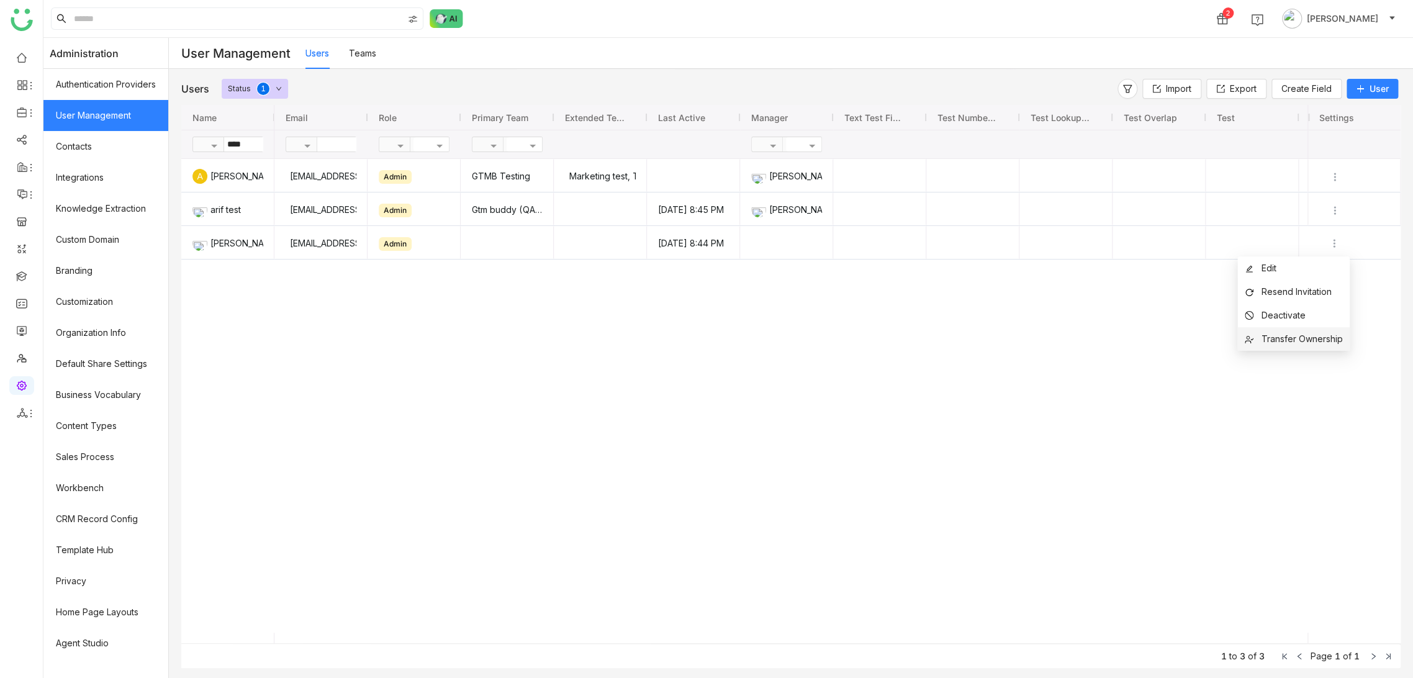
click at [1311, 333] on span "Transfer Ownership" at bounding box center [1301, 338] width 81 height 11
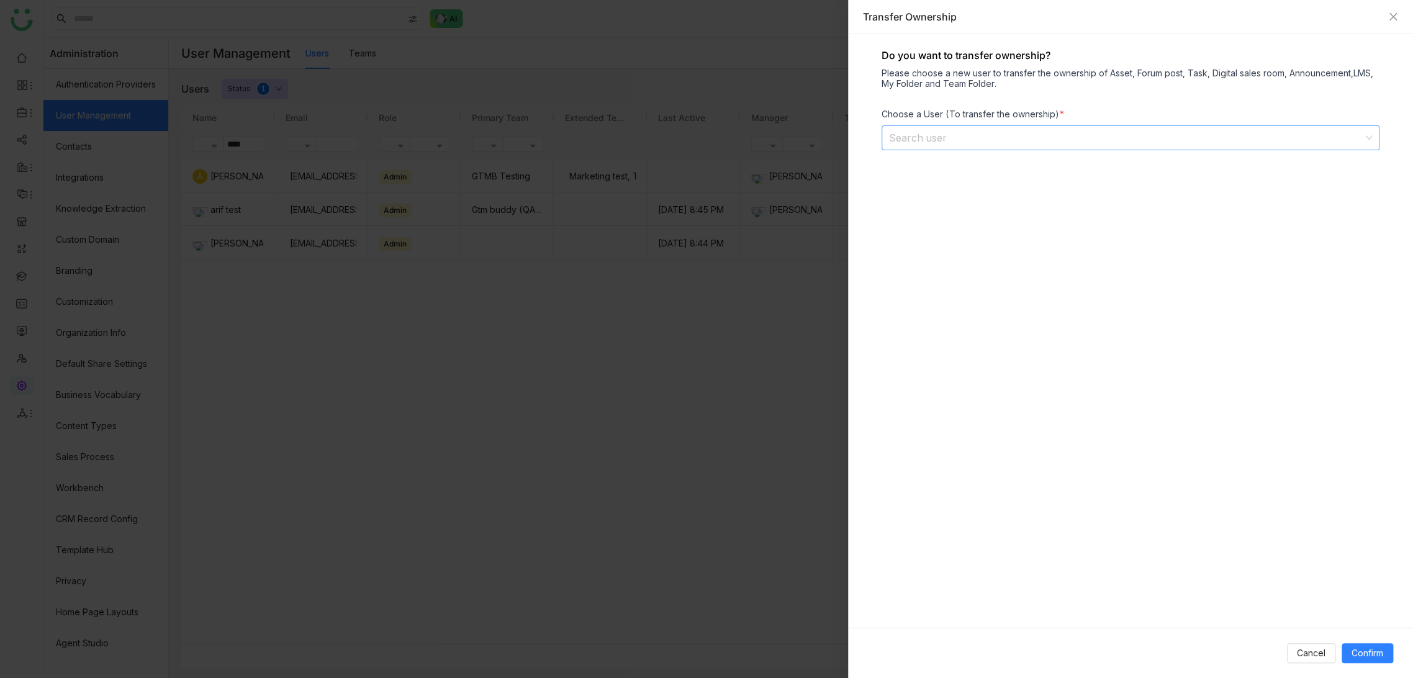
click at [948, 145] on input at bounding box center [1126, 138] width 474 height 24
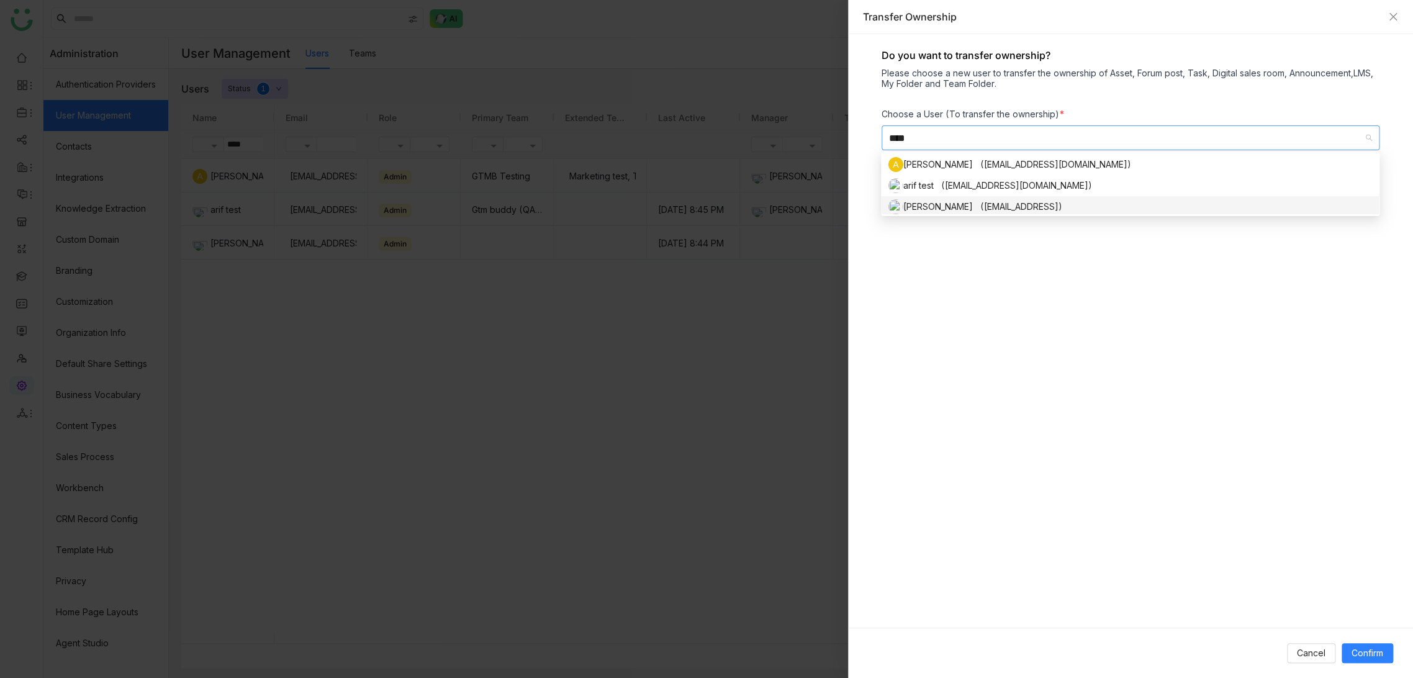
type input "****"
click at [949, 209] on div "[PERSON_NAME] ([EMAIL_ADDRESS])" at bounding box center [1129, 206] width 483 height 15
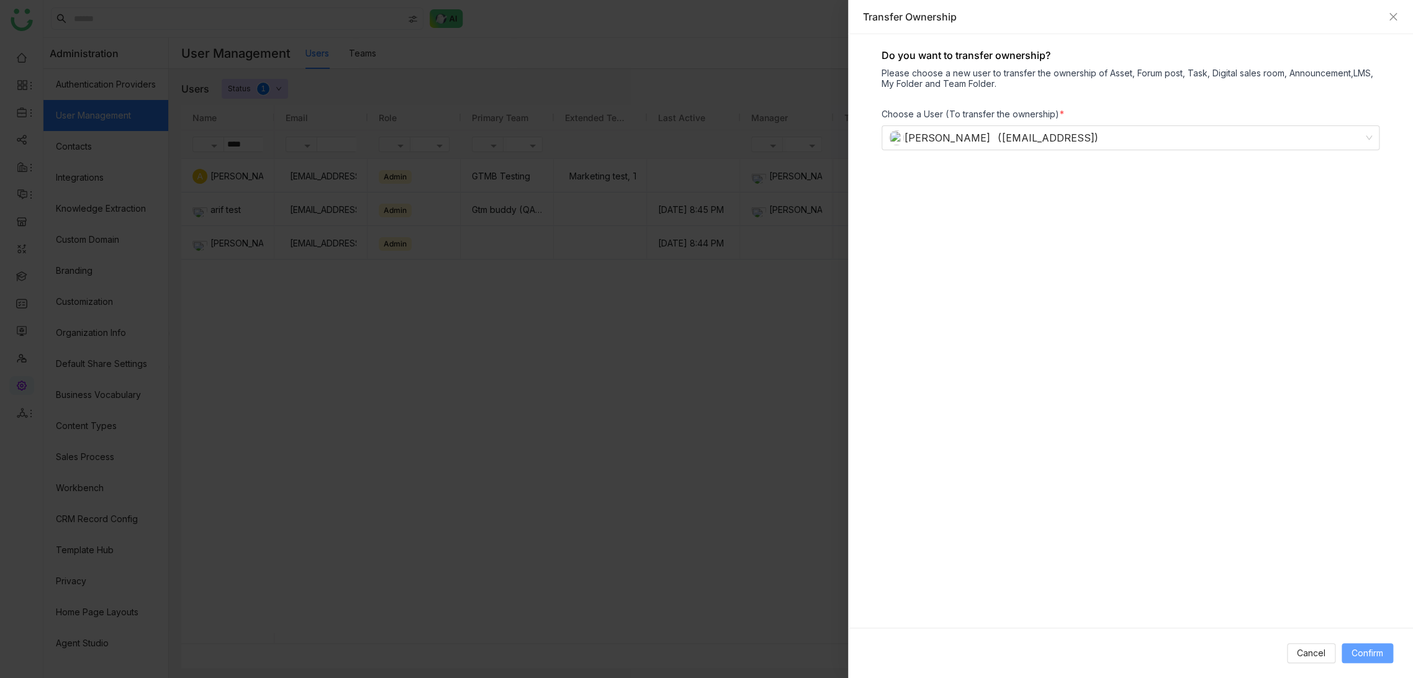
click at [1370, 651] on span "Confirm" at bounding box center [1367, 653] width 32 height 14
click at [1407, 6] on div "Transfer Ownership" at bounding box center [1130, 17] width 565 height 34
click at [1390, 15] on icon "Close" at bounding box center [1393, 17] width 10 height 10
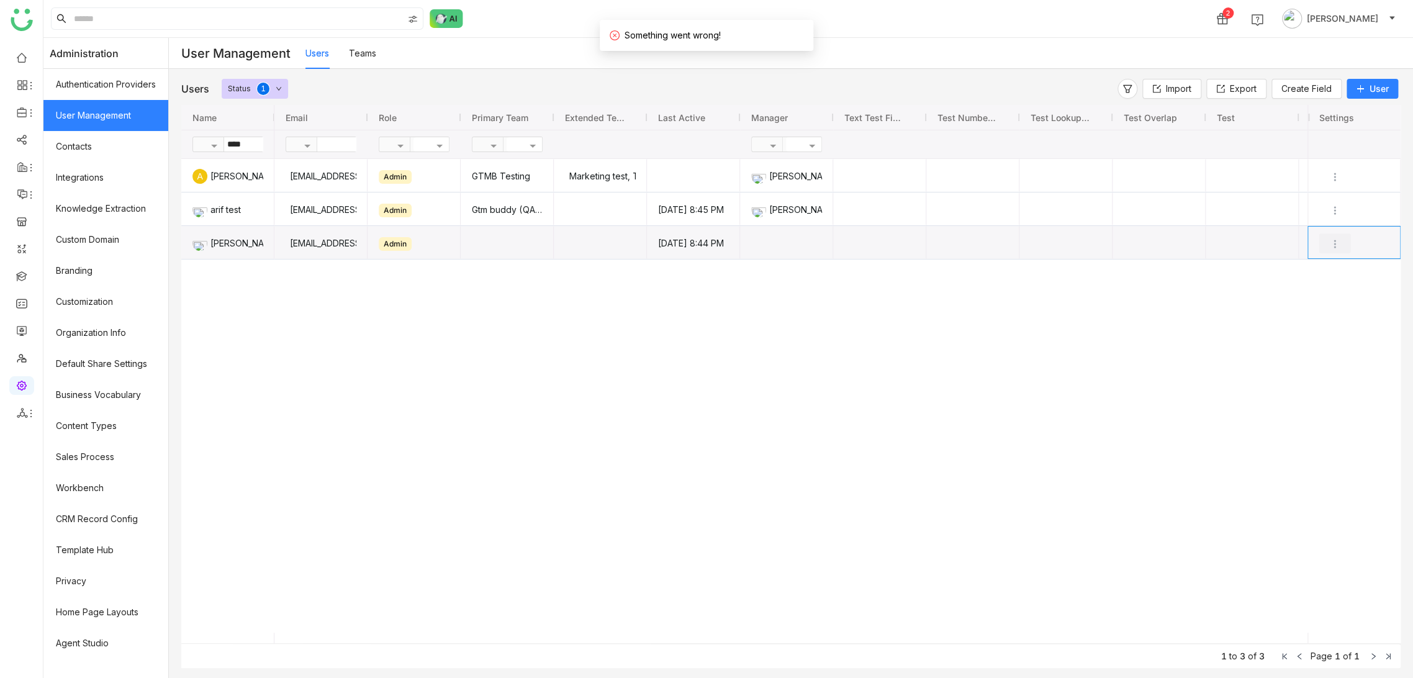
click at [1329, 243] on img "Press SPACE to select this row." at bounding box center [1334, 244] width 12 height 12
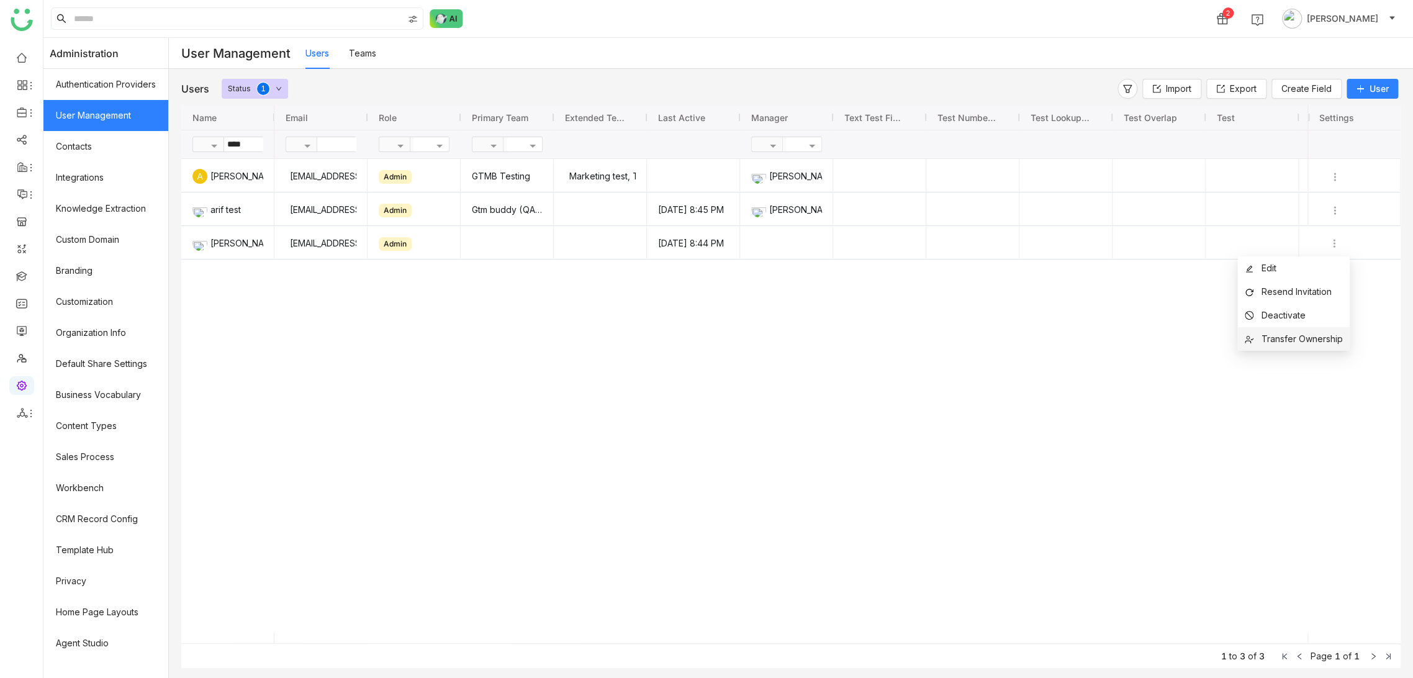
click at [1301, 346] on li "Transfer Ownership" at bounding box center [1293, 339] width 112 height 24
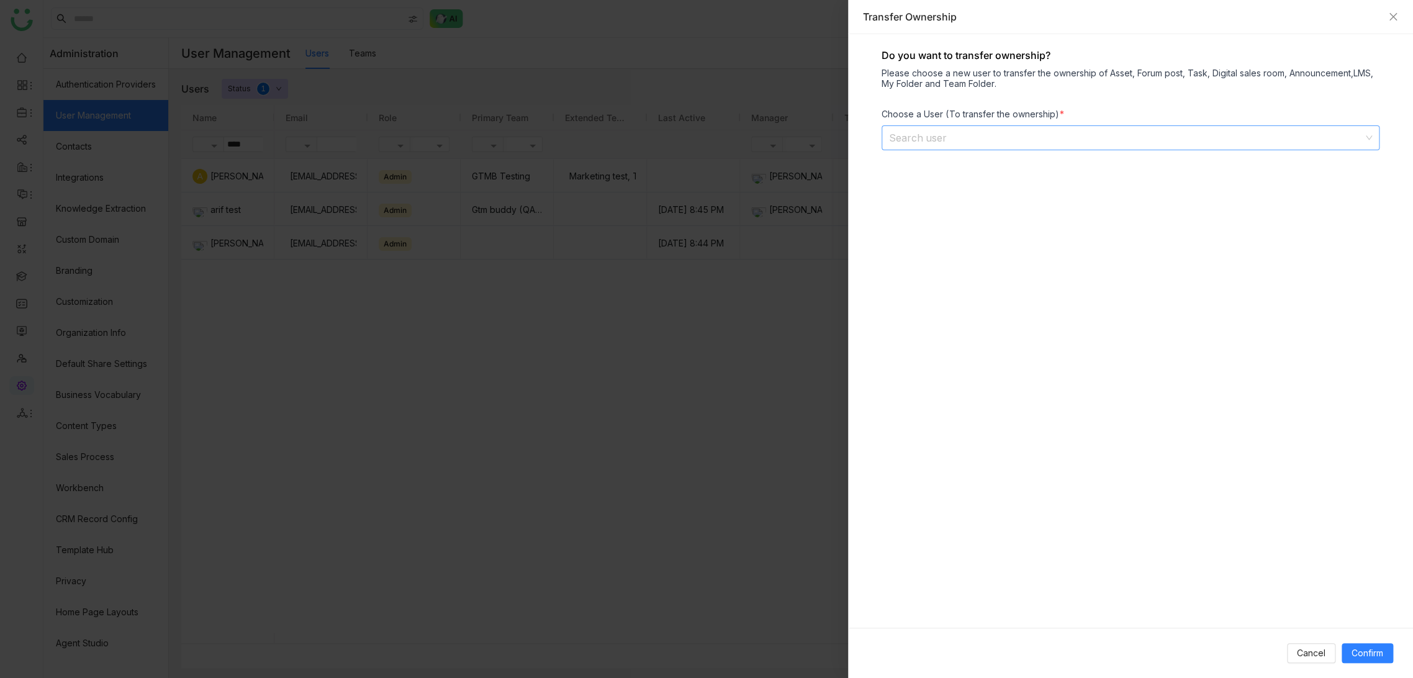
click at [984, 127] on input at bounding box center [1126, 138] width 474 height 24
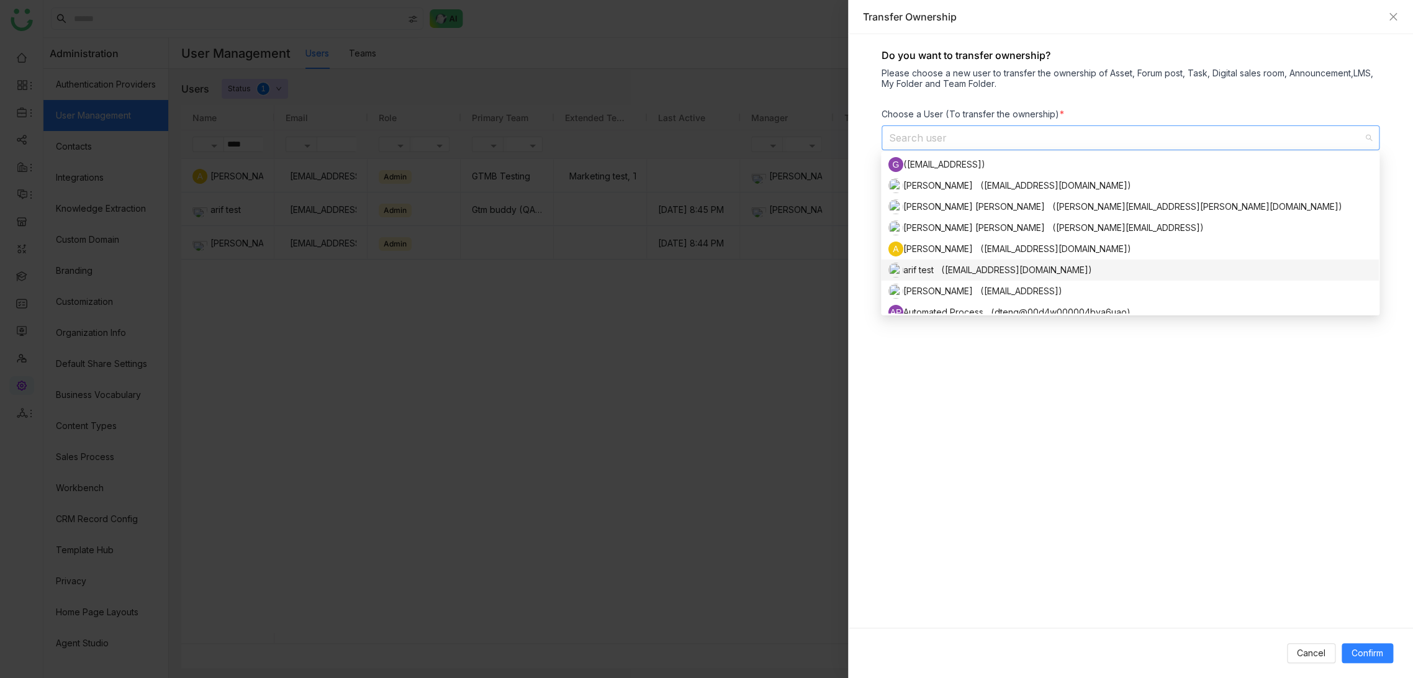
click at [958, 266] on div "arif test ([EMAIL_ADDRESS][DOMAIN_NAME])" at bounding box center [1129, 270] width 483 height 15
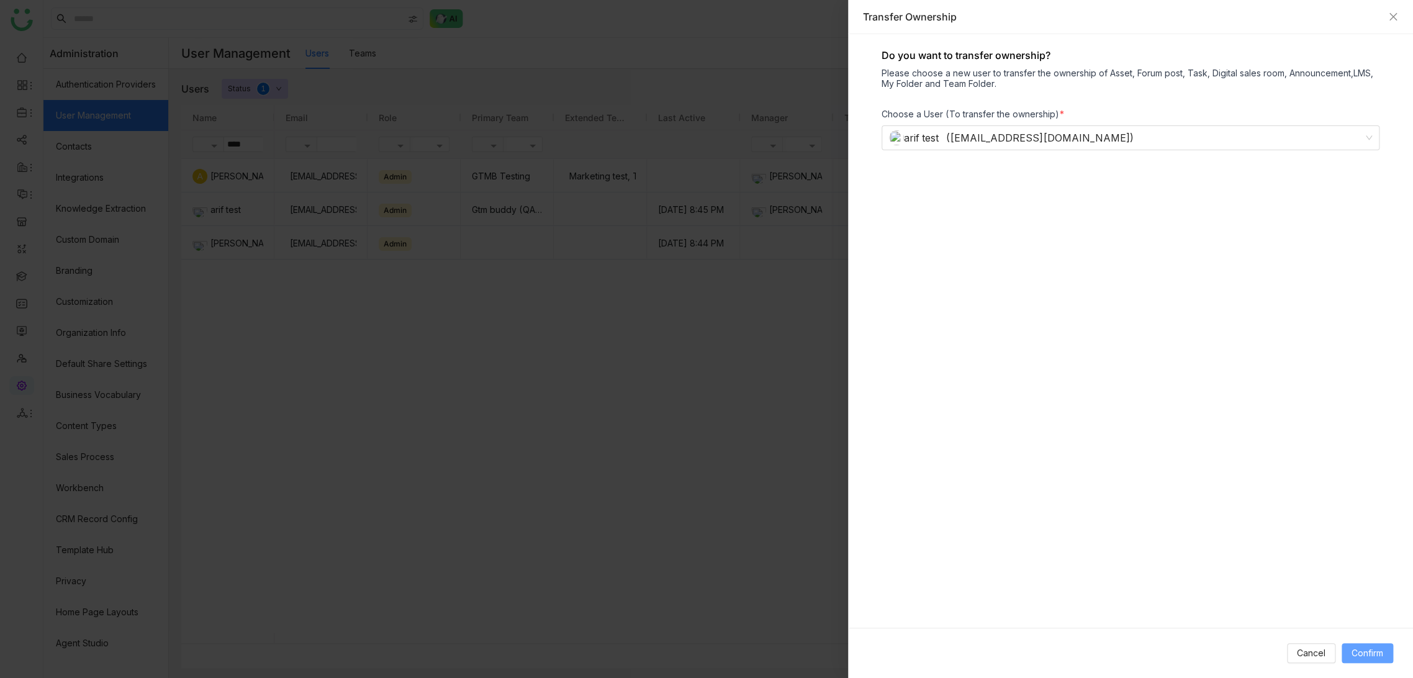
click at [1385, 657] on button "Confirm" at bounding box center [1367, 653] width 52 height 20
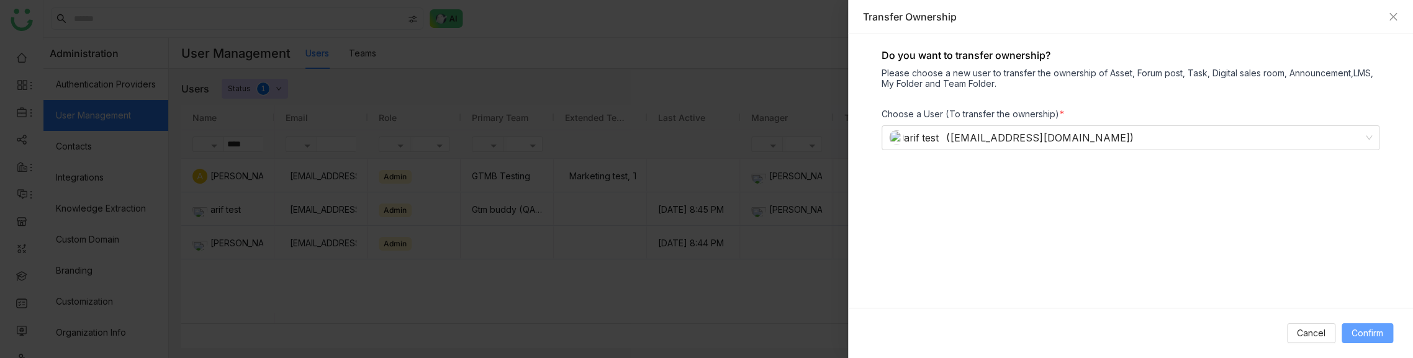
click at [1380, 335] on span "Confirm" at bounding box center [1367, 333] width 32 height 14
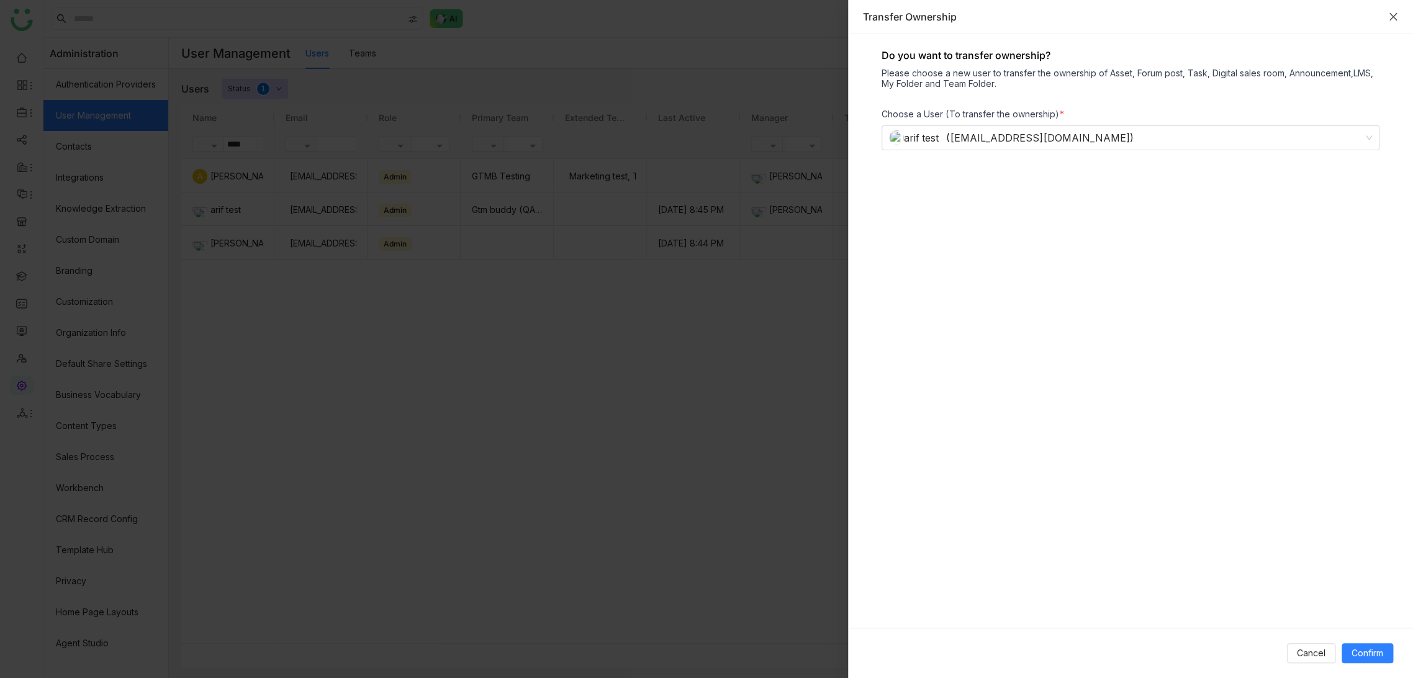
click at [1395, 17] on icon "Close" at bounding box center [1393, 17] width 10 height 10
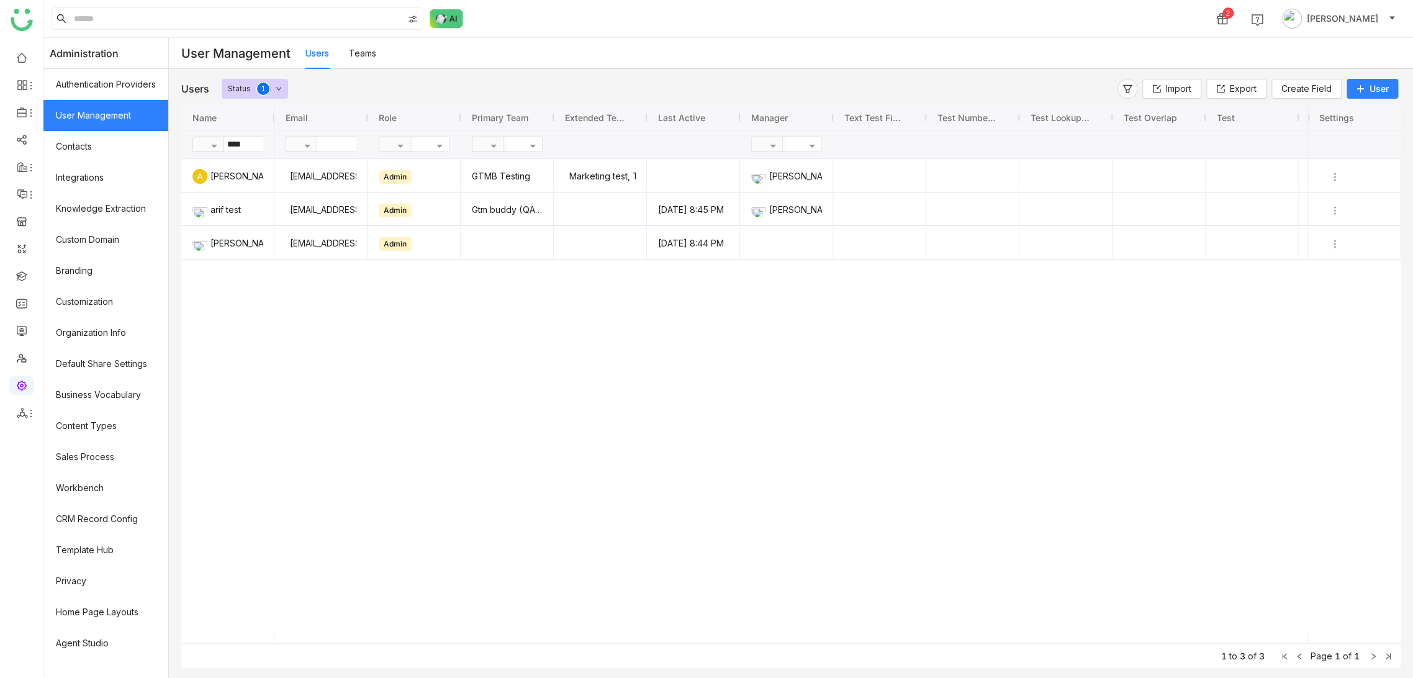
click at [823, 57] on div "Users Teams" at bounding box center [858, 53] width 1107 height 31
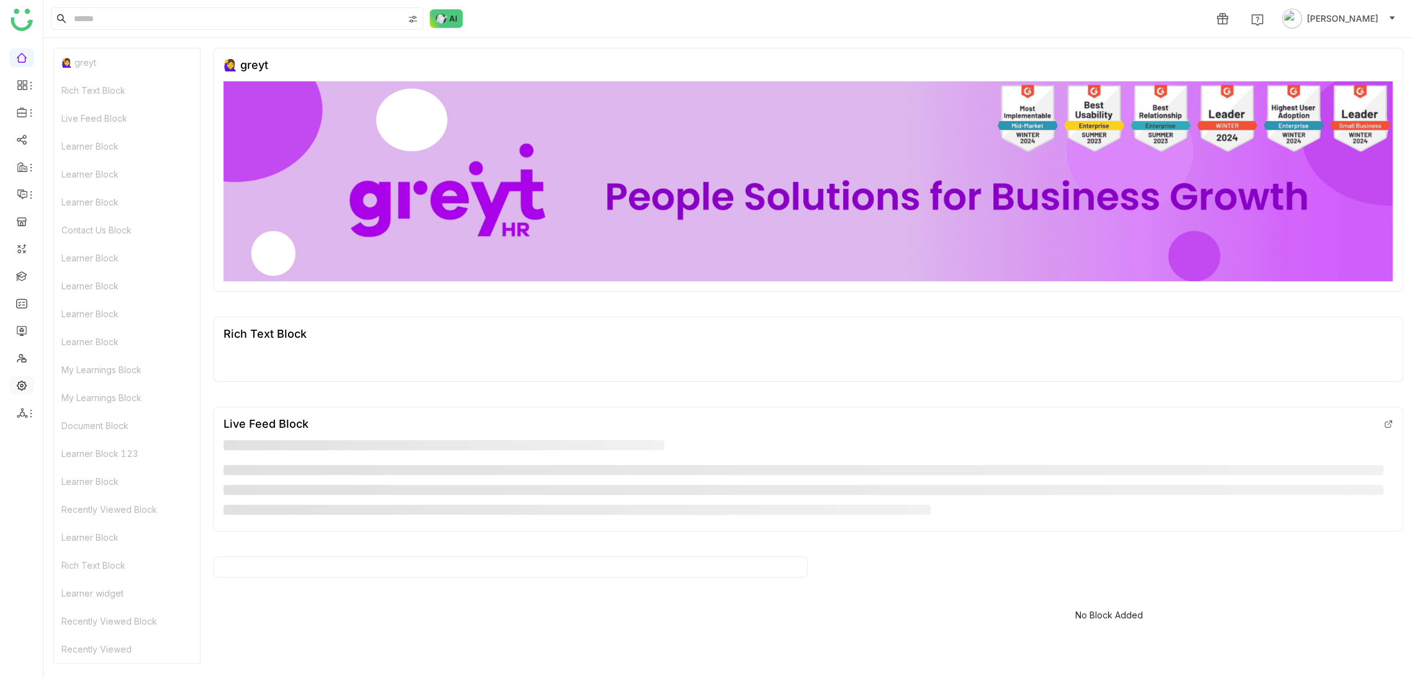
click at [17, 390] on link at bounding box center [21, 384] width 11 height 11
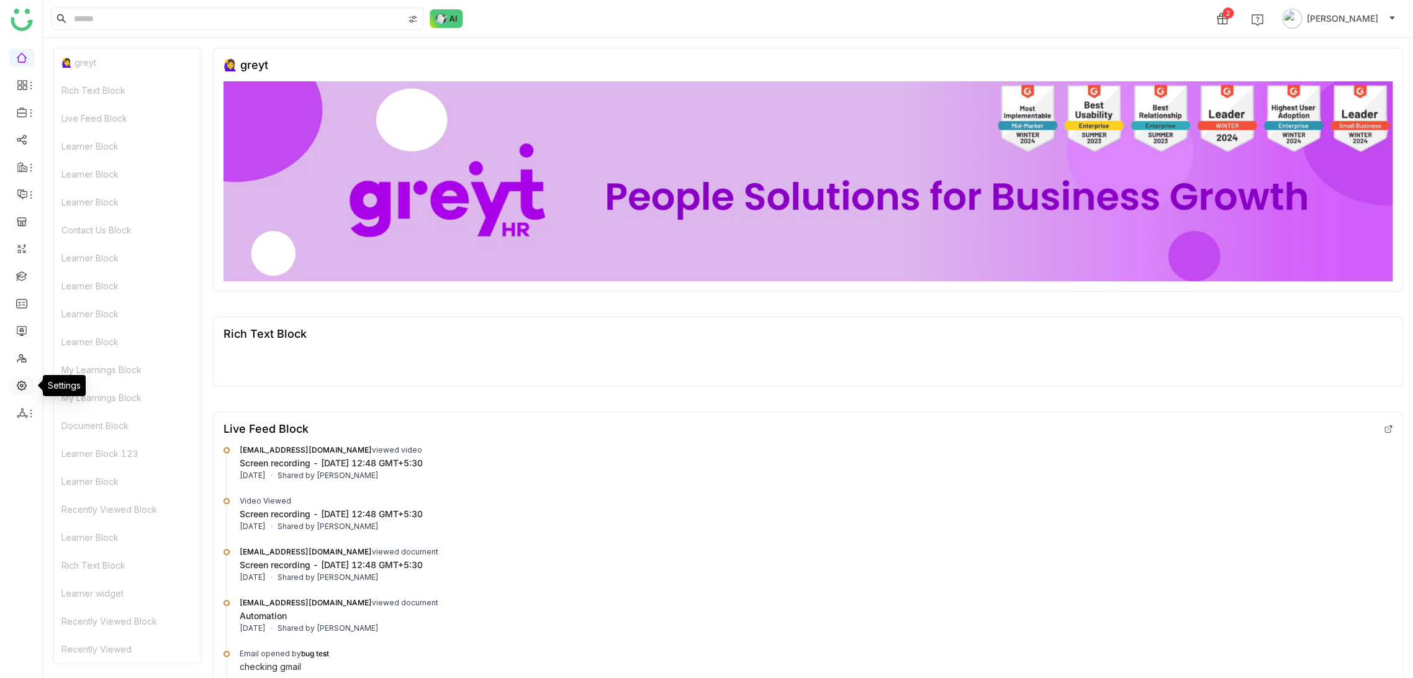
click at [17, 390] on link at bounding box center [21, 384] width 11 height 11
click at [17, 379] on link at bounding box center [21, 384] width 11 height 11
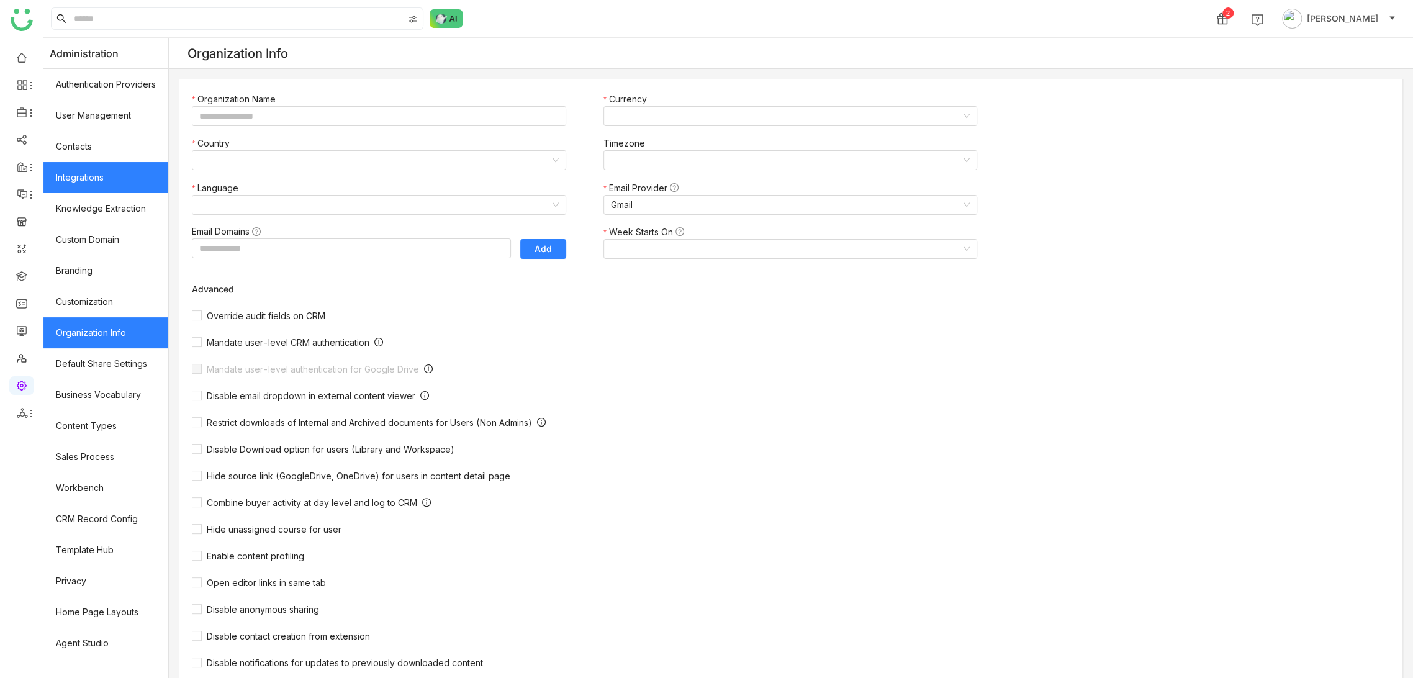
type input "*******"
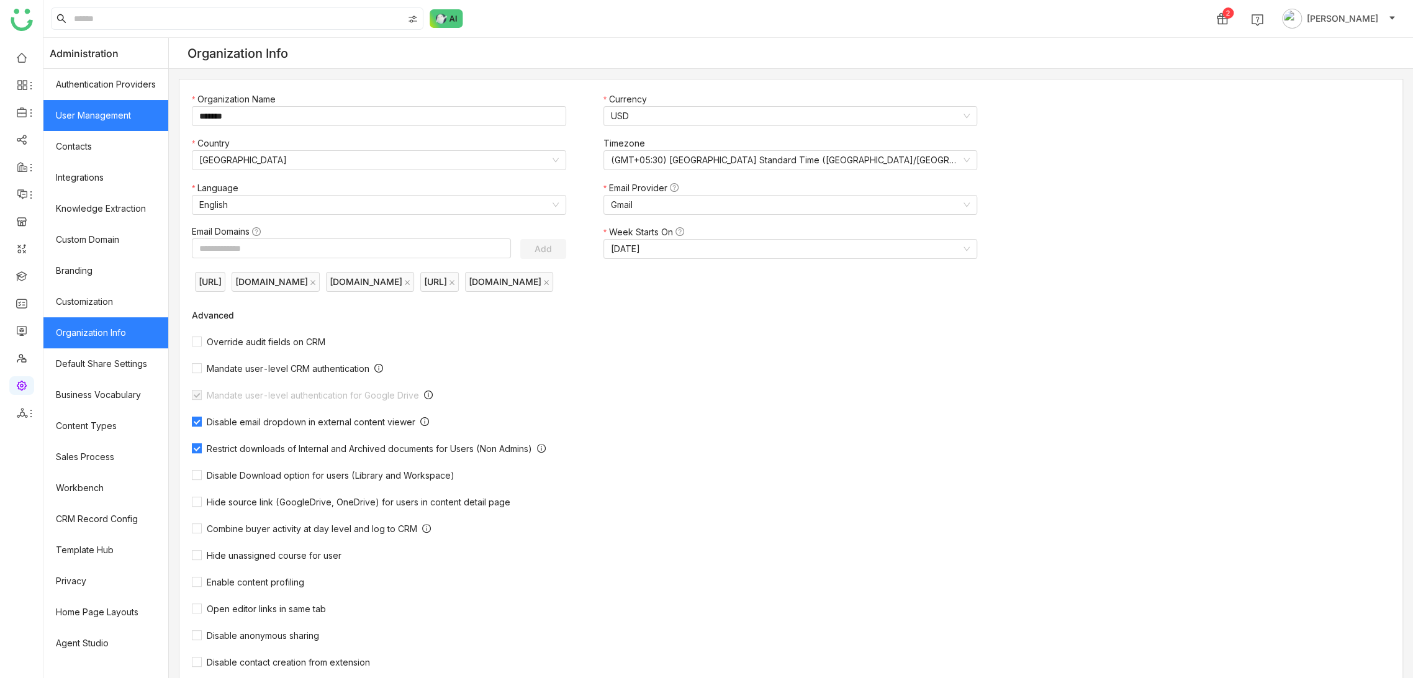
click at [133, 120] on link "User Management" at bounding box center [105, 115] width 125 height 31
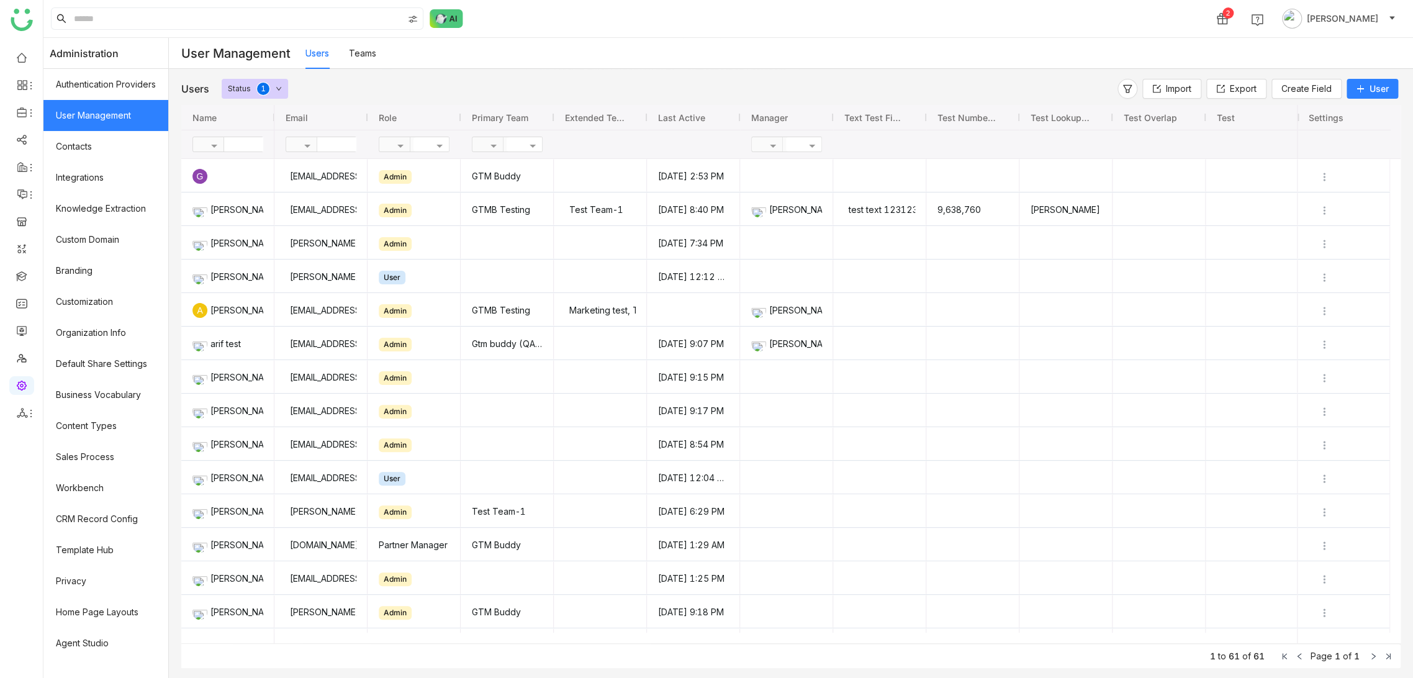
click at [252, 141] on input "text" at bounding box center [269, 144] width 90 height 14
type input "***"
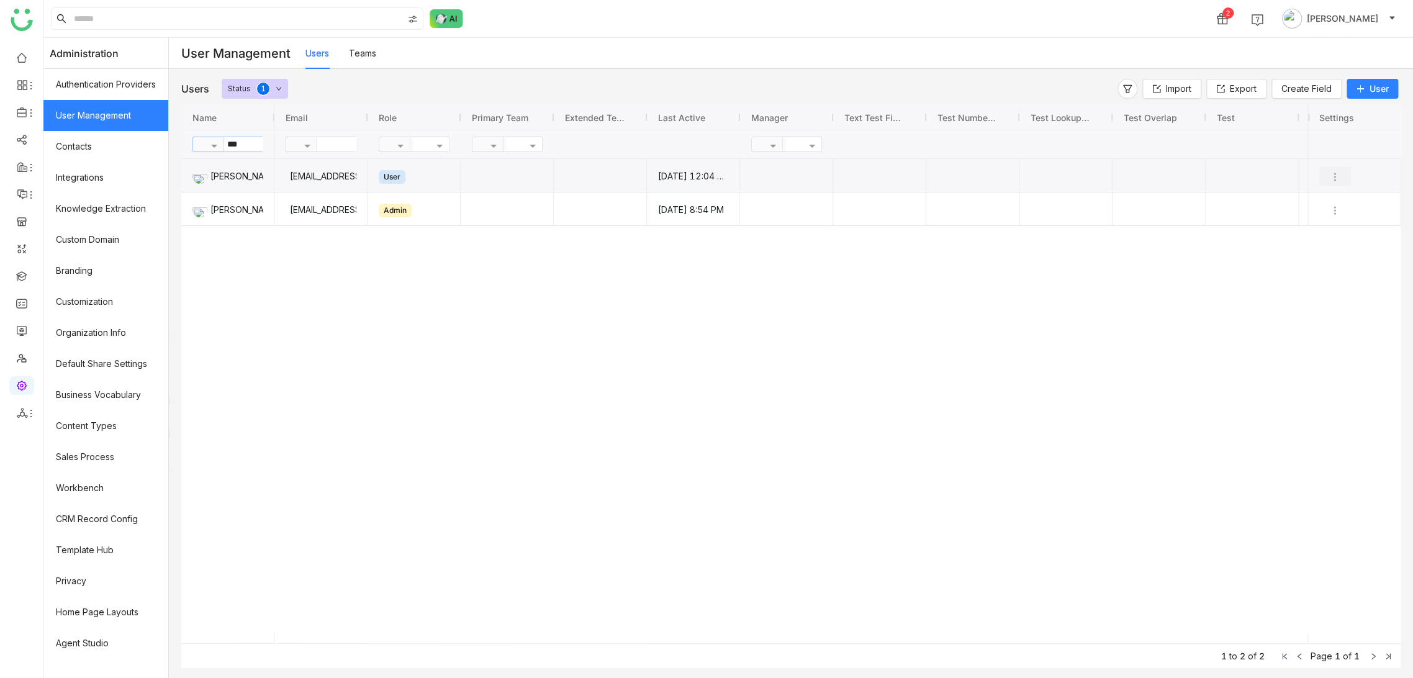
click at [1331, 174] on img "Press SPACE to select this row." at bounding box center [1334, 177] width 12 height 12
click at [1298, 272] on span "Transfer Ownership" at bounding box center [1301, 271] width 81 height 11
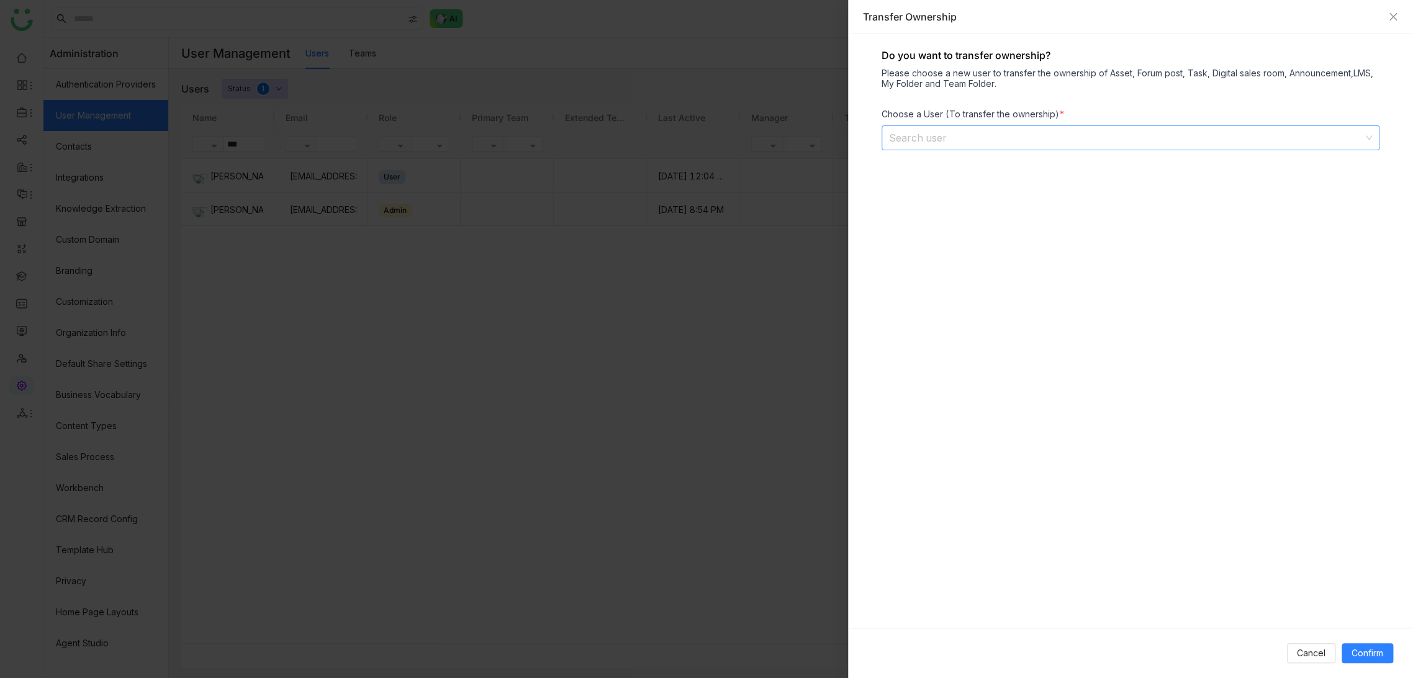
click at [973, 145] on input at bounding box center [1126, 138] width 474 height 24
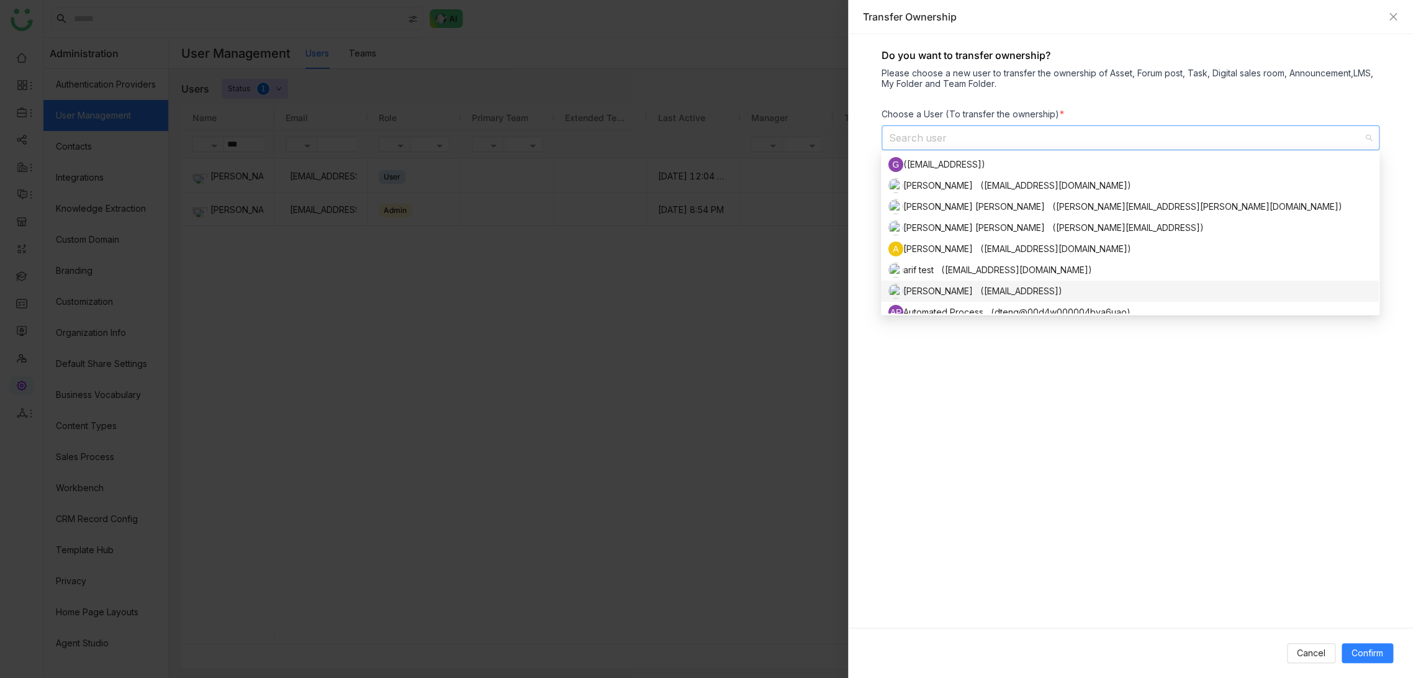
click at [961, 289] on div "[PERSON_NAME] ([EMAIL_ADDRESS])" at bounding box center [1129, 291] width 483 height 15
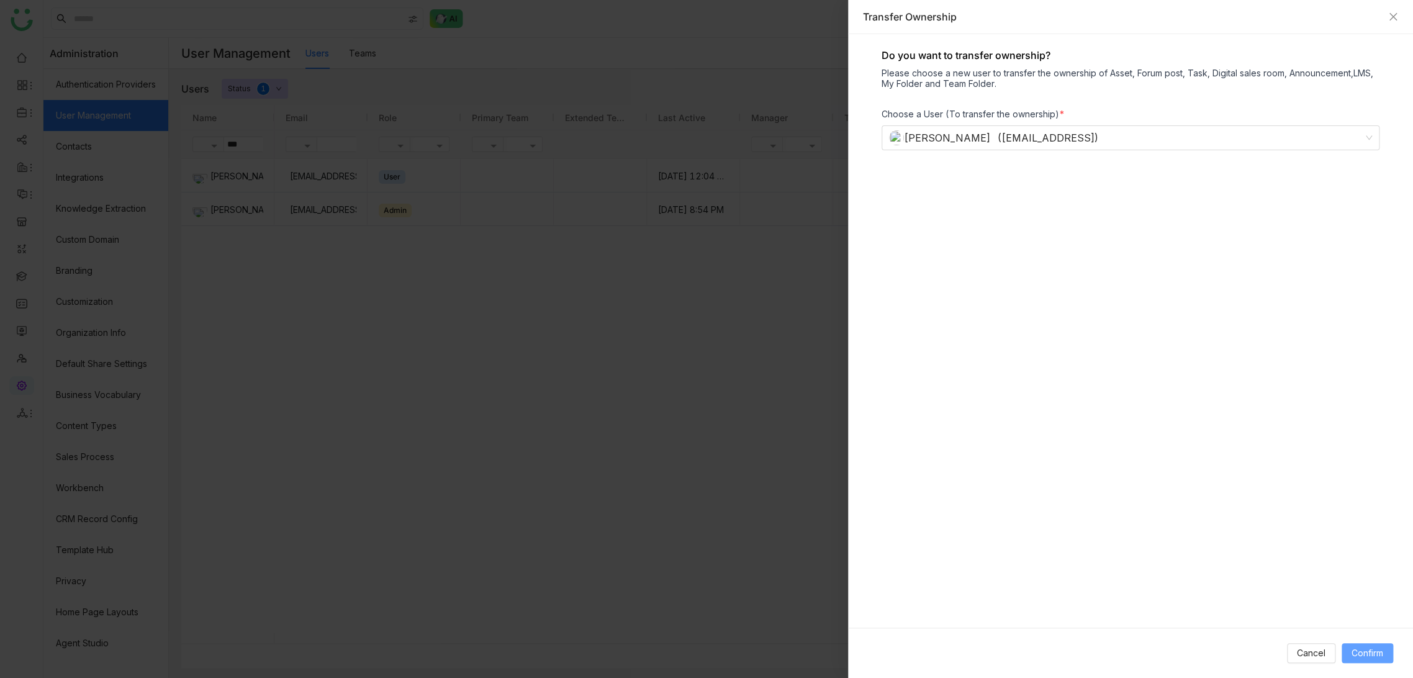
click at [1355, 654] on span "Confirm" at bounding box center [1367, 653] width 32 height 14
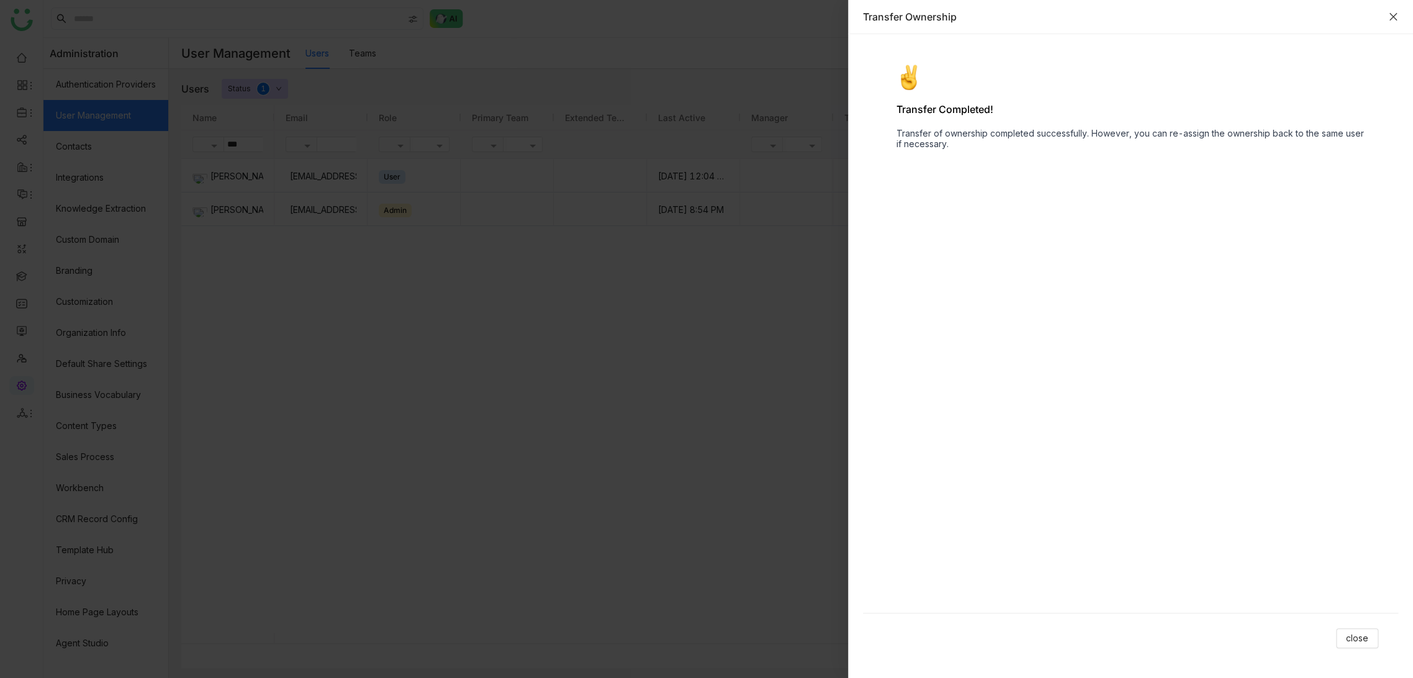
click at [1388, 14] on icon "Close" at bounding box center [1393, 17] width 10 height 10
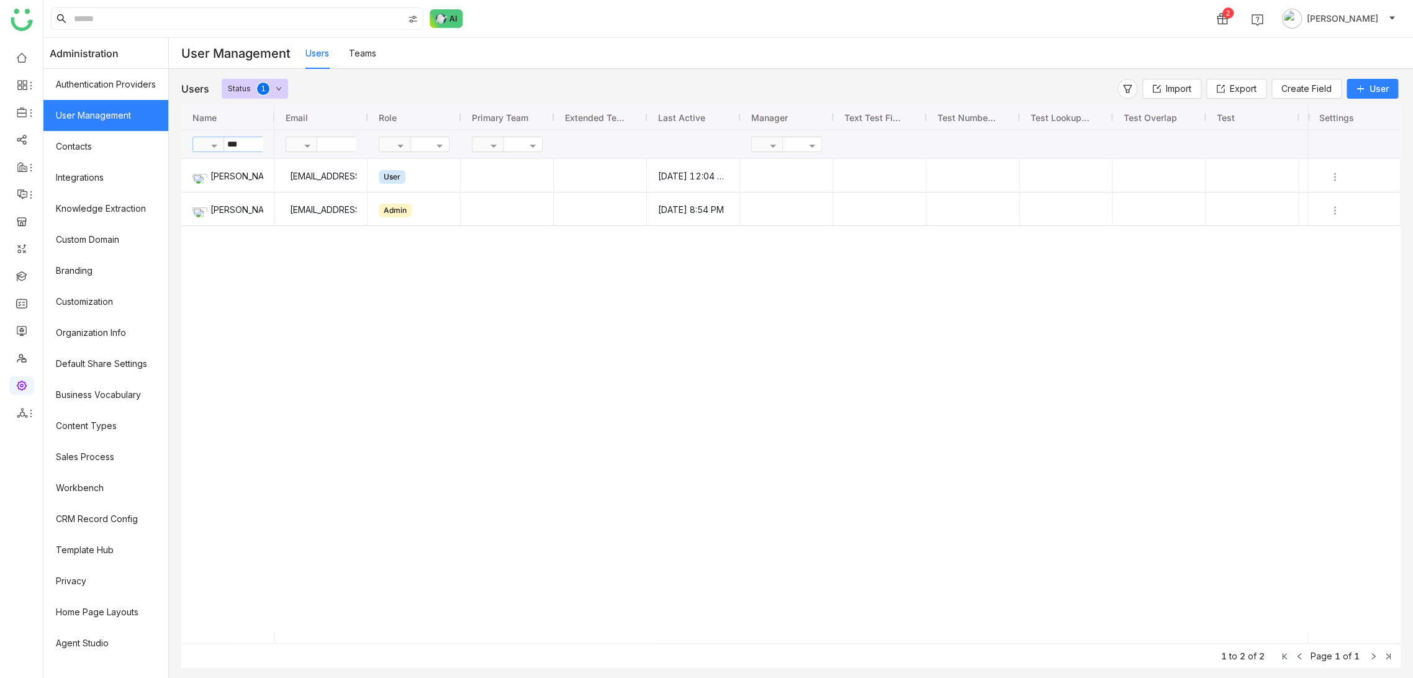
drag, startPoint x: 246, startPoint y: 143, endPoint x: 172, endPoint y: 150, distance: 74.2
click at [172, 150] on div "Users Status 0 1 2 3 4 5 6 7 8 9 Import Export Create Field User Drag here to s…" at bounding box center [791, 373] width 1244 height 609
type input "****"
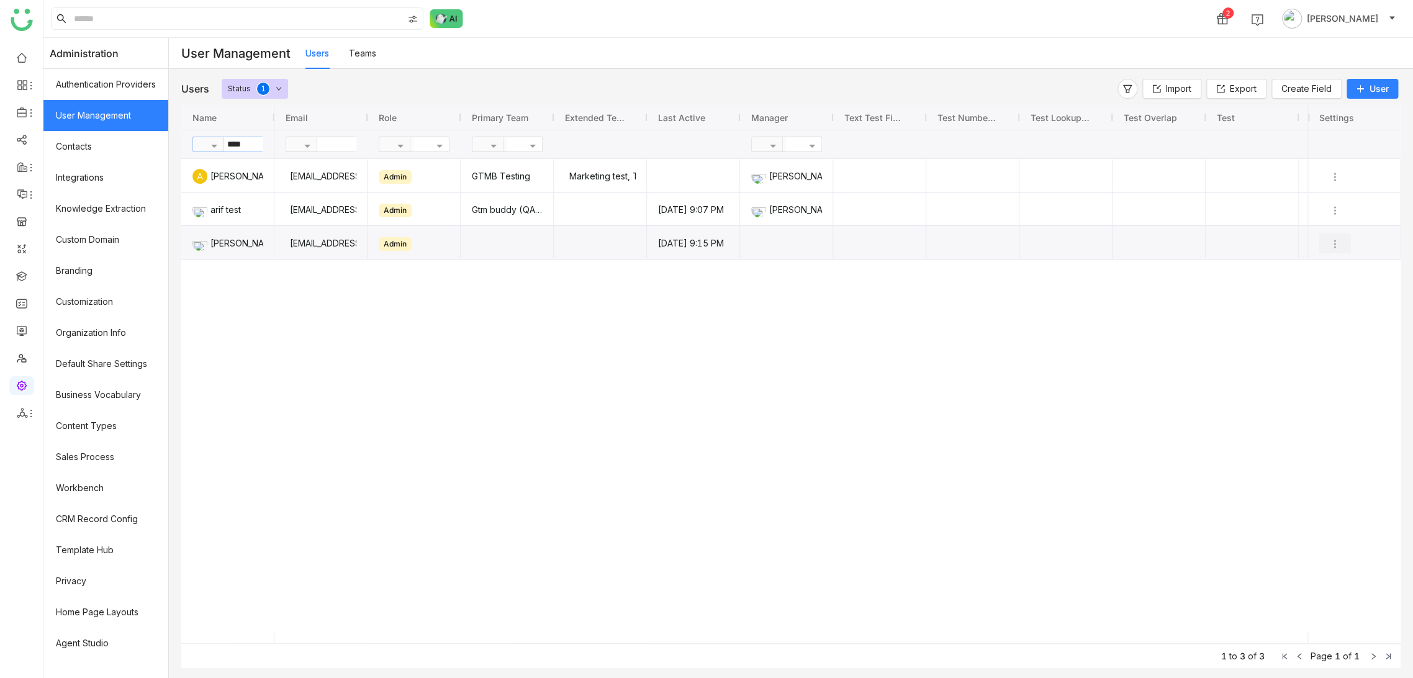
click at [1336, 245] on img "Press SPACE to select this row." at bounding box center [1334, 244] width 12 height 12
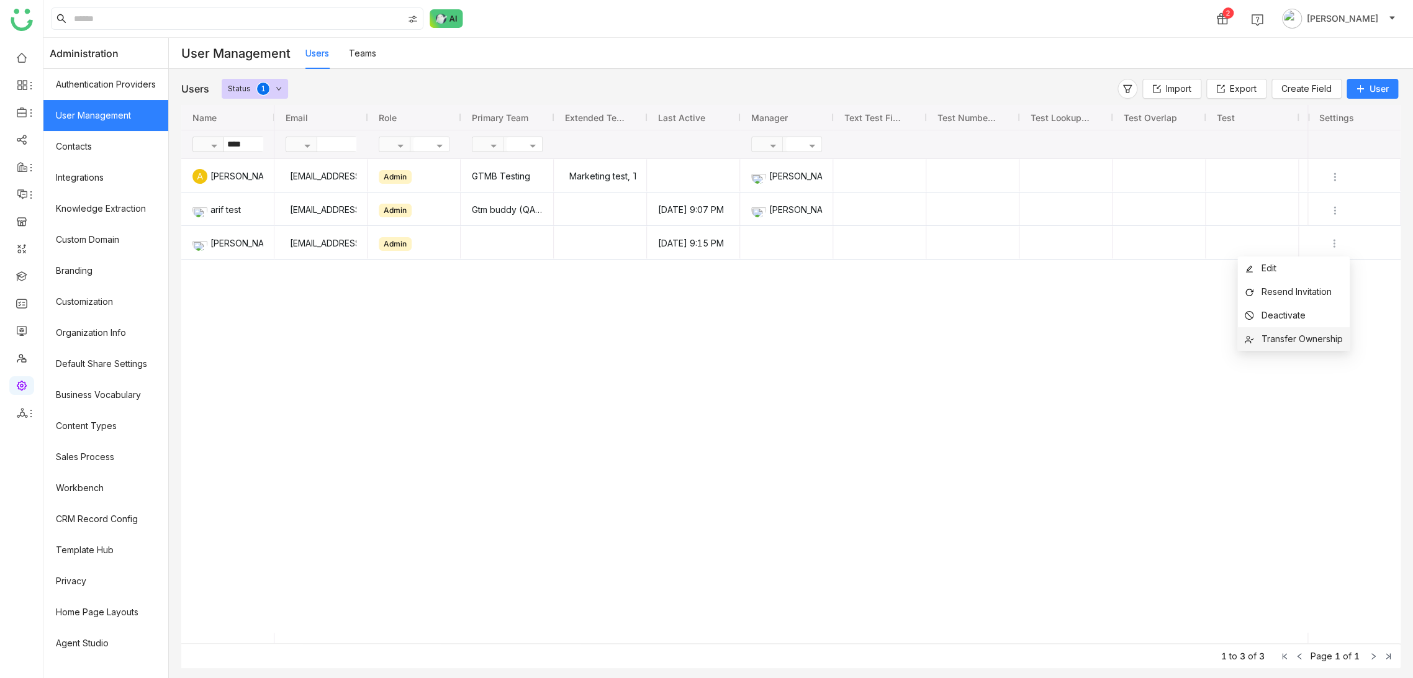
click at [1307, 335] on span "Transfer Ownership" at bounding box center [1301, 338] width 81 height 11
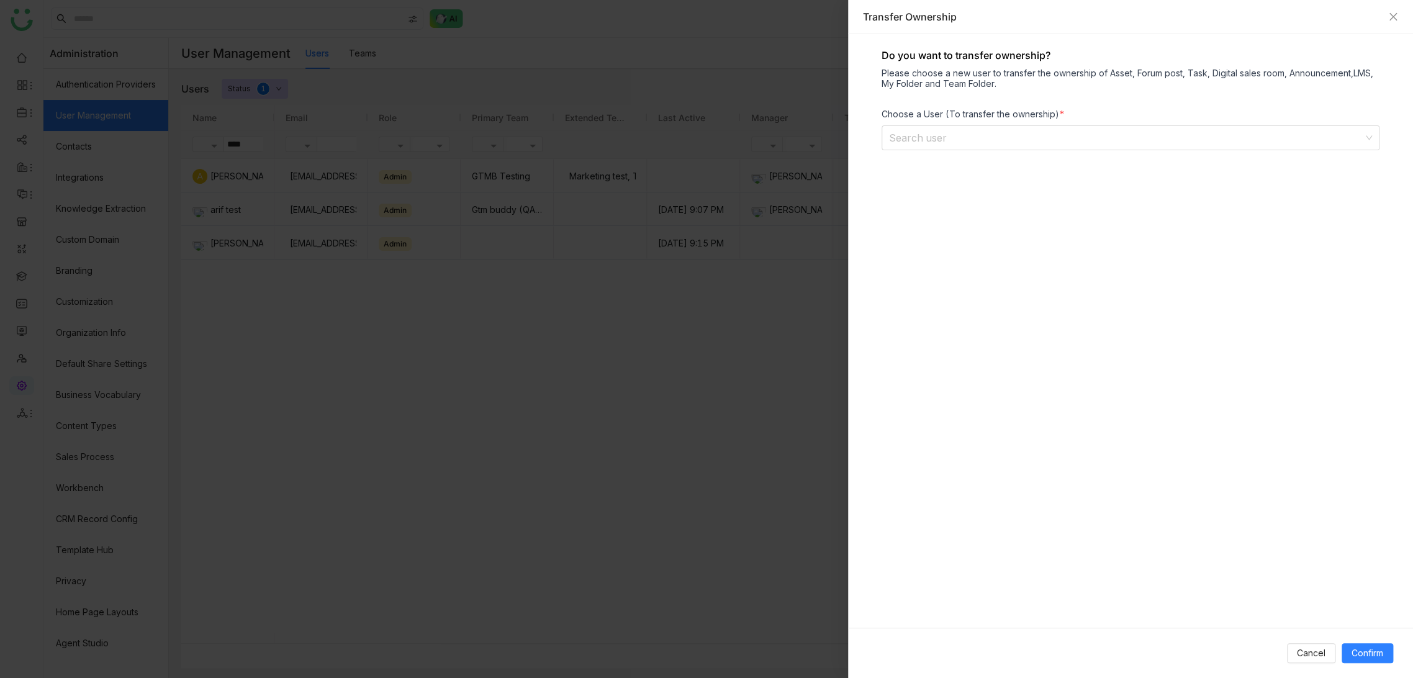
click at [1033, 161] on div "Do you want to transfer ownership? Please choose a new user to transfer the own…" at bounding box center [1130, 330] width 565 height 593
click at [1033, 137] on input at bounding box center [1126, 138] width 474 height 24
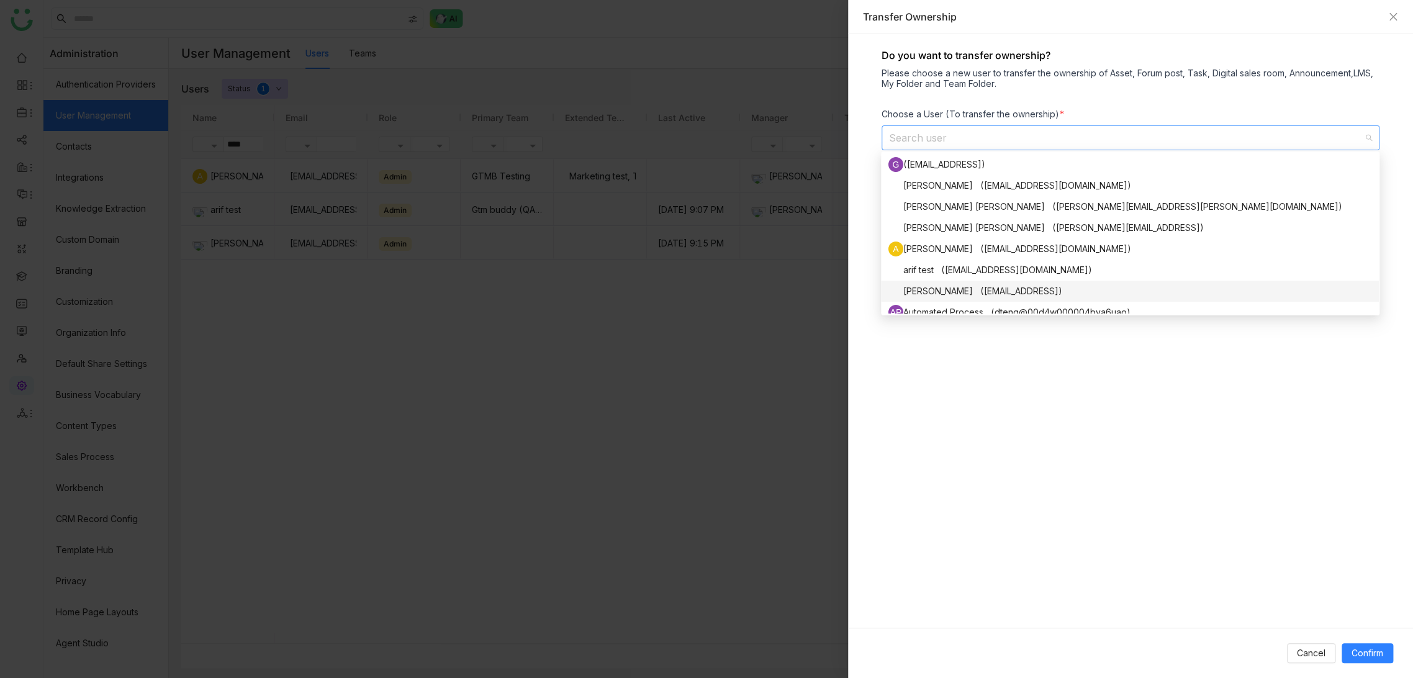
click at [978, 288] on div "[PERSON_NAME] ([EMAIL_ADDRESS])" at bounding box center [1129, 291] width 483 height 15
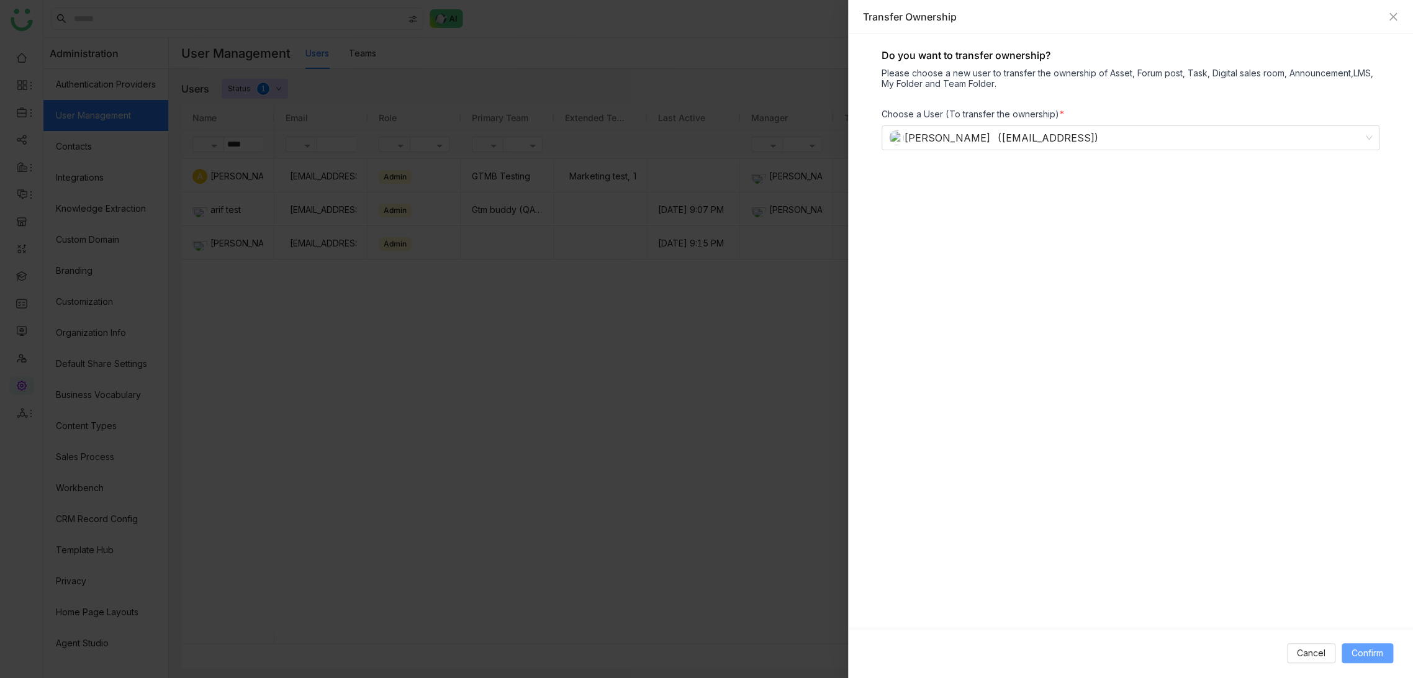
click at [1360, 651] on span "Confirm" at bounding box center [1367, 653] width 32 height 14
click at [1366, 136] on icon at bounding box center [1368, 138] width 6 height 4
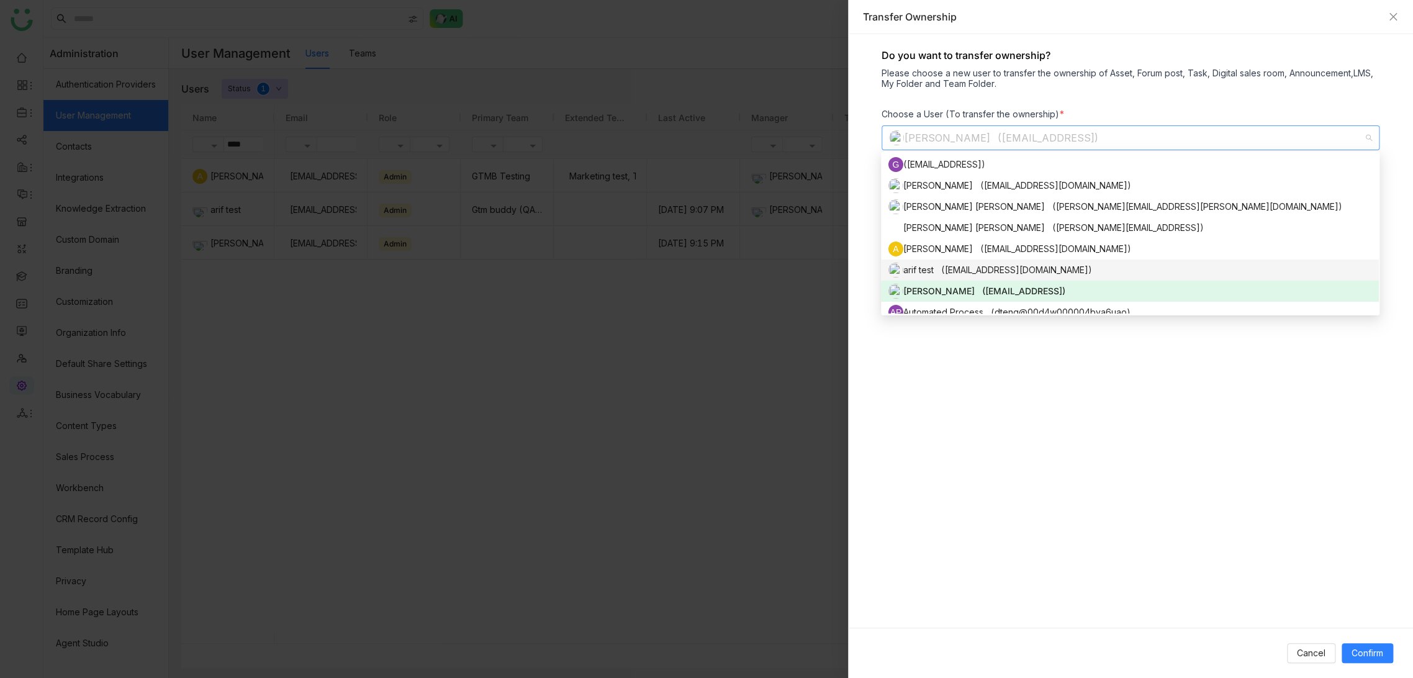
click at [986, 272] on div "arif test ([EMAIL_ADDRESS][DOMAIN_NAME])" at bounding box center [1129, 270] width 483 height 15
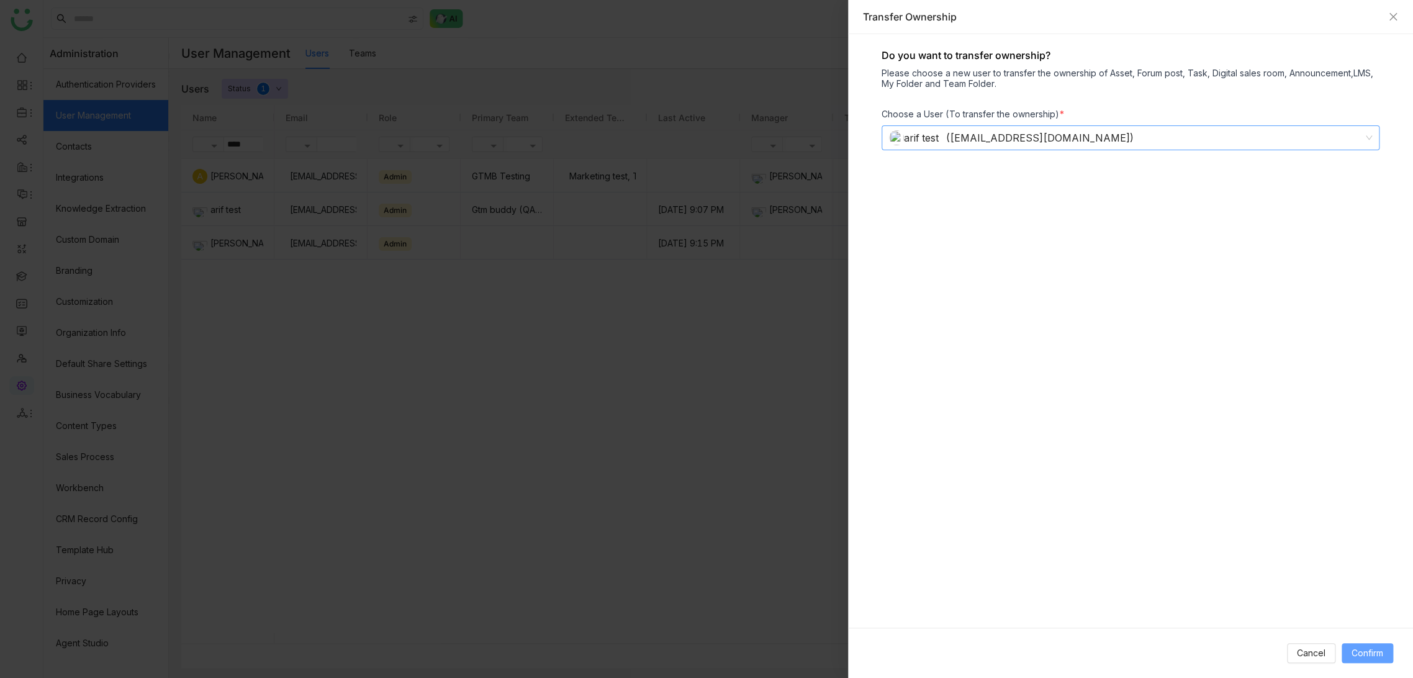
click at [1365, 645] on button "Confirm" at bounding box center [1367, 653] width 52 height 20
click at [1390, 19] on icon "Close" at bounding box center [1393, 17] width 10 height 10
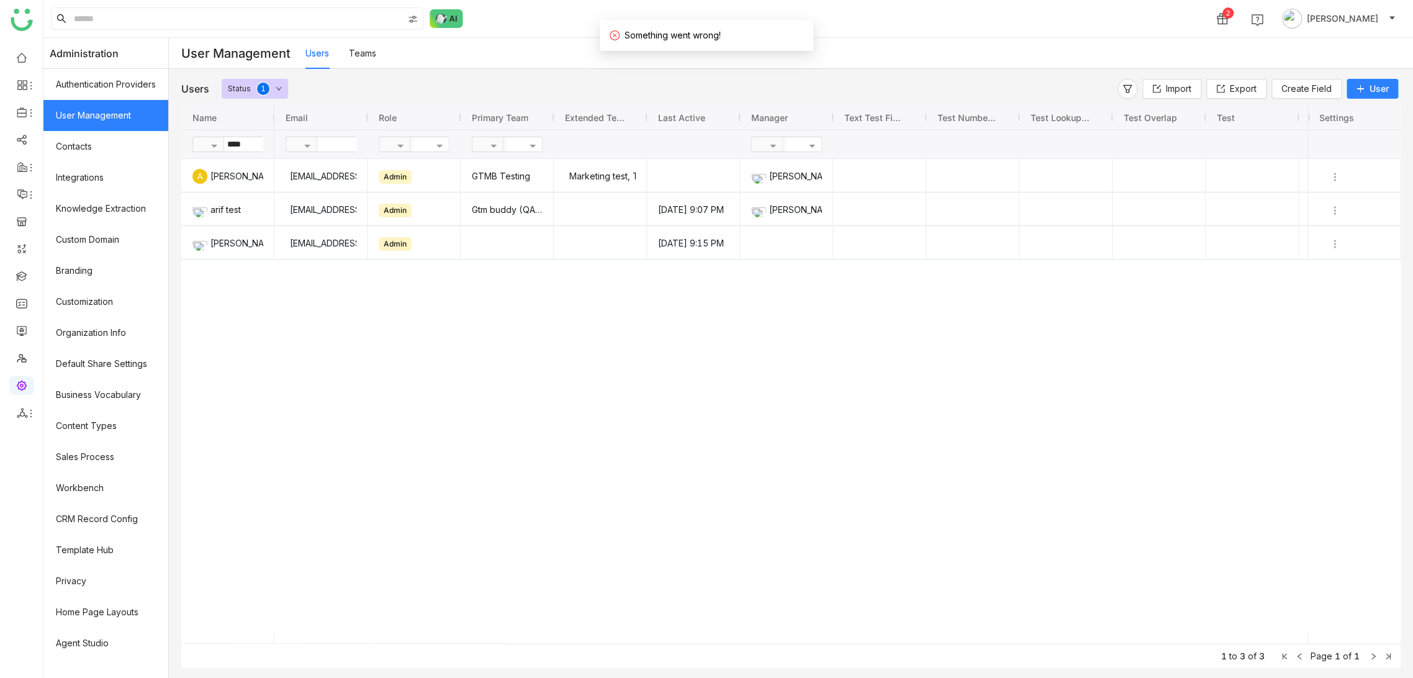
click at [1197, 334] on div "[EMAIL_ADDRESS][DOMAIN_NAME] Admin GTMB Testing Marketing test, Test Team-1 chi…" at bounding box center [790, 396] width 1033 height 474
click at [1329, 244] on img "Press SPACE to select this row." at bounding box center [1334, 244] width 12 height 12
click at [1314, 334] on span "Transfer Ownership" at bounding box center [1301, 338] width 81 height 11
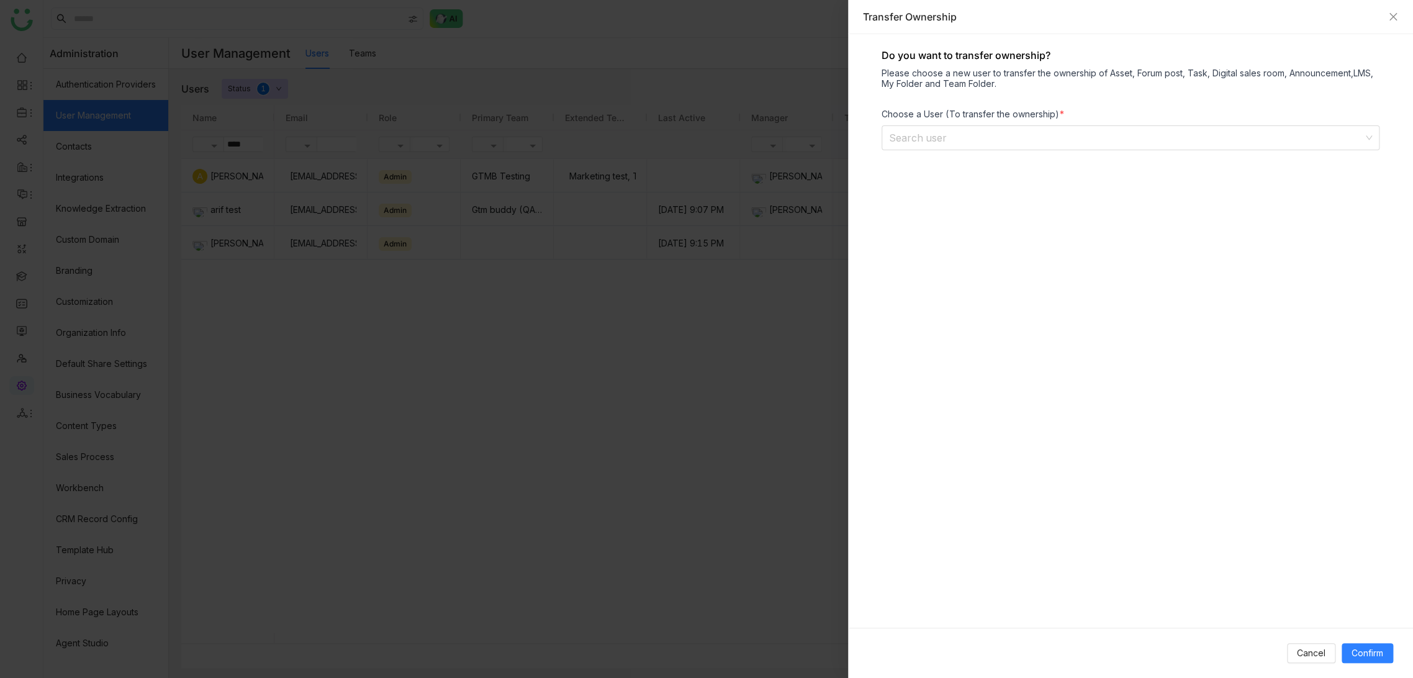
click at [1013, 154] on div "Do you want to transfer ownership? Please choose a new user to transfer the own…" at bounding box center [1130, 330] width 565 height 593
click at [1018, 148] on nz-select-top-control "Search user" at bounding box center [1130, 137] width 498 height 25
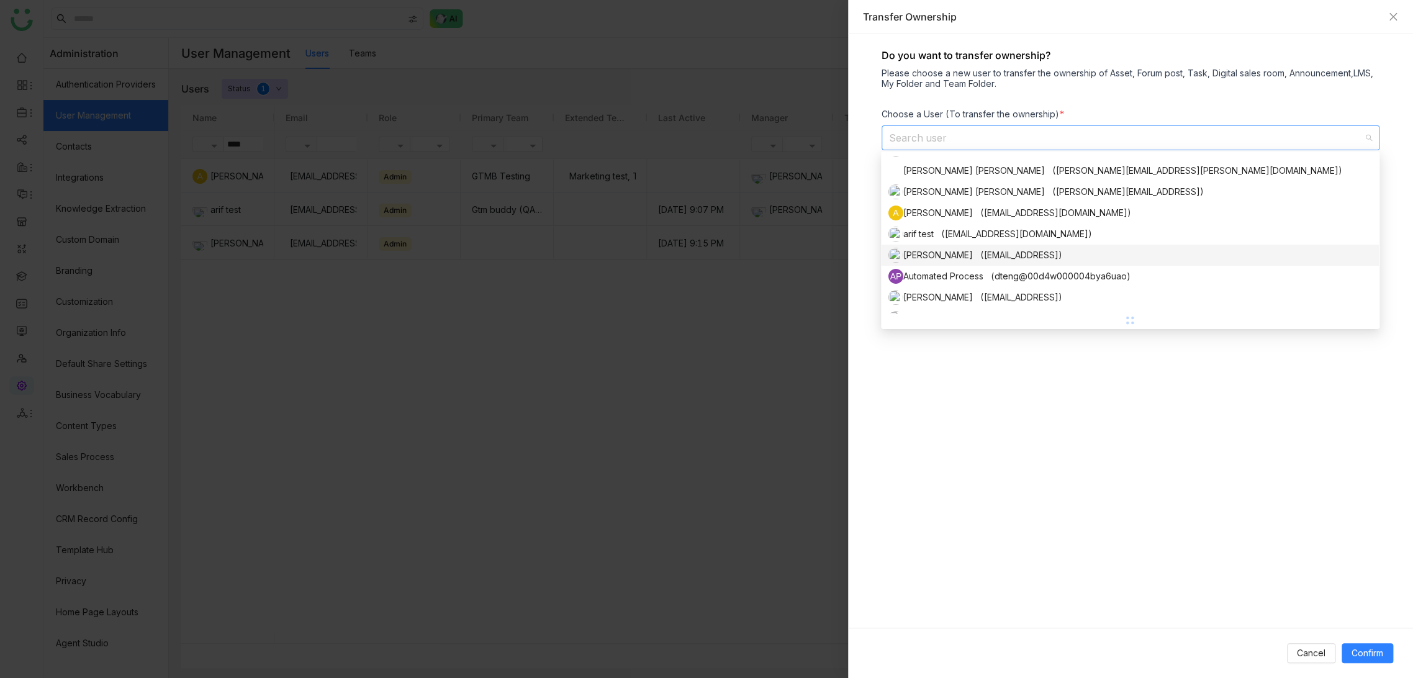
scroll to position [52, 0]
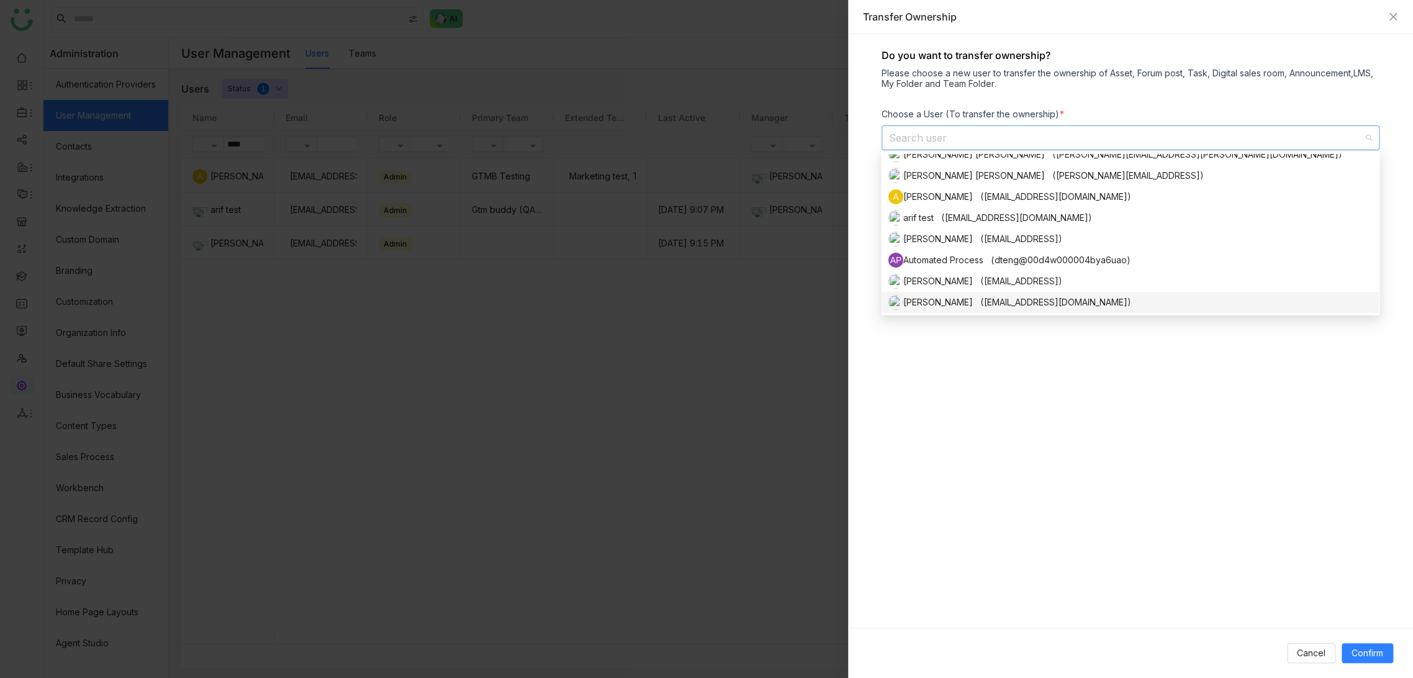
click at [956, 292] on nz-option-item "[PERSON_NAME] ([EMAIL_ADDRESS][DOMAIN_NAME])" at bounding box center [1130, 302] width 498 height 21
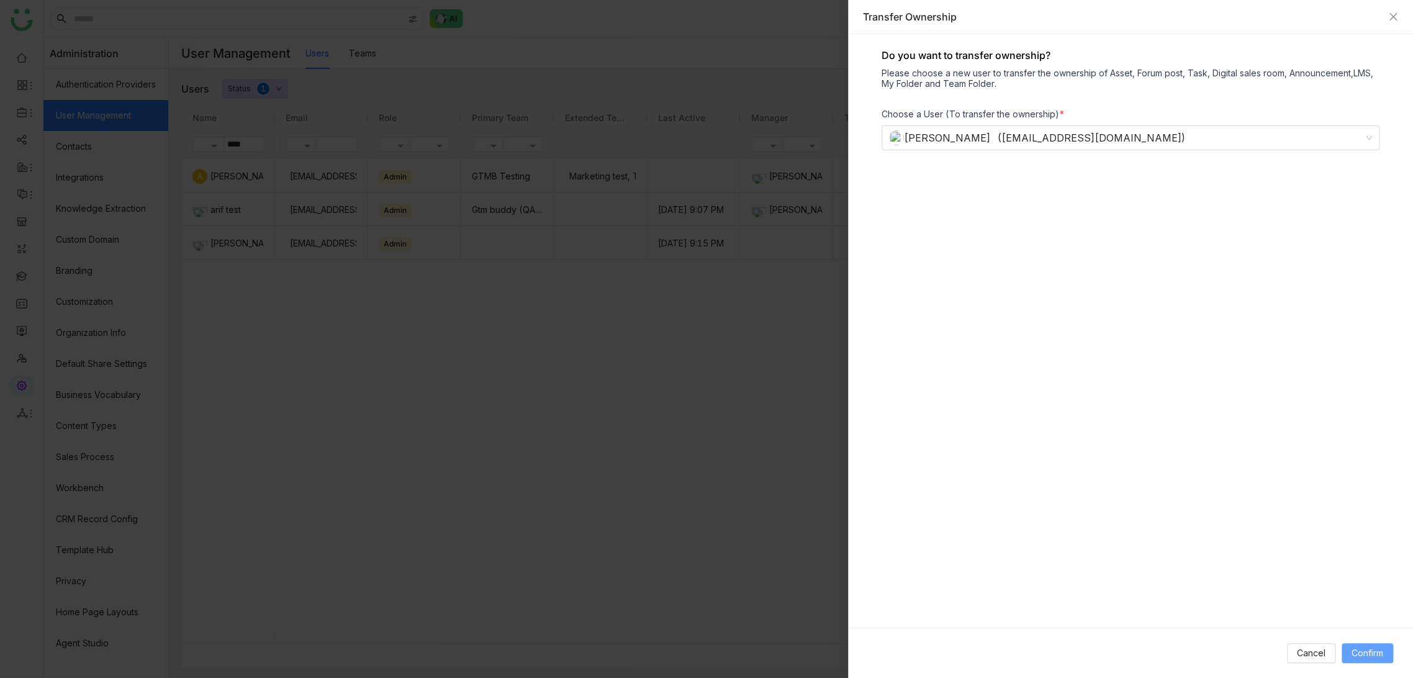
click at [1357, 655] on span "Confirm" at bounding box center [1367, 653] width 32 height 14
click at [1391, 19] on icon "Close" at bounding box center [1393, 17] width 10 height 10
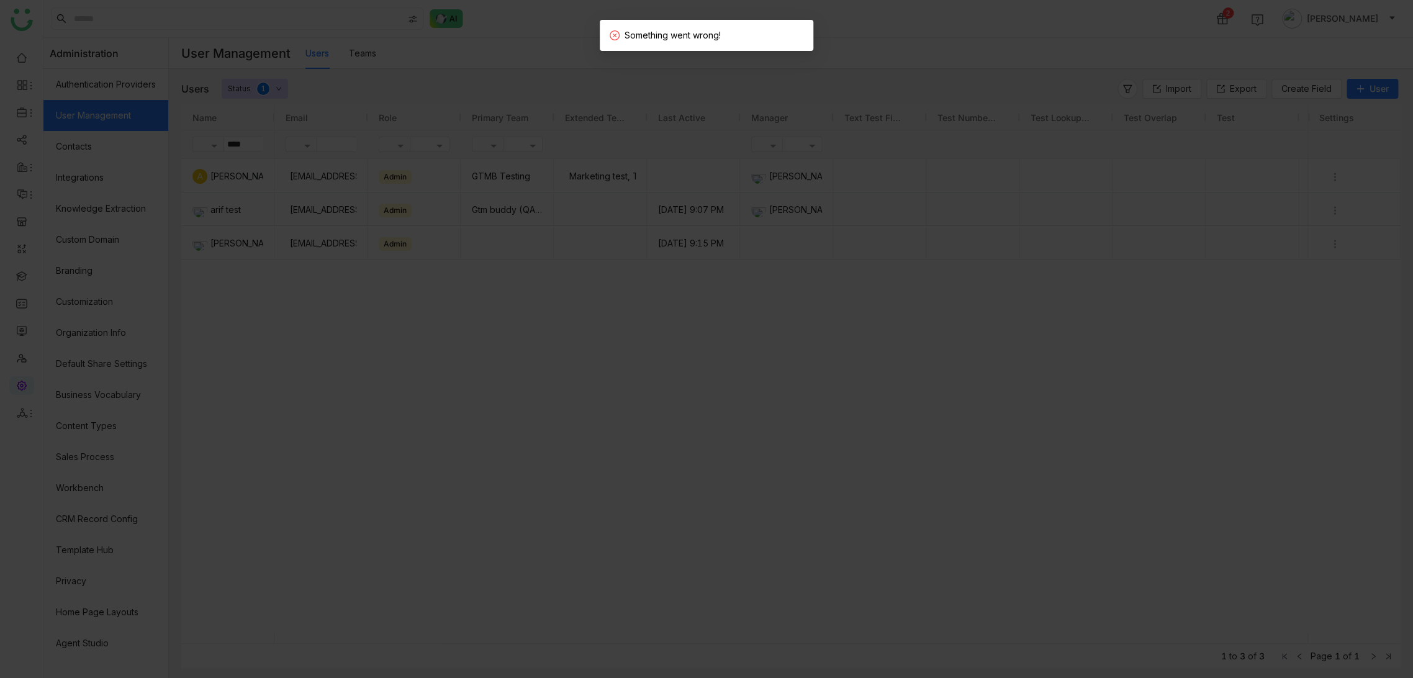
click at [796, 349] on div "[EMAIL_ADDRESS][DOMAIN_NAME] Admin GTMB Testing Marketing test, Test Team-1 chi…" at bounding box center [790, 396] width 1033 height 474
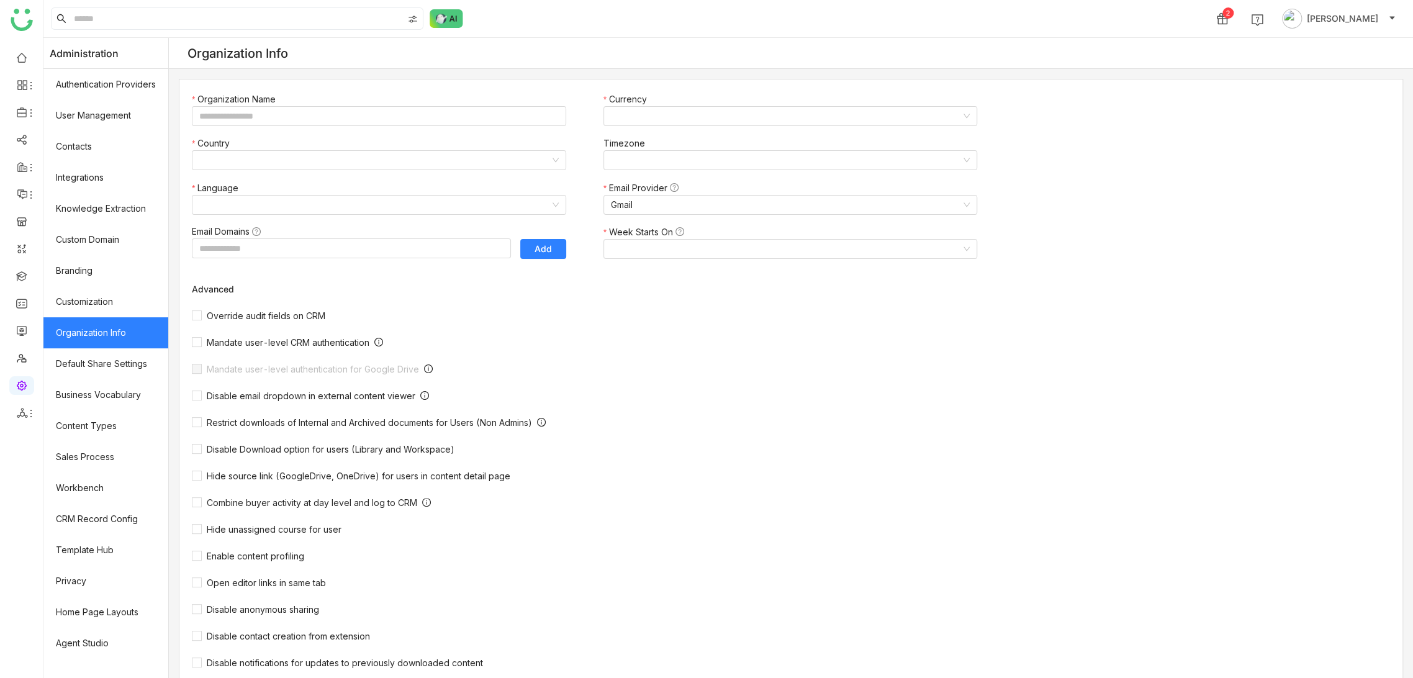
type input "*******"
